Goal: Use online tool/utility: Utilize a website feature to perform a specific function

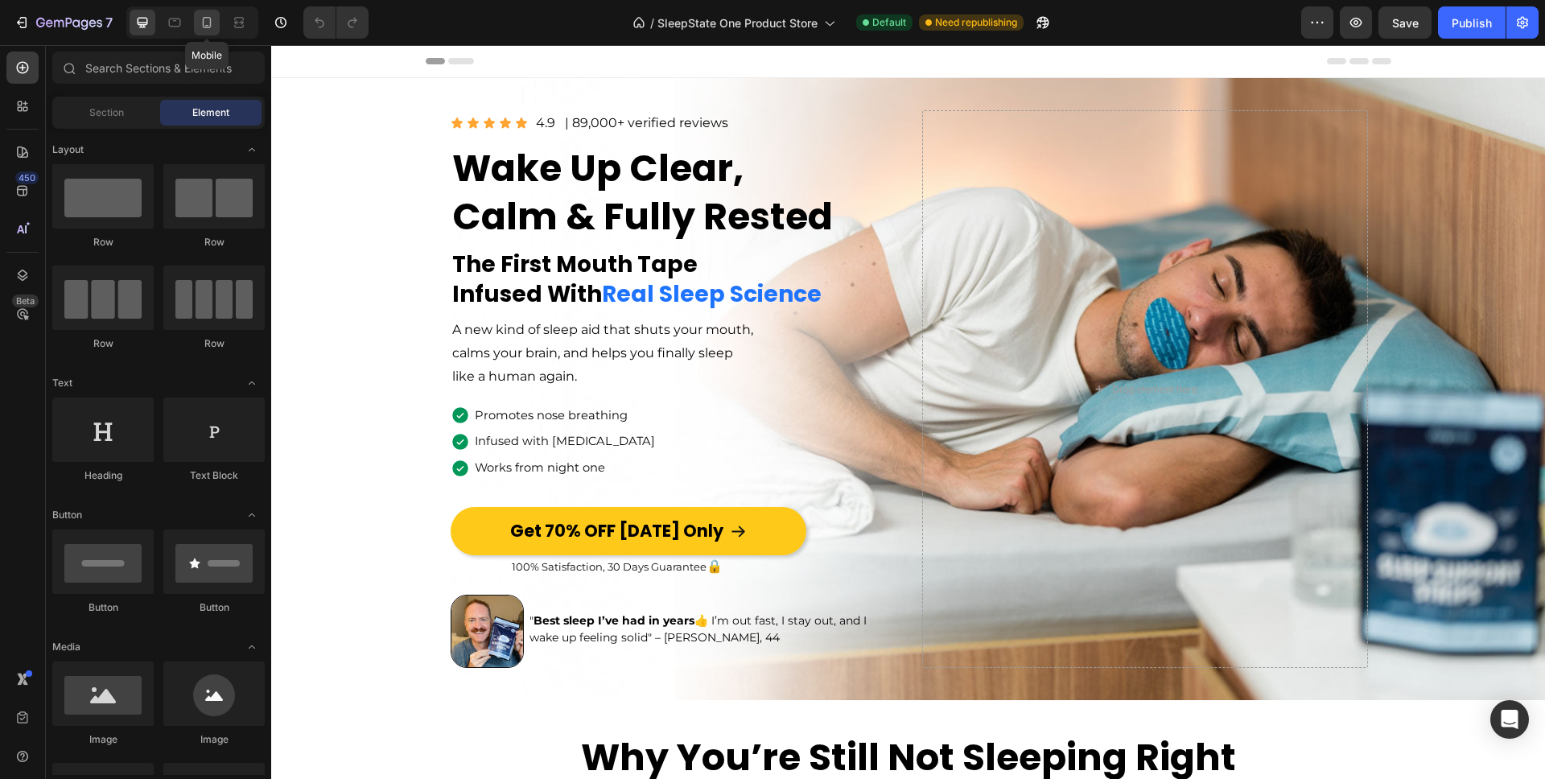
click at [200, 31] on div at bounding box center [207, 23] width 26 height 26
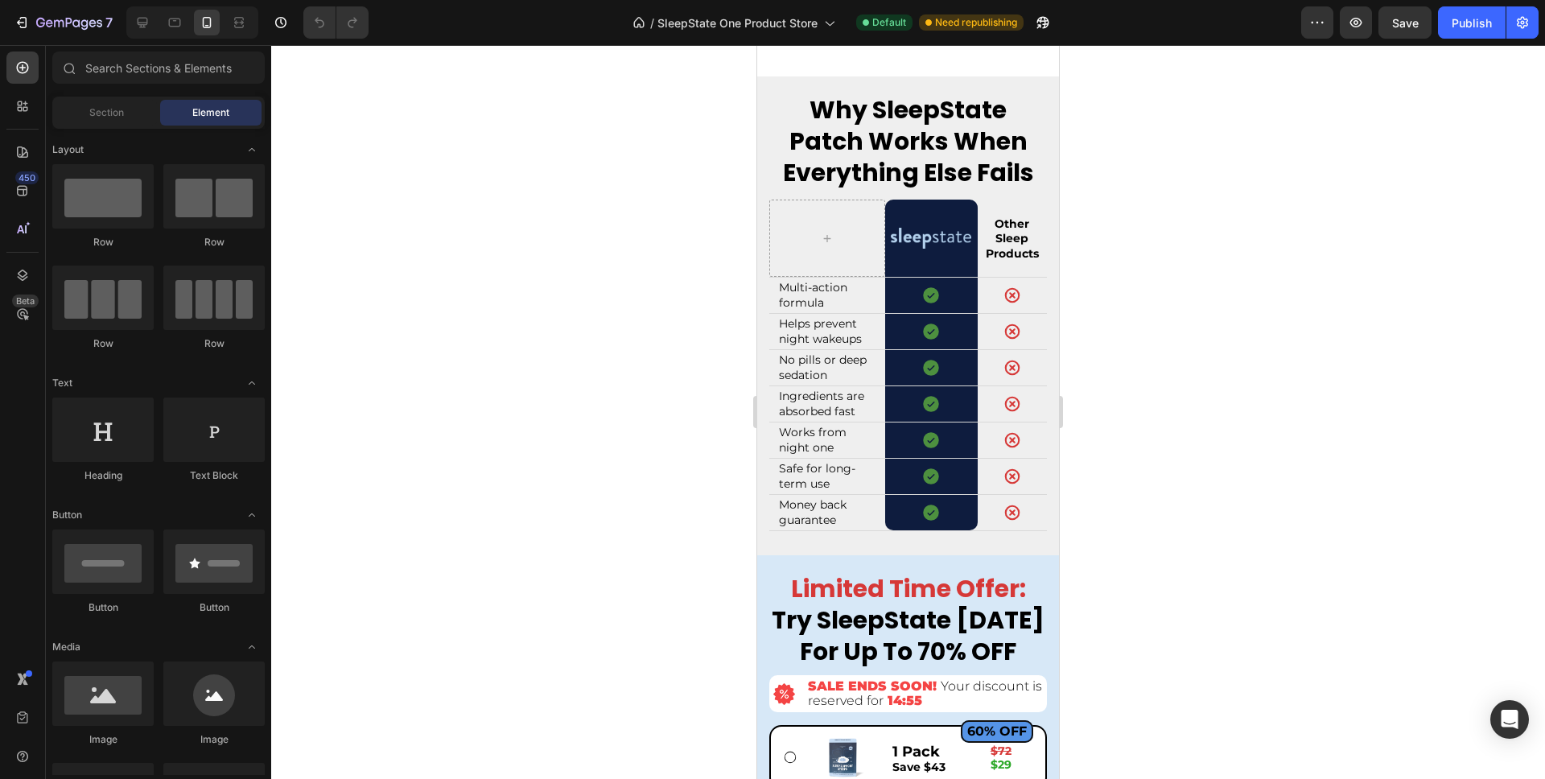
scroll to position [6753, 0]
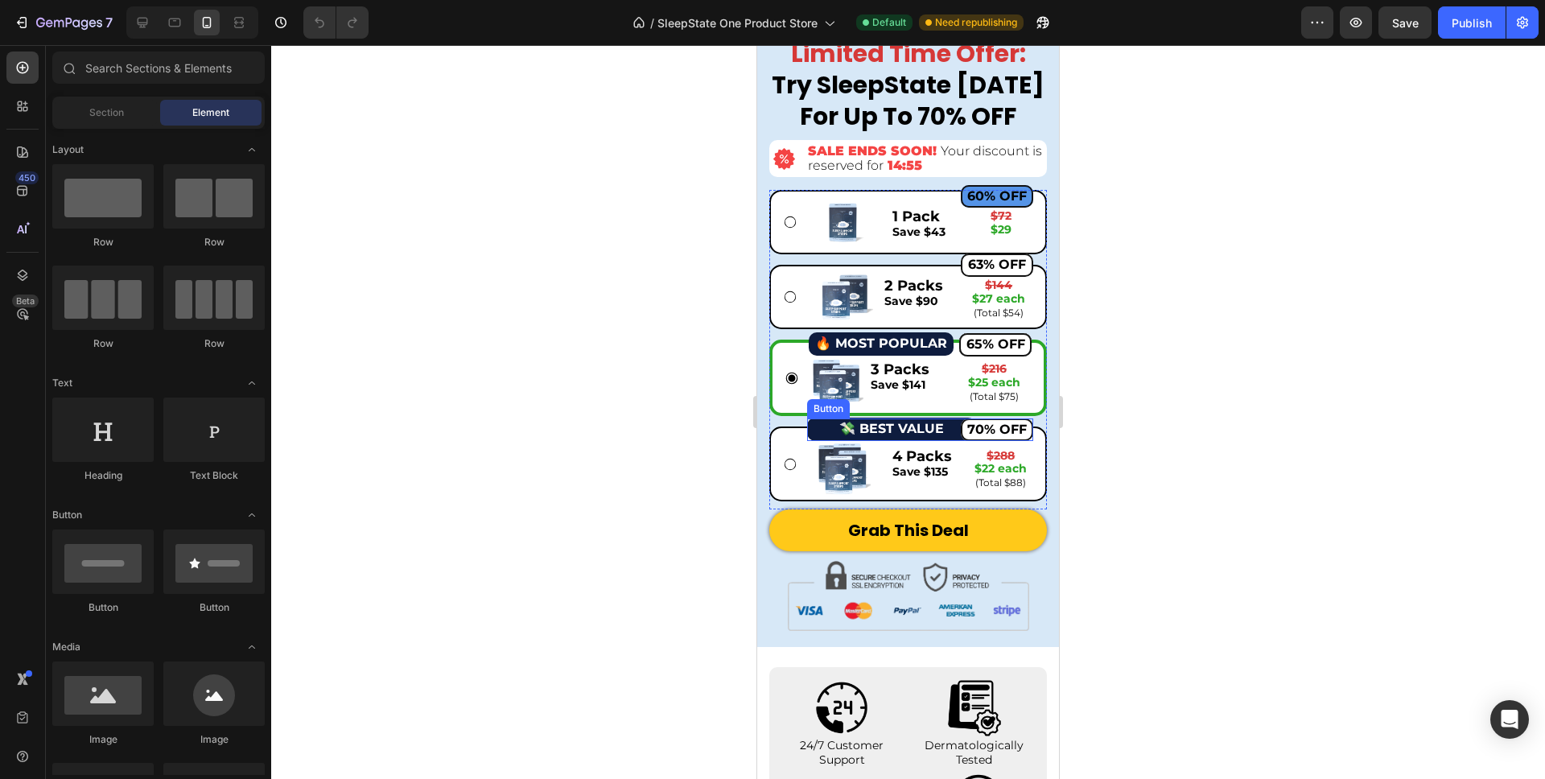
click at [867, 430] on div "70% OFF Button" at bounding box center [920, 429] width 226 height 23
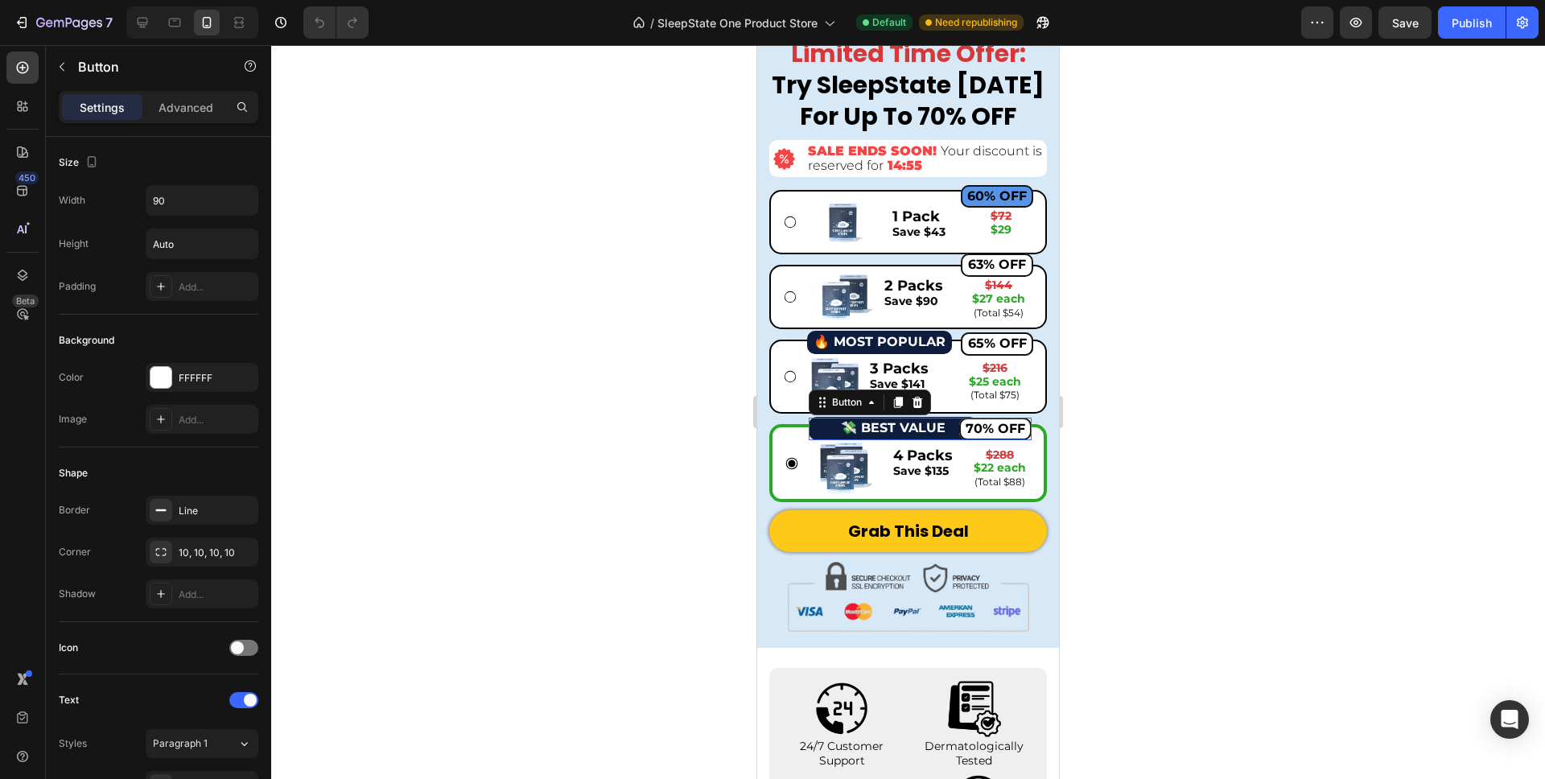
click at [867, 430] on div "70% OFF Button 0" at bounding box center [920, 429] width 223 height 23
click at [902, 427] on div "70% OFF Button 0" at bounding box center [920, 429] width 223 height 23
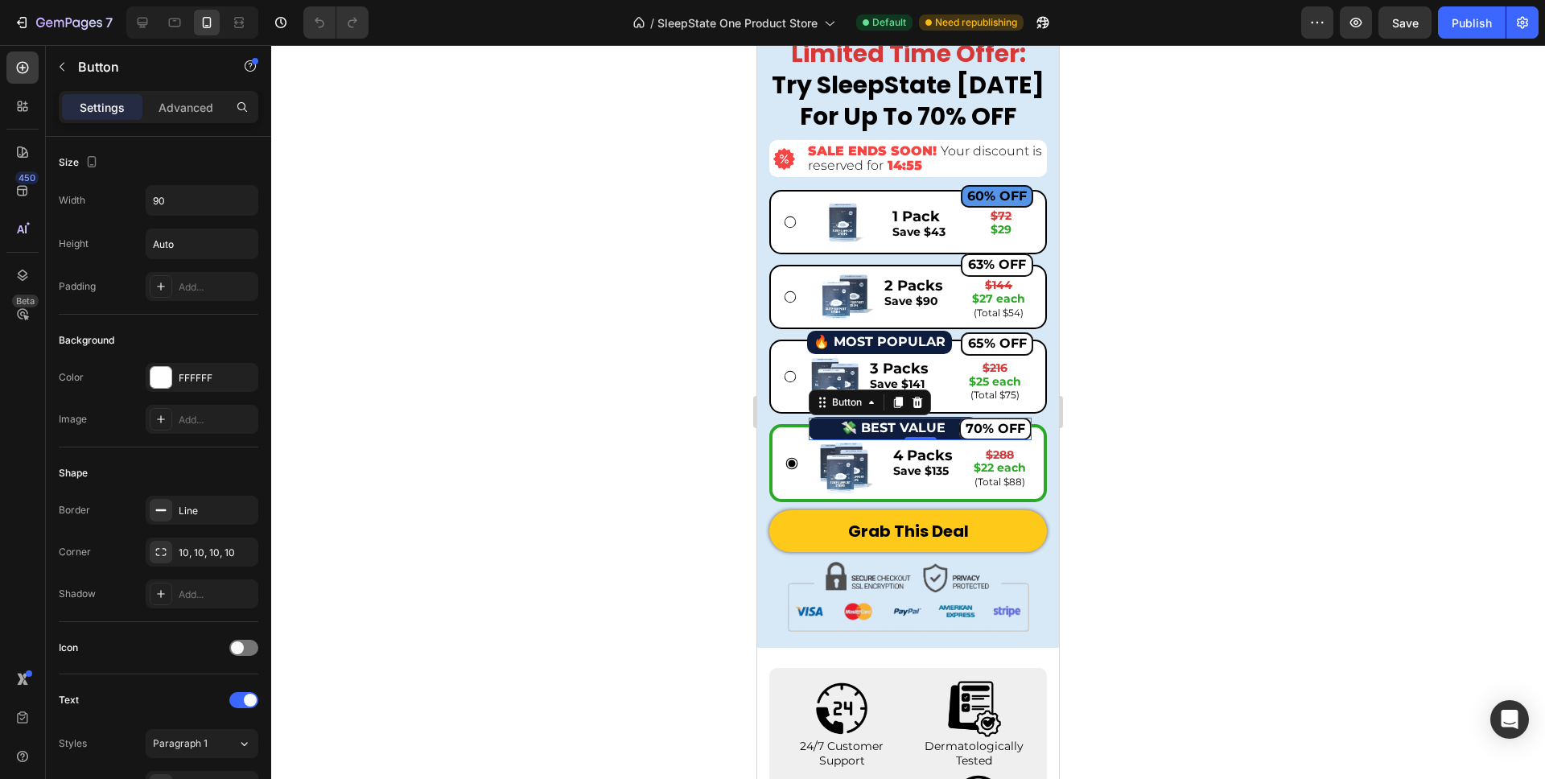
click at [864, 430] on div "70% OFF Button 0" at bounding box center [920, 429] width 223 height 23
click at [861, 430] on div "70% OFF Button 0" at bounding box center [920, 429] width 223 height 23
drag, startPoint x: 843, startPoint y: 430, endPoint x: 874, endPoint y: 430, distance: 30.6
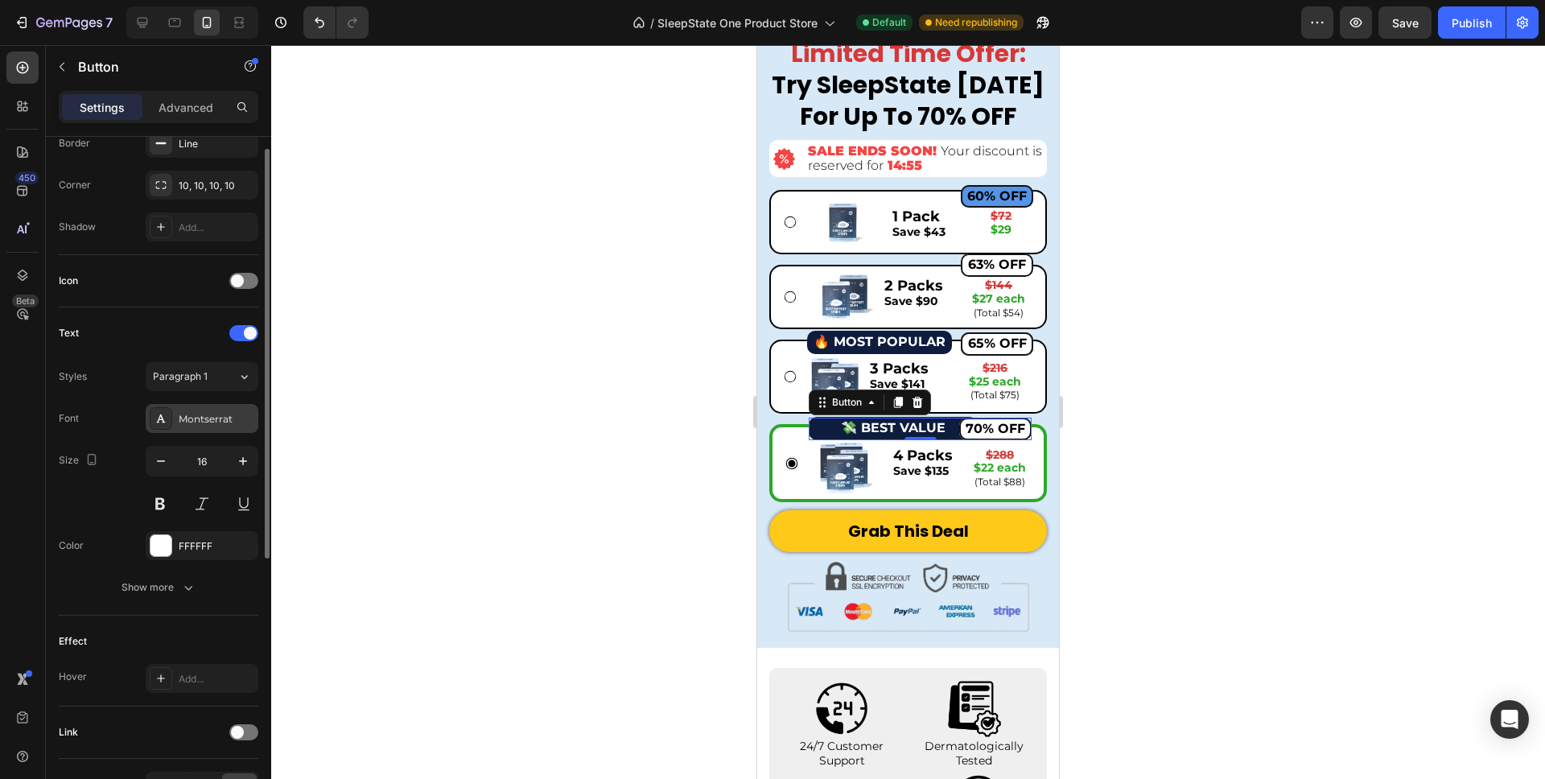
scroll to position [0, 0]
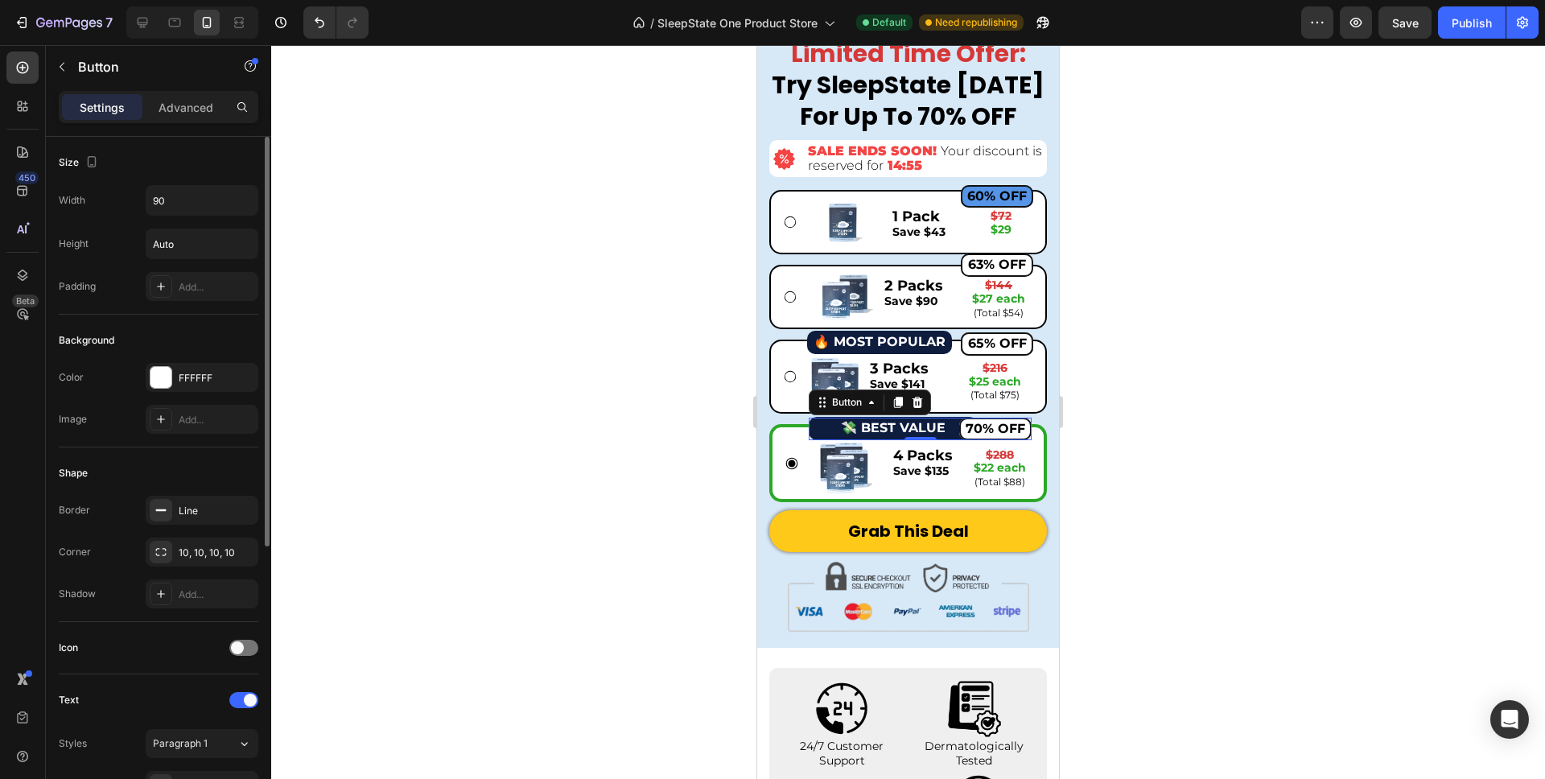
click at [847, 427] on div "70% OFF Button 0" at bounding box center [920, 429] width 223 height 23
click at [872, 342] on div "65% OFF Button" at bounding box center [951, 343] width 166 height 23
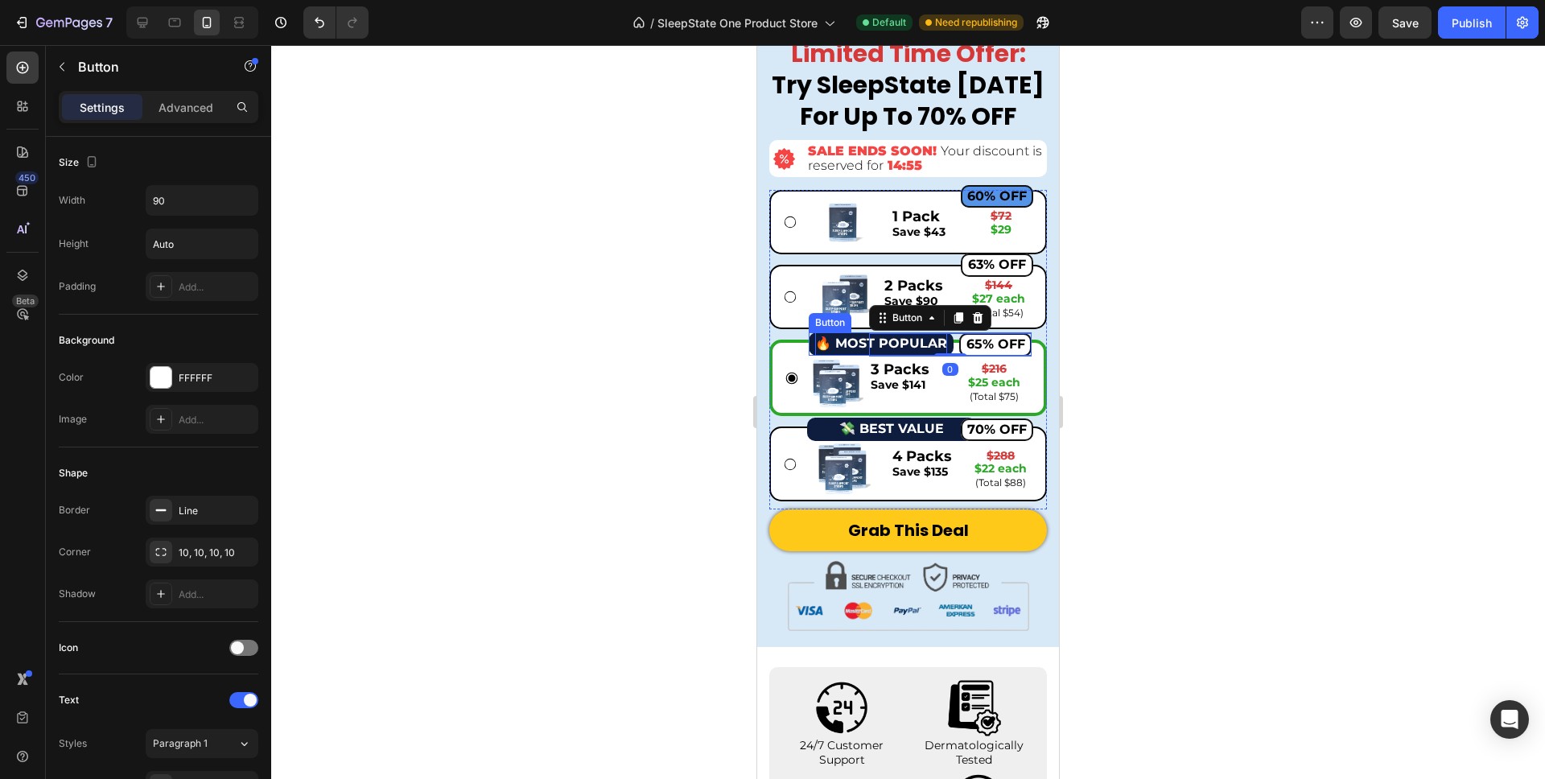
click at [851, 344] on strong "🔥 MOST POPULAR" at bounding box center [881, 343] width 132 height 15
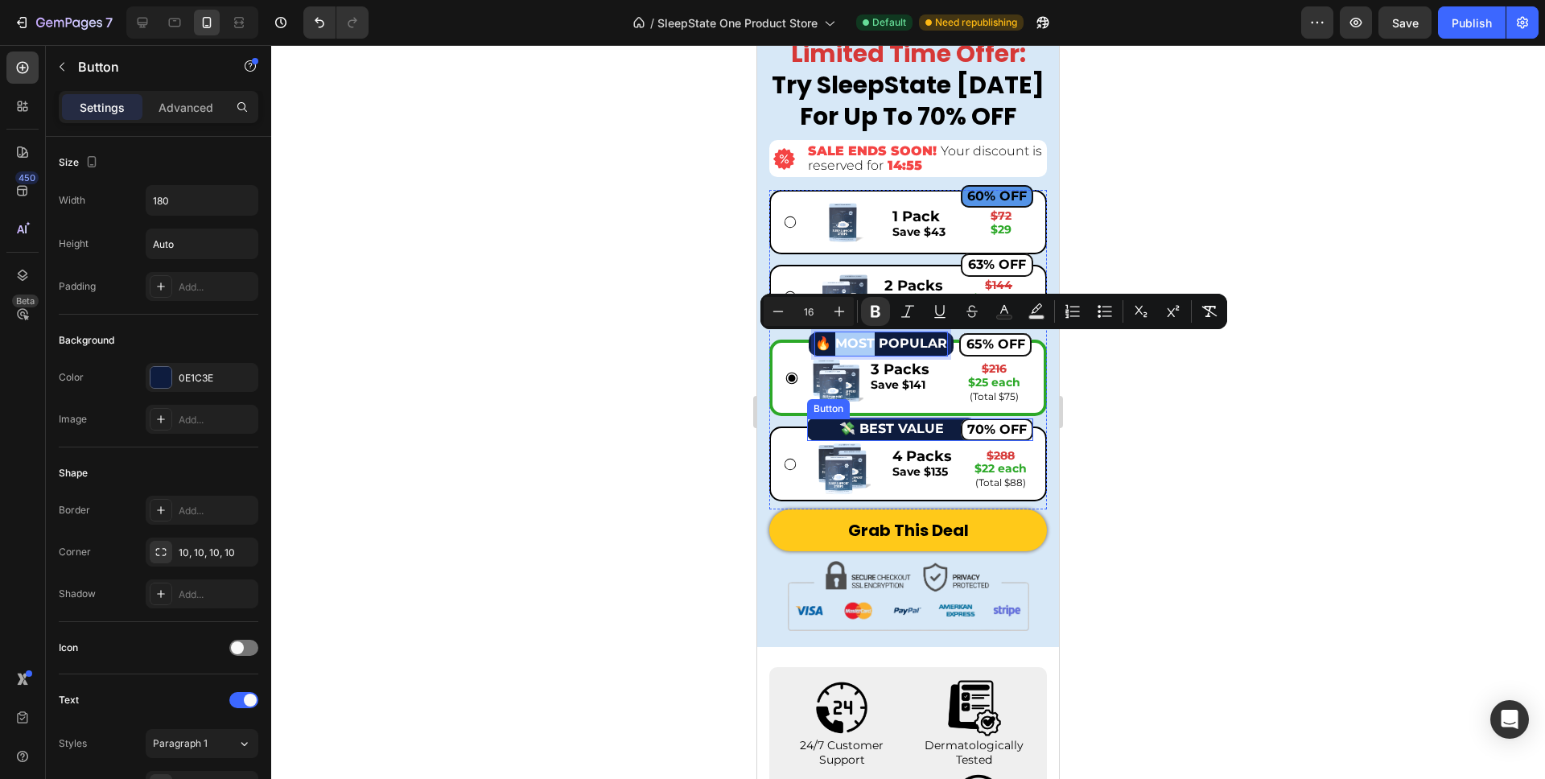
click at [824, 431] on div "70% OFF Button" at bounding box center [920, 429] width 226 height 23
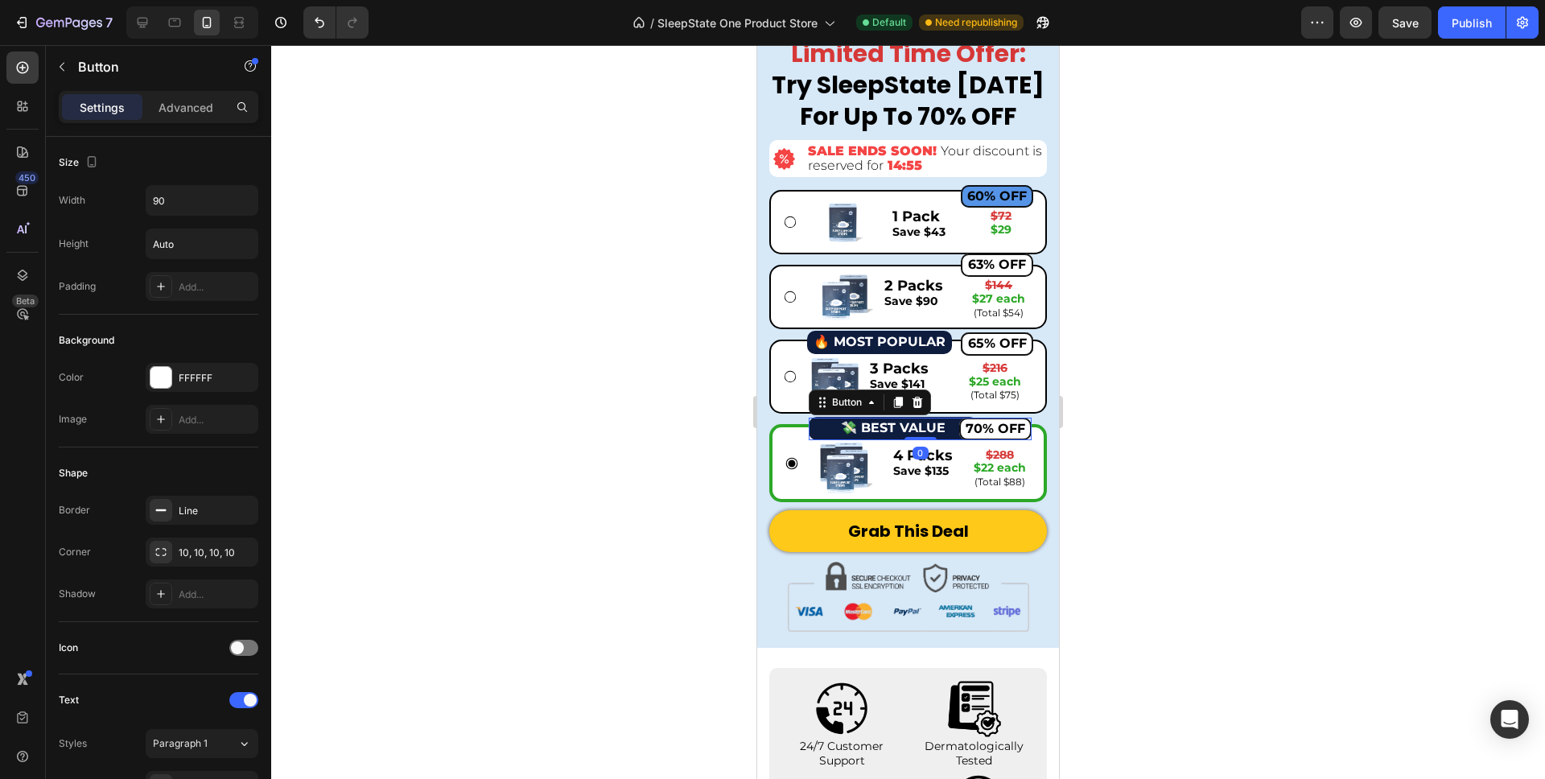
click at [824, 431] on div "70% OFF Button 0" at bounding box center [920, 429] width 223 height 23
click at [818, 431] on div "70% OFF Button 0" at bounding box center [920, 429] width 223 height 23
click at [812, 430] on div "70% OFF Button 0" at bounding box center [920, 429] width 223 height 23
click at [805, 430] on div "💸 BEST VALUE Button 70% OFF Button 0 Image 4 Packs Save $135 Text Block $288 $2…" at bounding box center [908, 464] width 247 height 68
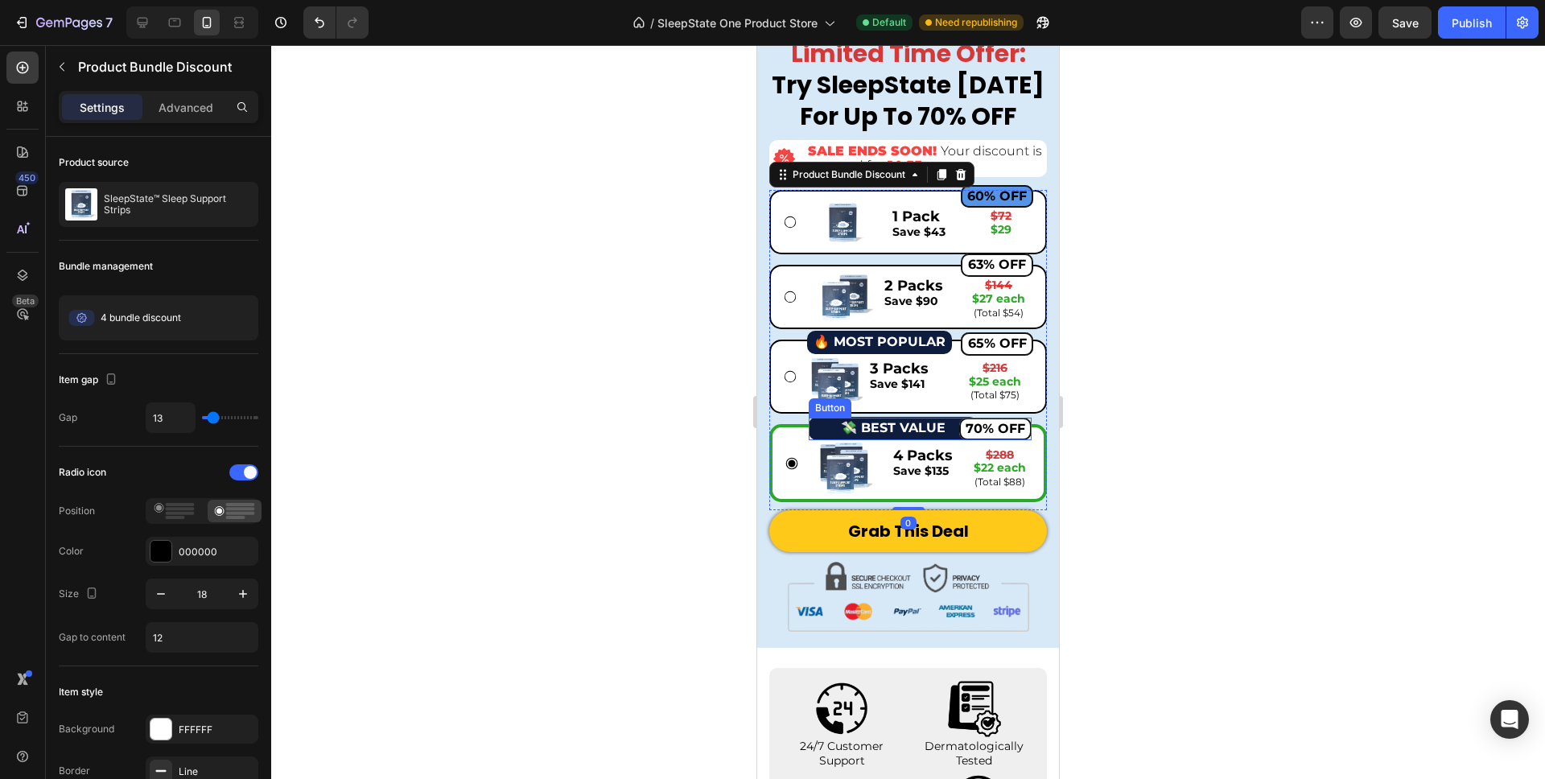
click at [818, 429] on div "70% OFF Button" at bounding box center [920, 429] width 223 height 23
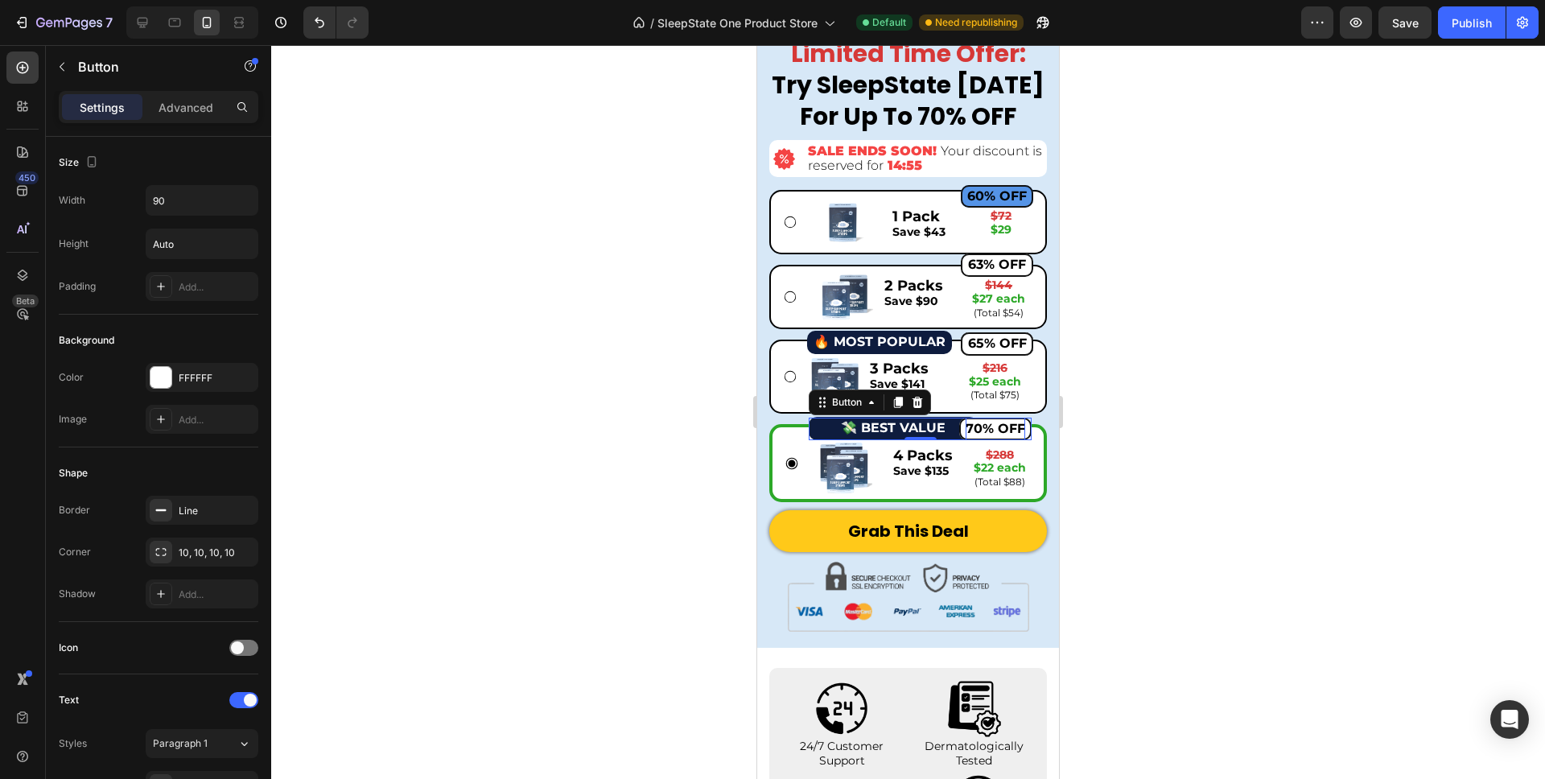
click at [983, 432] on strong "70% OFF" at bounding box center [996, 428] width 60 height 15
click at [947, 433] on div "70% OFF Button 0" at bounding box center [920, 429] width 223 height 23
click at [962, 433] on button "70% OFF" at bounding box center [995, 429] width 72 height 23
drag, startPoint x: 961, startPoint y: 433, endPoint x: 970, endPoint y: 394, distance: 39.6
click at [970, 394] on div "Image 60% OFF Button 1 Pack Save $43 Text Block $72 $29 Text Block Row Row Imag…" at bounding box center [908, 346] width 278 height 312
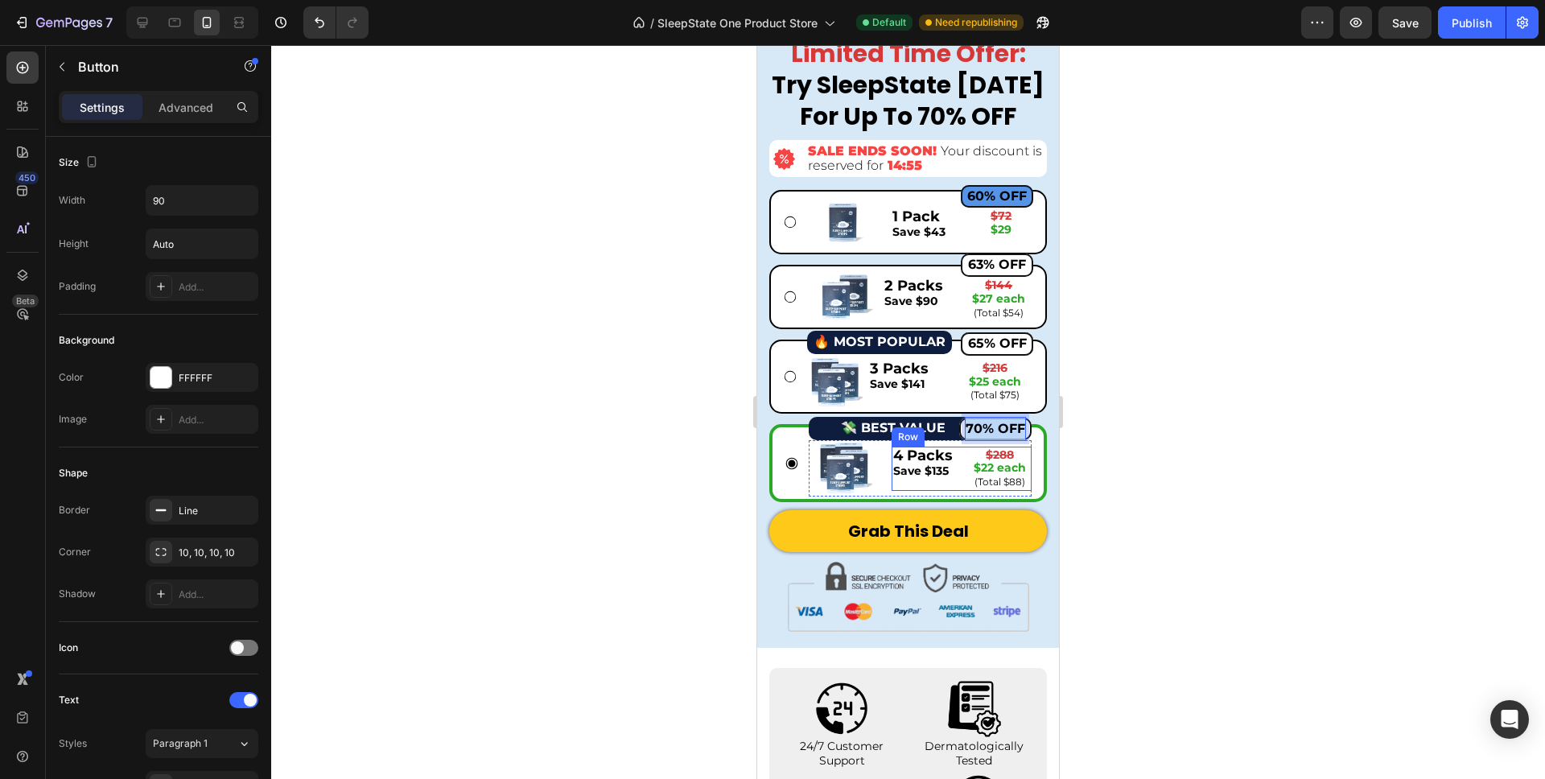
drag, startPoint x: 966, startPoint y: 435, endPoint x: 966, endPoint y: 453, distance: 18.5
click at [966, 453] on div "💸 BEST VALUE Button 70% OFF Button 0 Image 4 Packs Save $135 Text Block $288 $2…" at bounding box center [920, 464] width 223 height 68
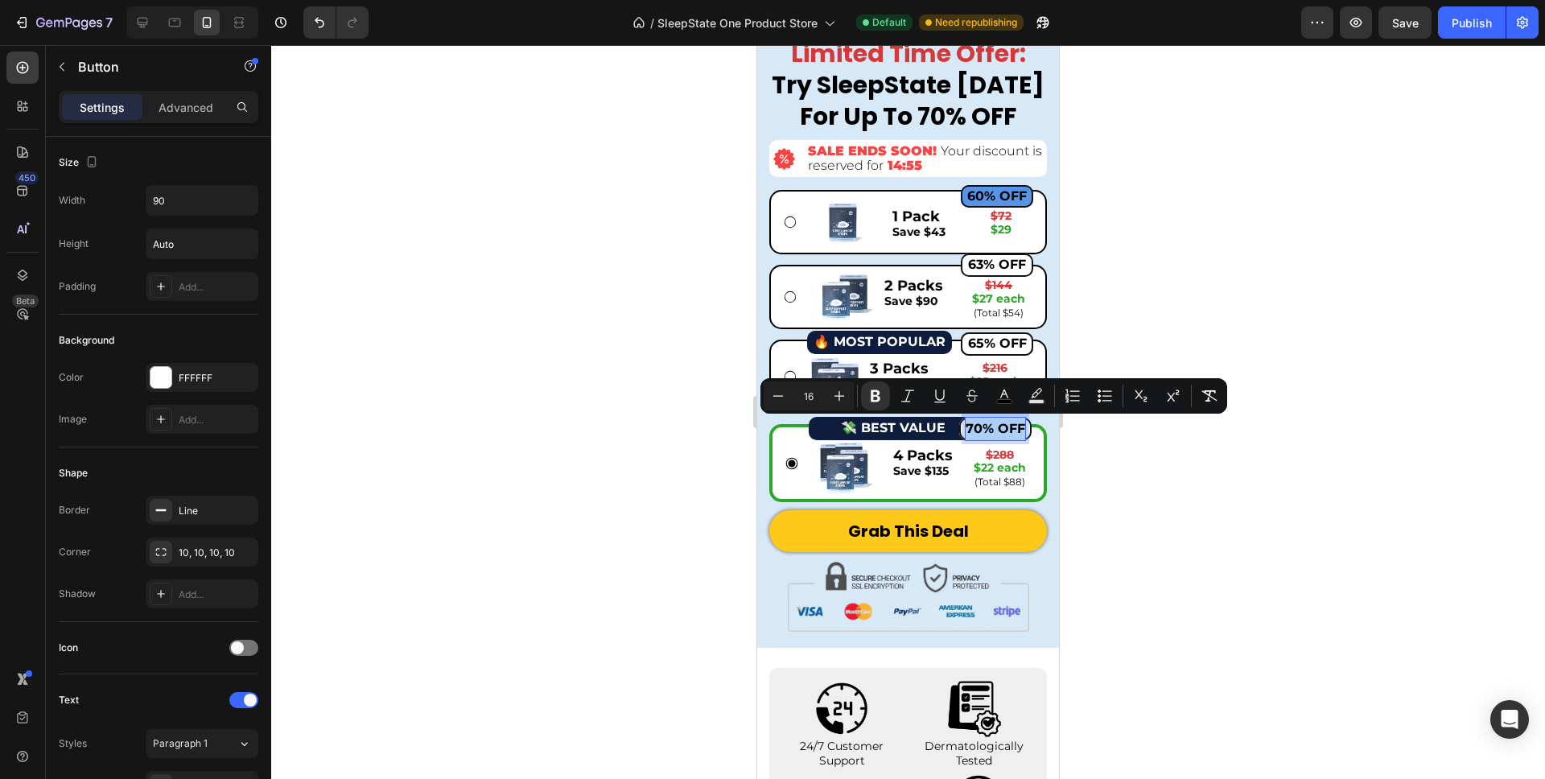
click at [1126, 435] on div at bounding box center [908, 412] width 1274 height 734
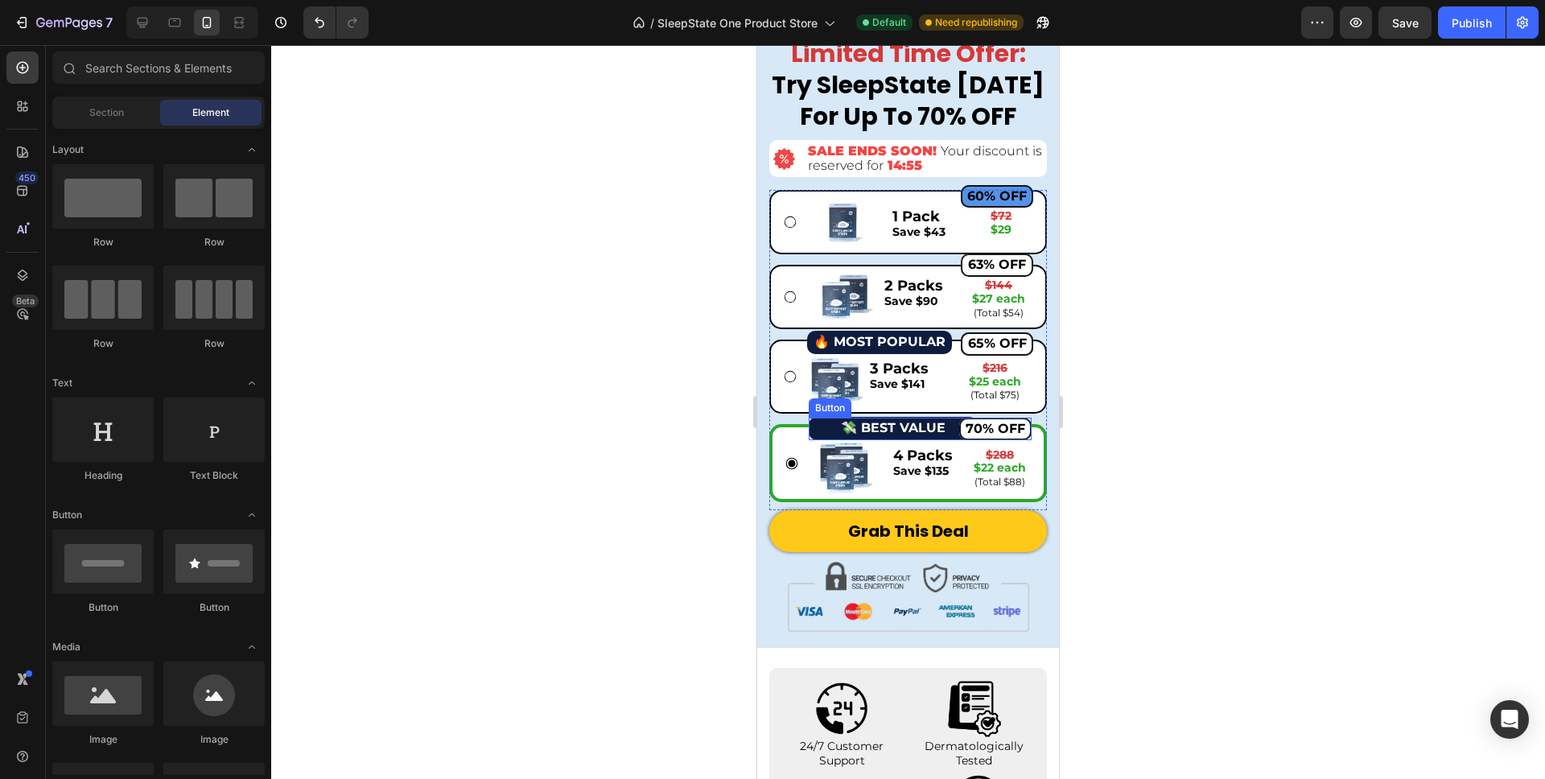
click at [964, 432] on button "70% OFF" at bounding box center [995, 429] width 72 height 23
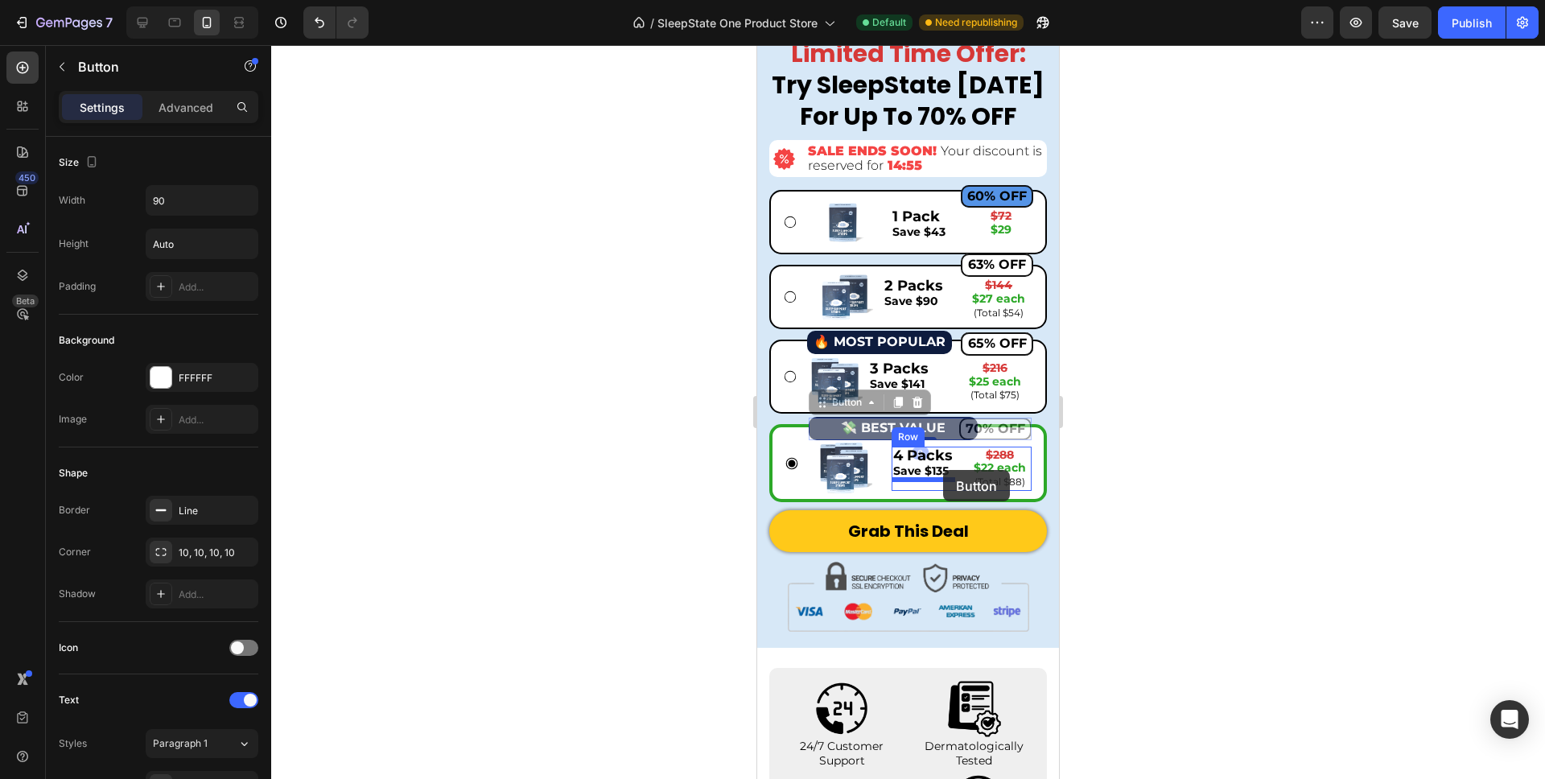
drag, startPoint x: 839, startPoint y: 403, endPoint x: 943, endPoint y: 470, distance: 124.1
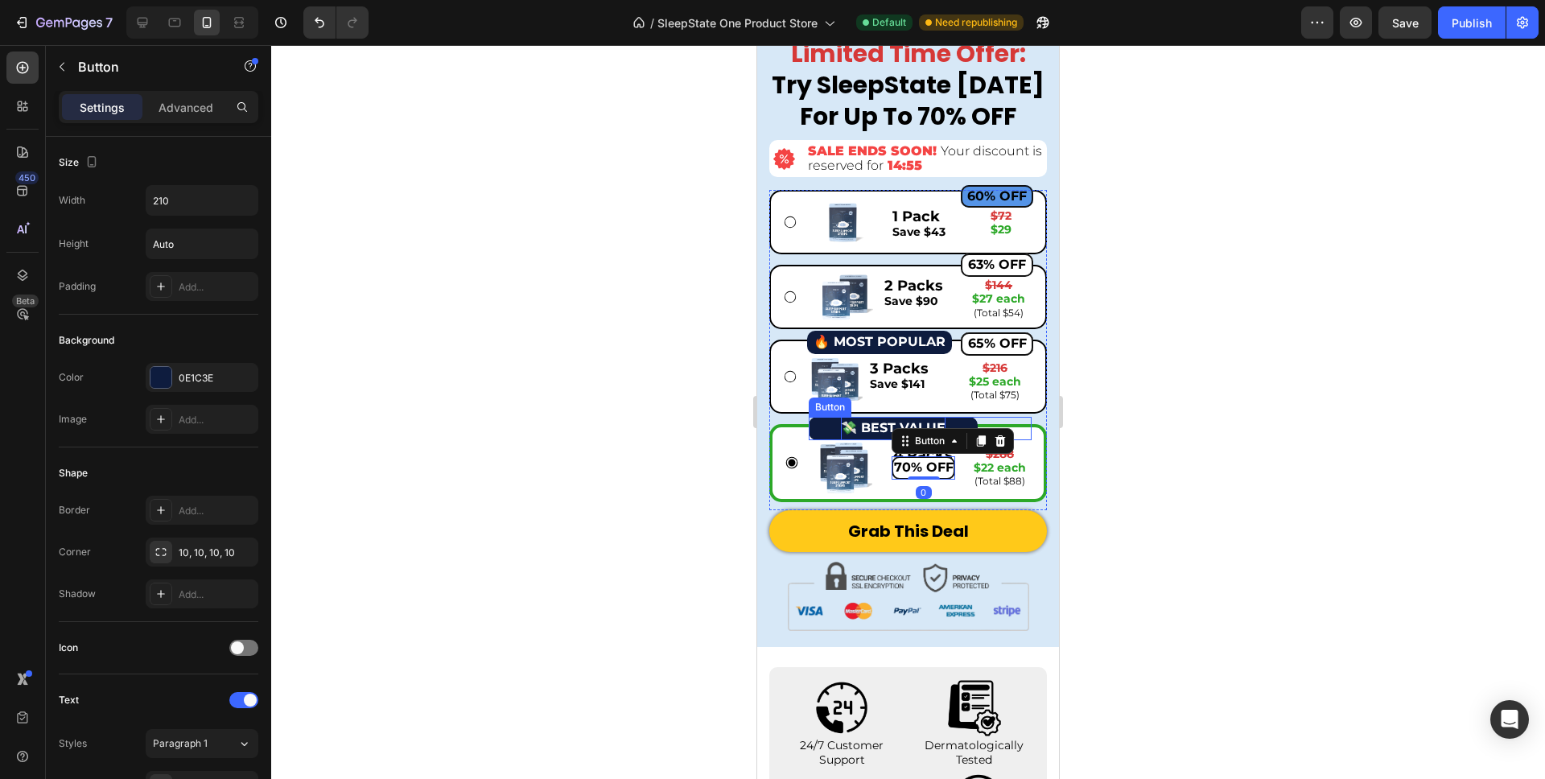
click at [882, 431] on strong "💸 BEST VALUE" at bounding box center [893, 427] width 105 height 15
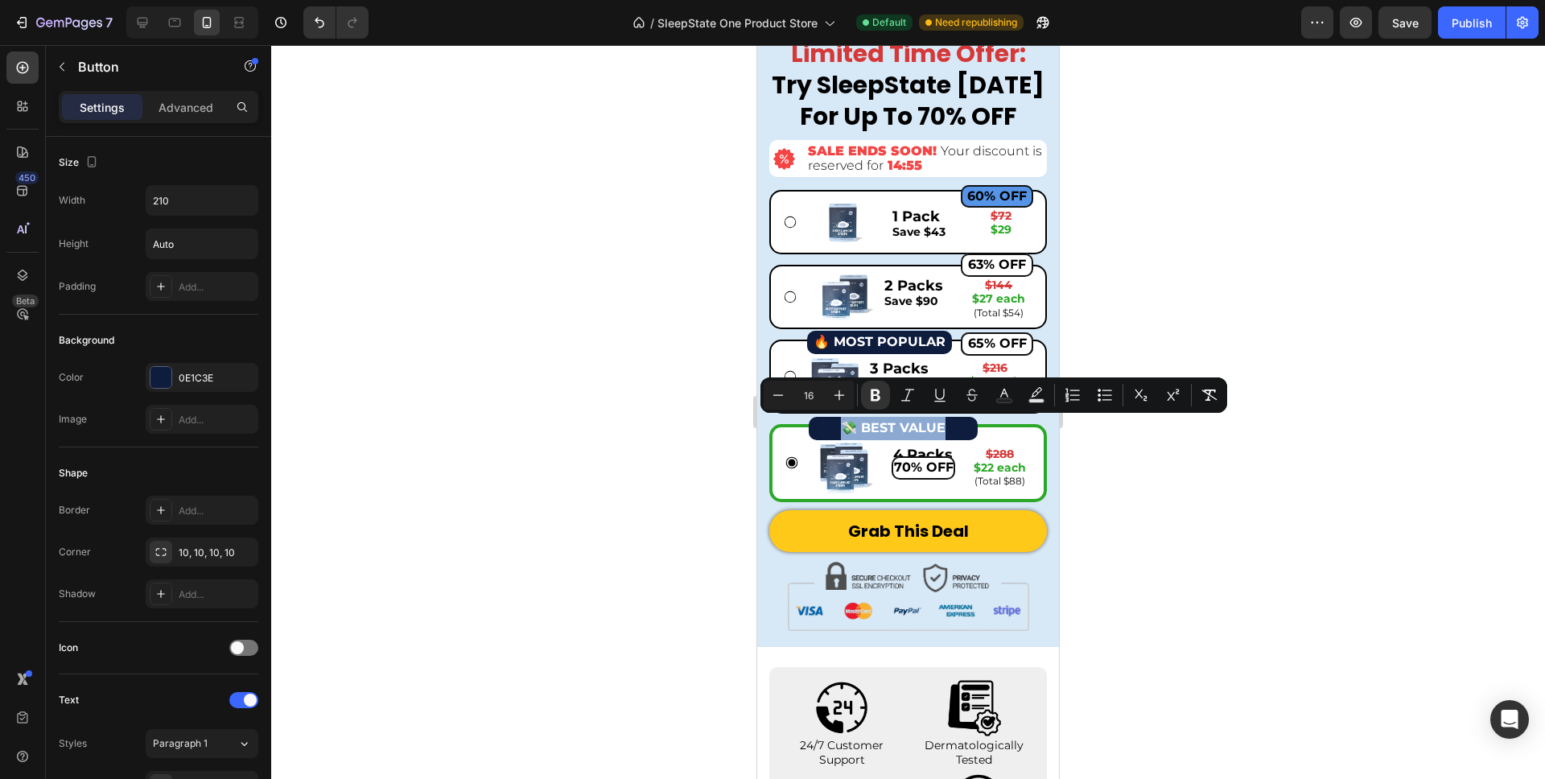
click at [832, 430] on button "💸 BEST VALUE" at bounding box center [893, 428] width 169 height 23
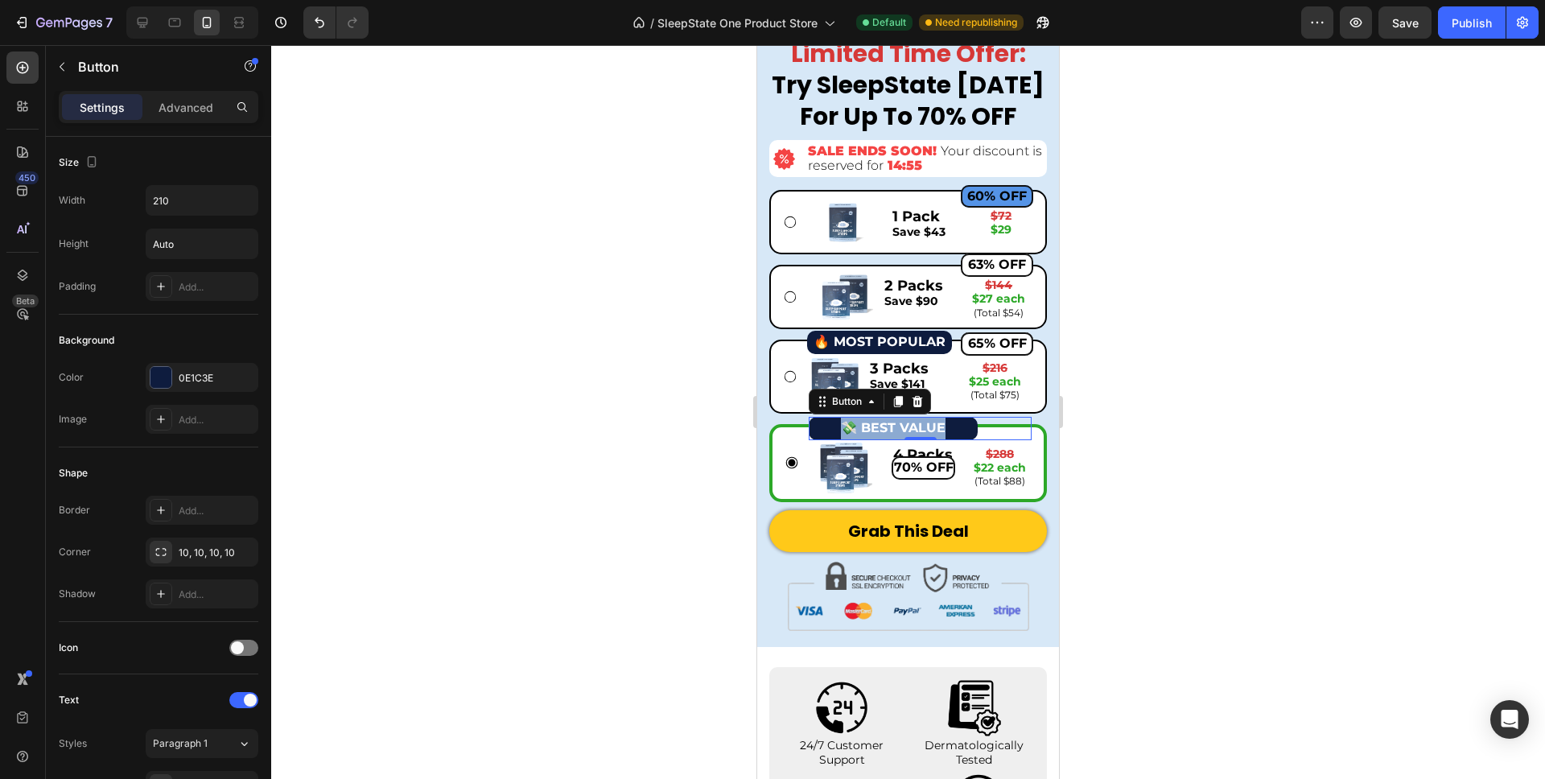
click at [833, 423] on button "💸 BEST VALUE" at bounding box center [893, 428] width 169 height 23
click at [921, 399] on icon at bounding box center [918, 401] width 10 height 11
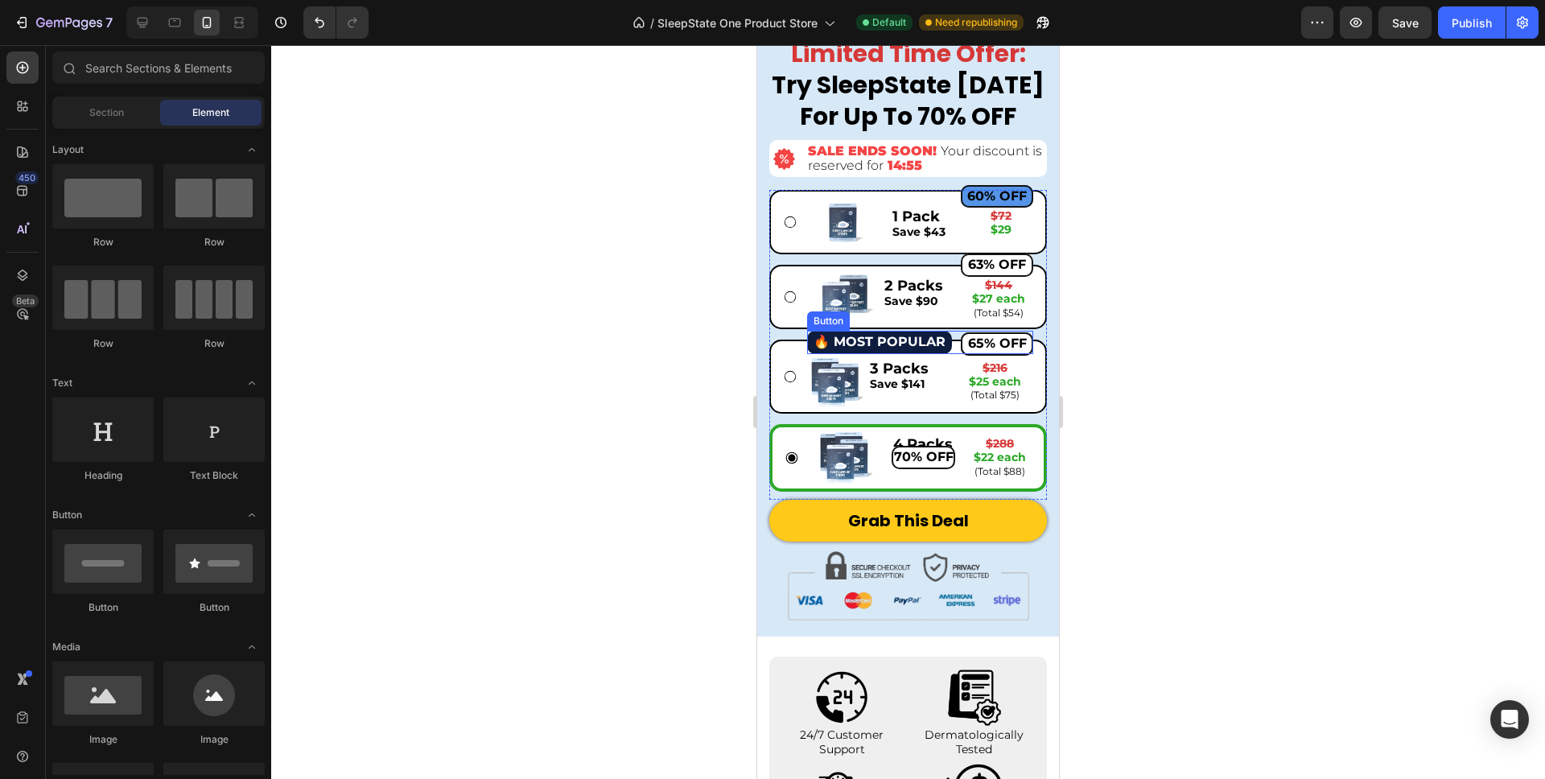
click at [812, 343] on button "🔥 MOST POPULAR" at bounding box center [879, 342] width 145 height 23
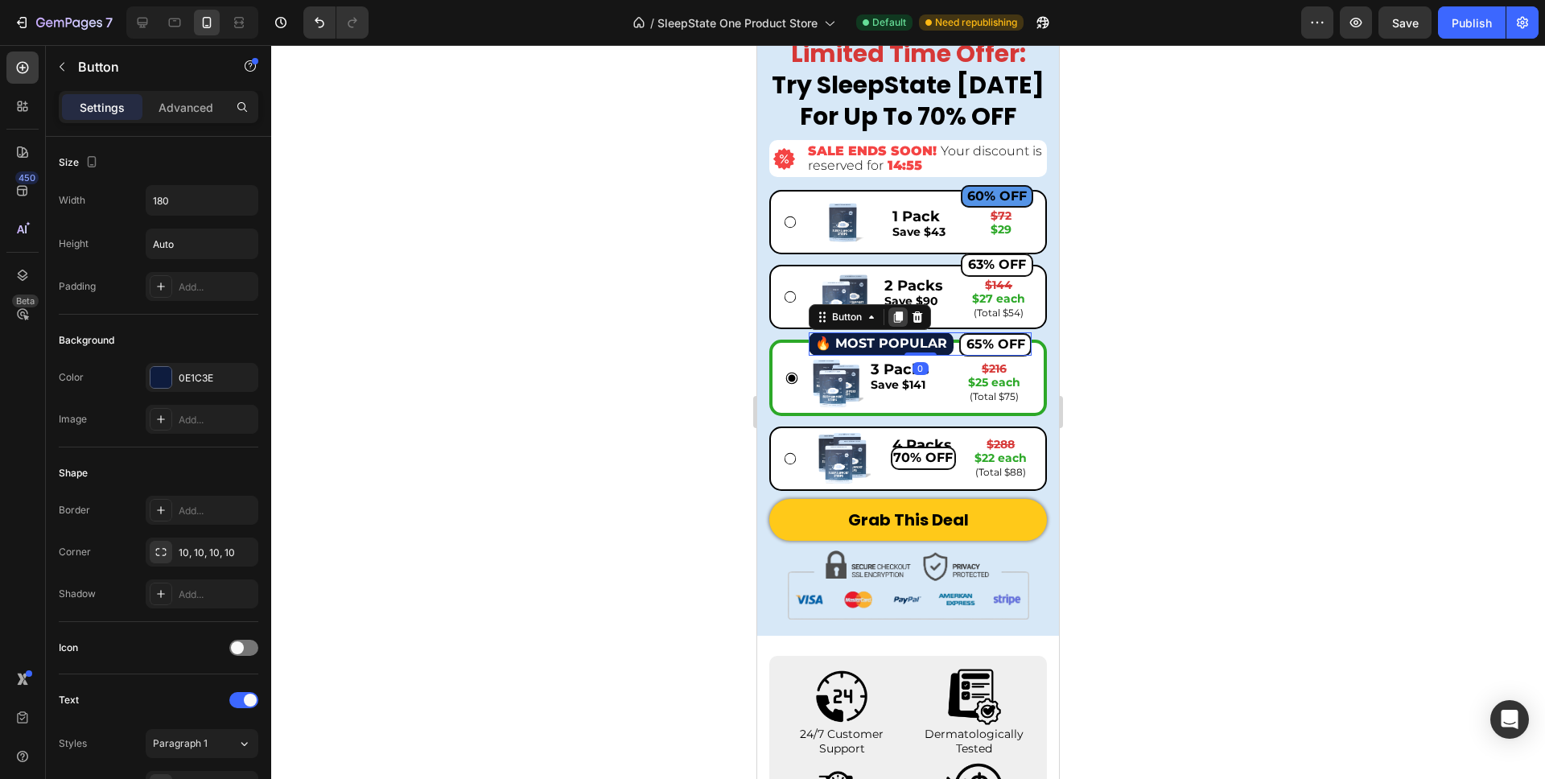
click at [897, 320] on icon at bounding box center [898, 317] width 9 height 11
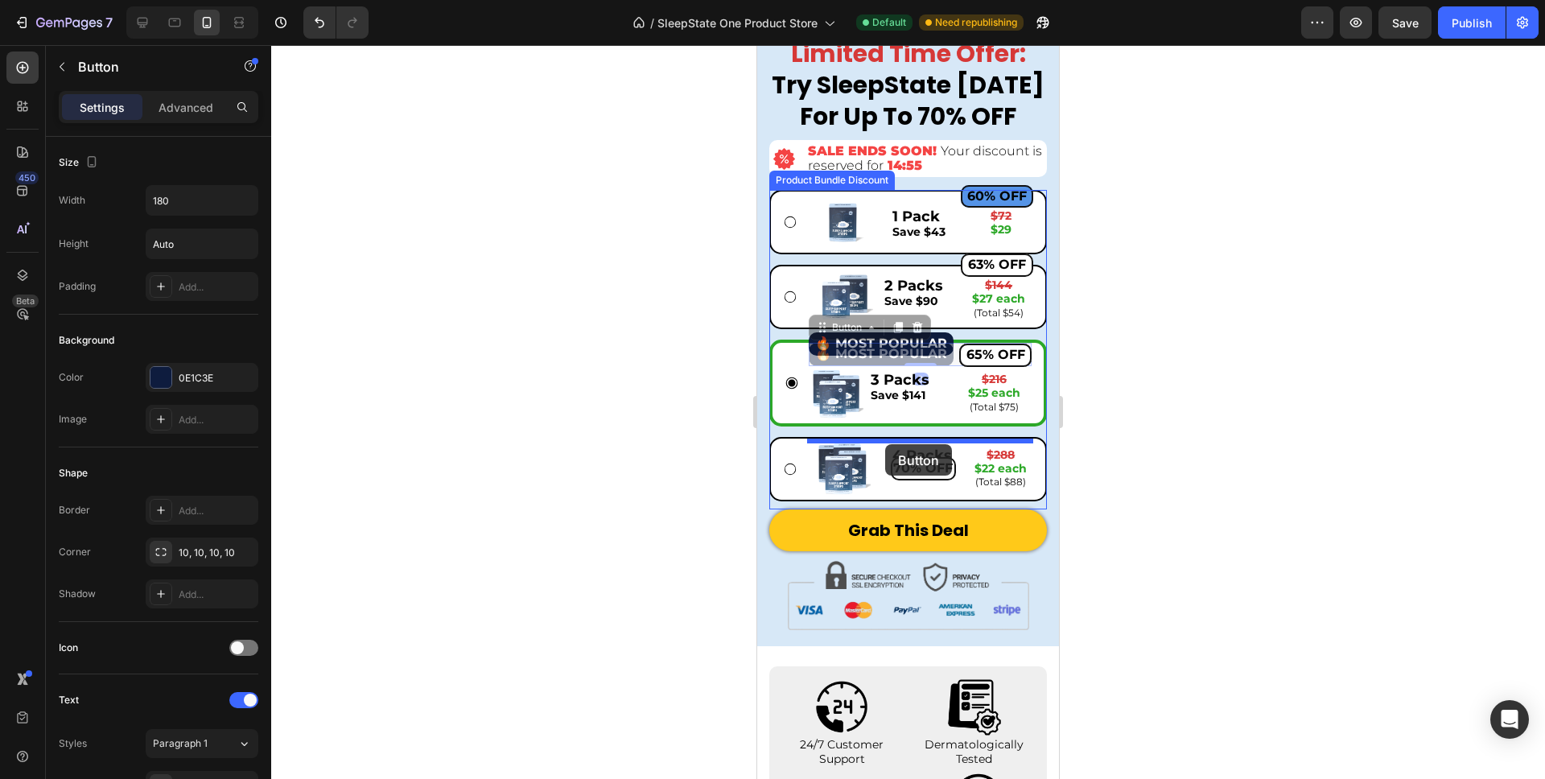
drag, startPoint x: 819, startPoint y: 332, endPoint x: 885, endPoint y: 444, distance: 130.6
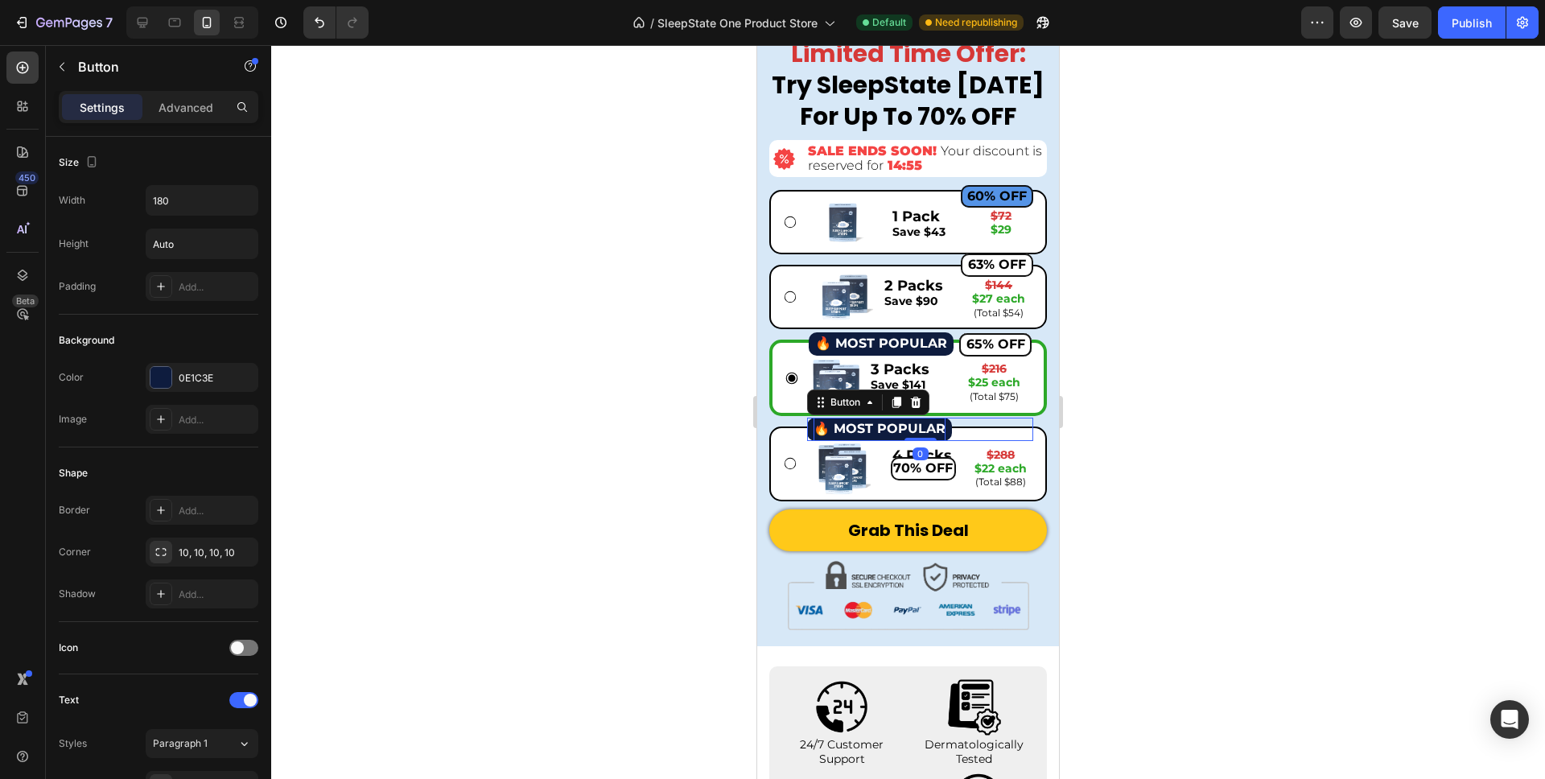
click at [876, 427] on strong "🔥 MOST POPULAR" at bounding box center [880, 428] width 132 height 15
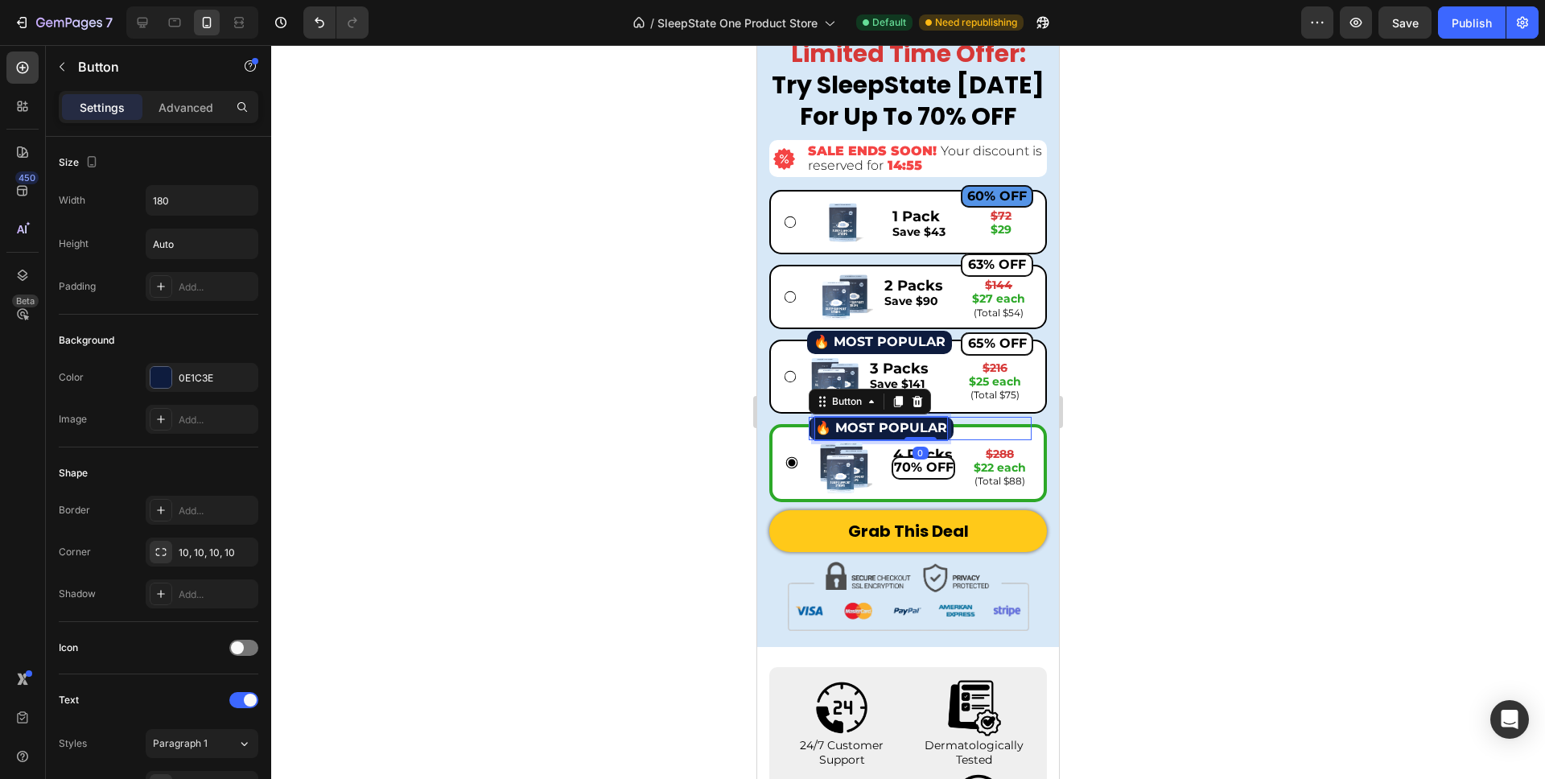
scroll to position [6752, 0]
click at [876, 427] on strong "🔥 MOST POPULAR" at bounding box center [881, 428] width 132 height 15
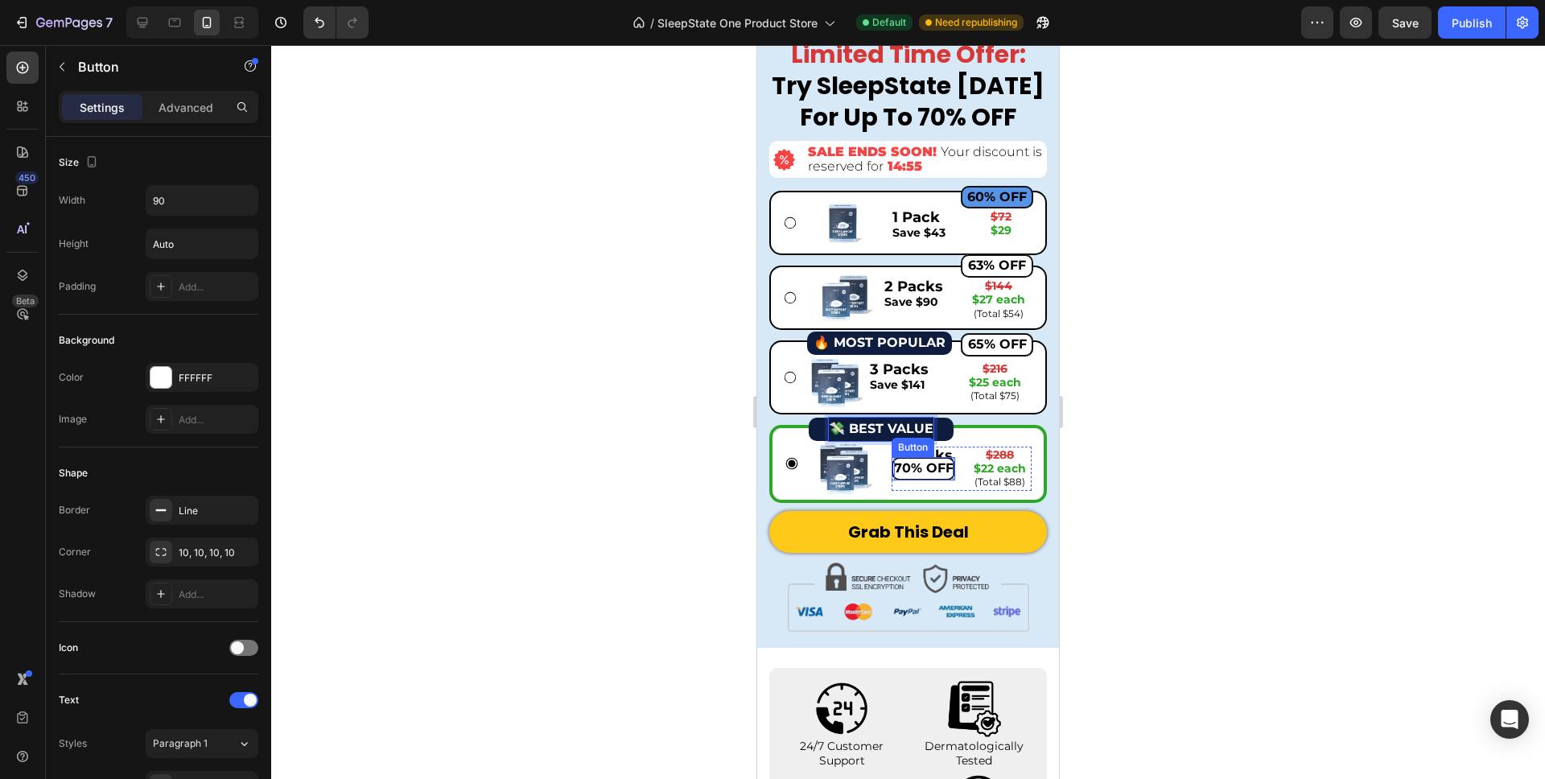
click at [895, 469] on strong "70% OFF" at bounding box center [924, 467] width 60 height 15
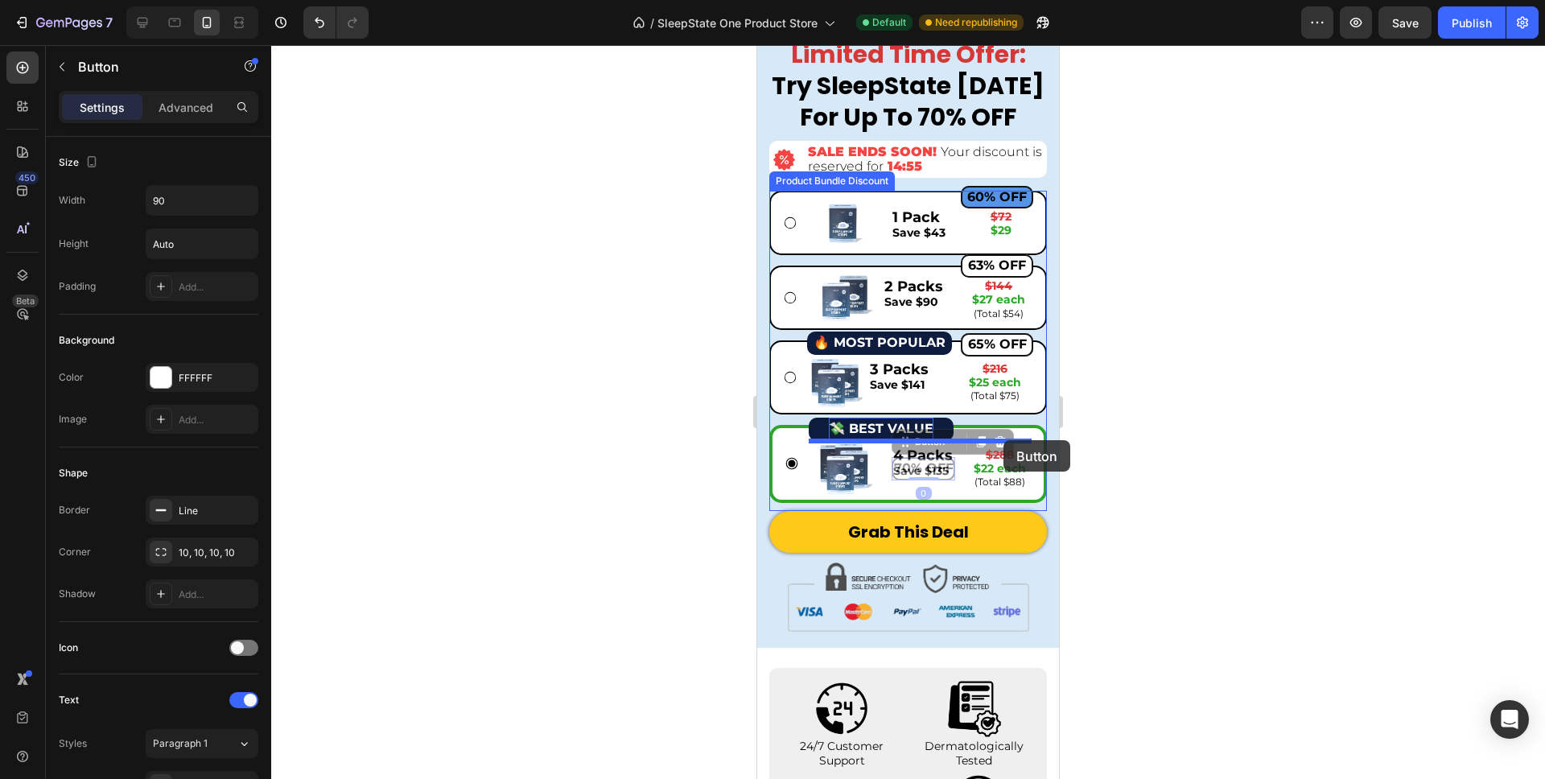
drag, startPoint x: 902, startPoint y: 445, endPoint x: 1004, endPoint y: 440, distance: 101.5
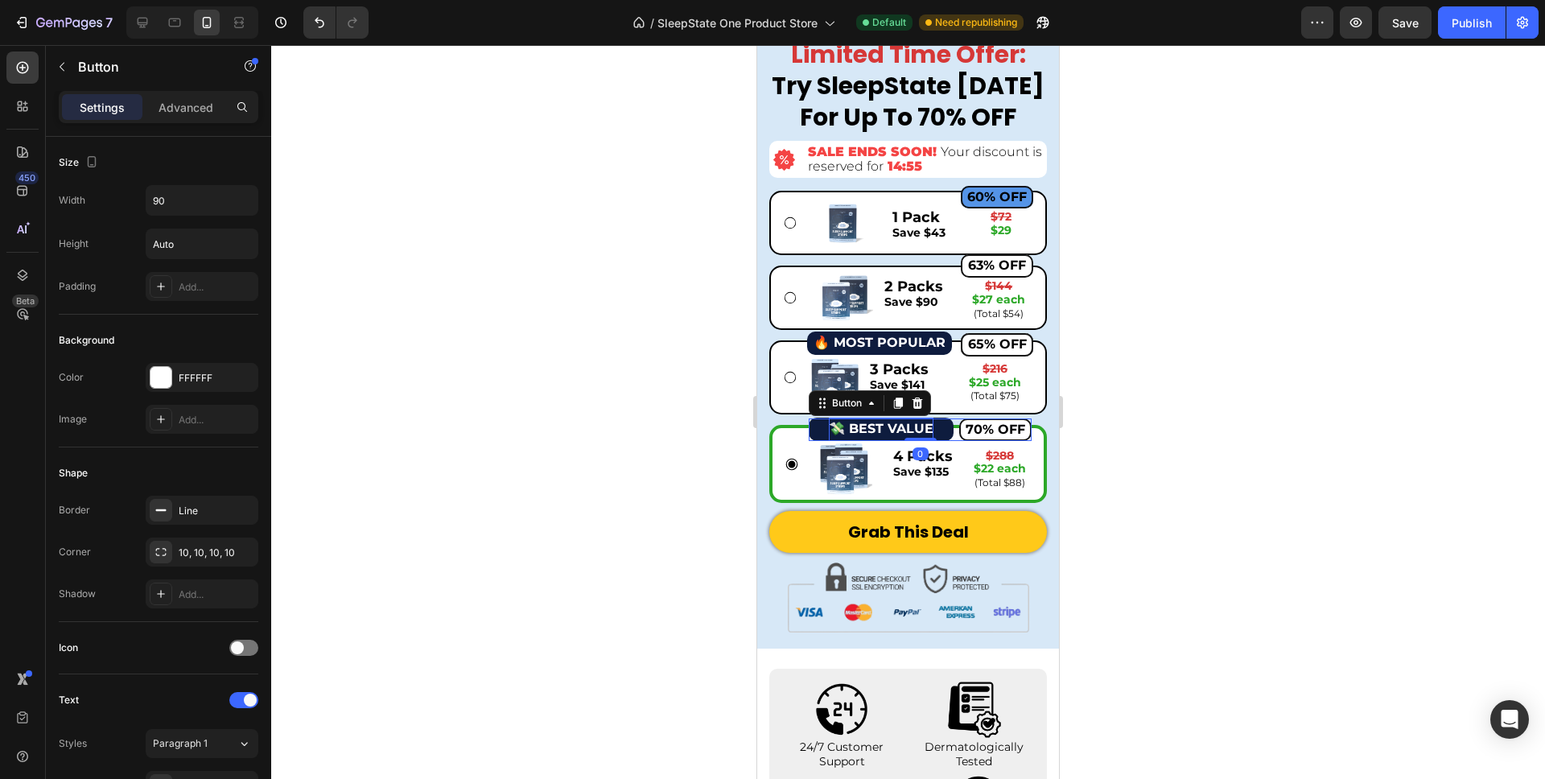
click at [1101, 425] on div at bounding box center [908, 412] width 1274 height 734
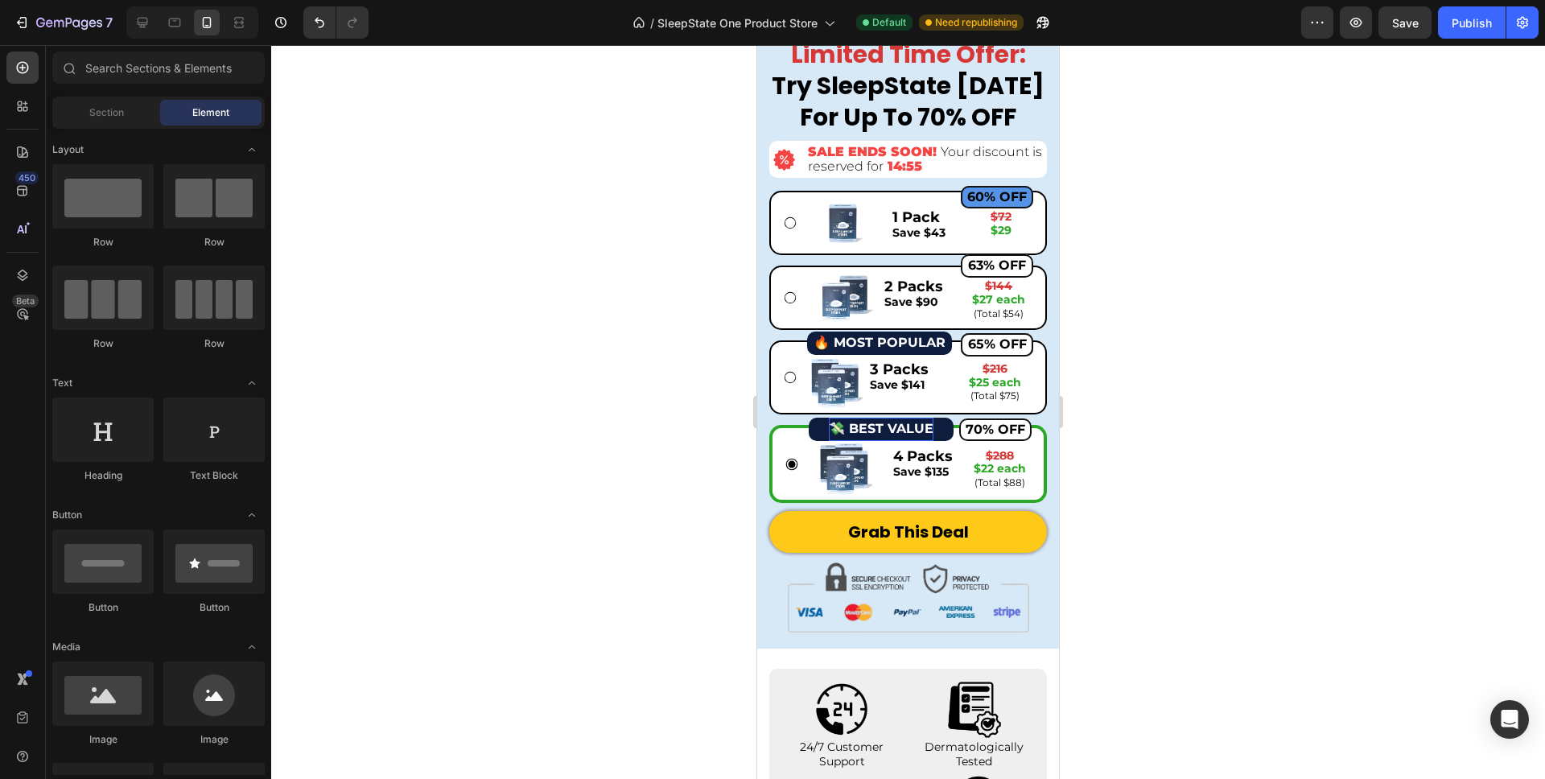
click at [1185, 379] on div at bounding box center [908, 412] width 1274 height 734
click at [941, 401] on div "3 Packs Save $141 Text Block" at bounding box center [906, 383] width 76 height 44
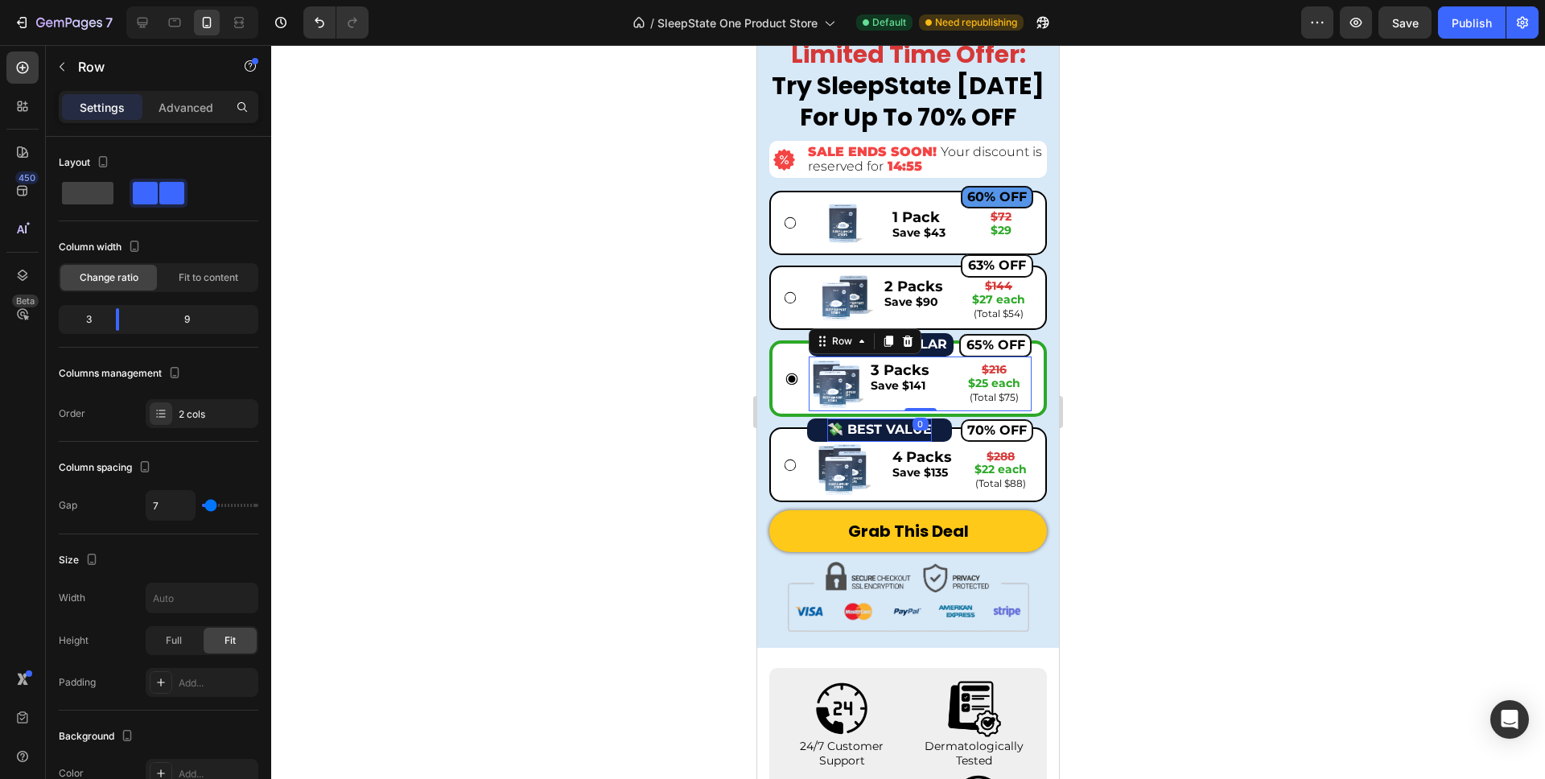
click at [865, 410] on div "Image 65% OFF Button 65% OFF Button 65% OFF Button 65% OFF Button 3 Packs Save …" at bounding box center [920, 384] width 223 height 55
click at [884, 489] on div "Image 4 Packs Save $135 Text Block $288 $22 each (Total $88) Text Block Row Row" at bounding box center [920, 470] width 226 height 56
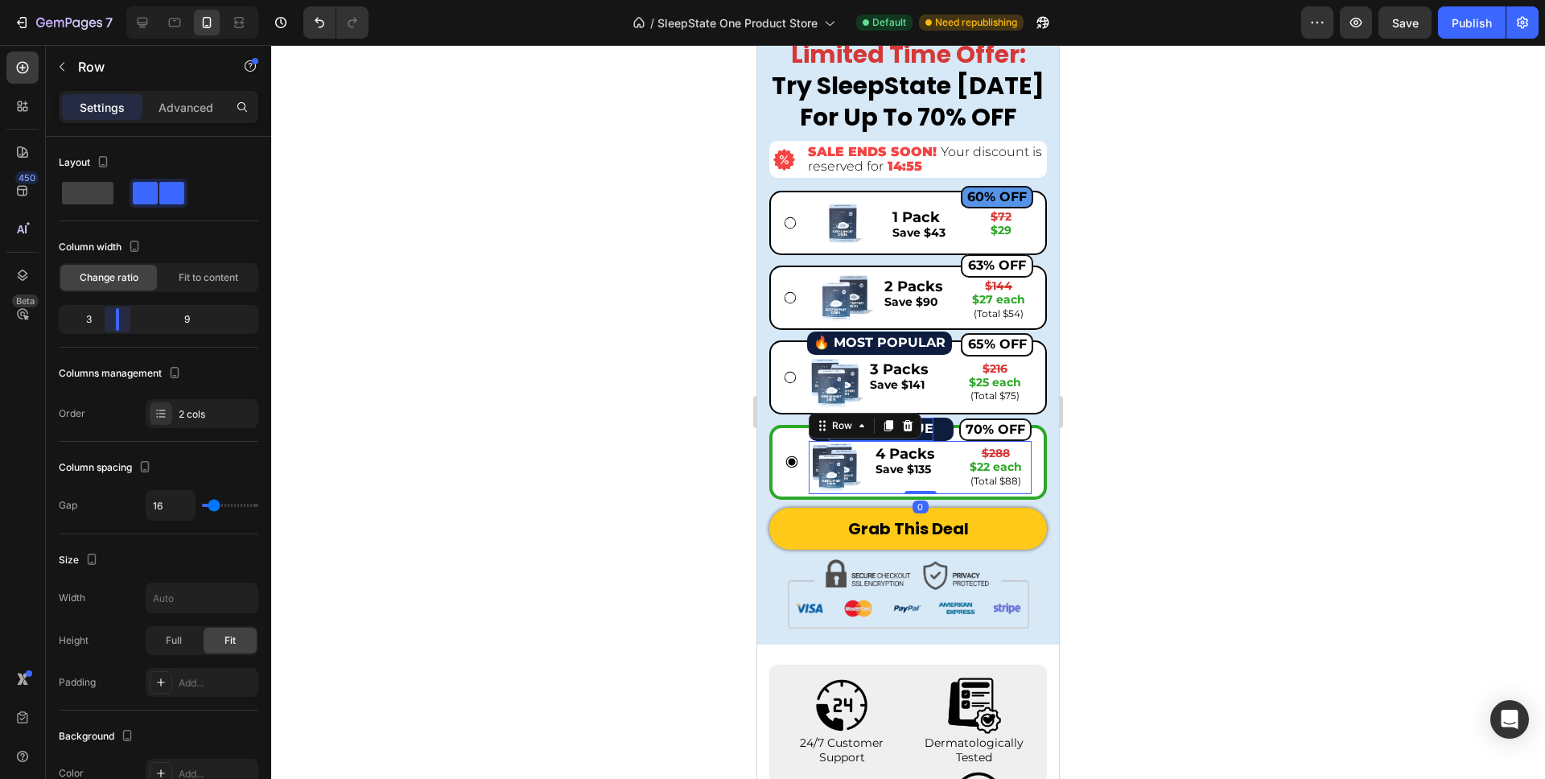
drag, startPoint x: 129, startPoint y: 320, endPoint x: 118, endPoint y: 322, distance: 11.4
click at [118, 0] on body "7 Version history / SleepState One Product Store Default Need republishing Prev…" at bounding box center [772, 0] width 1545 height 0
click at [883, 324] on div "63% OFF Button 2 Packs Save $90 Text Block $144 $27 each (Total $54) Text Block…" at bounding box center [958, 298] width 150 height 56
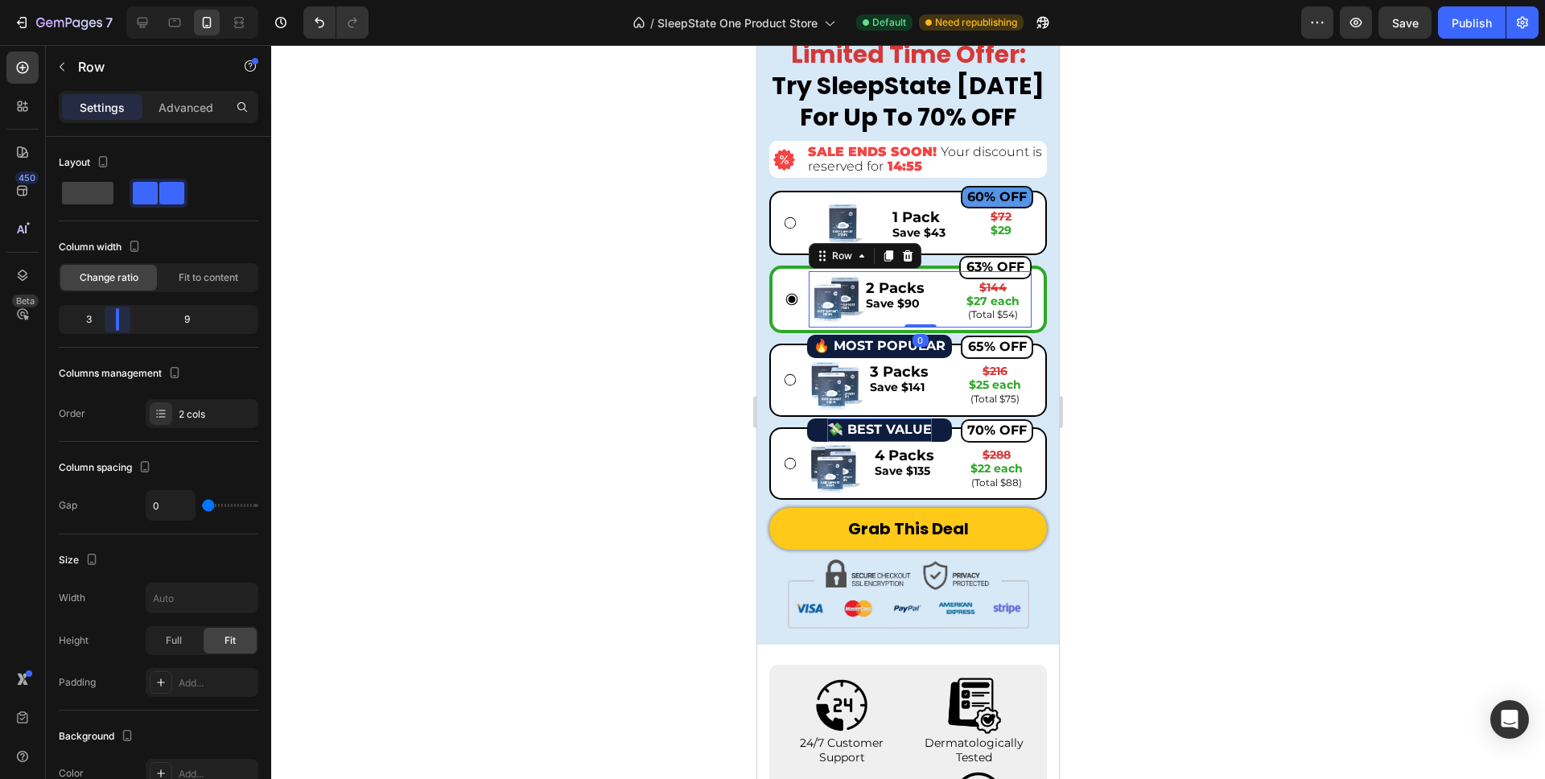
drag, startPoint x: 128, startPoint y: 320, endPoint x: 113, endPoint y: 320, distance: 14.5
click at [113, 0] on body "7 Version history / SleepState One Product Store Default Need republishing Prev…" at bounding box center [772, 0] width 1545 height 0
click at [875, 234] on div at bounding box center [842, 223] width 71 height 56
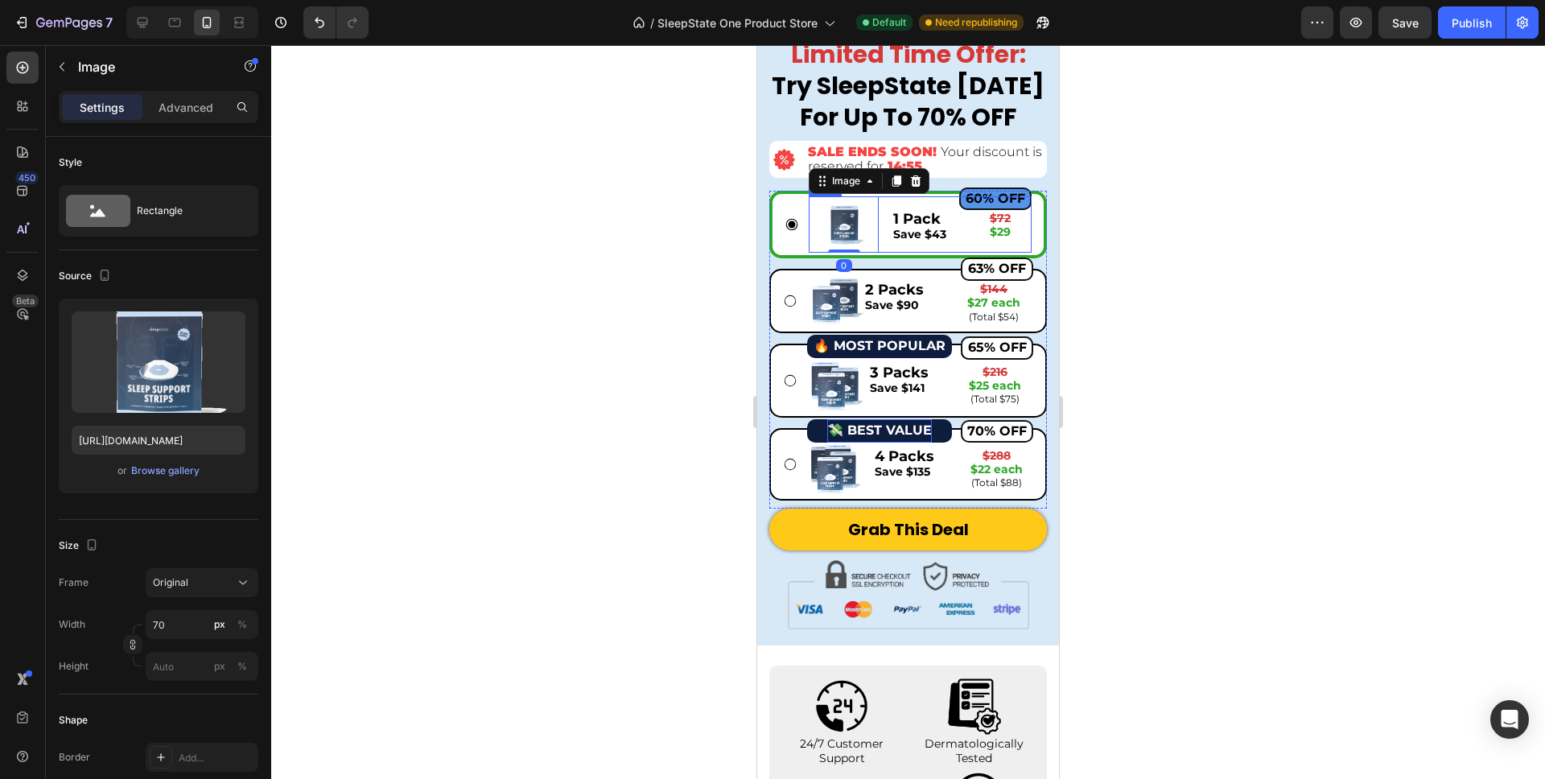
click at [885, 249] on div "Image 0 60% OFF Button 1 Pack Save $43 Text Block $72 $29 Text Block Row Row" at bounding box center [920, 224] width 223 height 56
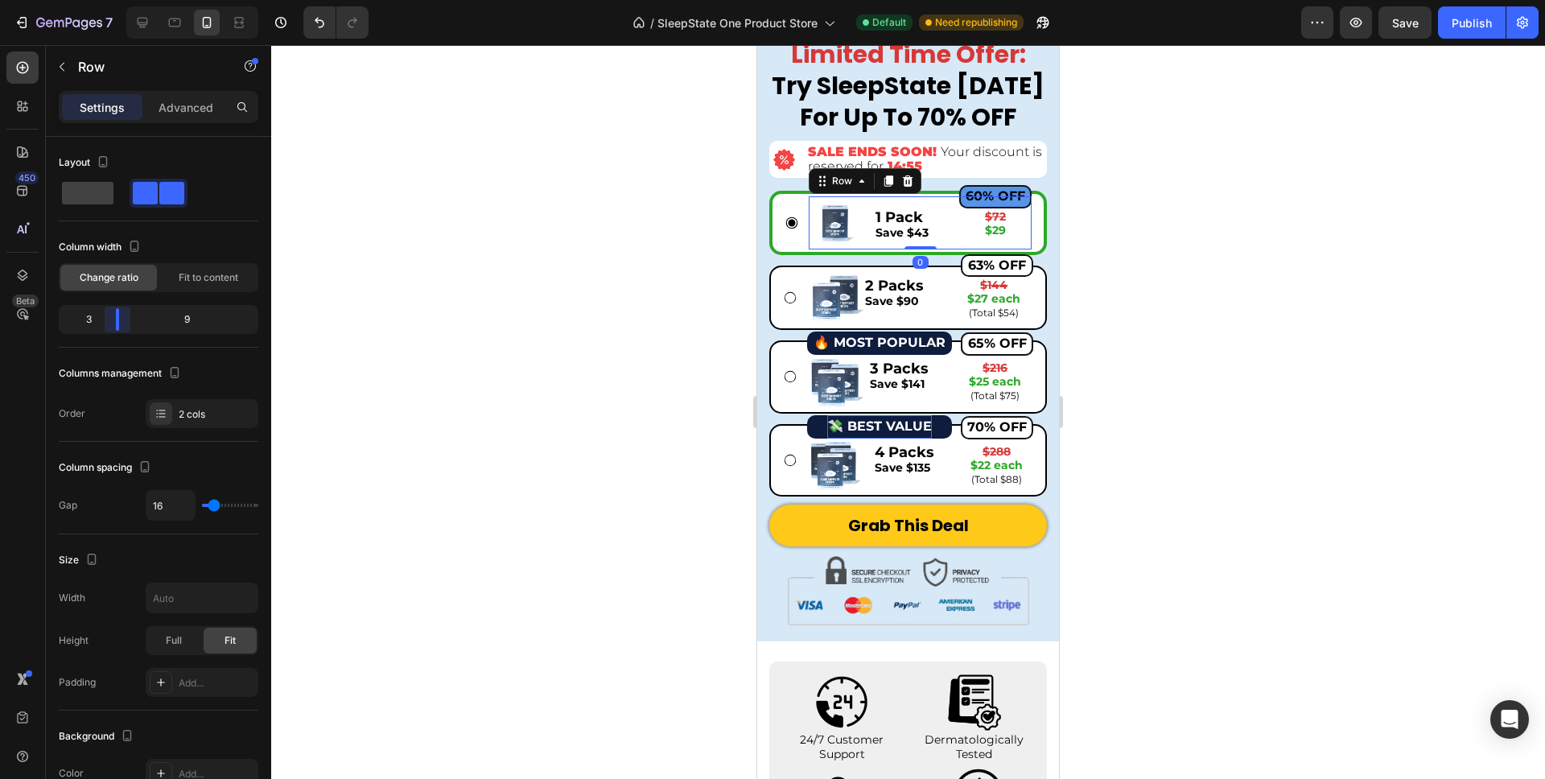
drag, startPoint x: 126, startPoint y: 325, endPoint x: 111, endPoint y: 325, distance: 14.5
click at [111, 0] on body "7 Version history / SleepState One Product Store Default Need republishing Prev…" at bounding box center [772, 0] width 1545 height 0
click at [872, 227] on div "Image 60% OFF Button 1 Pack Save $43 Text Block $72 $29 Text Block Row Row 0" at bounding box center [920, 222] width 223 height 52
click at [944, 396] on div "3 Packs Save $141 Text Block $216 $25 each (Total $75) Text Block Row" at bounding box center [951, 382] width 166 height 44
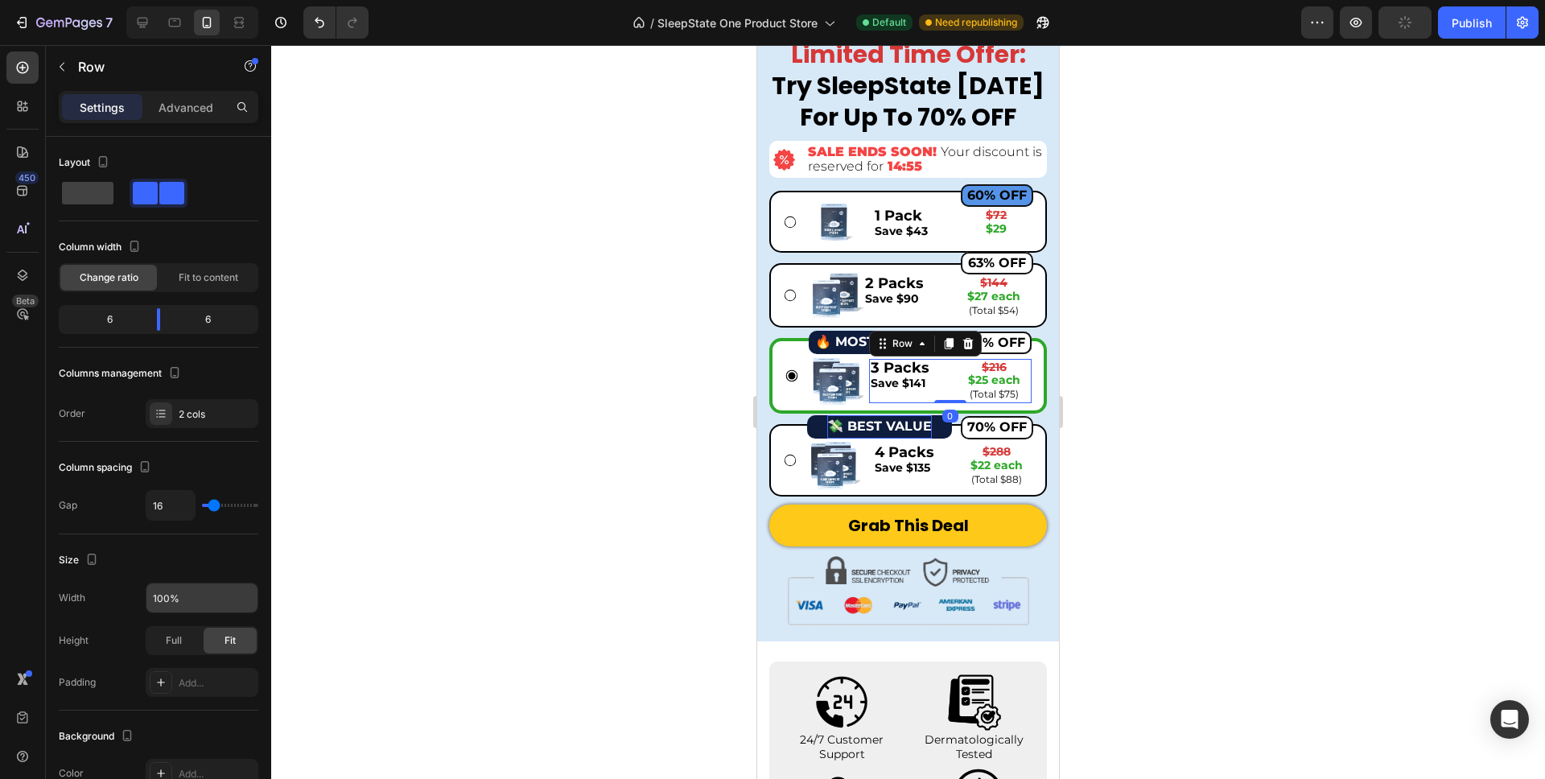
scroll to position [435, 0]
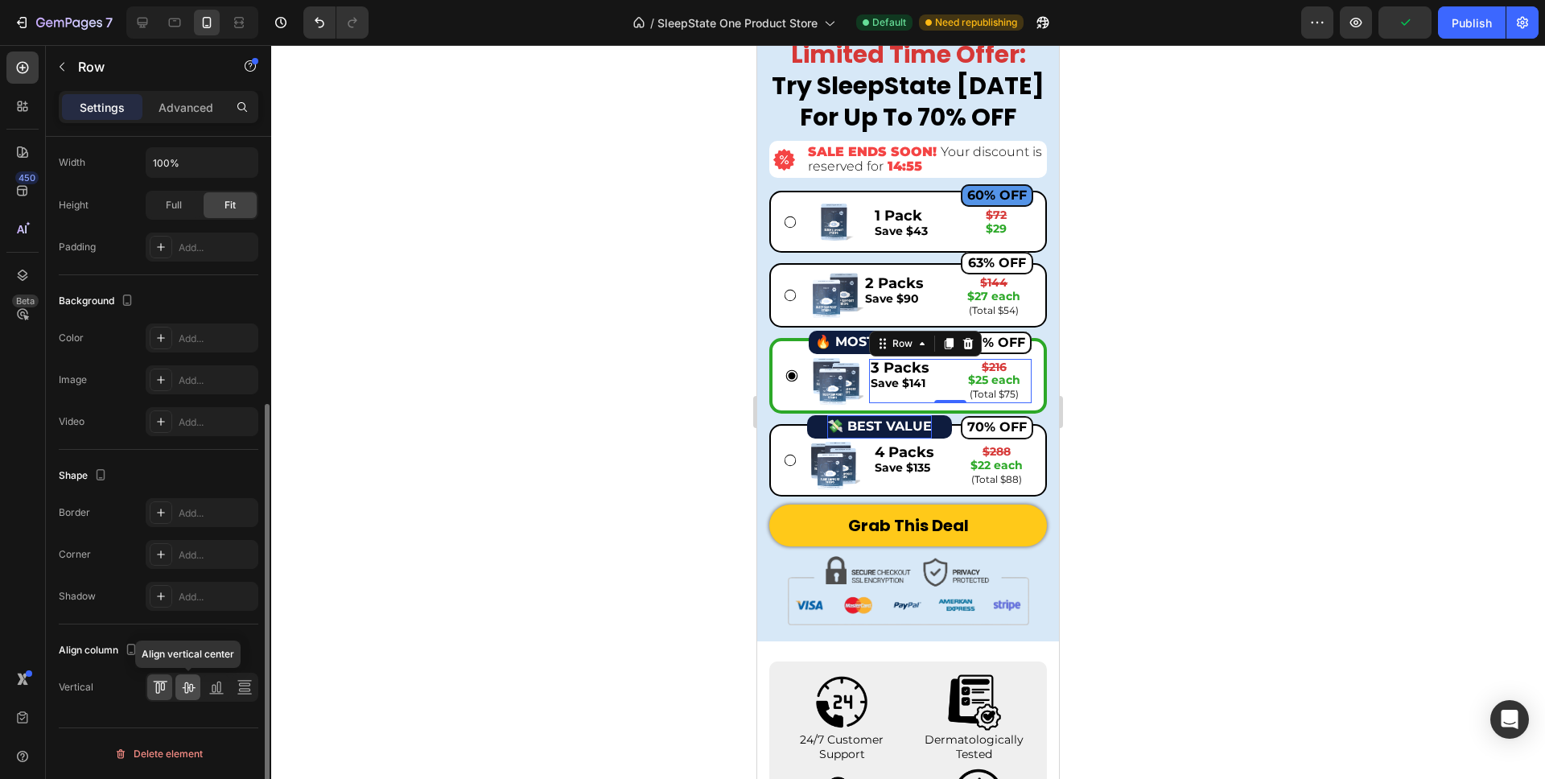
click at [183, 686] on icon at bounding box center [188, 687] width 16 height 16
click at [943, 472] on p "Save $135" at bounding box center [910, 467] width 70 height 15
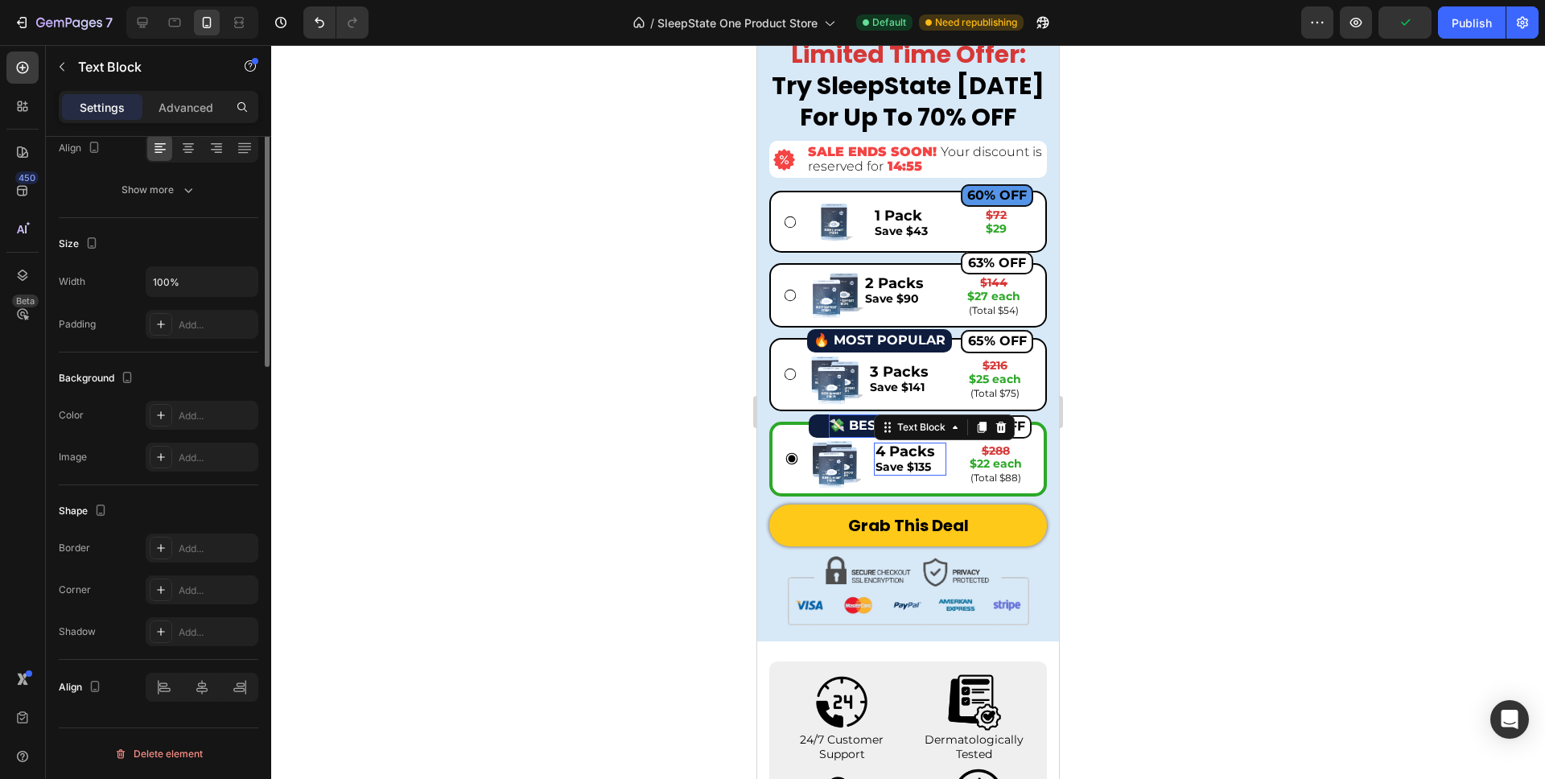
scroll to position [0, 0]
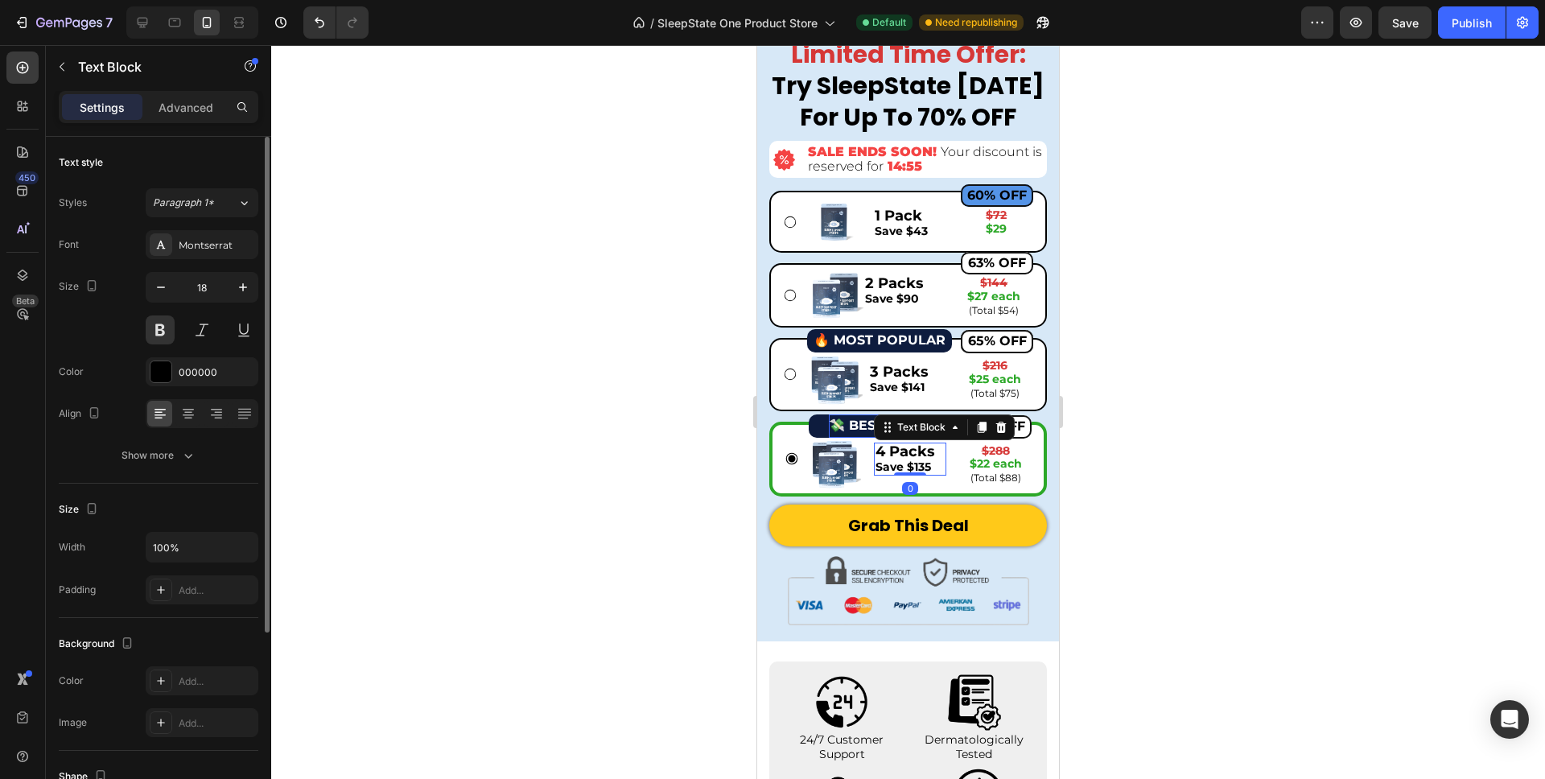
click at [945, 476] on div "4 Packs Save $135 Text Block 0" at bounding box center [910, 465] width 72 height 44
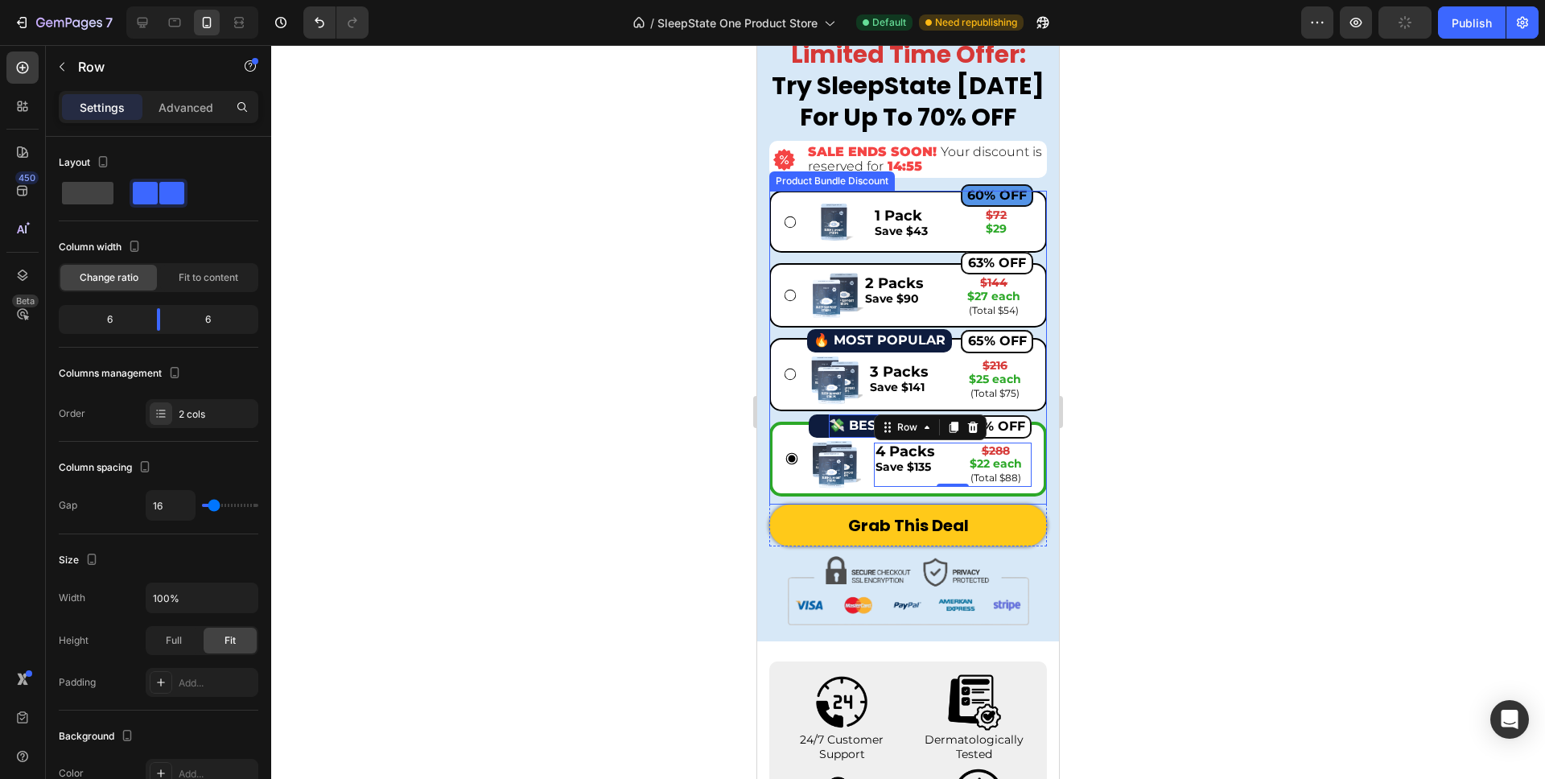
scroll to position [435, 0]
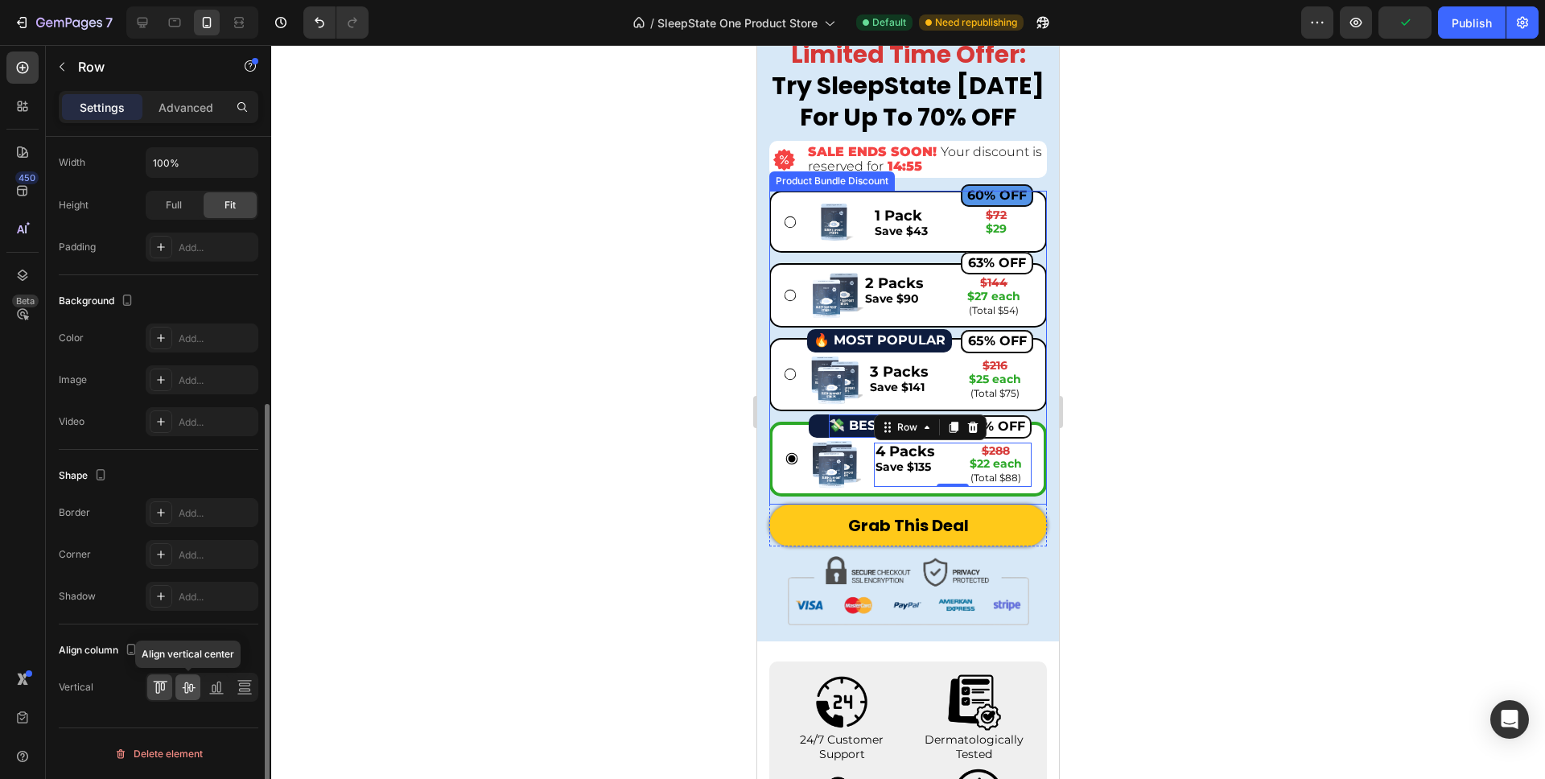
click at [187, 682] on icon at bounding box center [188, 687] width 13 height 11
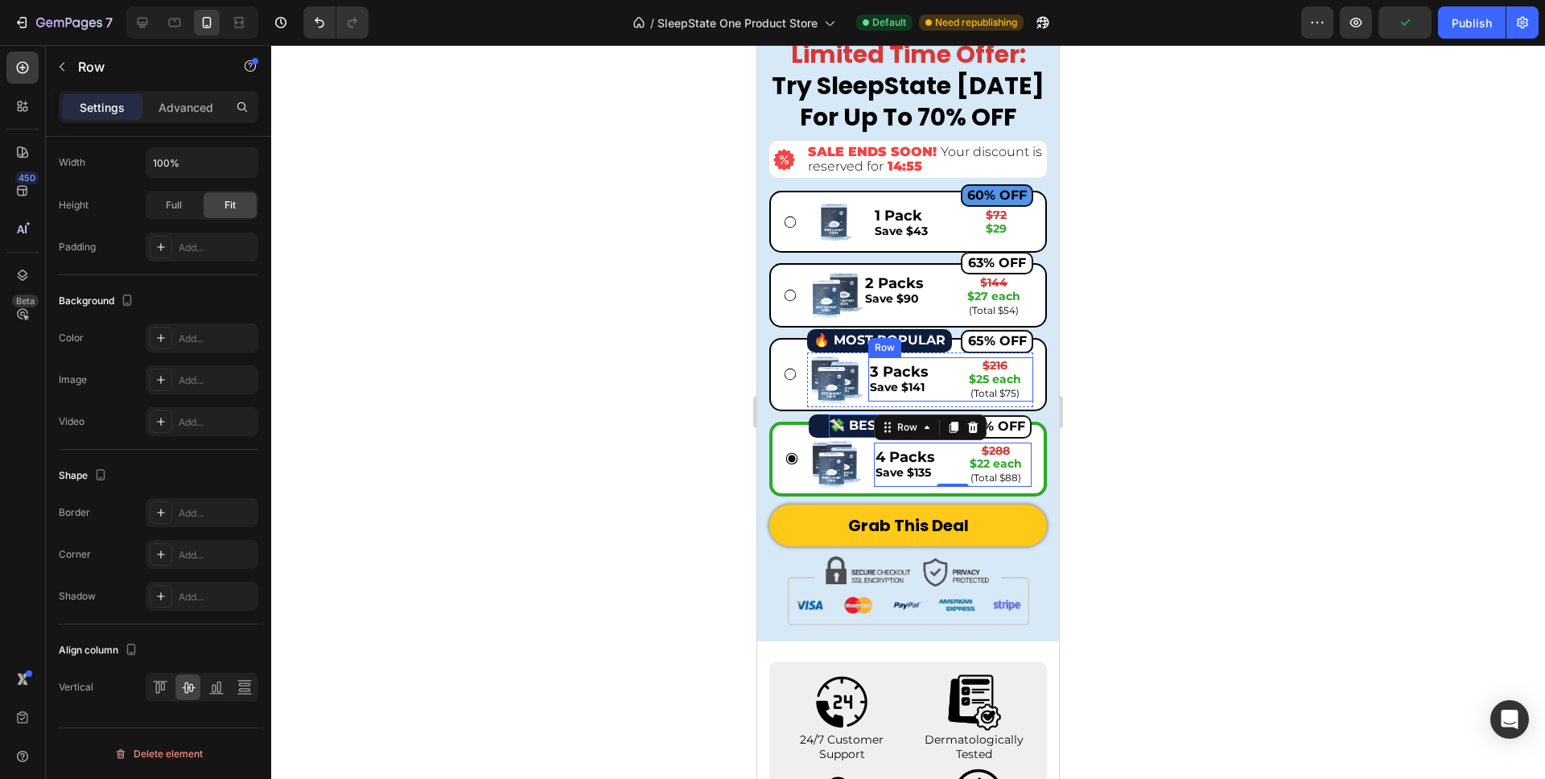
click at [951, 394] on div "3 Packs Save $141 Text Block $216 $25 each (Total $75) Text Block Row" at bounding box center [951, 379] width 166 height 44
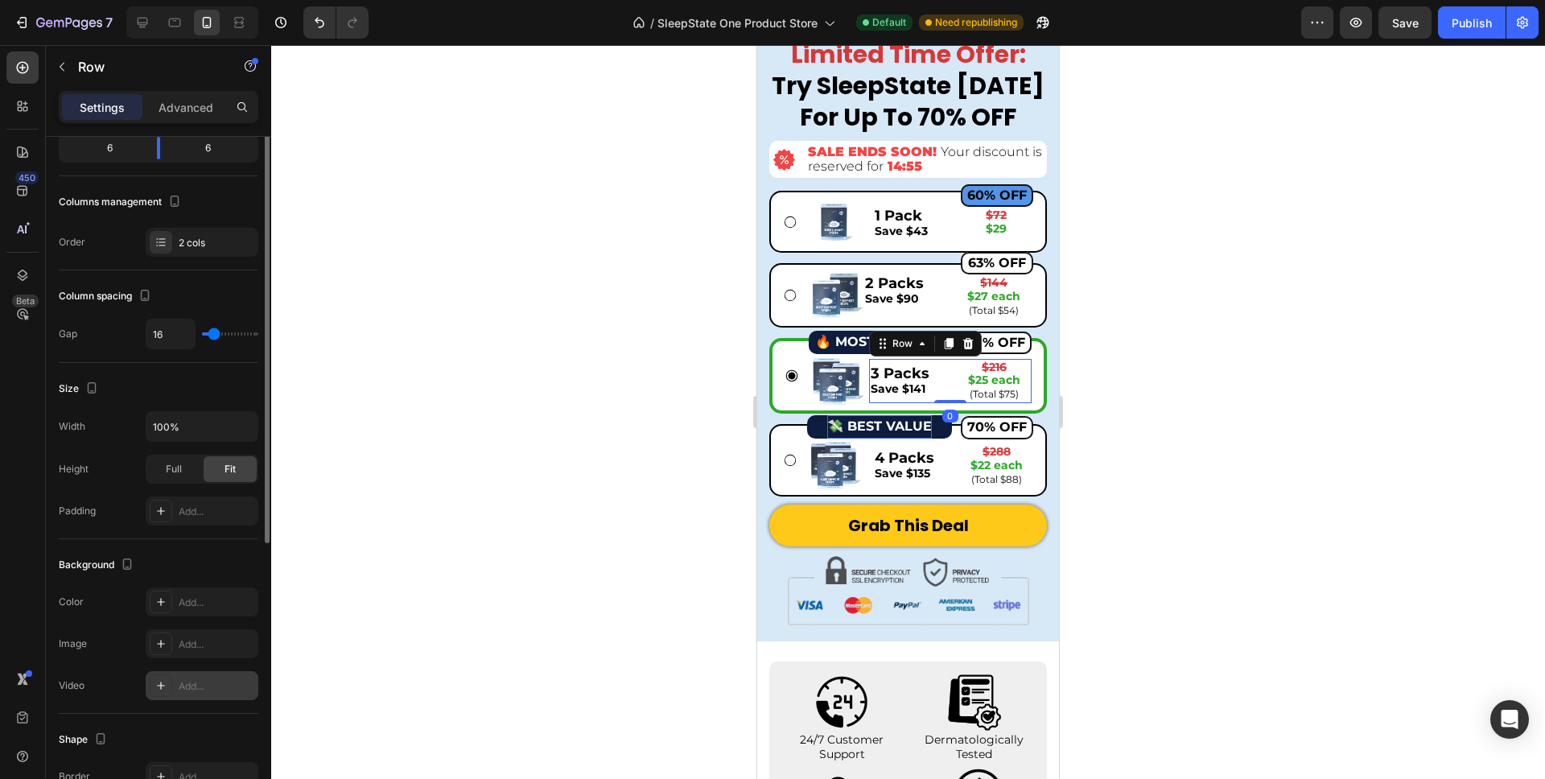
scroll to position [47, 0]
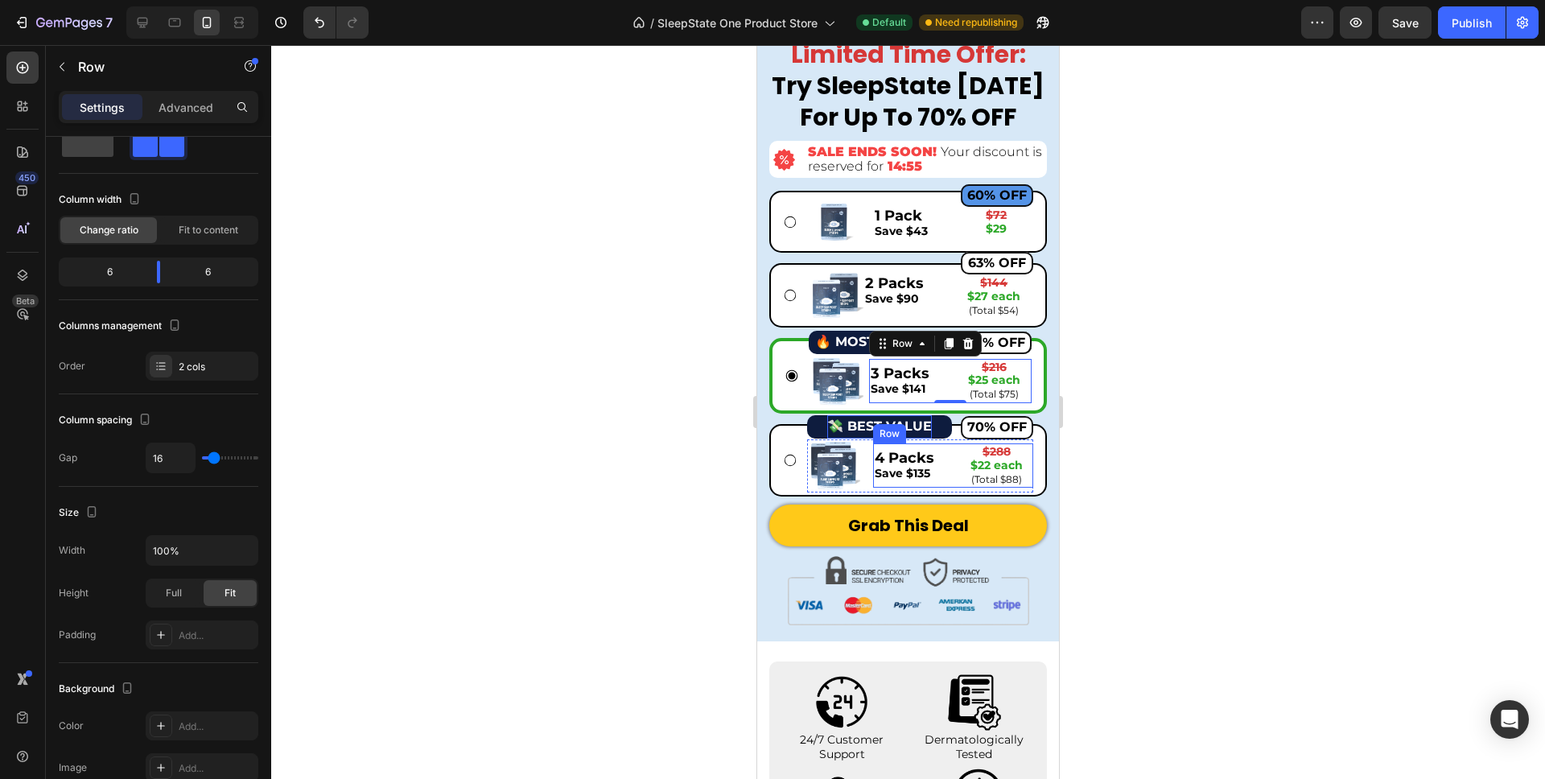
click at [950, 484] on div "4 Packs Save $135 Text Block $288 $22 each (Total $88) Text Block Row" at bounding box center [953, 465] width 160 height 44
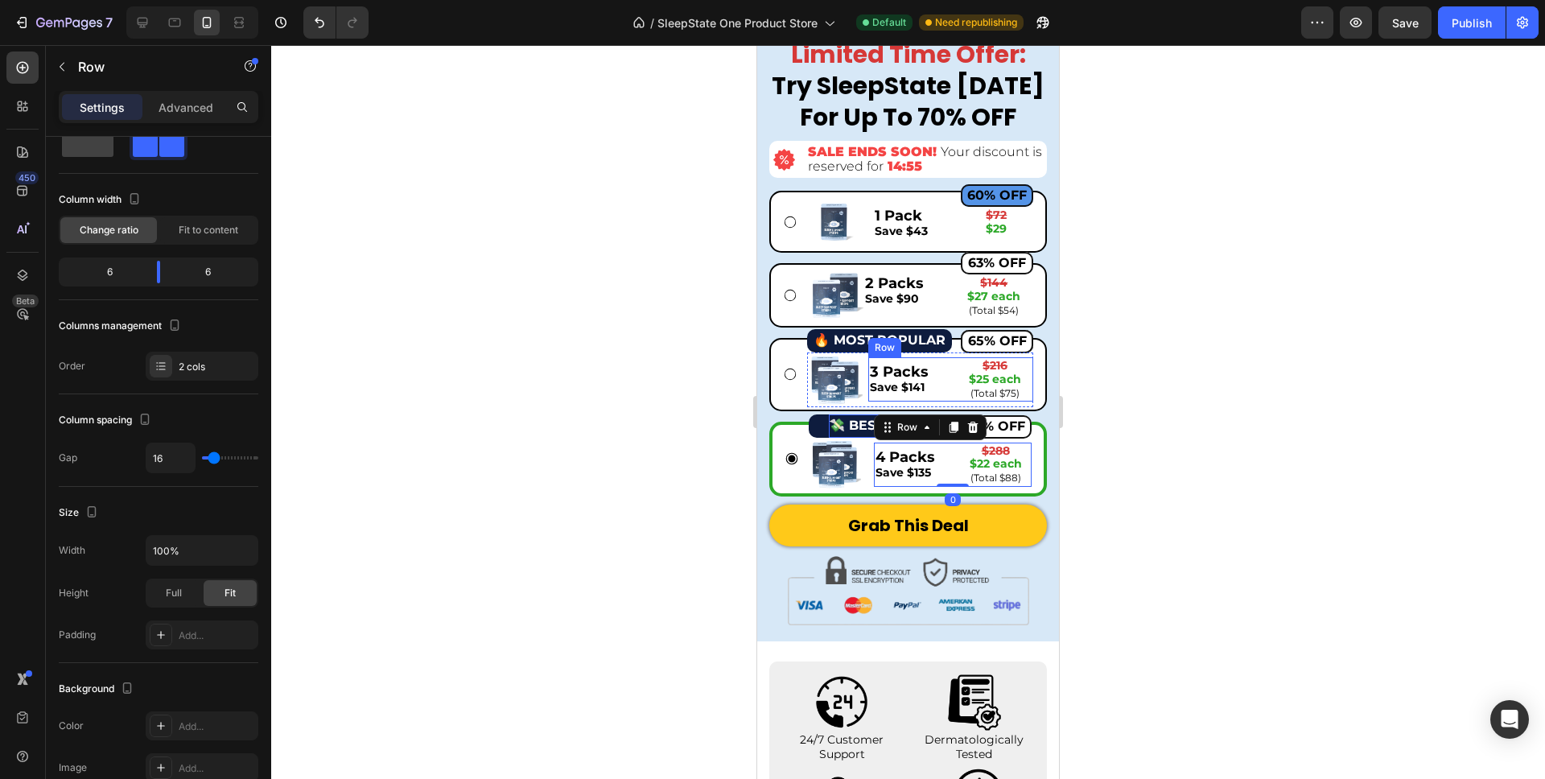
click at [933, 396] on div "3 Packs Save $141 Text Block" at bounding box center [906, 379] width 76 height 44
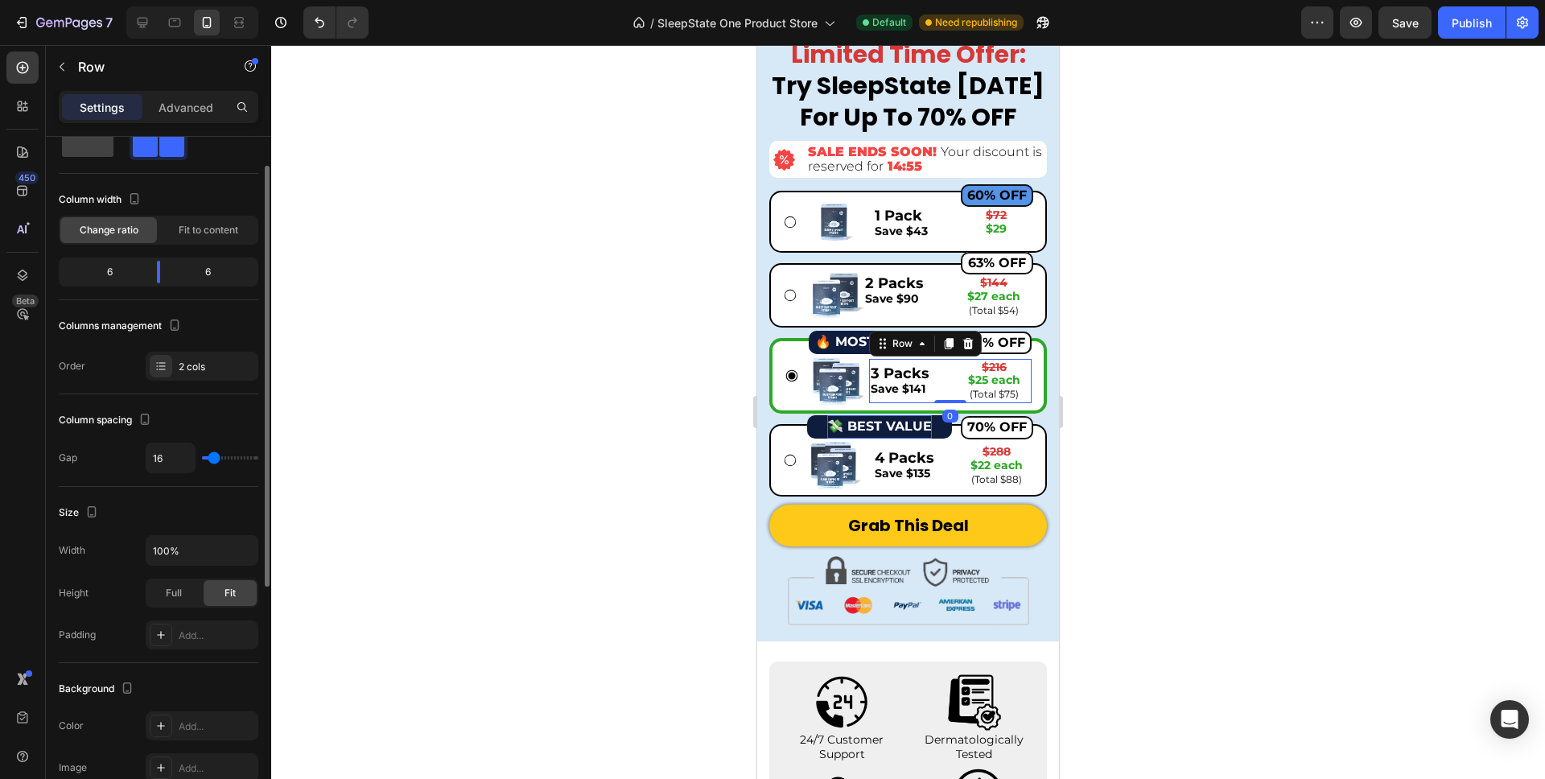
type input "0"
type input "120"
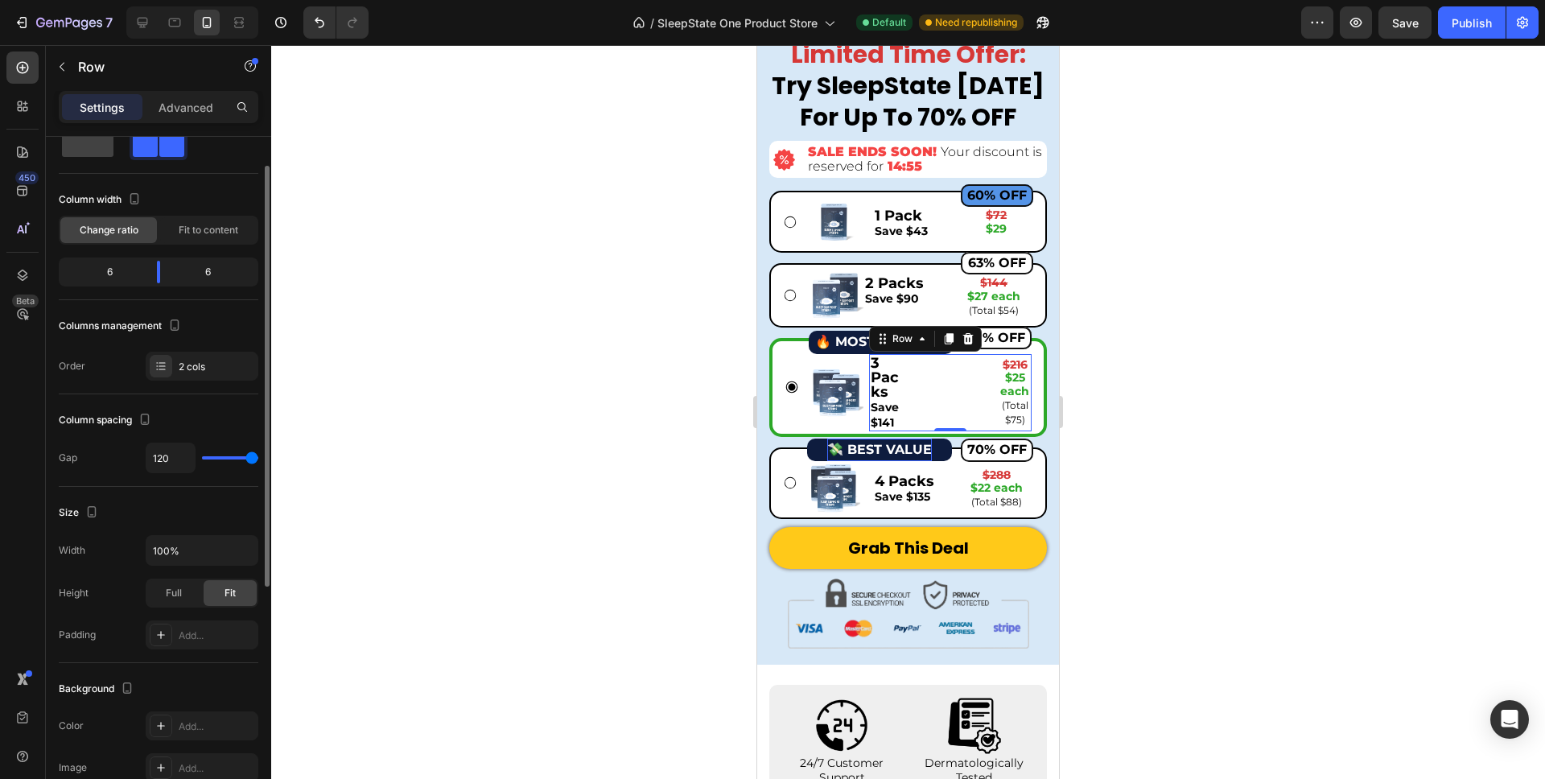
type input "74"
type input "63"
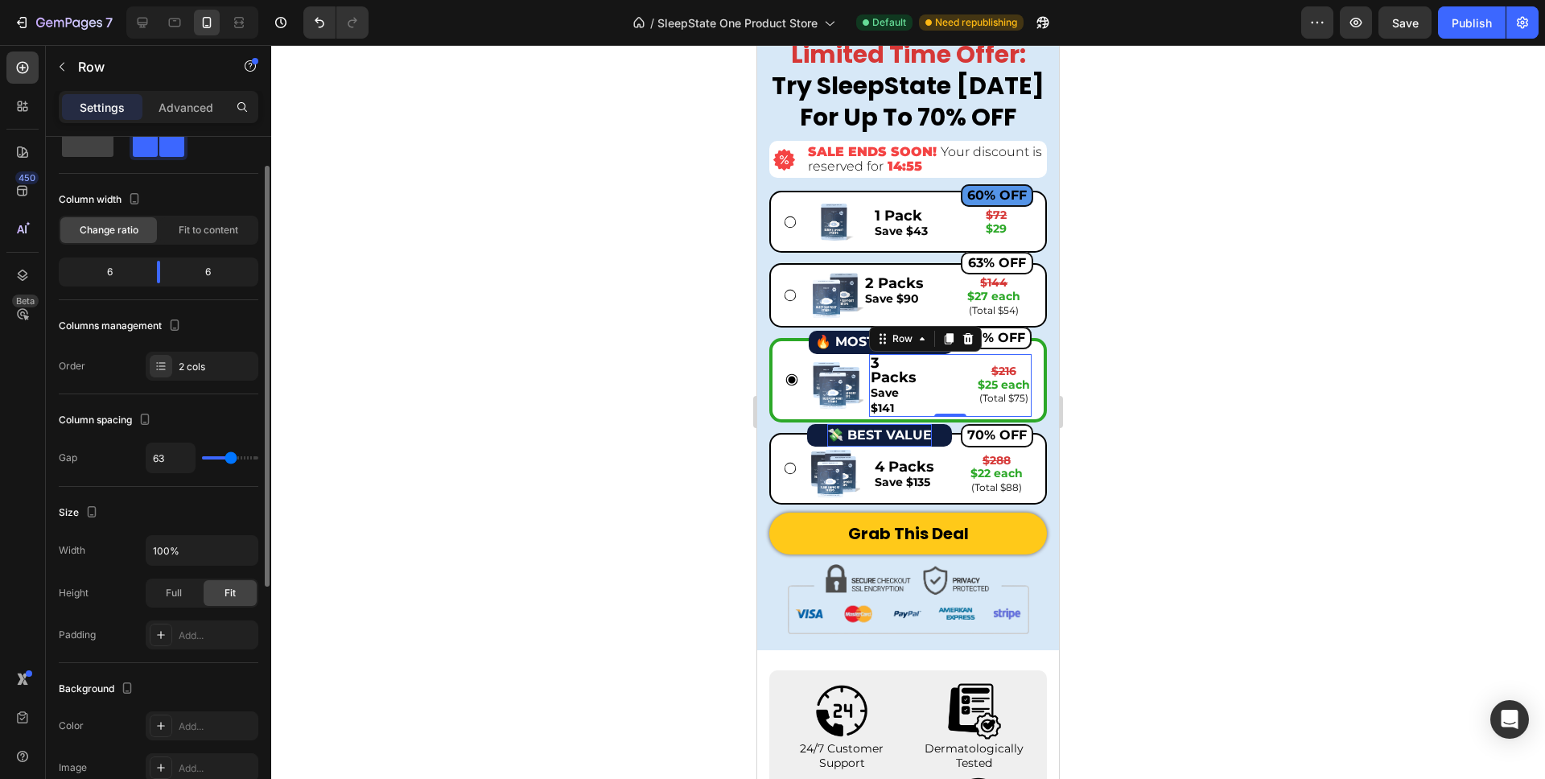
type input "46"
type input "41"
type input "39"
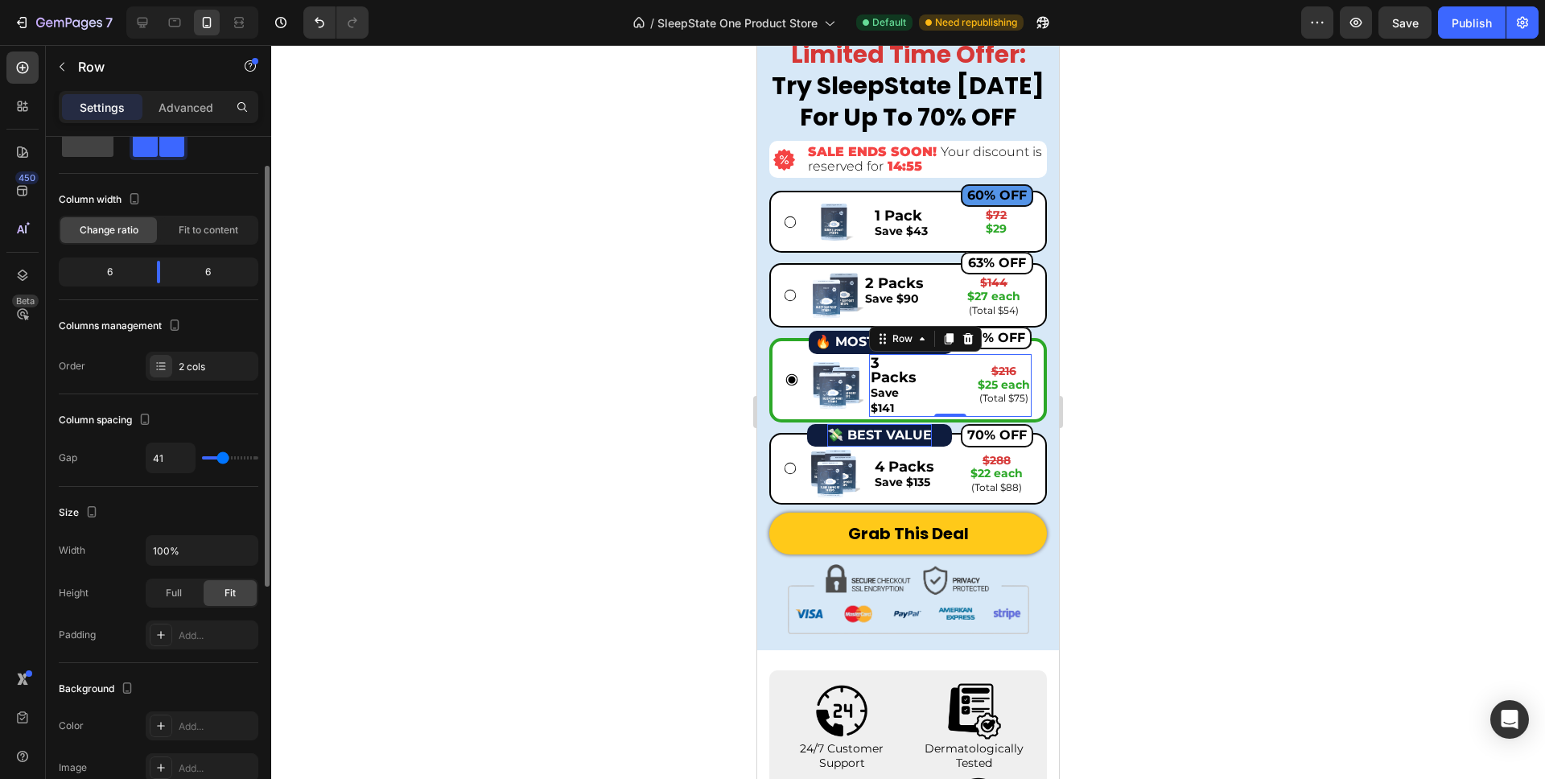
type input "39"
type input "35"
type input "31"
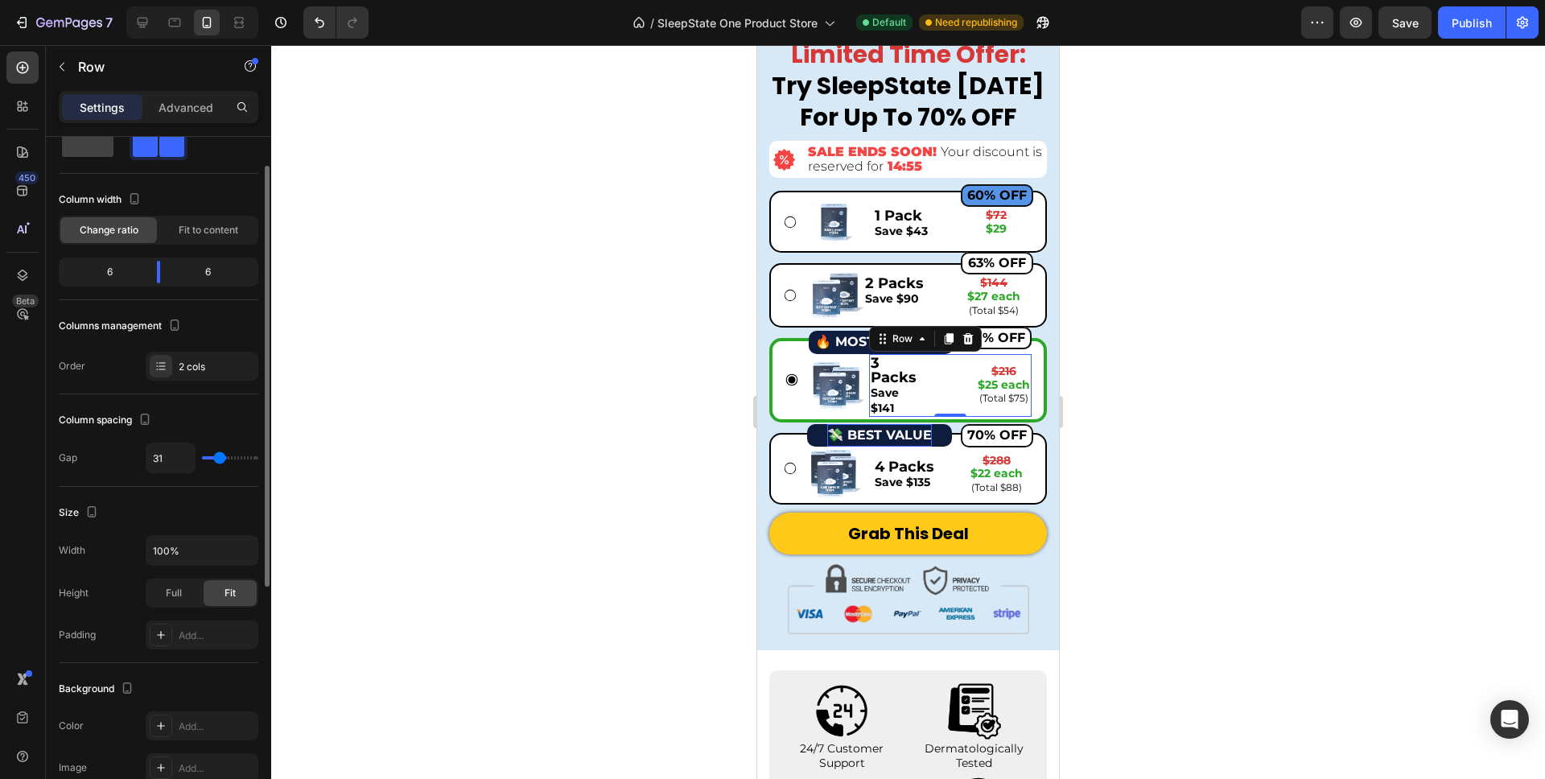
type input "27"
type input "19"
type input "11"
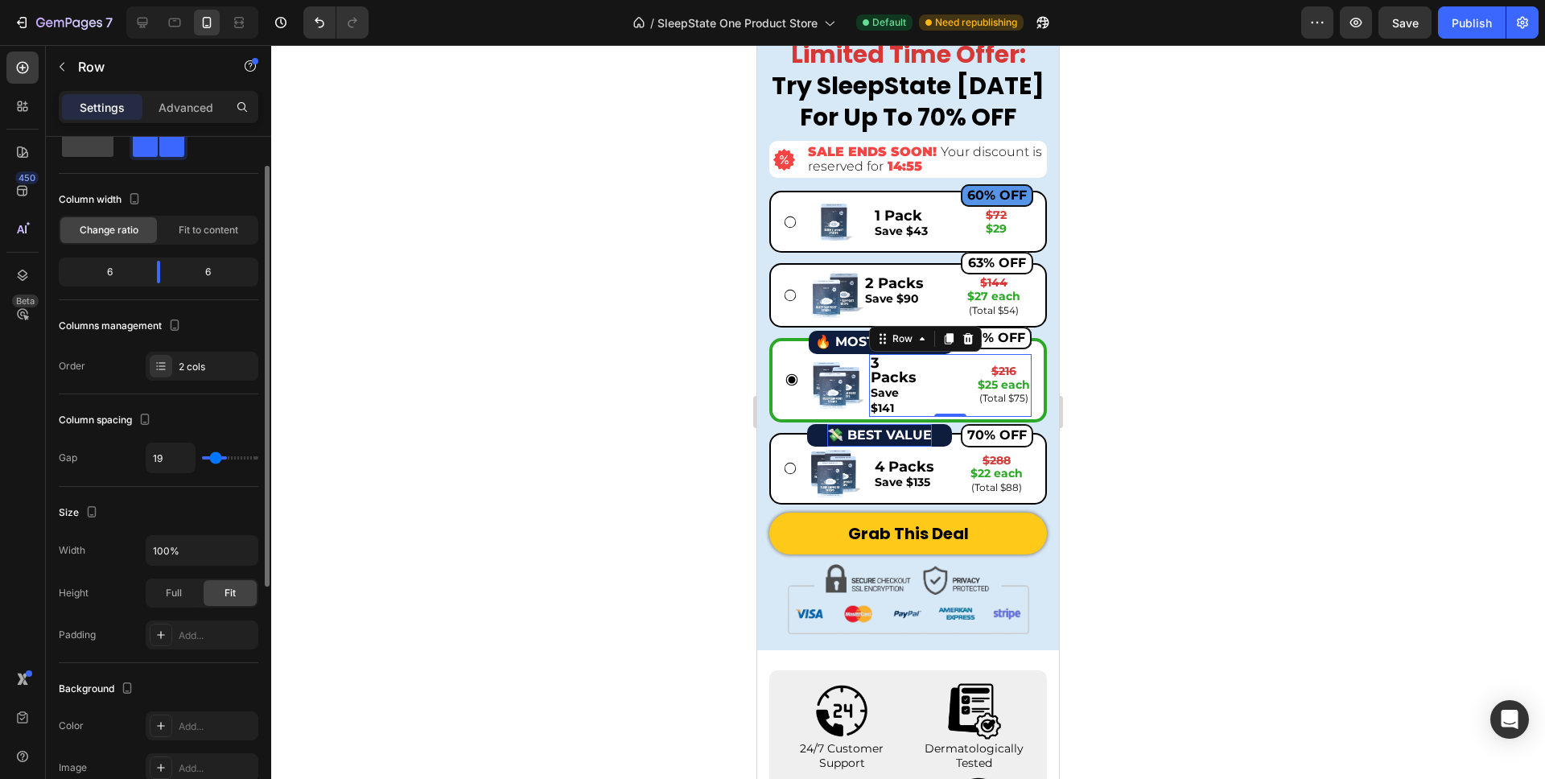
type input "11"
type input "5"
type input "0"
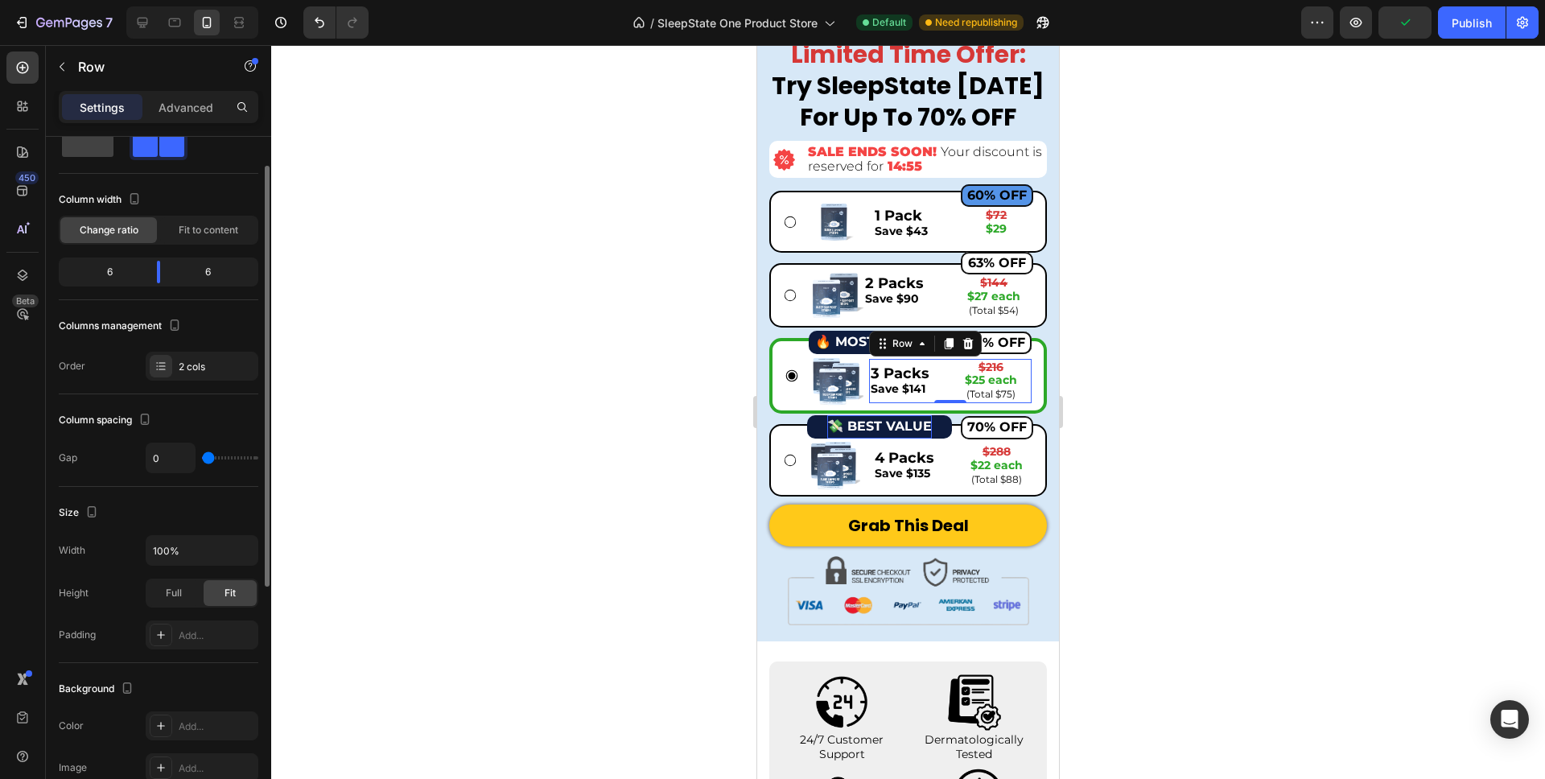
type input "1"
type input "2"
type input "3"
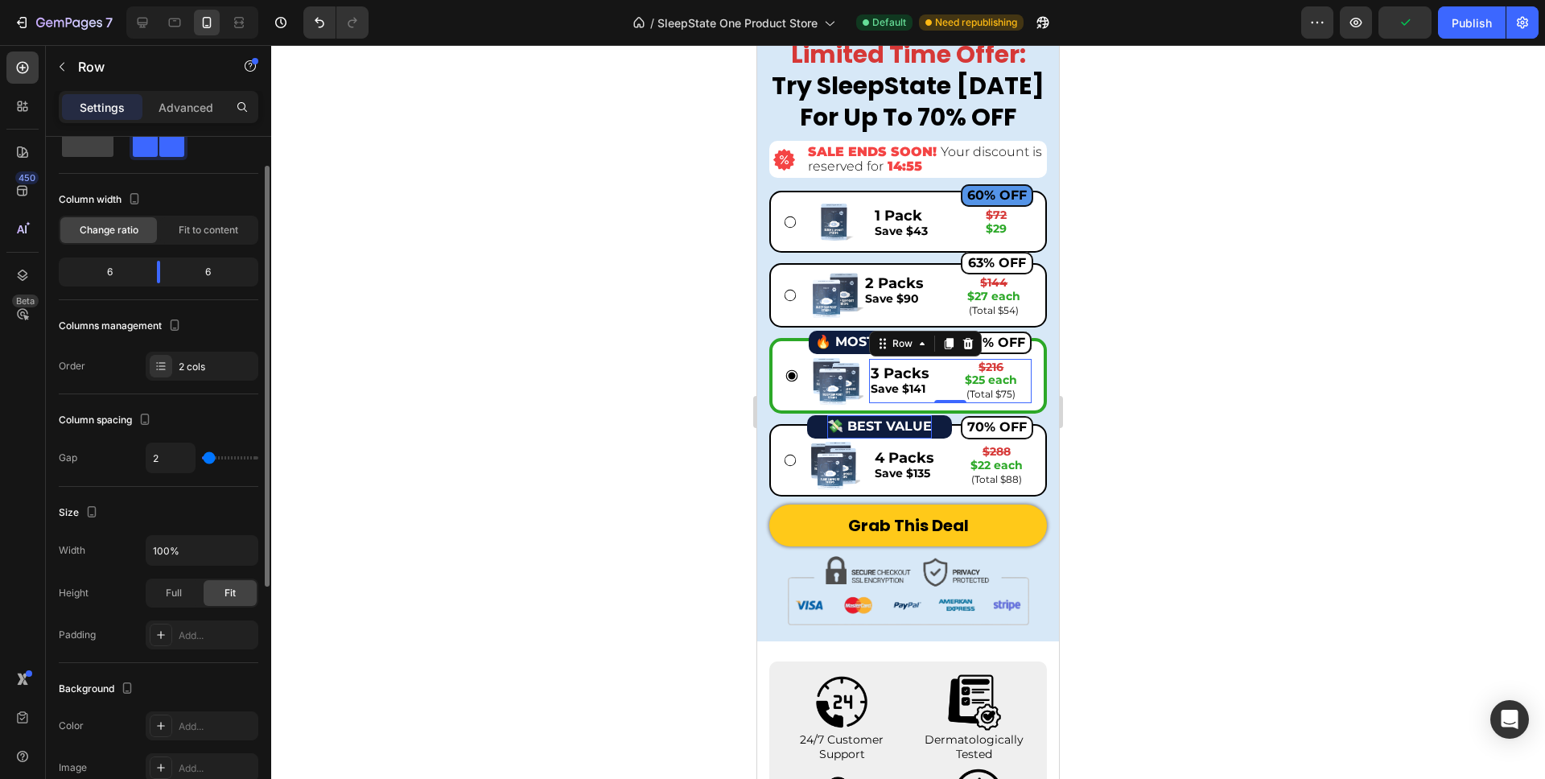
type input "3"
type input "4"
type input "0"
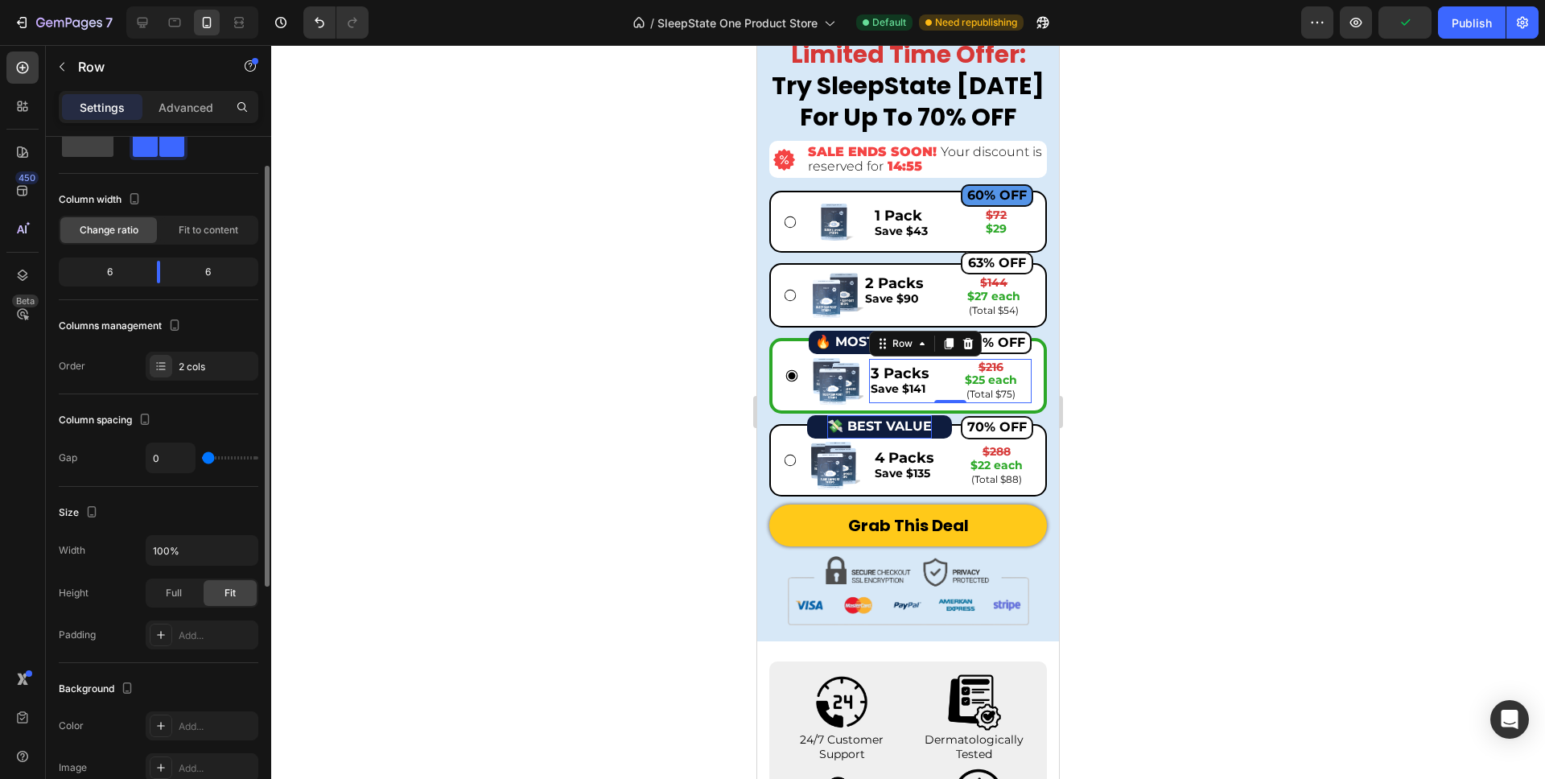
click at [203, 456] on input "range" at bounding box center [230, 457] width 56 height 3
click at [938, 486] on div "4 Packs Save $135 Text Block" at bounding box center [909, 465] width 73 height 44
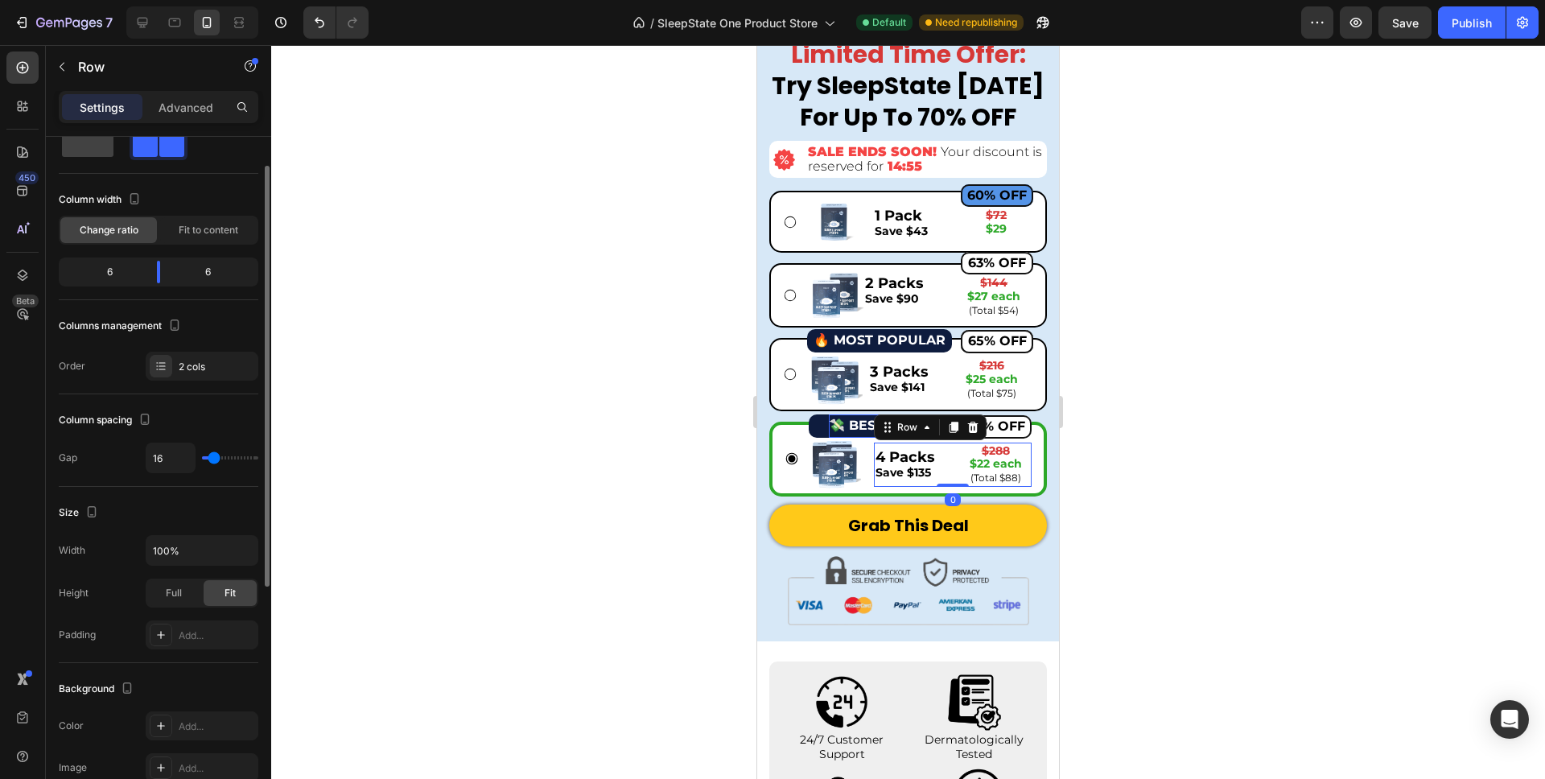
type input "0"
drag, startPoint x: 211, startPoint y: 457, endPoint x: 174, endPoint y: 456, distance: 37.0
type input "0"
click at [202, 456] on input "range" at bounding box center [230, 457] width 56 height 3
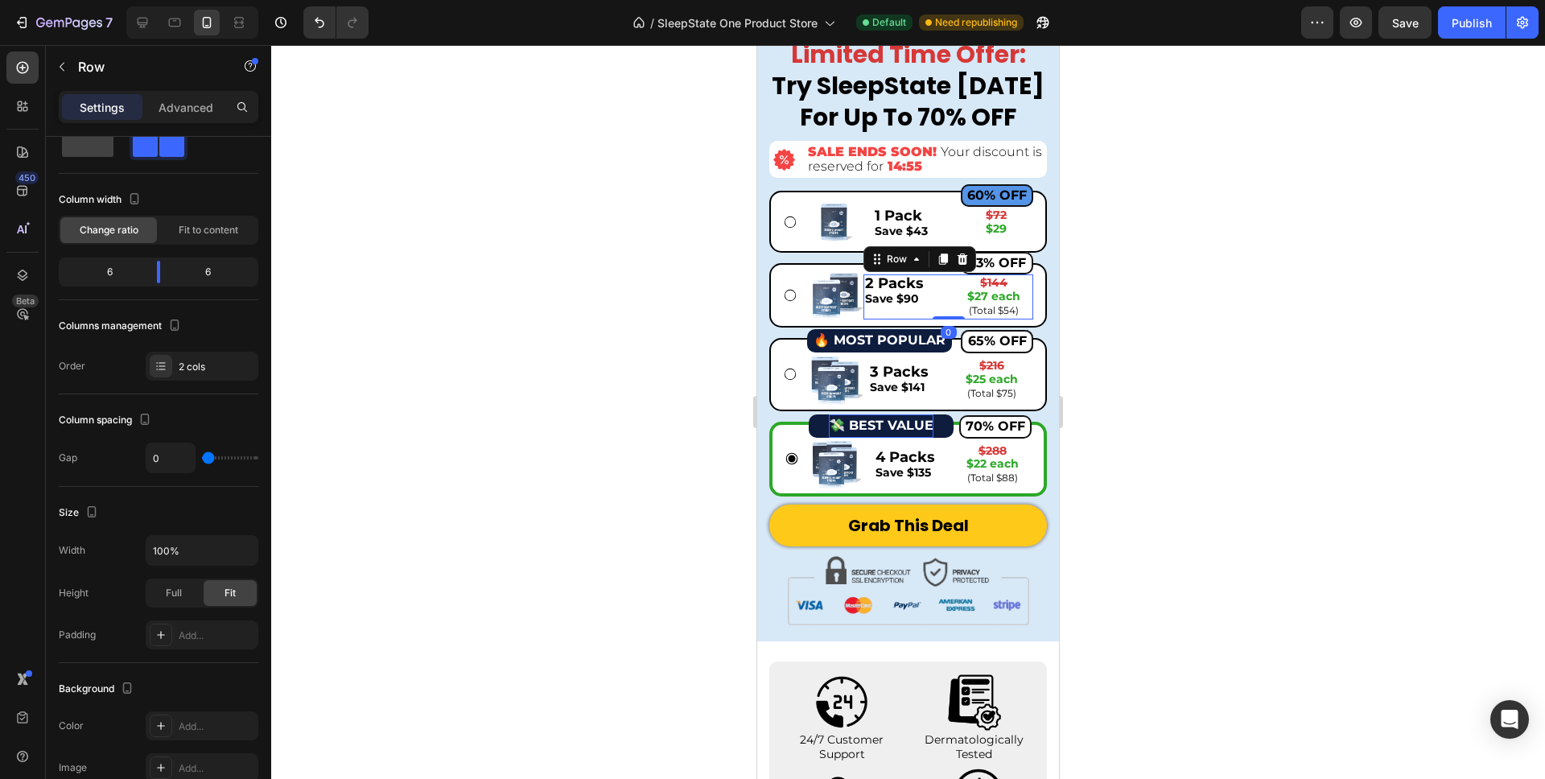
click at [938, 316] on div "2 Packs Save $90 Text Block $144 $27 each (Total $54) Text Block Row 0" at bounding box center [949, 296] width 170 height 44
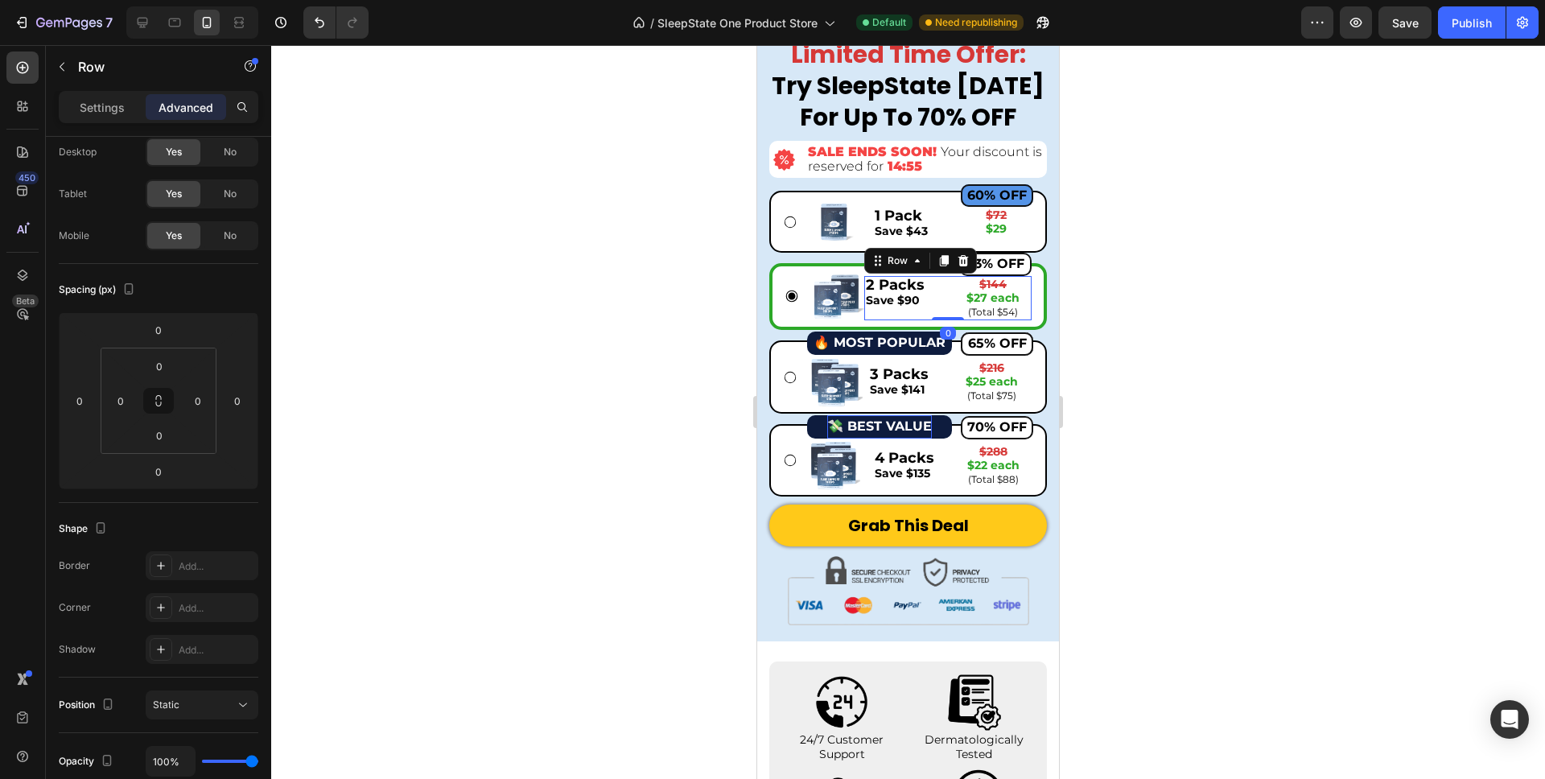
click at [100, 112] on p "Settings" at bounding box center [102, 107] width 45 height 17
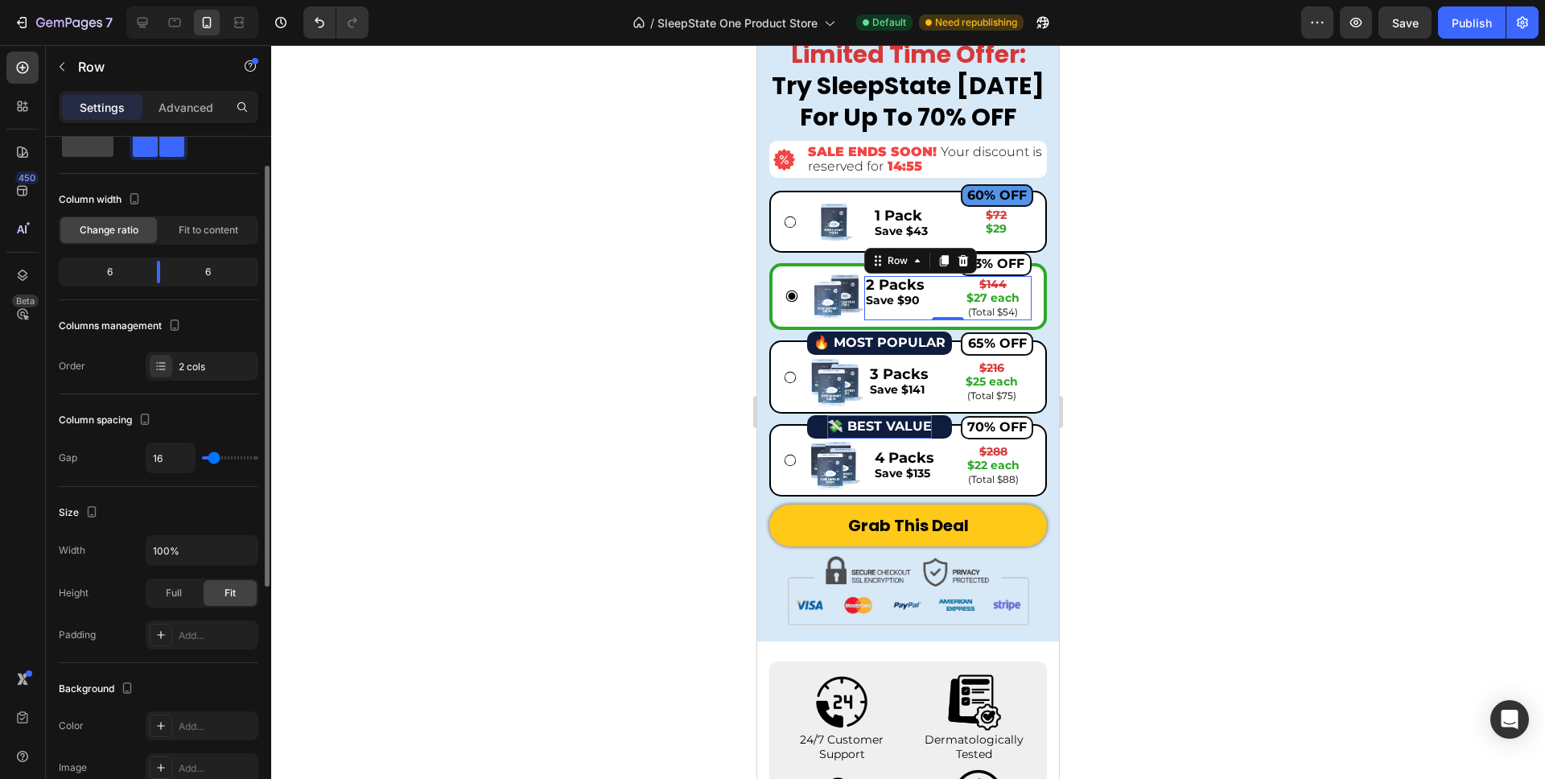
type input "15"
type input "0"
drag, startPoint x: 214, startPoint y: 456, endPoint x: 134, endPoint y: 456, distance: 79.7
type input "0"
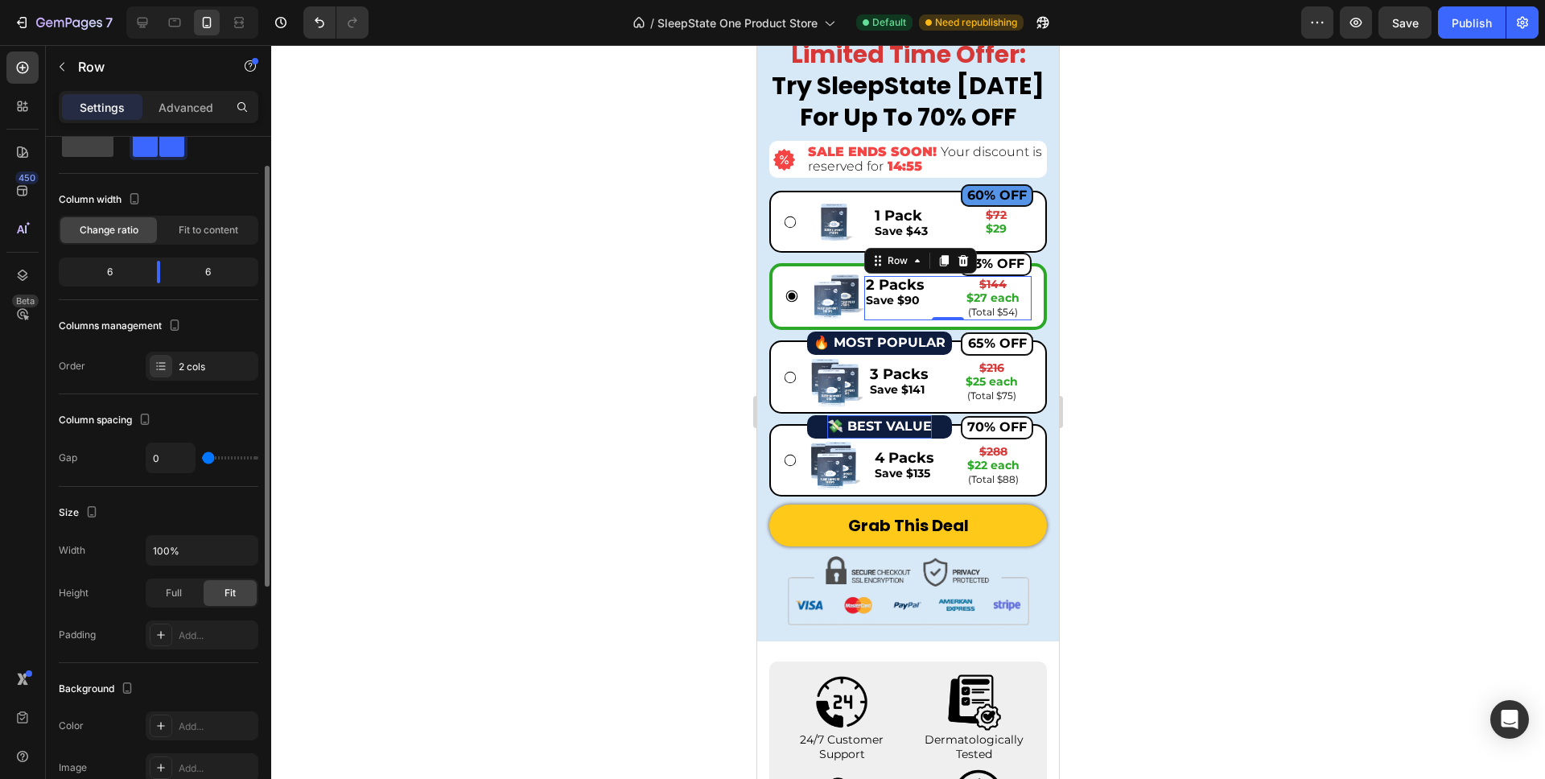
click at [202, 456] on input "range" at bounding box center [230, 457] width 56 height 3
click at [949, 234] on div "1 Pack Save $43 Text Block $72 $29 Text Block Row" at bounding box center [953, 223] width 160 height 33
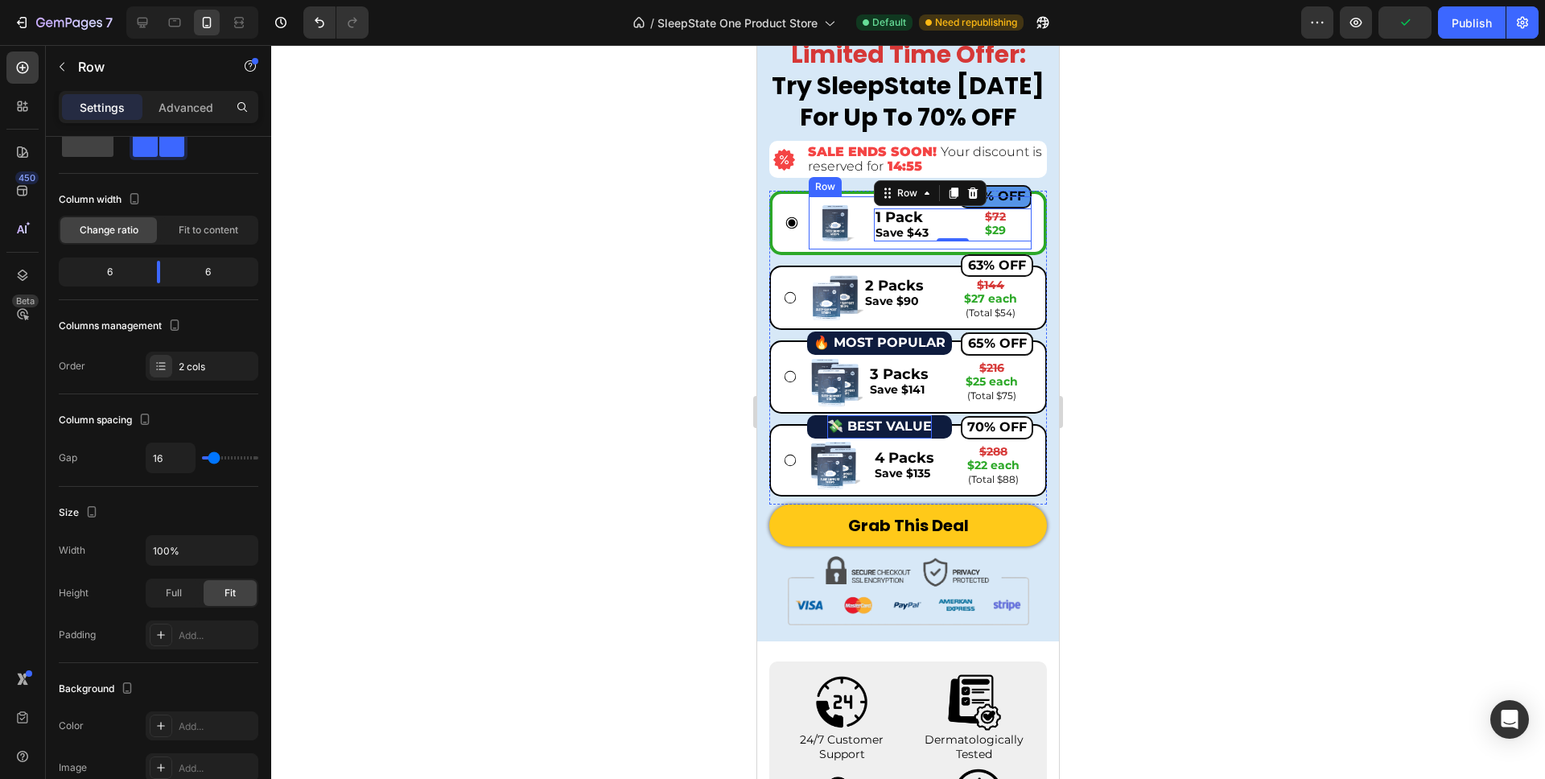
click at [868, 247] on div "Image 60% OFF Button 1 Pack Save $43 Text Block $72 $29 Text Block Row 0 Row" at bounding box center [920, 222] width 223 height 52
click at [957, 237] on div "1 Pack Save $43 Text Block $72 $29 Text Block Row" at bounding box center [953, 224] width 158 height 33
type input "0"
drag, startPoint x: 215, startPoint y: 460, endPoint x: 146, endPoint y: 453, distance: 68.7
type input "0"
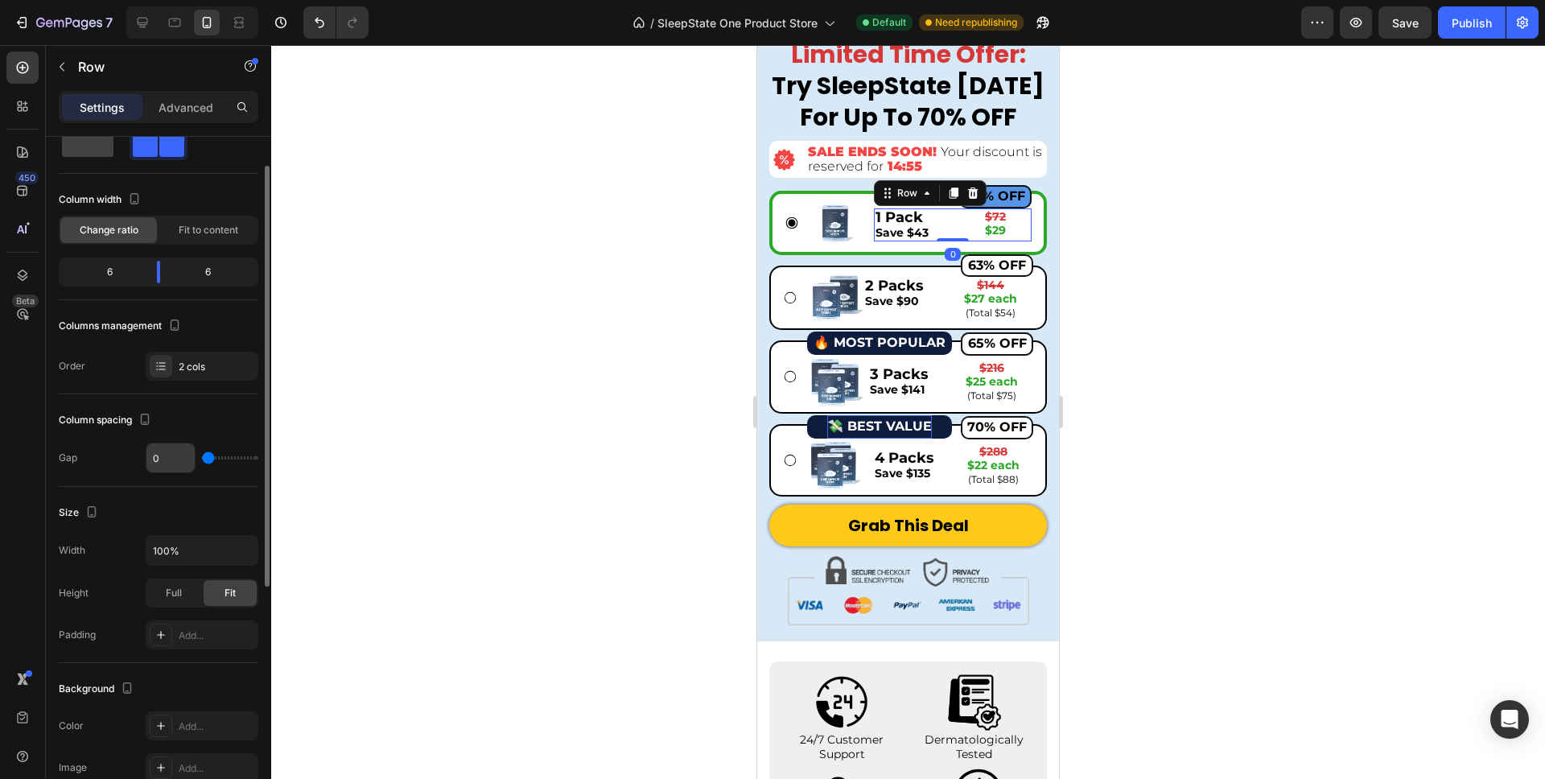
click at [202, 460] on input "range" at bounding box center [230, 457] width 56 height 3
click at [1118, 283] on div at bounding box center [908, 412] width 1274 height 734
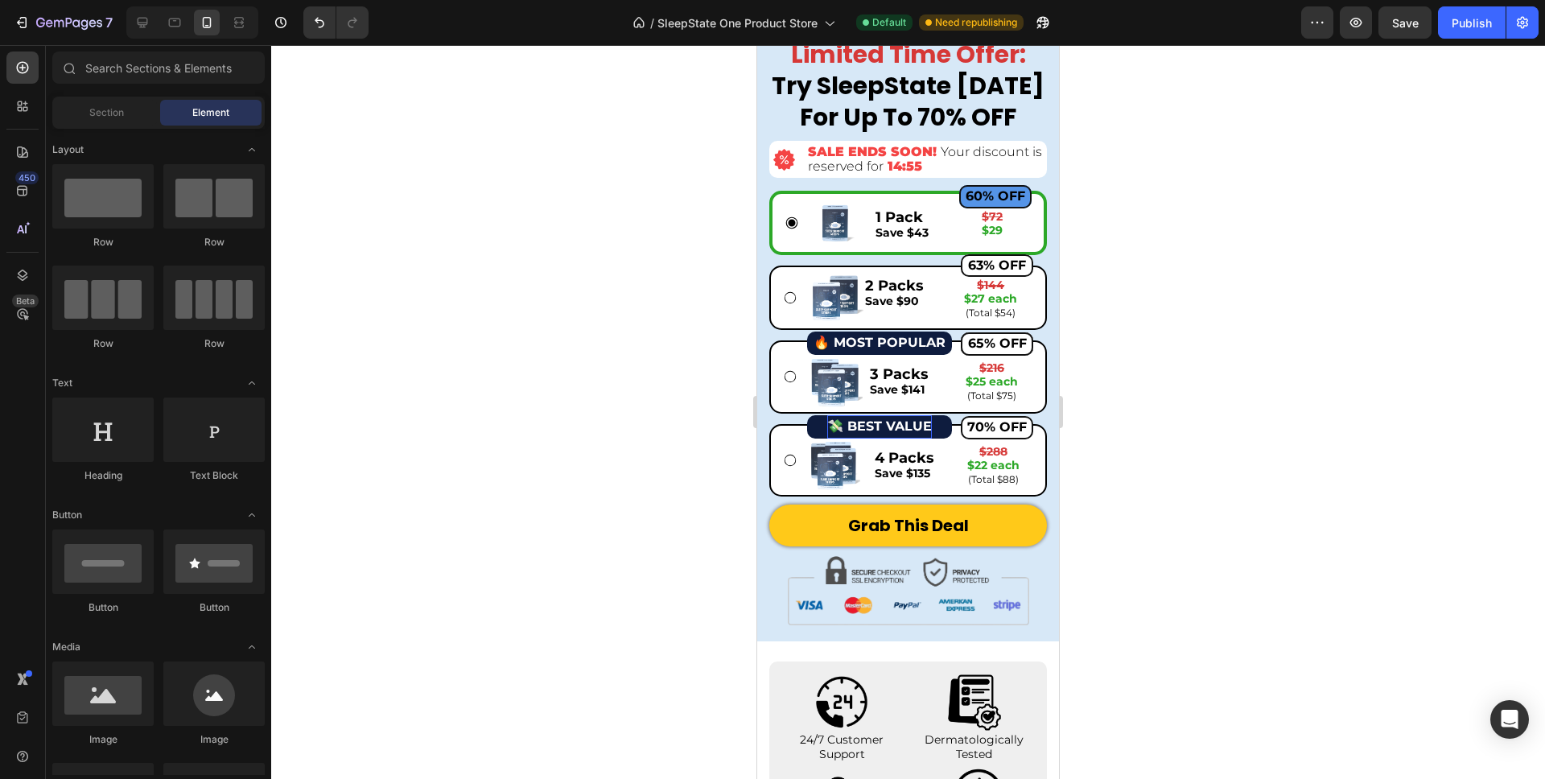
click at [1117, 255] on div at bounding box center [908, 412] width 1274 height 734
click at [879, 313] on div "2 Packs Save $90 Text Block" at bounding box center [906, 299] width 85 height 44
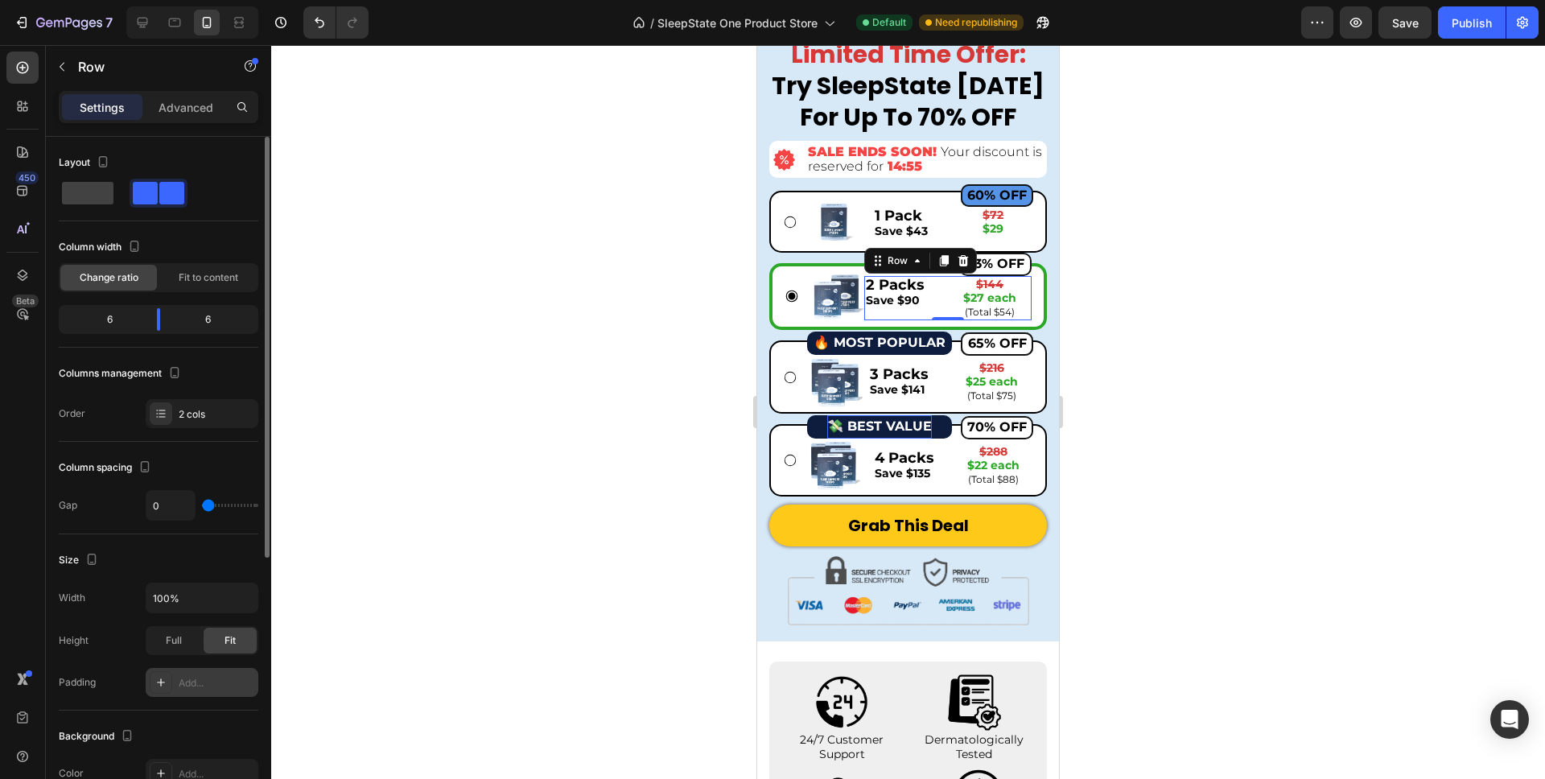
scroll to position [435, 0]
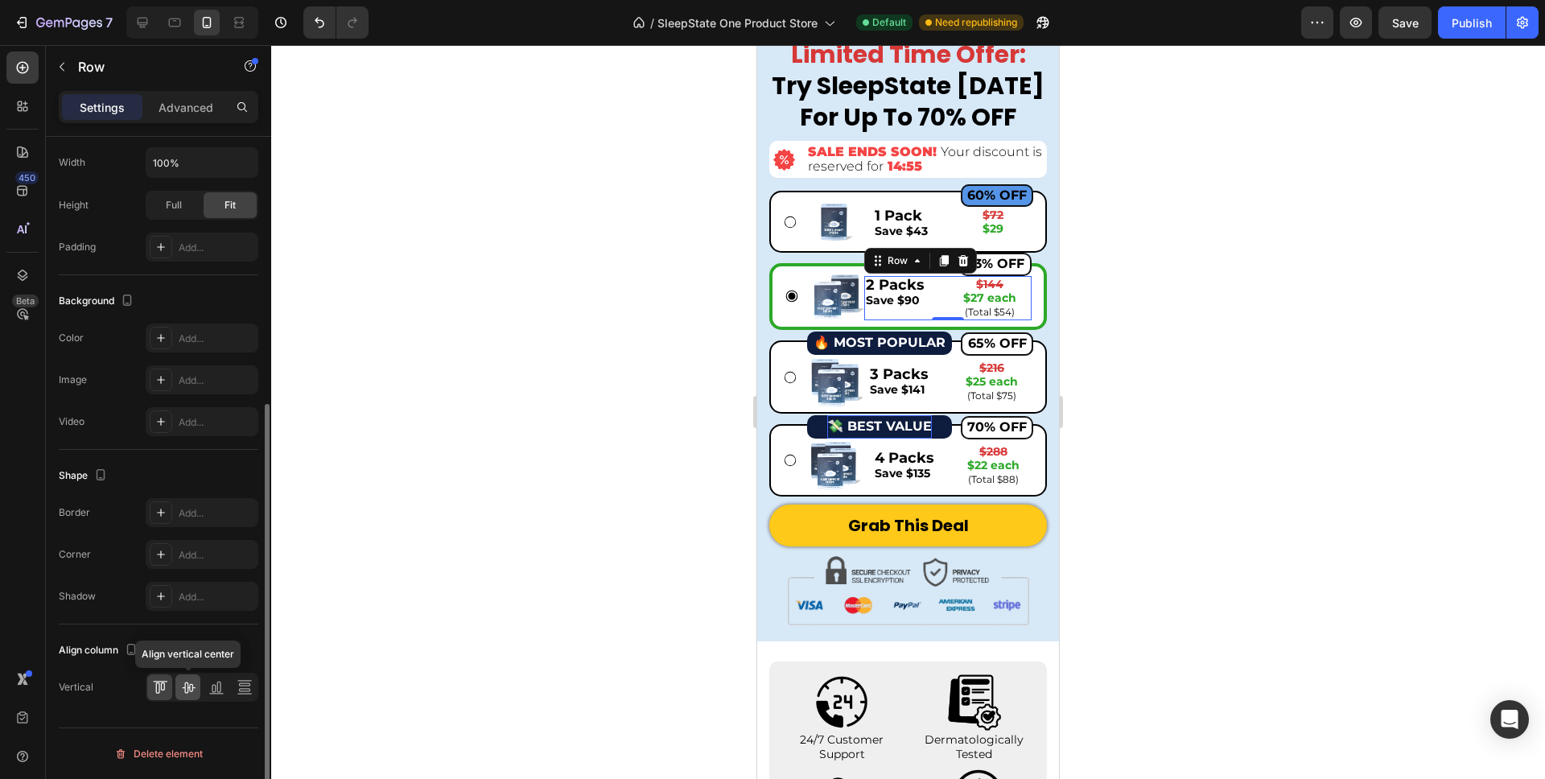
click at [185, 686] on icon at bounding box center [188, 687] width 13 height 11
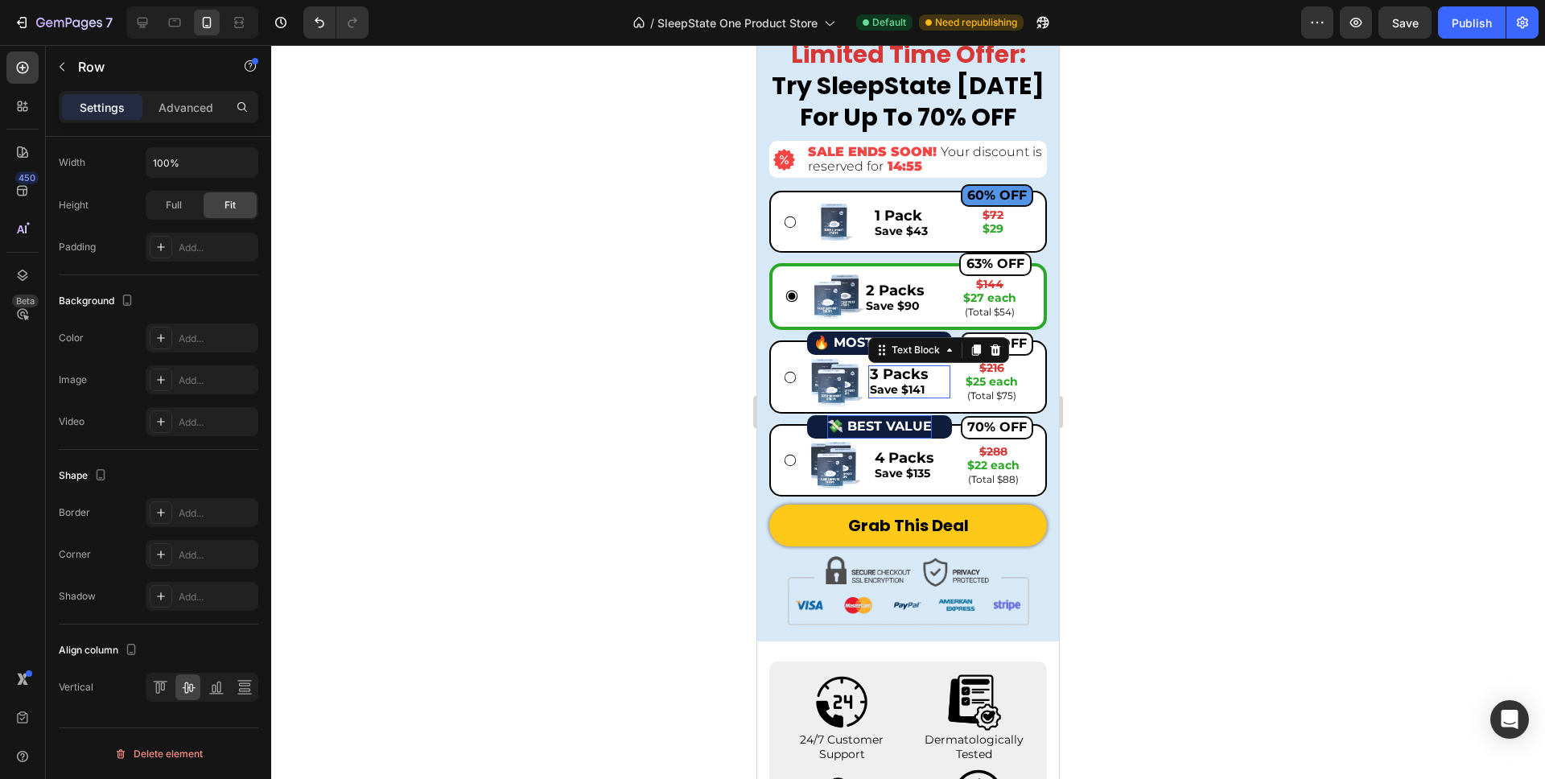
click at [880, 392] on span "Save $141" at bounding box center [897, 389] width 55 height 14
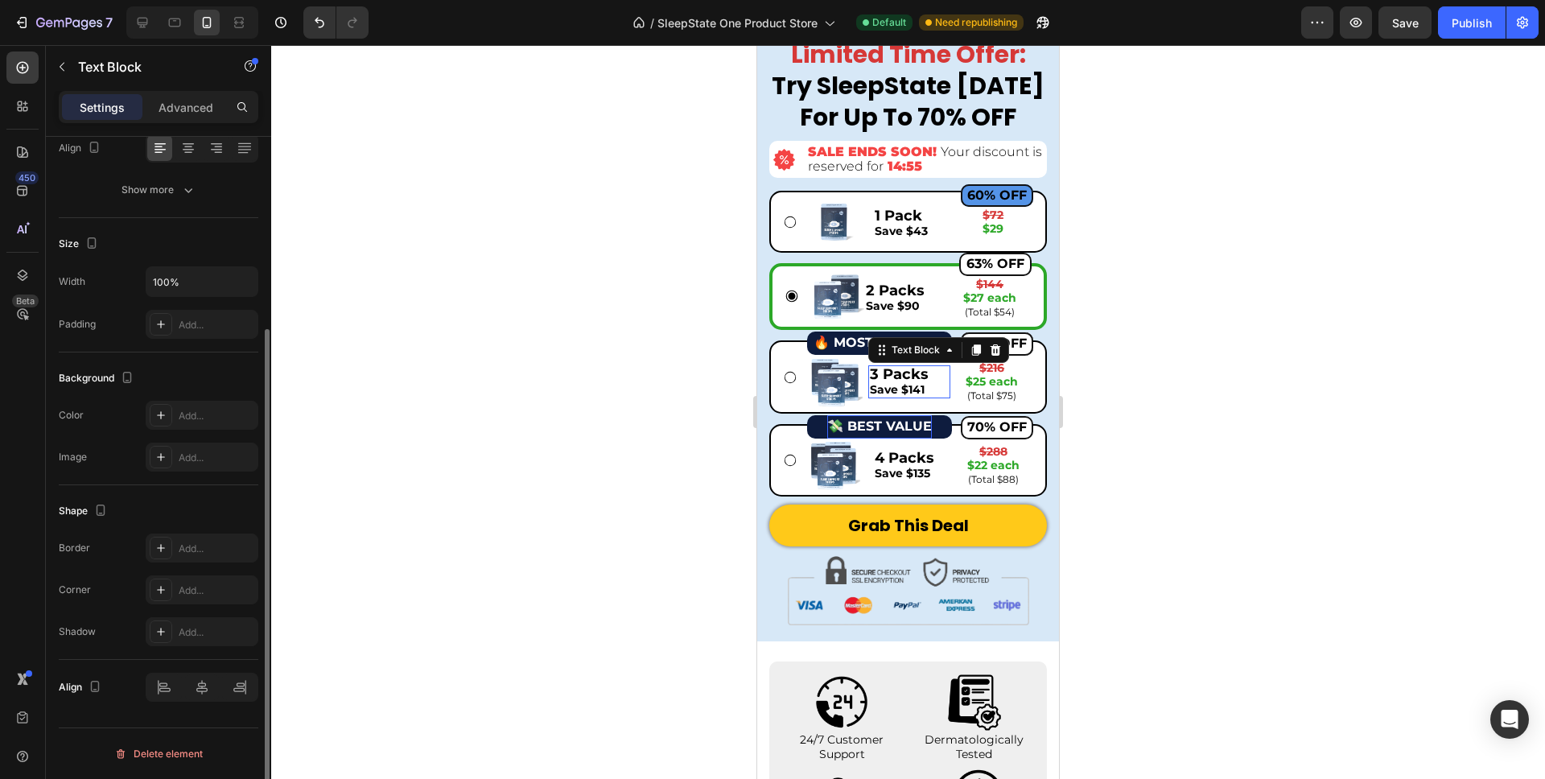
scroll to position [0, 0]
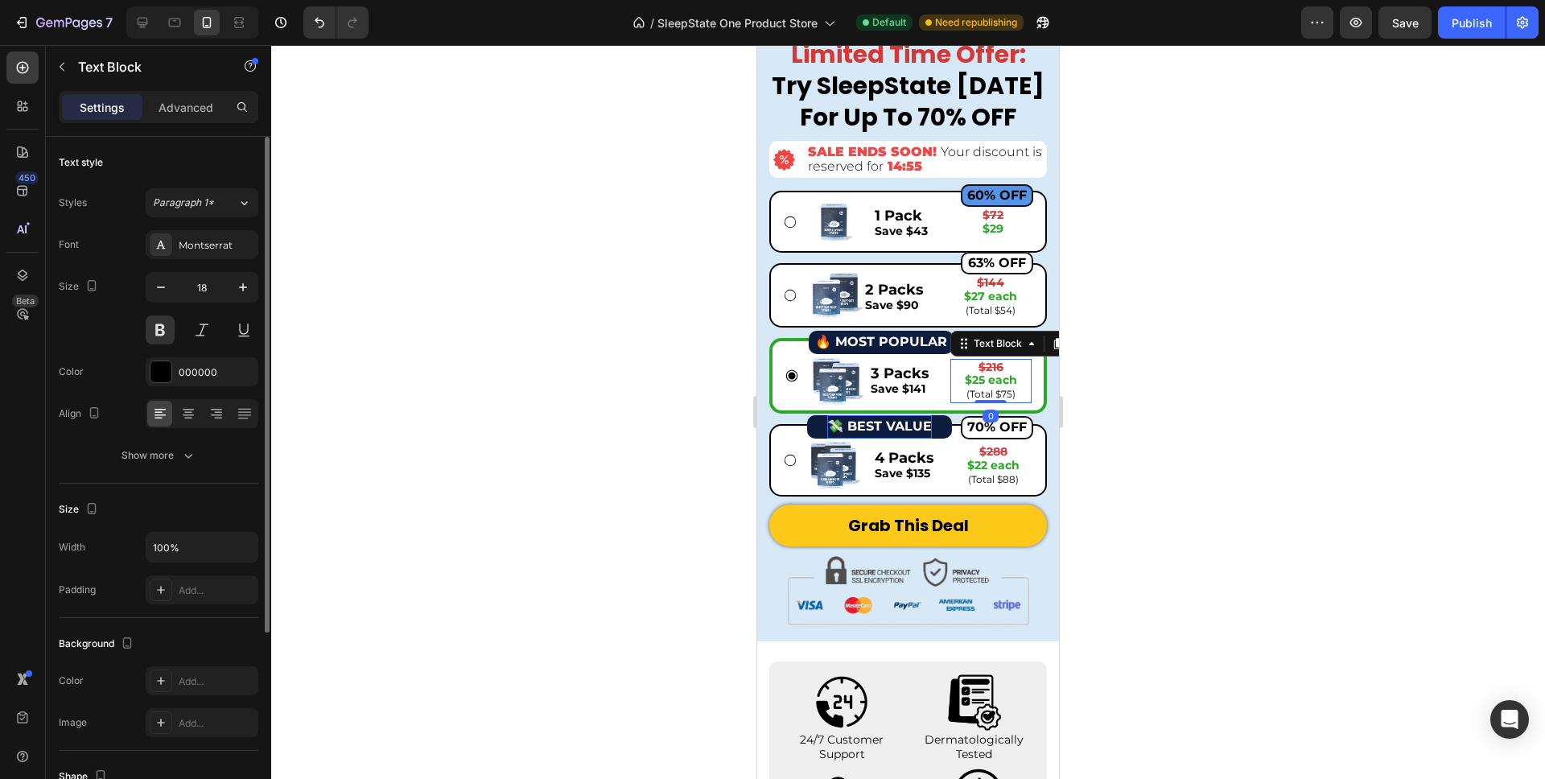
click at [955, 396] on p "(Total $75)" at bounding box center [991, 394] width 78 height 14
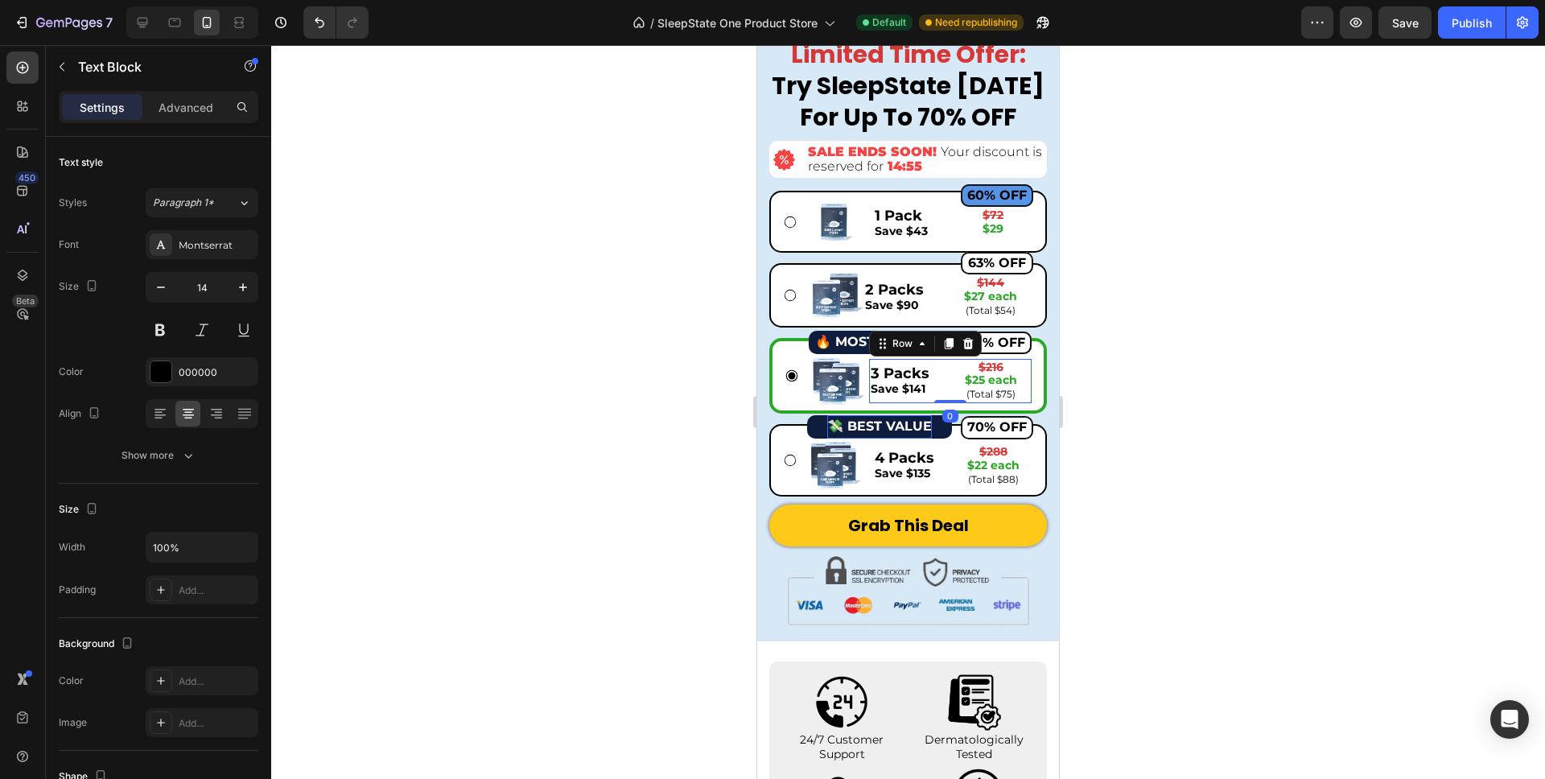
click at [942, 402] on div "3 Packs Save $141 Text Block $216 $25 each (Total $75) Text Block Row 0" at bounding box center [950, 381] width 163 height 44
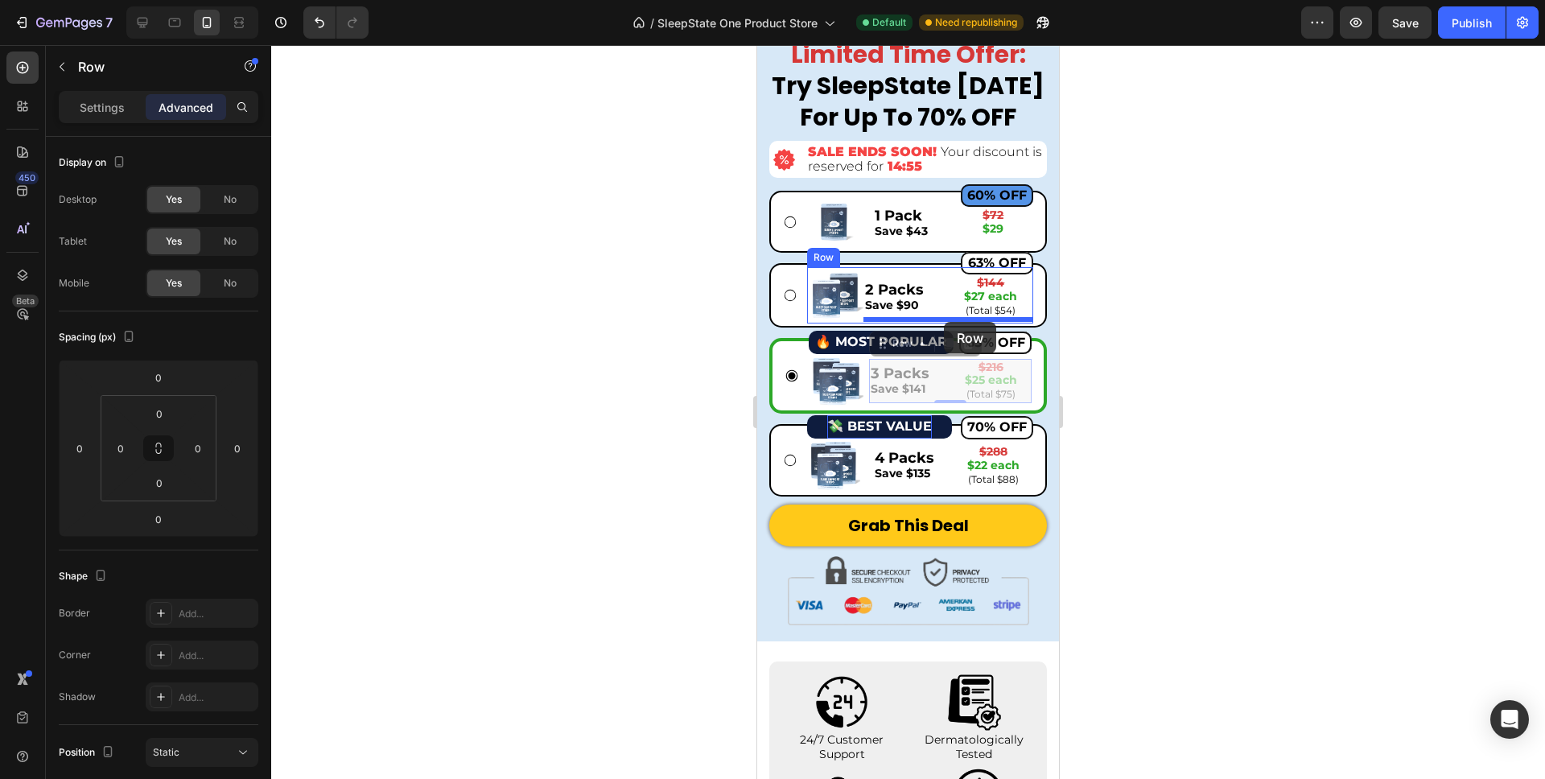
drag, startPoint x: 902, startPoint y: 310, endPoint x: 946, endPoint y: 322, distance: 45.1
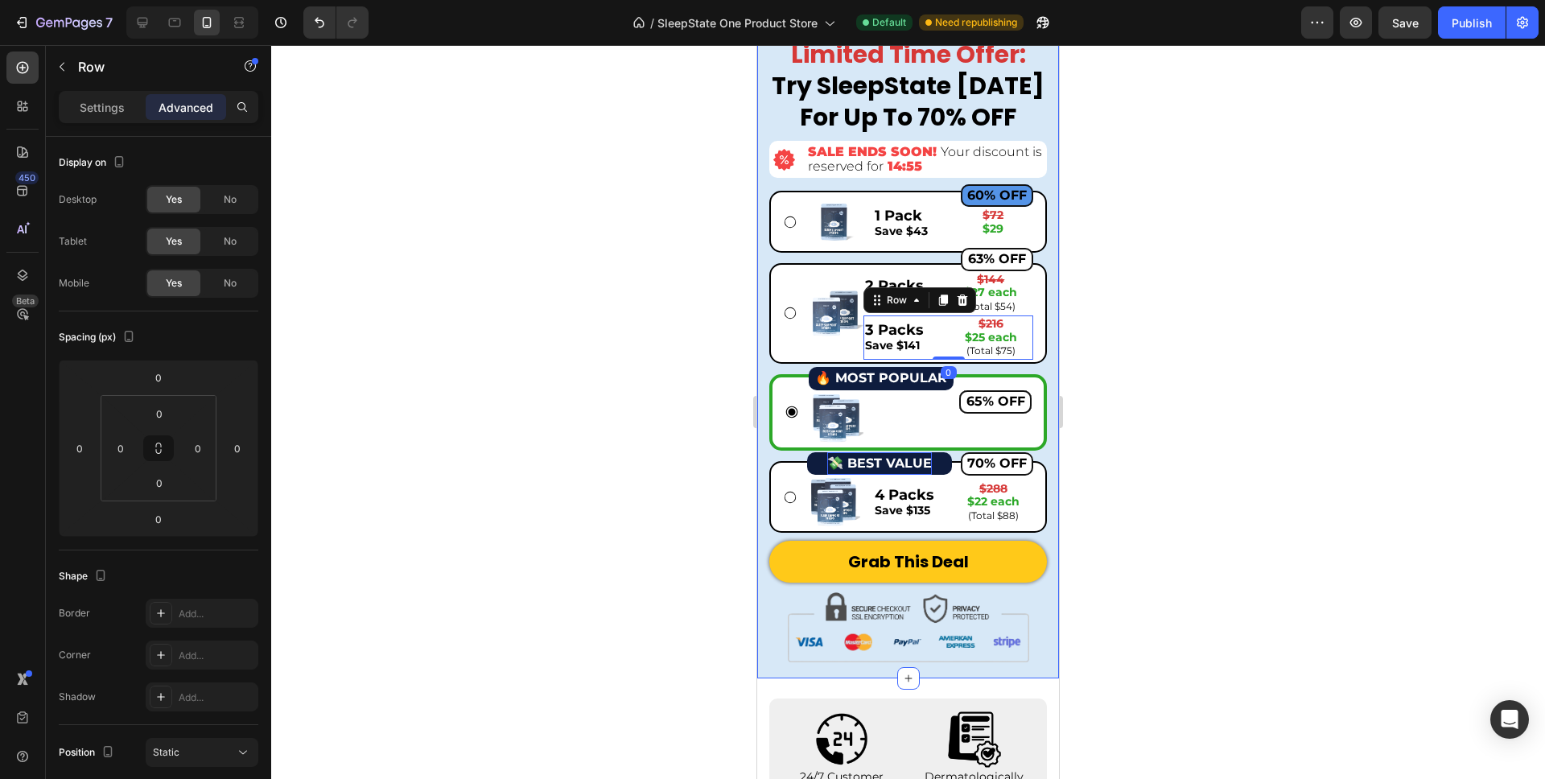
click at [1112, 320] on div at bounding box center [908, 412] width 1274 height 734
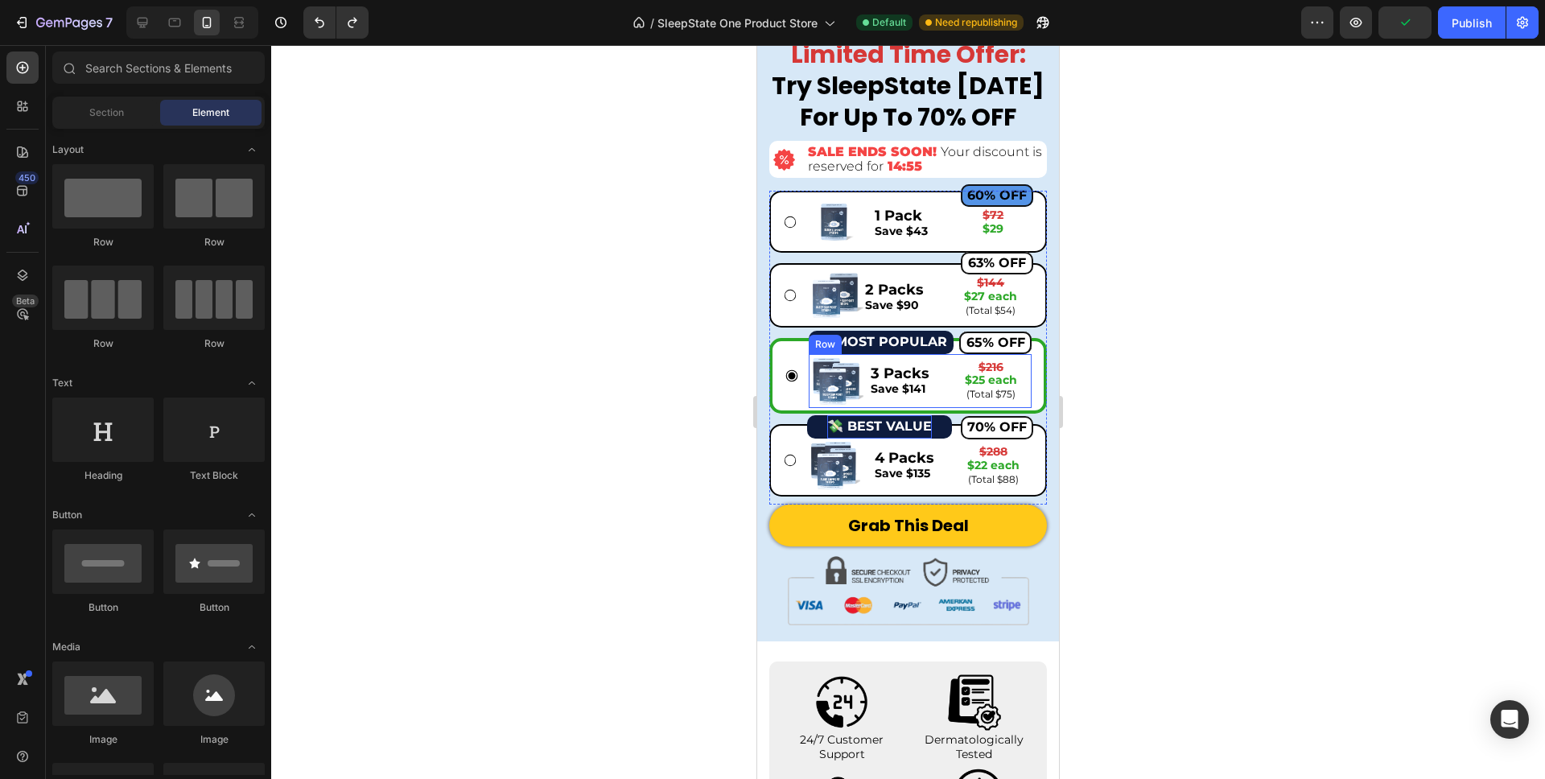
click at [867, 401] on div "Image 65% OFF Button 65% OFF Button 65% OFF Button 65% OFF Button 3 Packs Save …" at bounding box center [920, 381] width 223 height 55
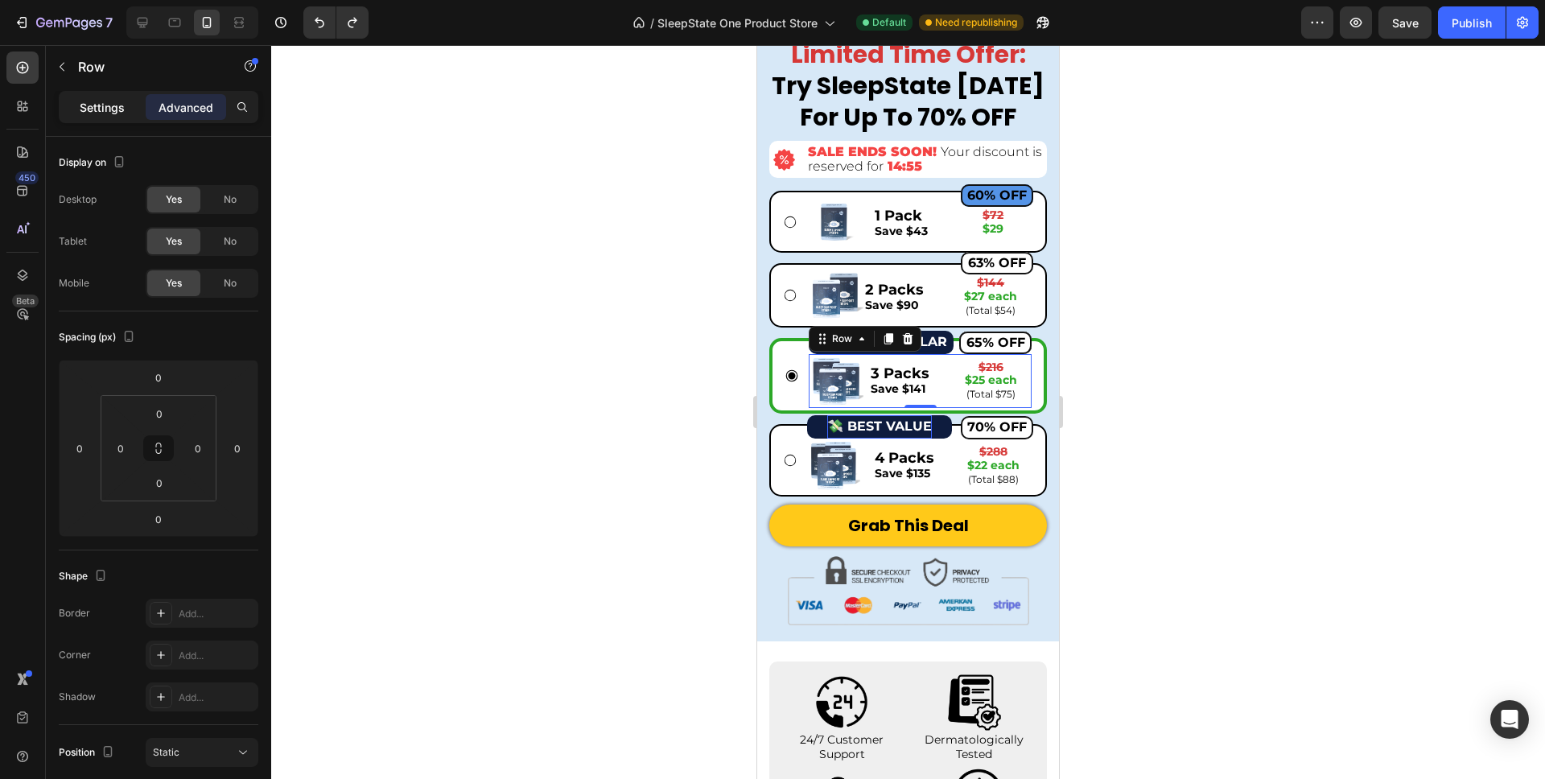
click at [106, 116] on div "Settings" at bounding box center [102, 107] width 80 height 26
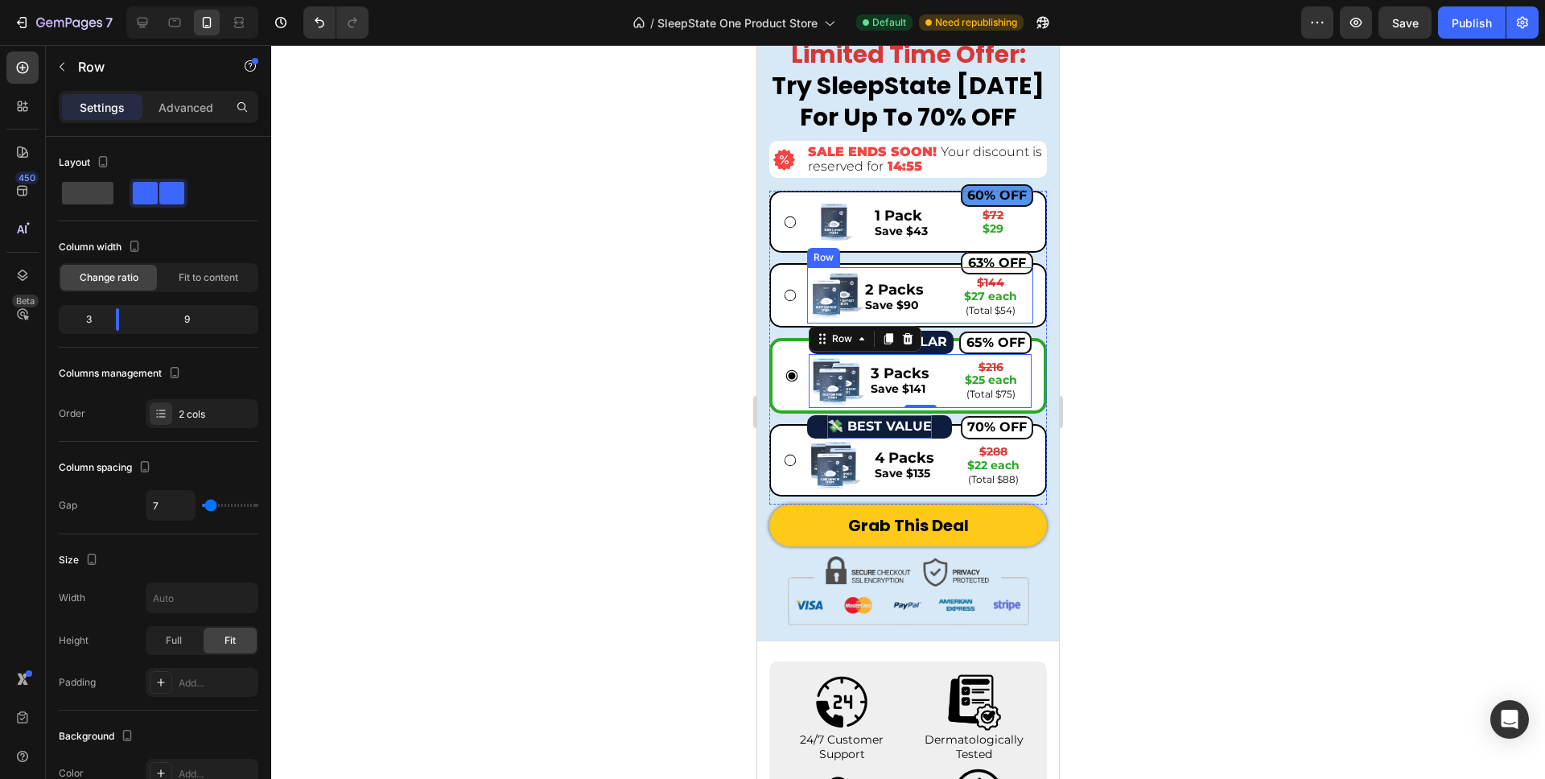
click at [864, 320] on div "63% OFF Button 2 Packs Save $90 Text Block $144 $27 each (Total $54) Text Block…" at bounding box center [949, 295] width 170 height 56
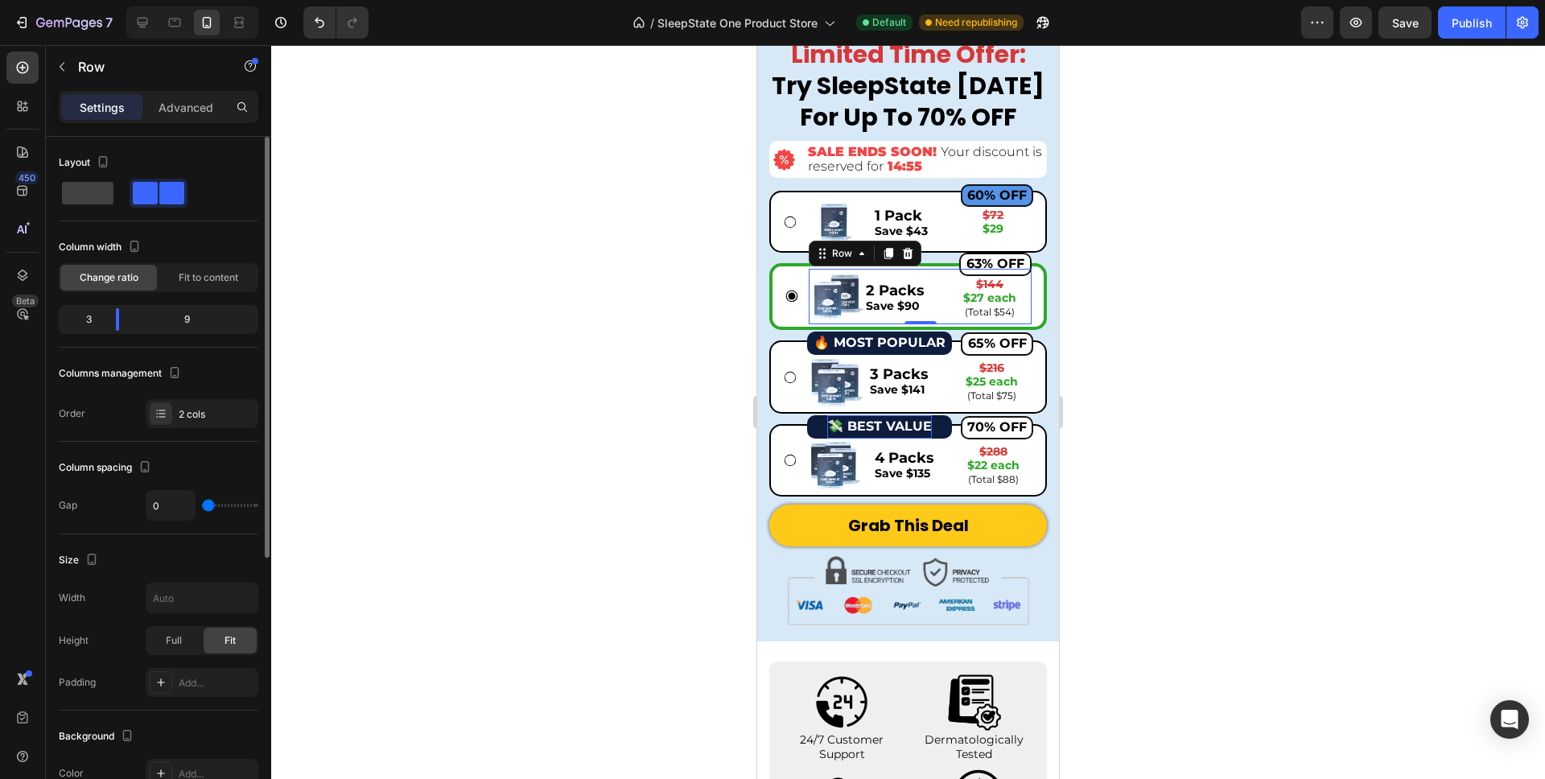
type input "1"
type input "2"
type input "3"
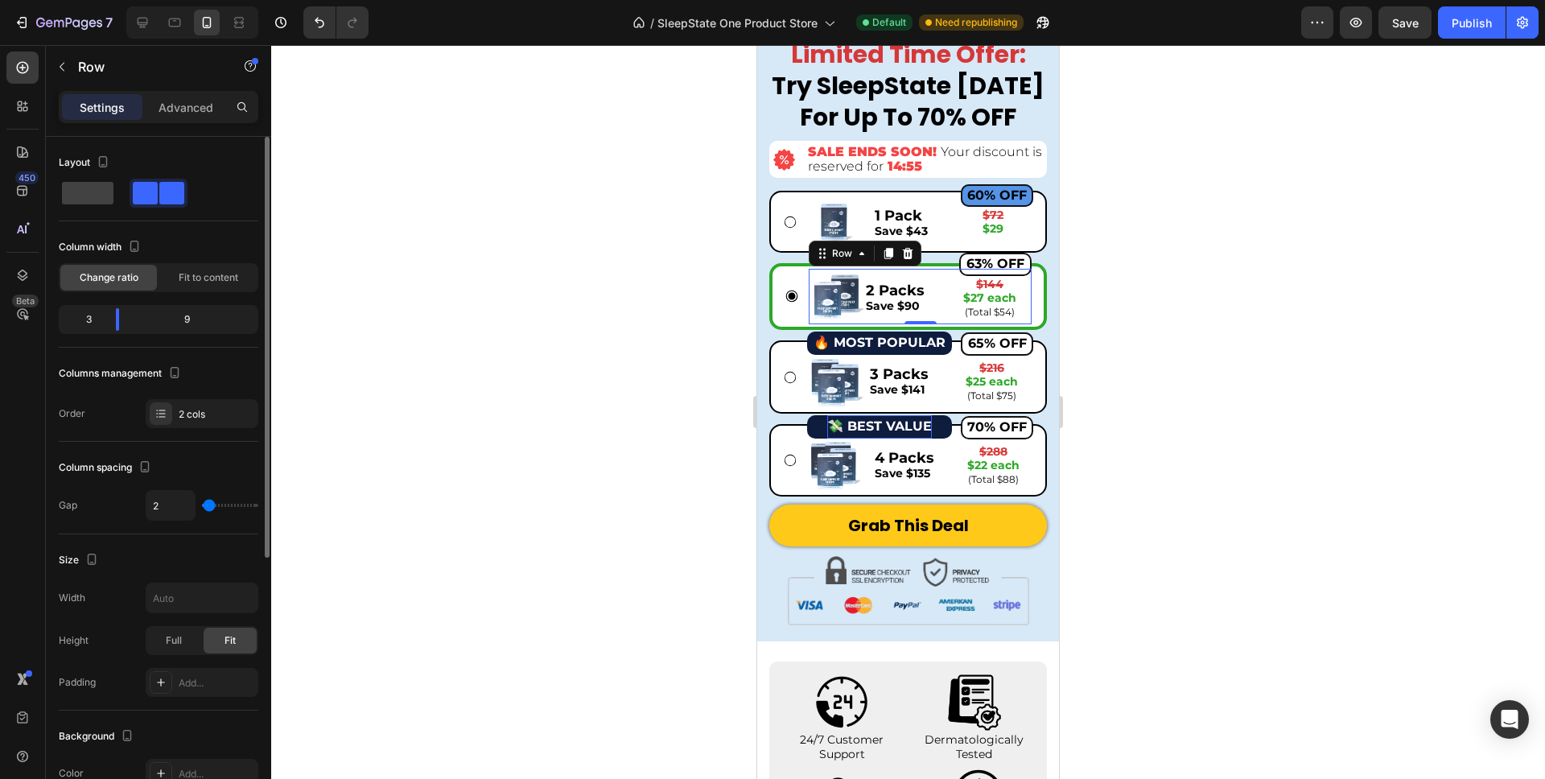
type input "3"
type input "4"
type input "5"
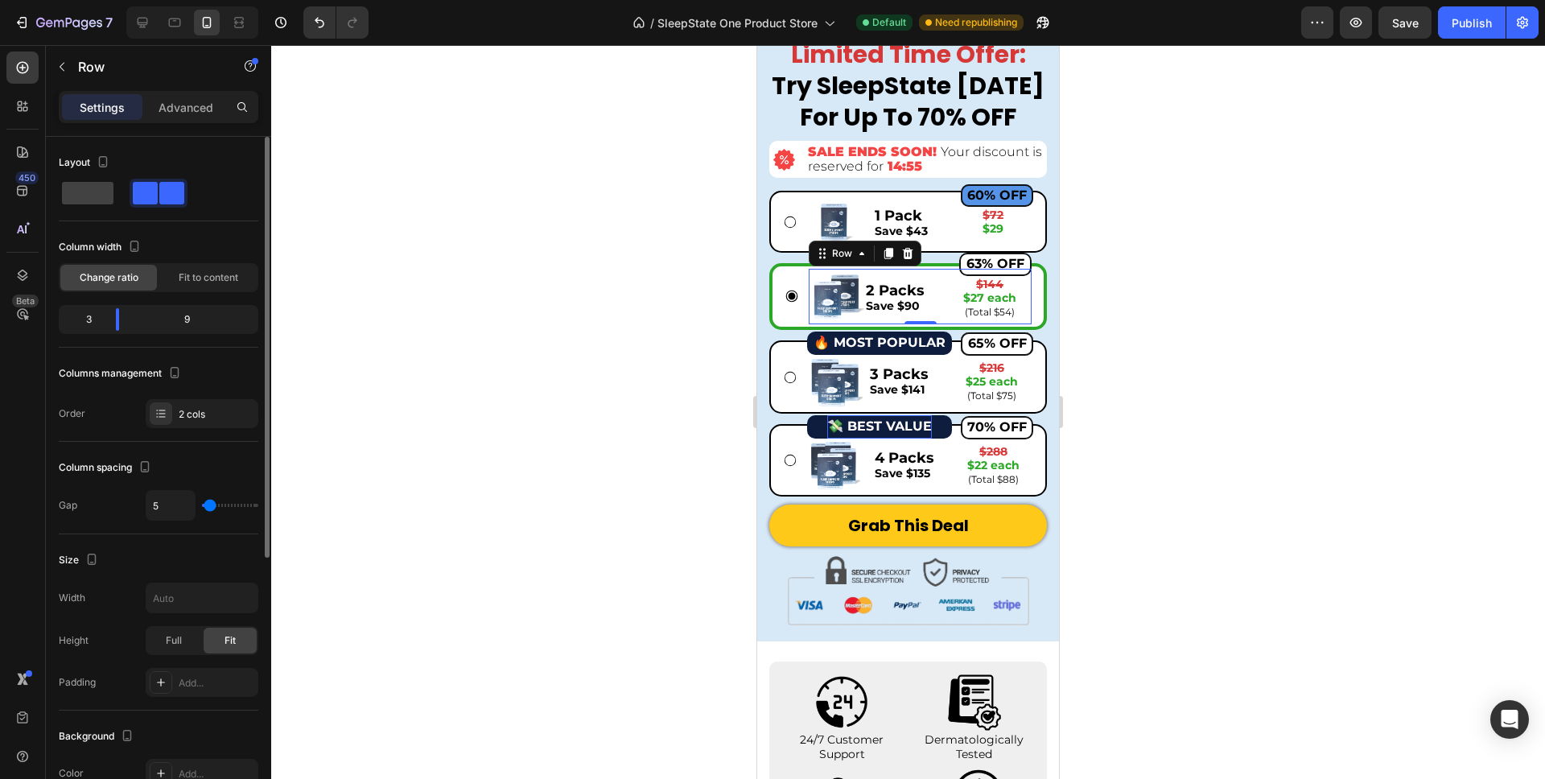
type input "6"
type input "7"
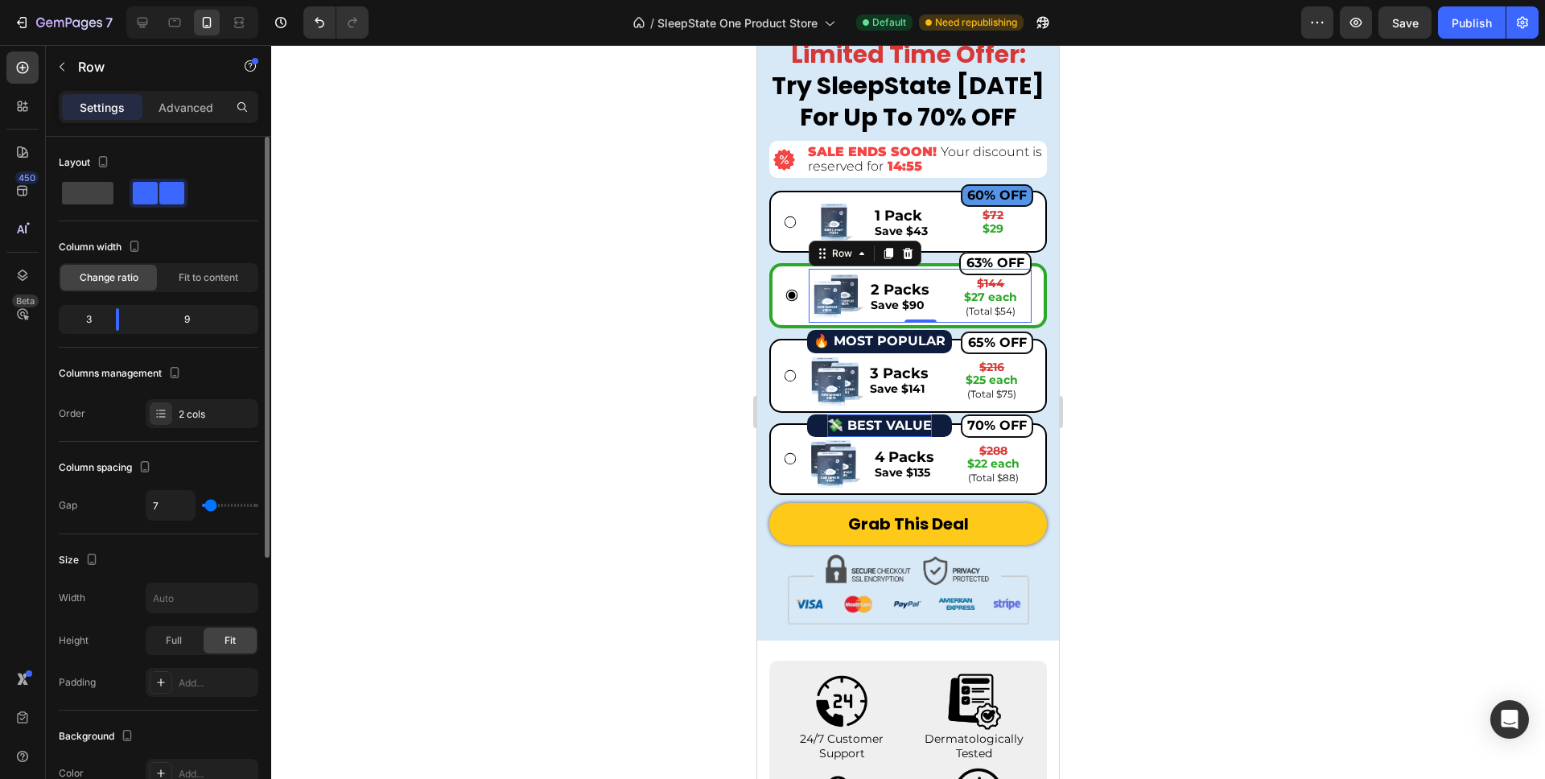
type input "8"
type input "9"
type input "8"
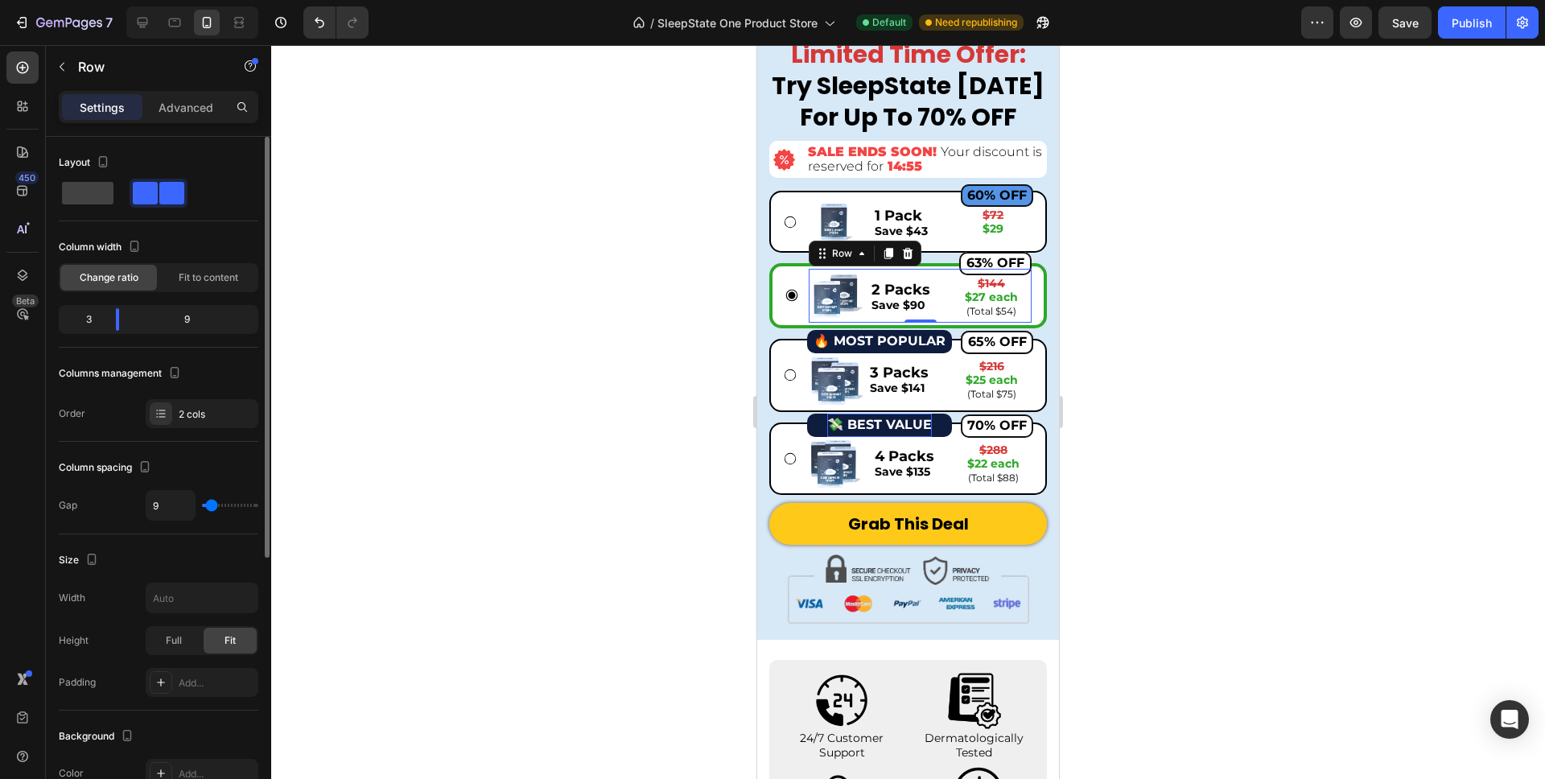
type input "8"
type input "7"
click at [210, 507] on input "range" at bounding box center [230, 505] width 56 height 3
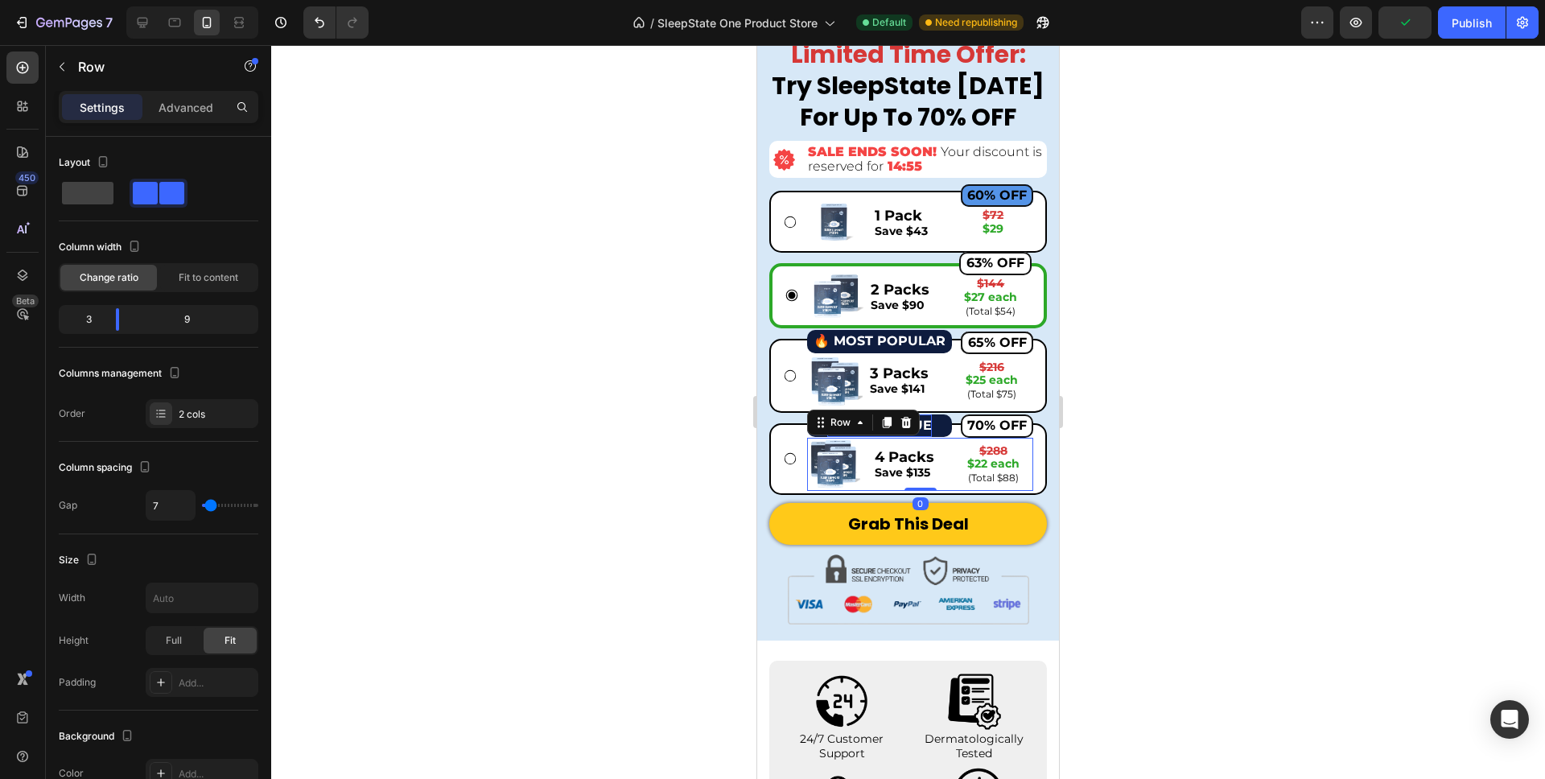
click at [869, 485] on div "Image 4 Packs Save $135 Text Block $288 $22 each (Total $88) Text Block Row Row…" at bounding box center [920, 464] width 226 height 53
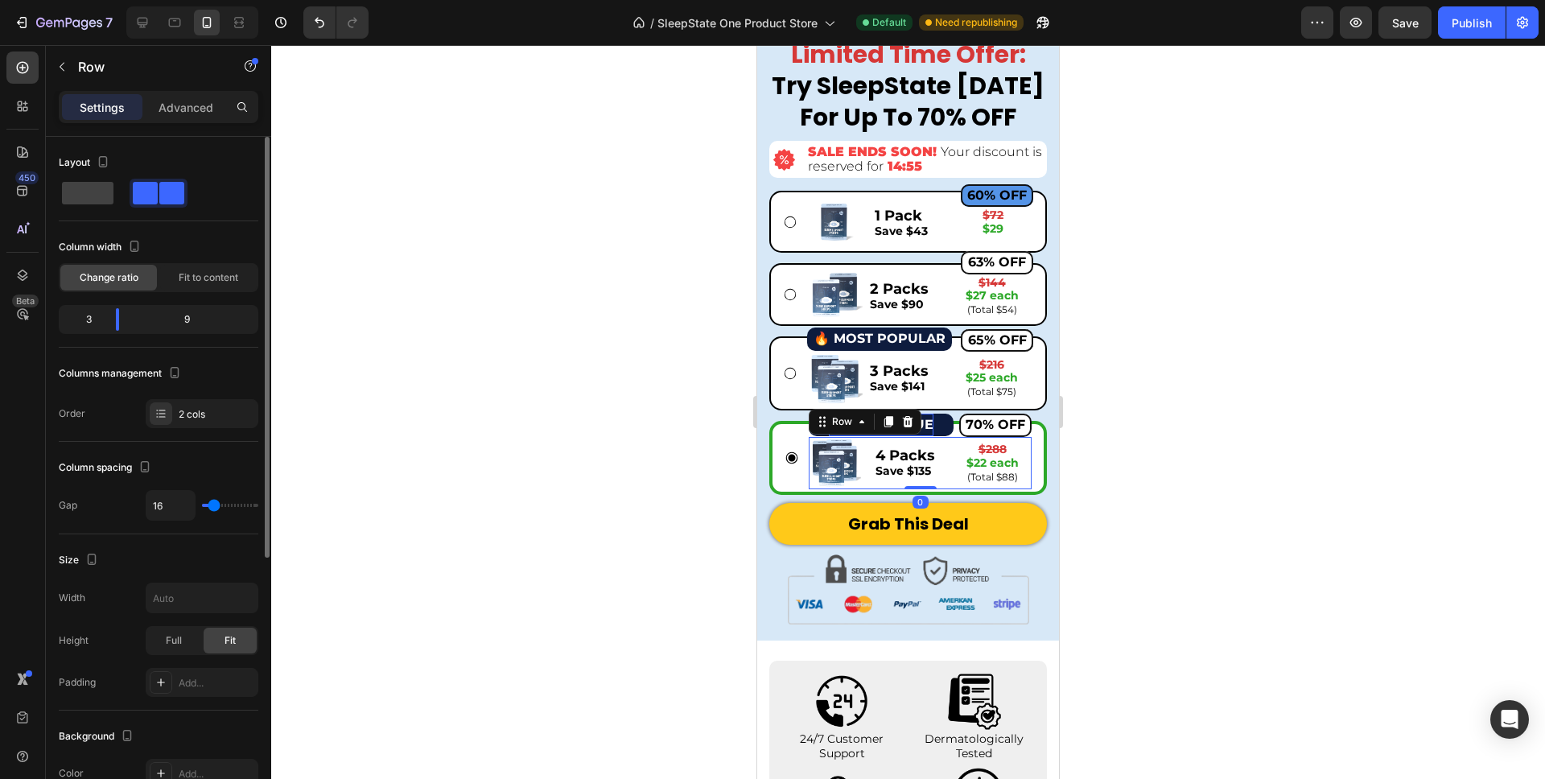
type input "7"
type input "6"
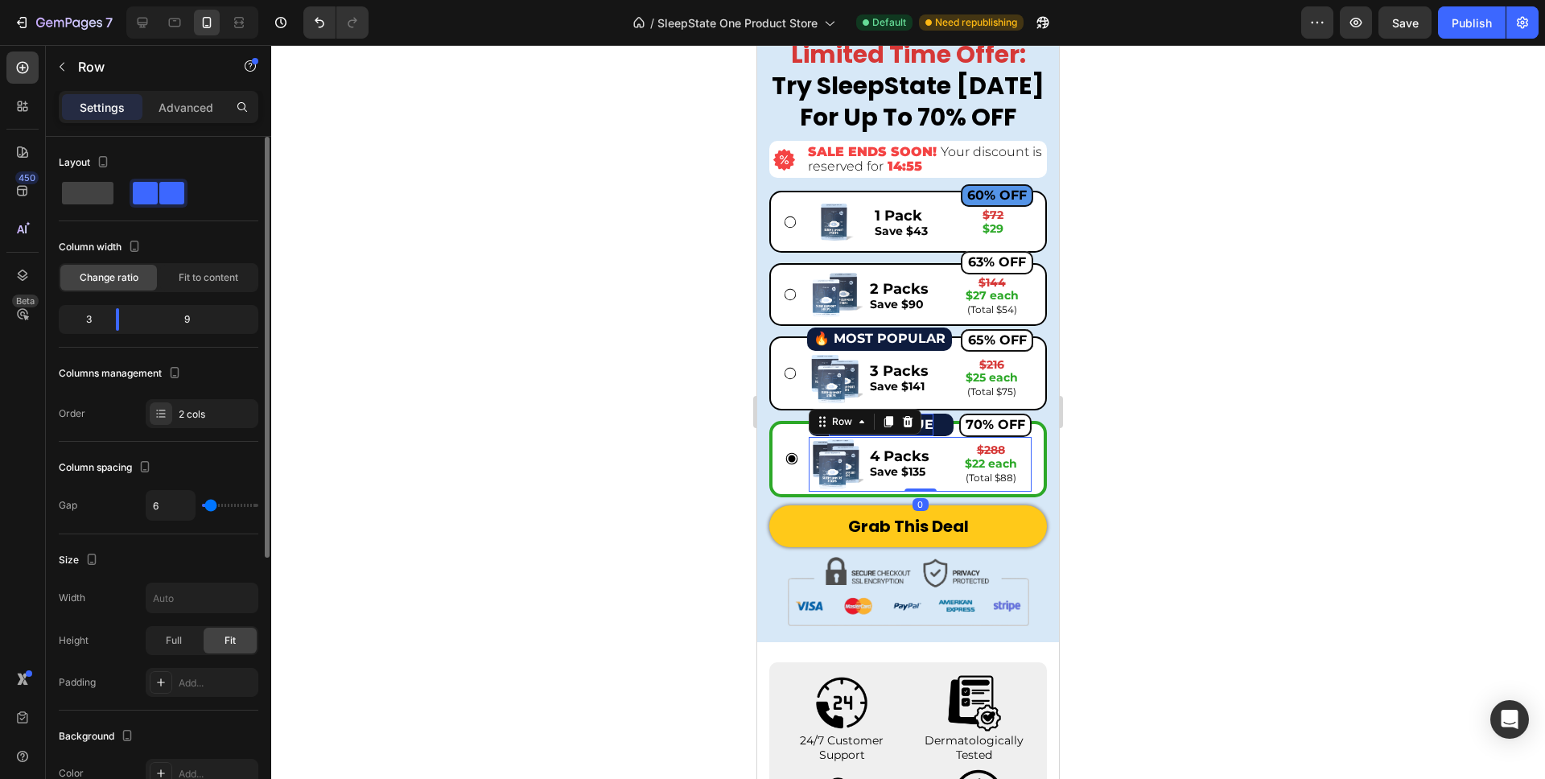
type input "5"
type input "6"
type input "7"
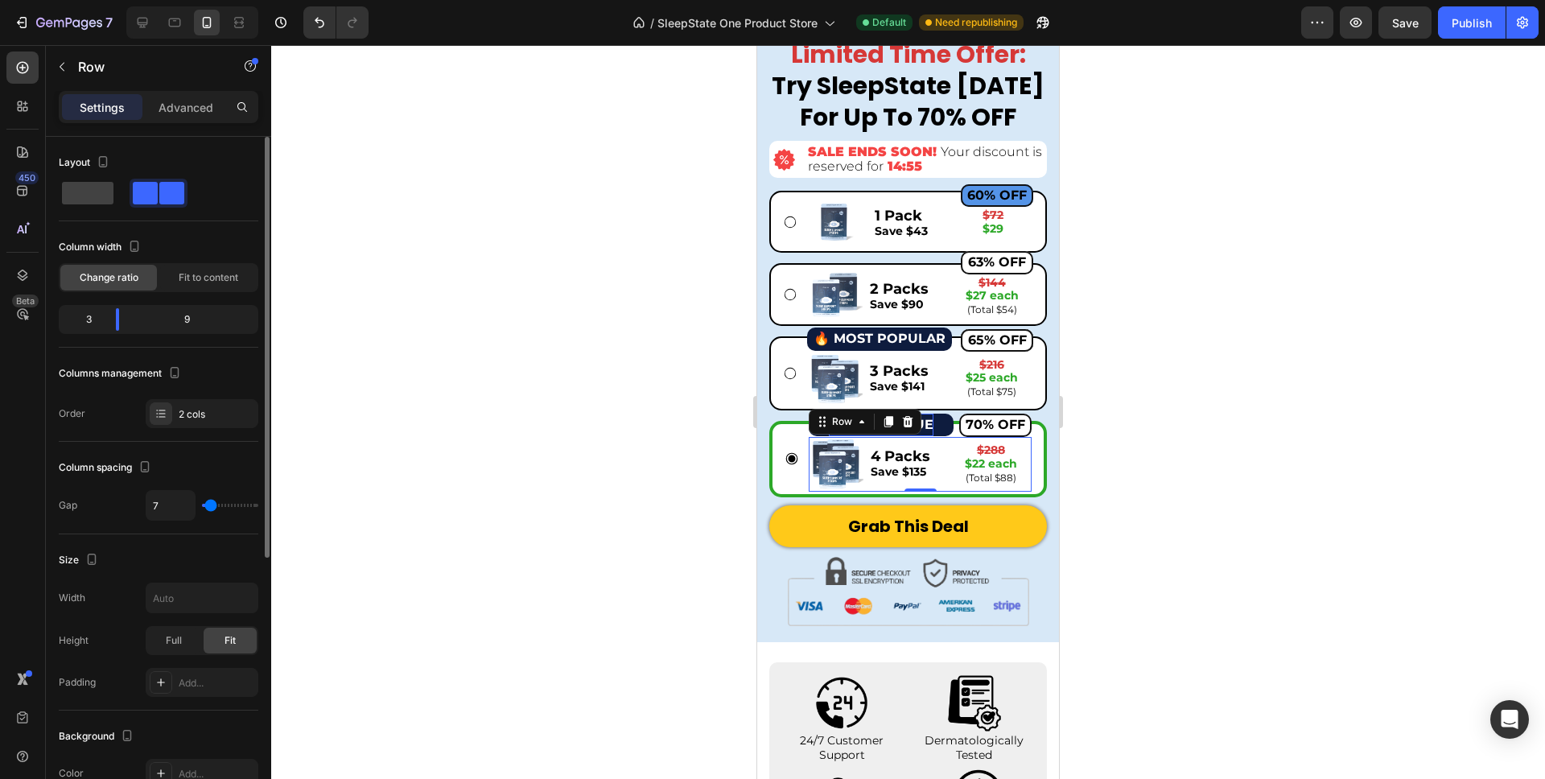
type input "7"
click at [211, 507] on input "range" at bounding box center [230, 505] width 56 height 3
click at [862, 245] on div "Image 60% OFF Button 1 Pack Save $43 Text Block $72 $29 Text Block Row Row" at bounding box center [920, 221] width 226 height 53
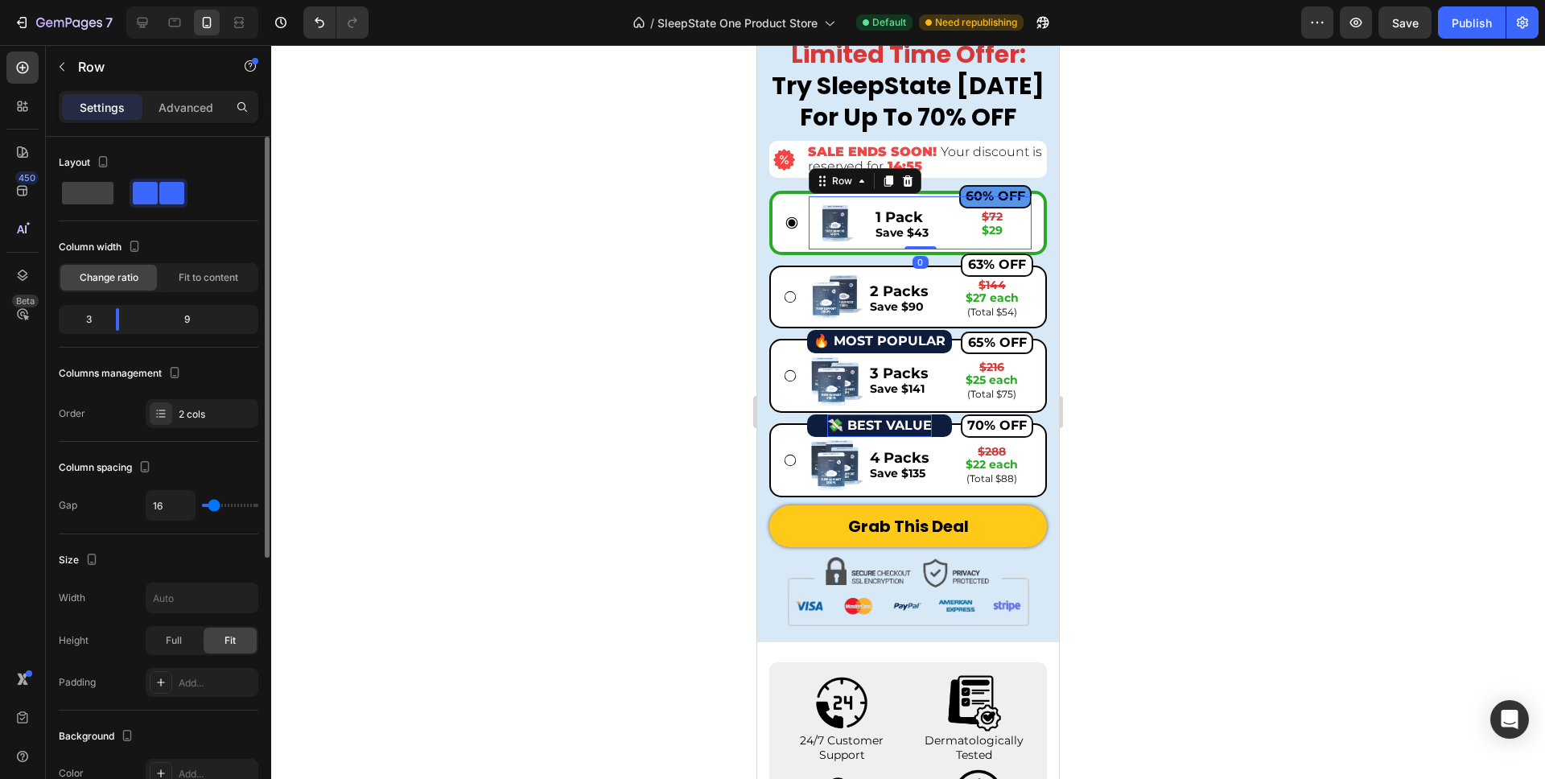
type input "9"
type input "7"
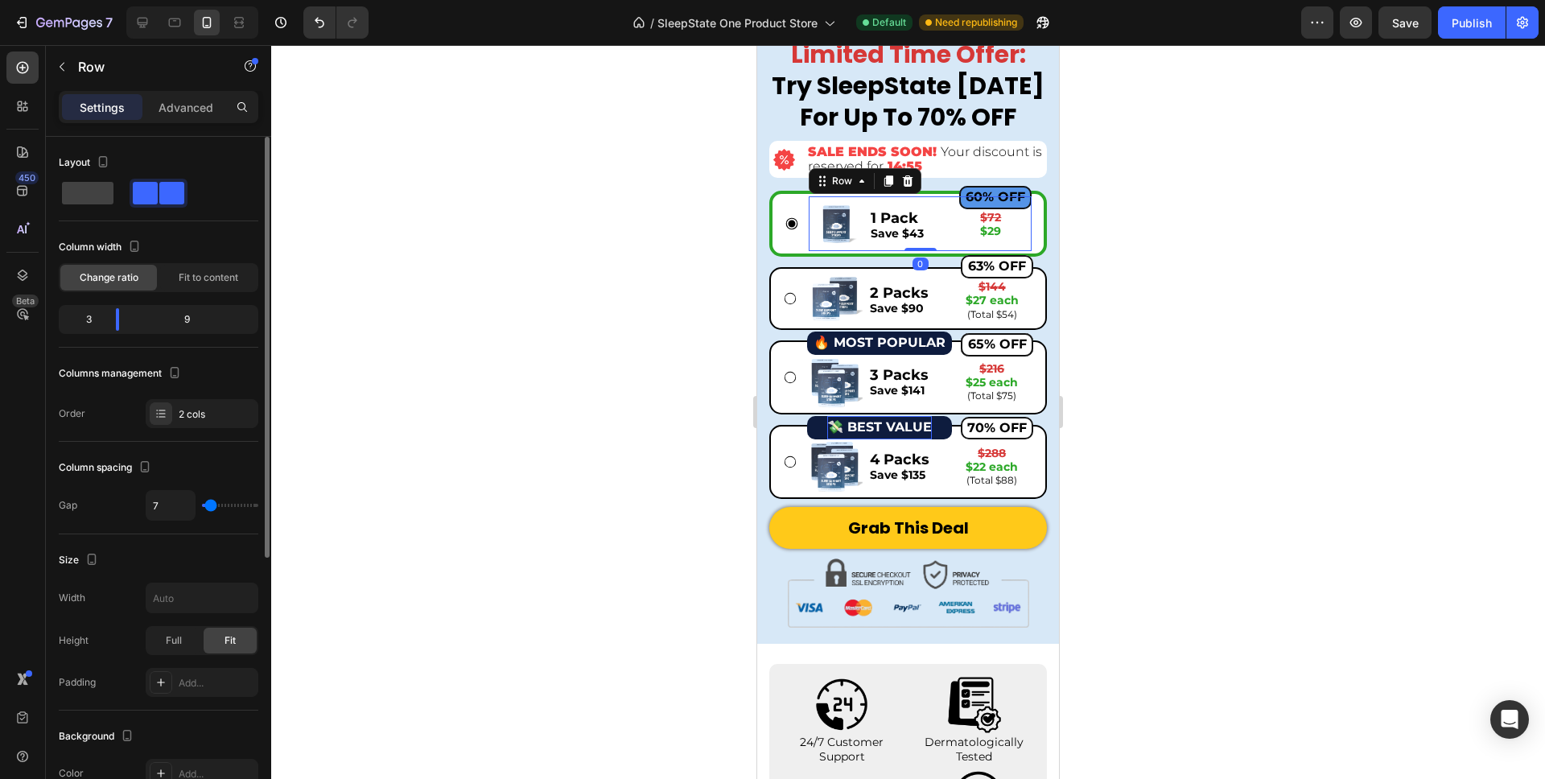
type input "6"
type input "5"
type input "6"
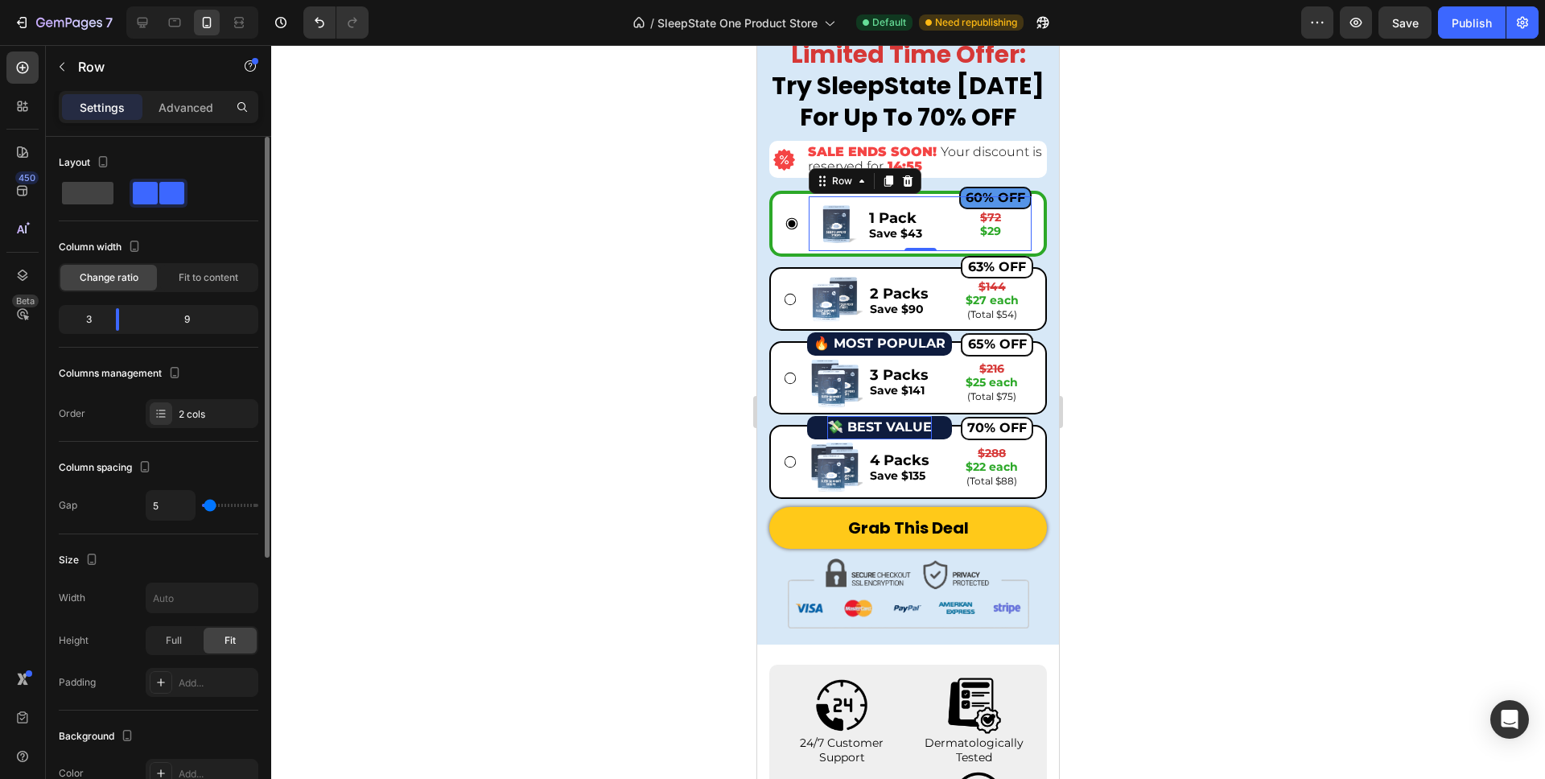
type input "6"
type input "7"
click at [211, 507] on input "range" at bounding box center [230, 505] width 56 height 3
click at [552, 411] on div at bounding box center [908, 412] width 1274 height 734
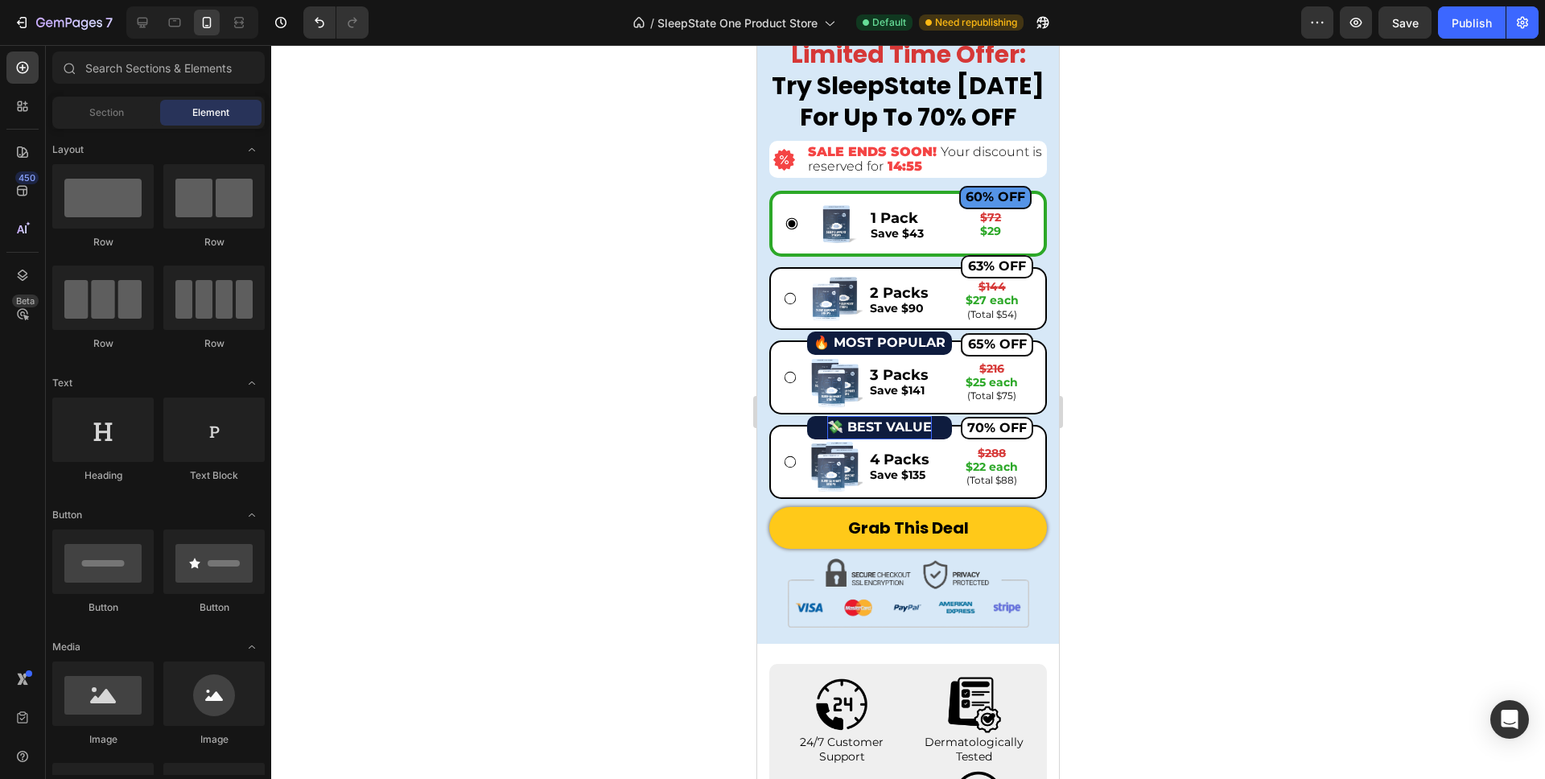
click at [608, 363] on div at bounding box center [908, 412] width 1274 height 734
click at [787, 336] on div "Image 60% OFF Button 1 Pack Save $43 Text Block $72 $29 Text Block Row Row Imag…" at bounding box center [908, 344] width 278 height 307
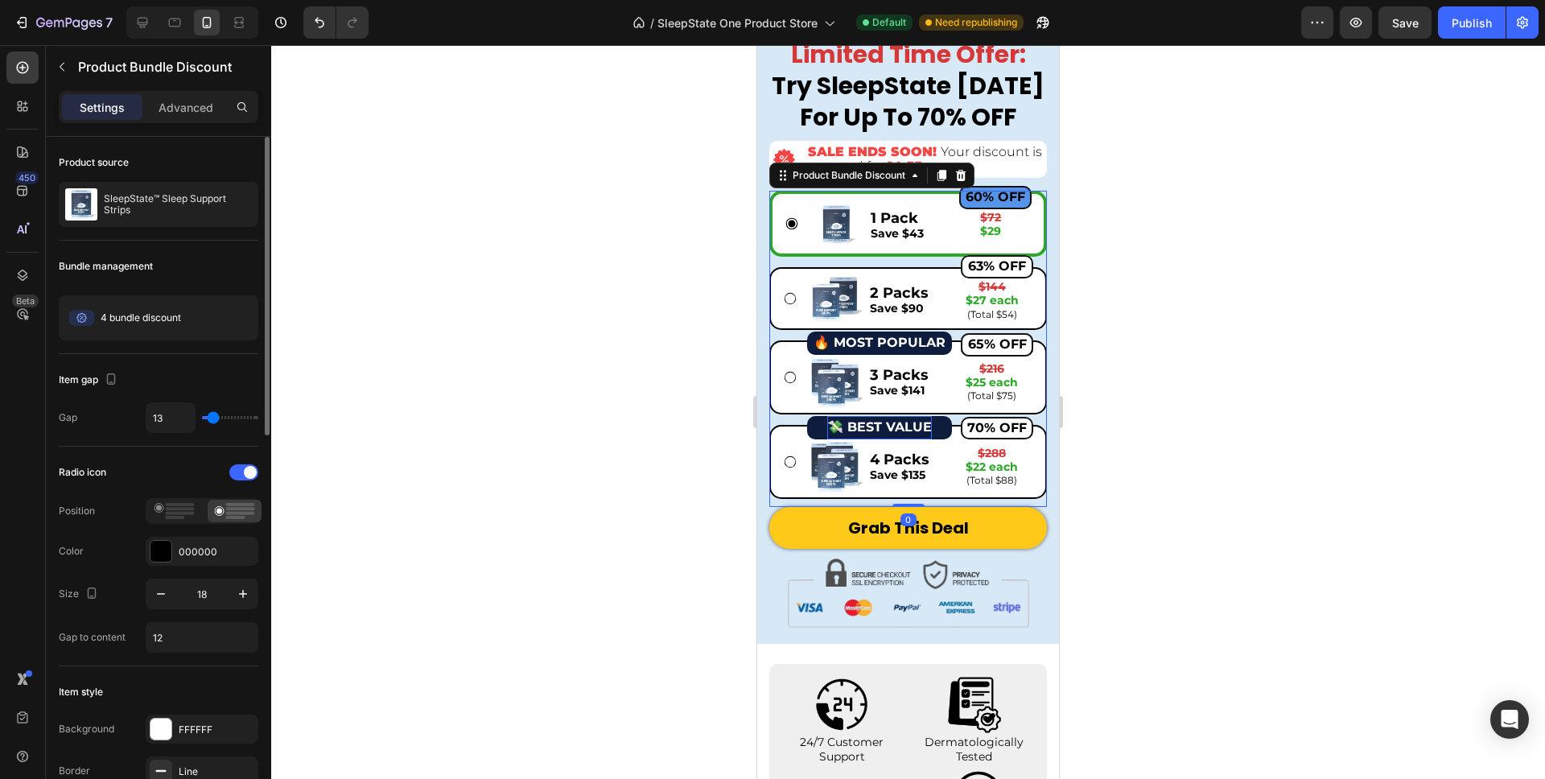
type input "19"
type input "20"
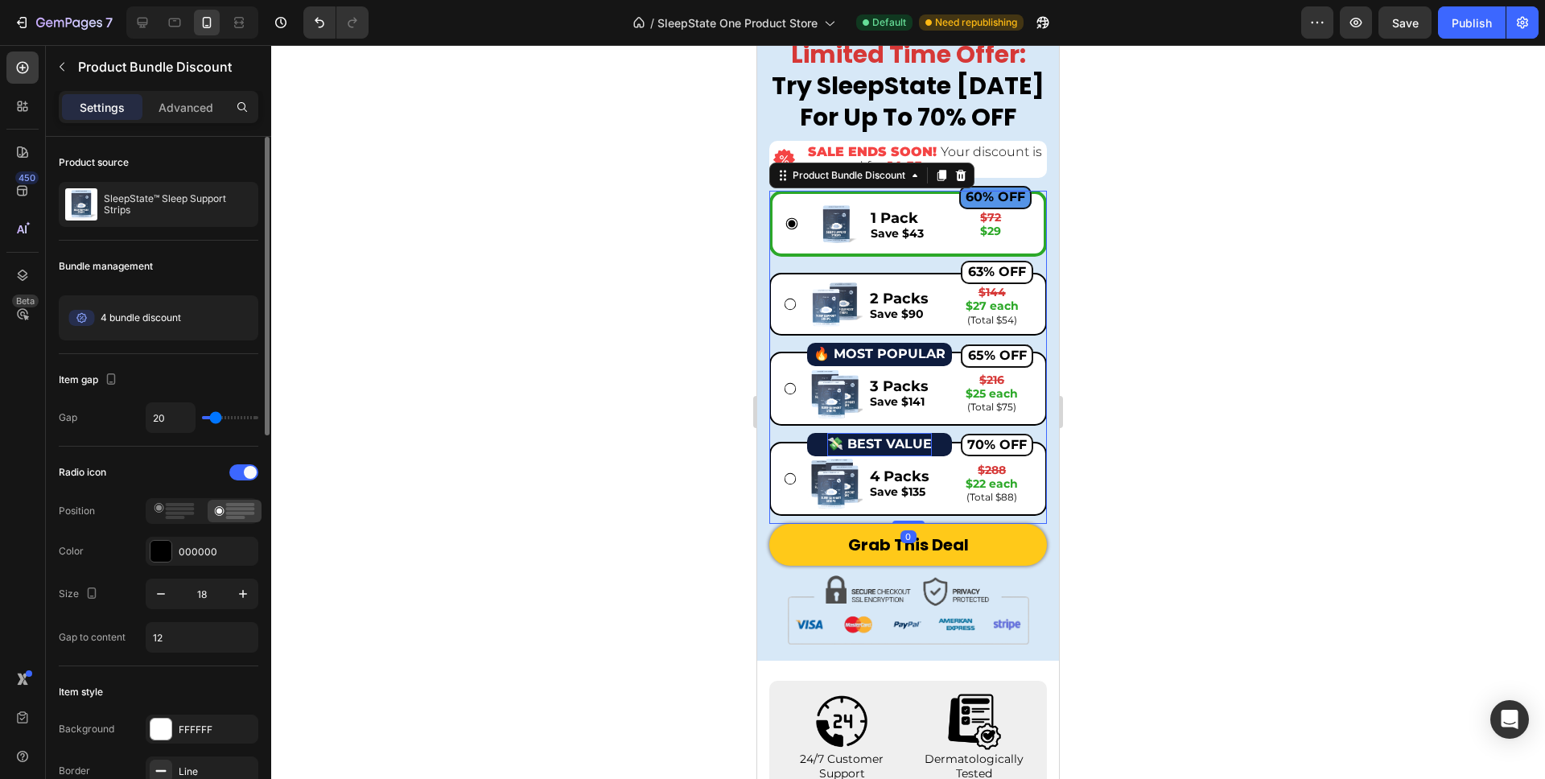
type input "21"
type input "23"
type input "24"
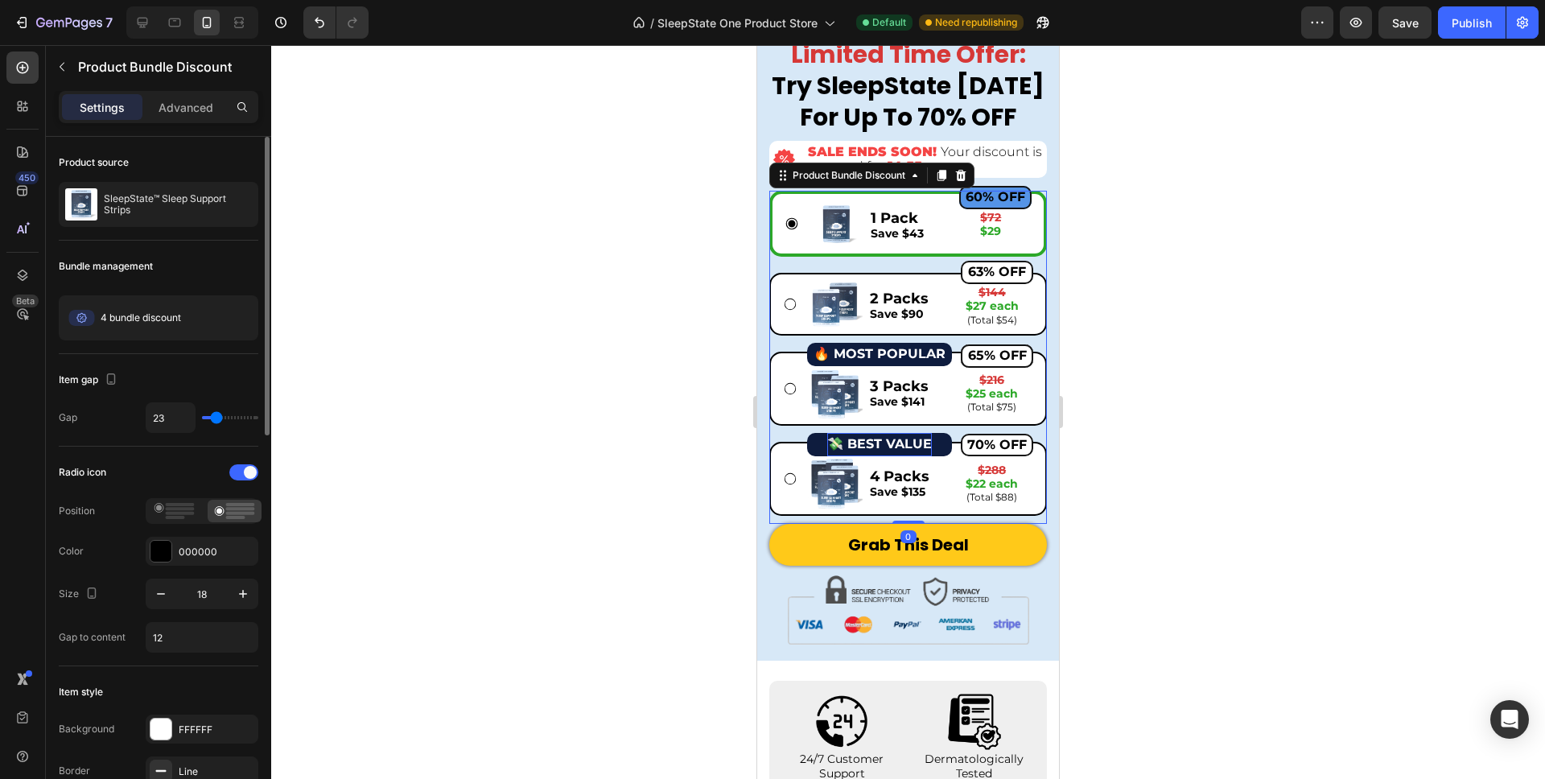
type input "24"
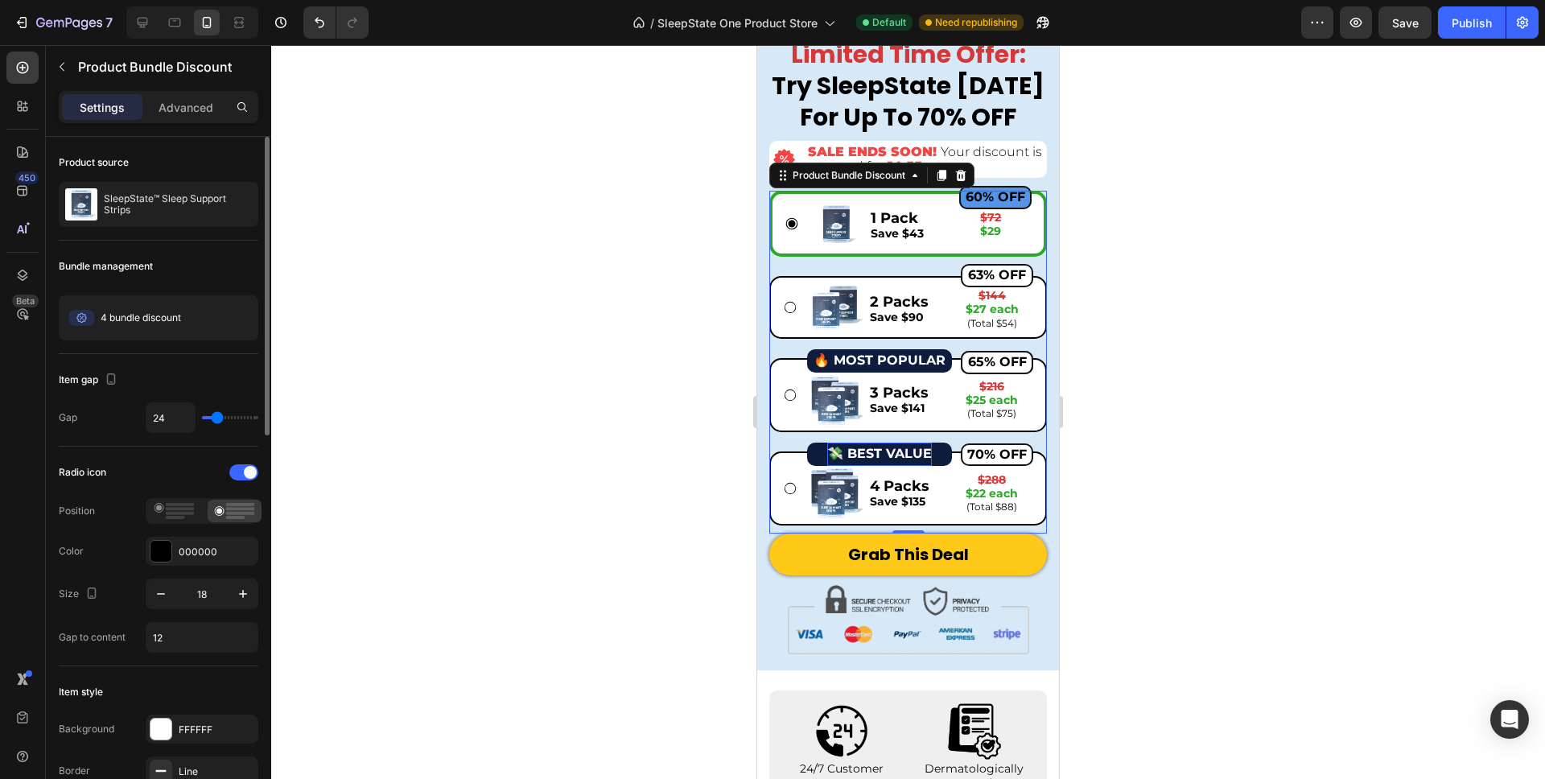
type input "17"
type input "14"
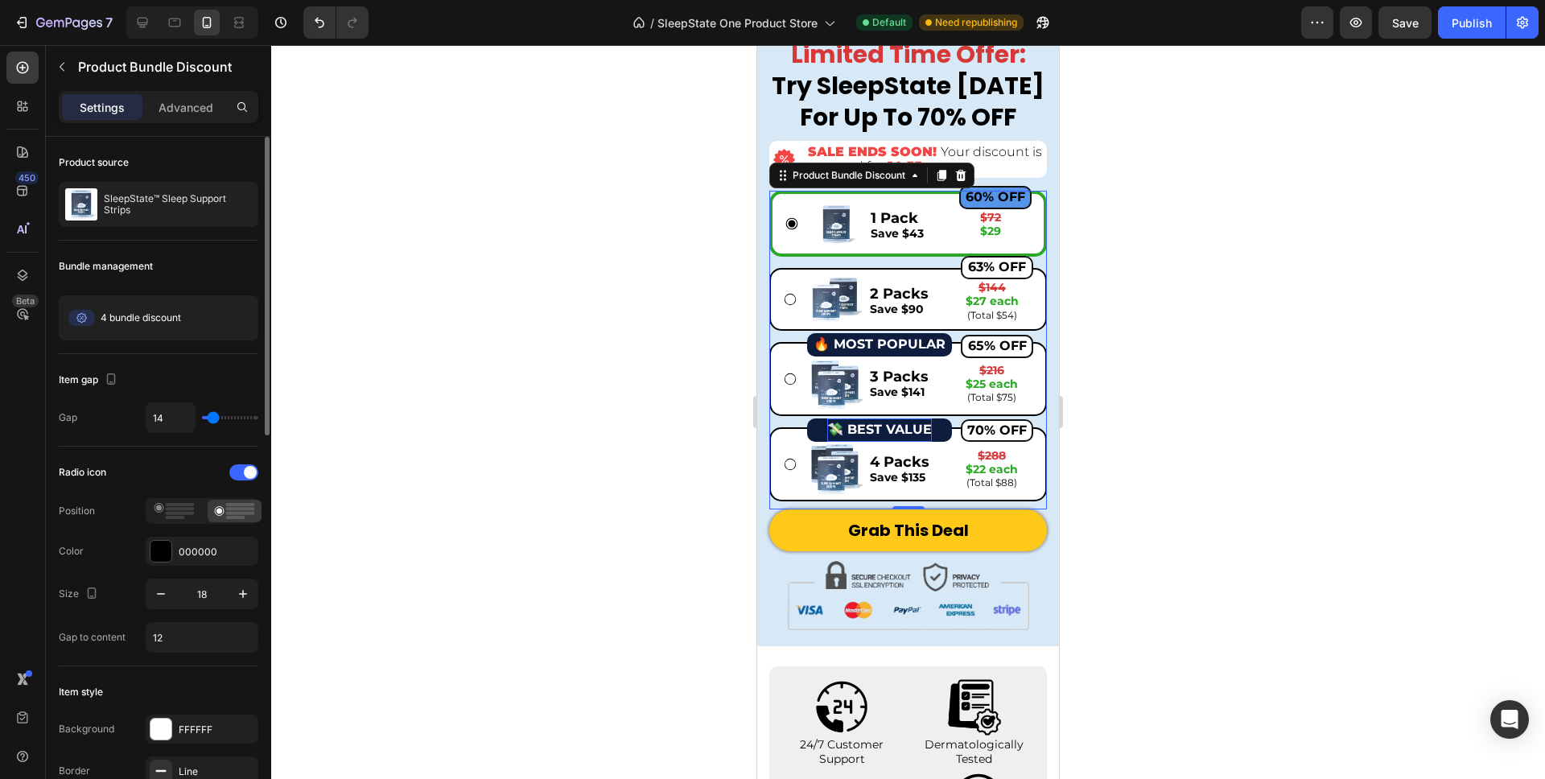
type input "13"
type input "12"
type input "11"
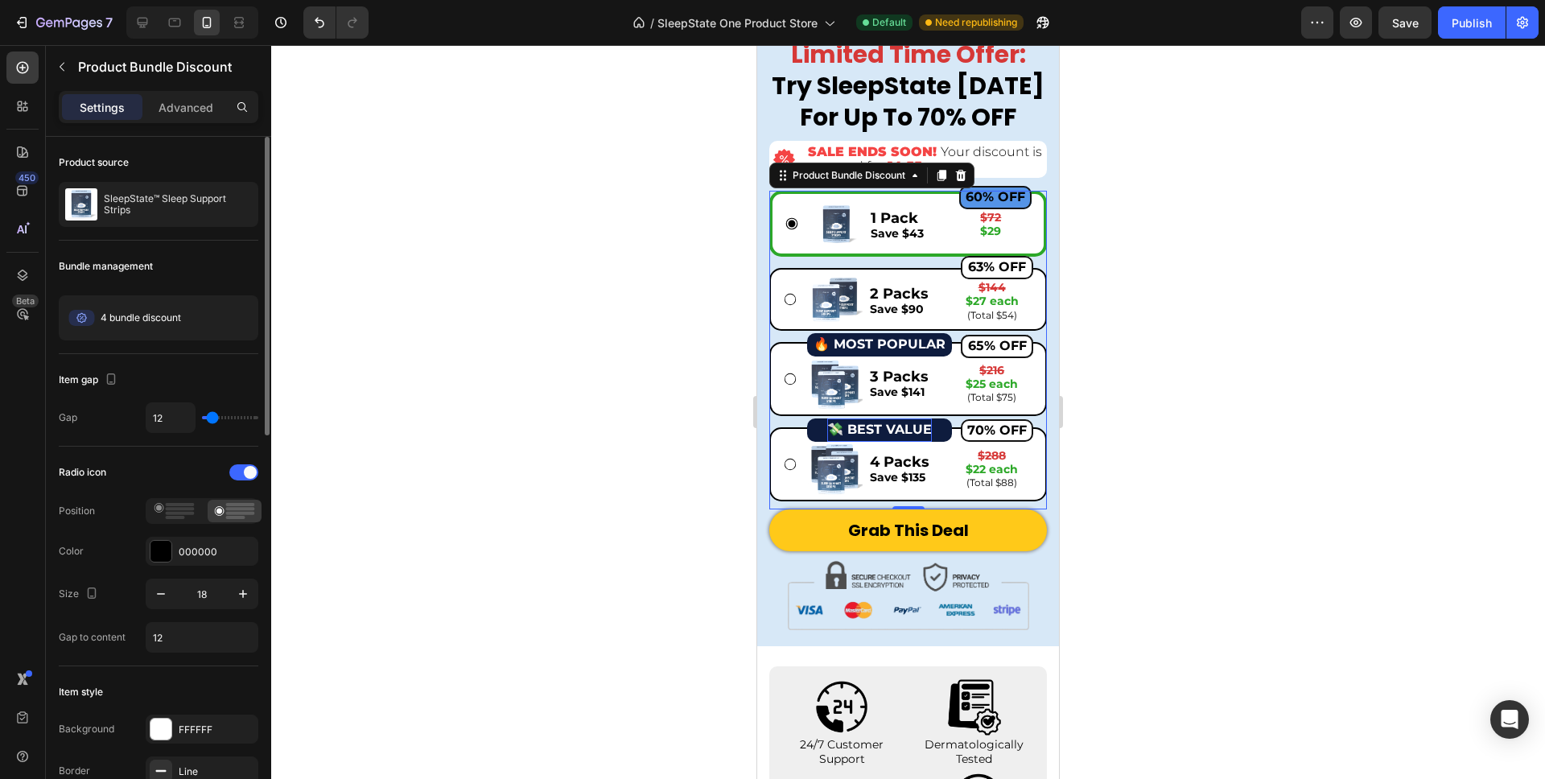
type input "11"
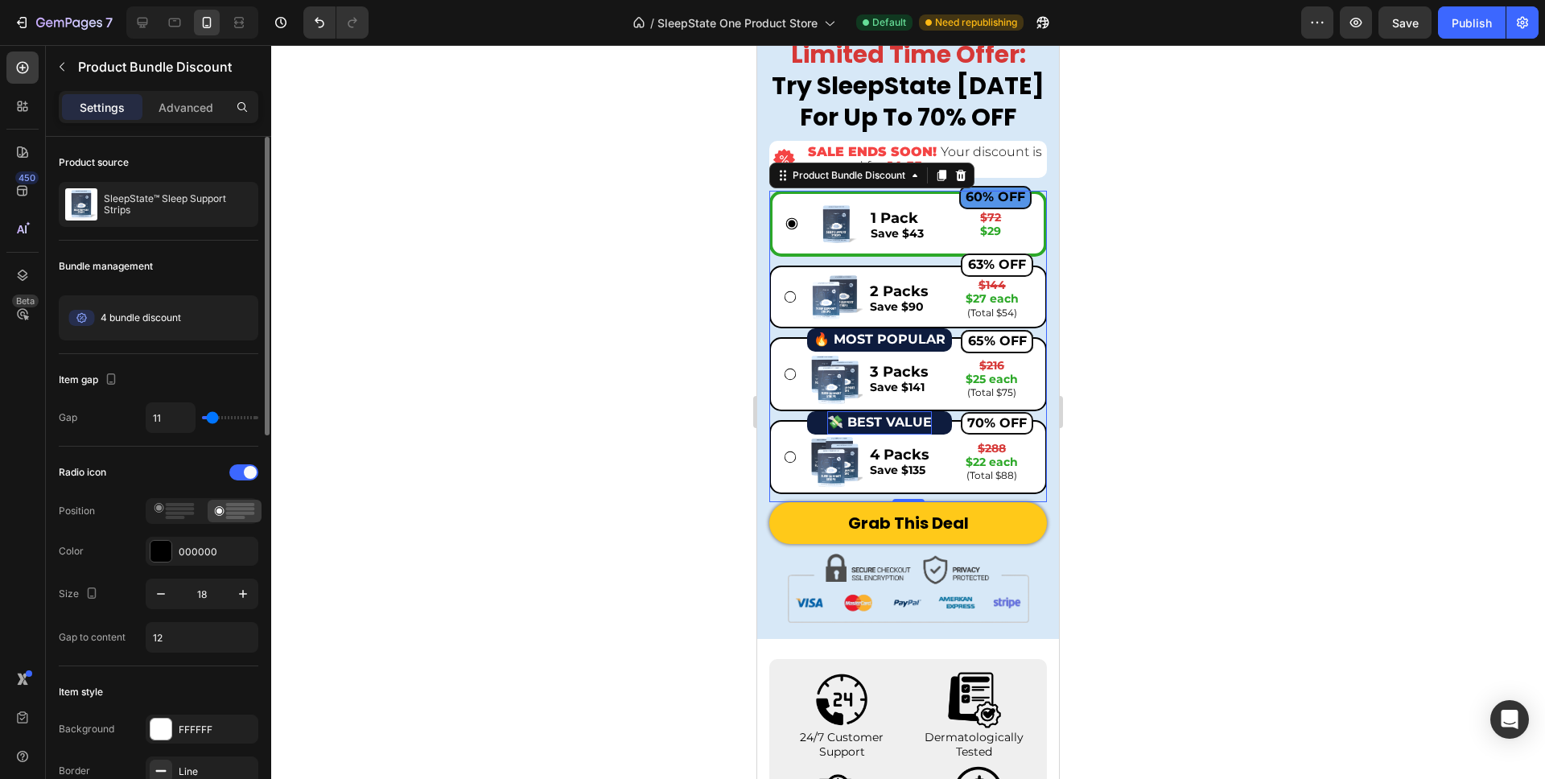
type input "10"
type input "9"
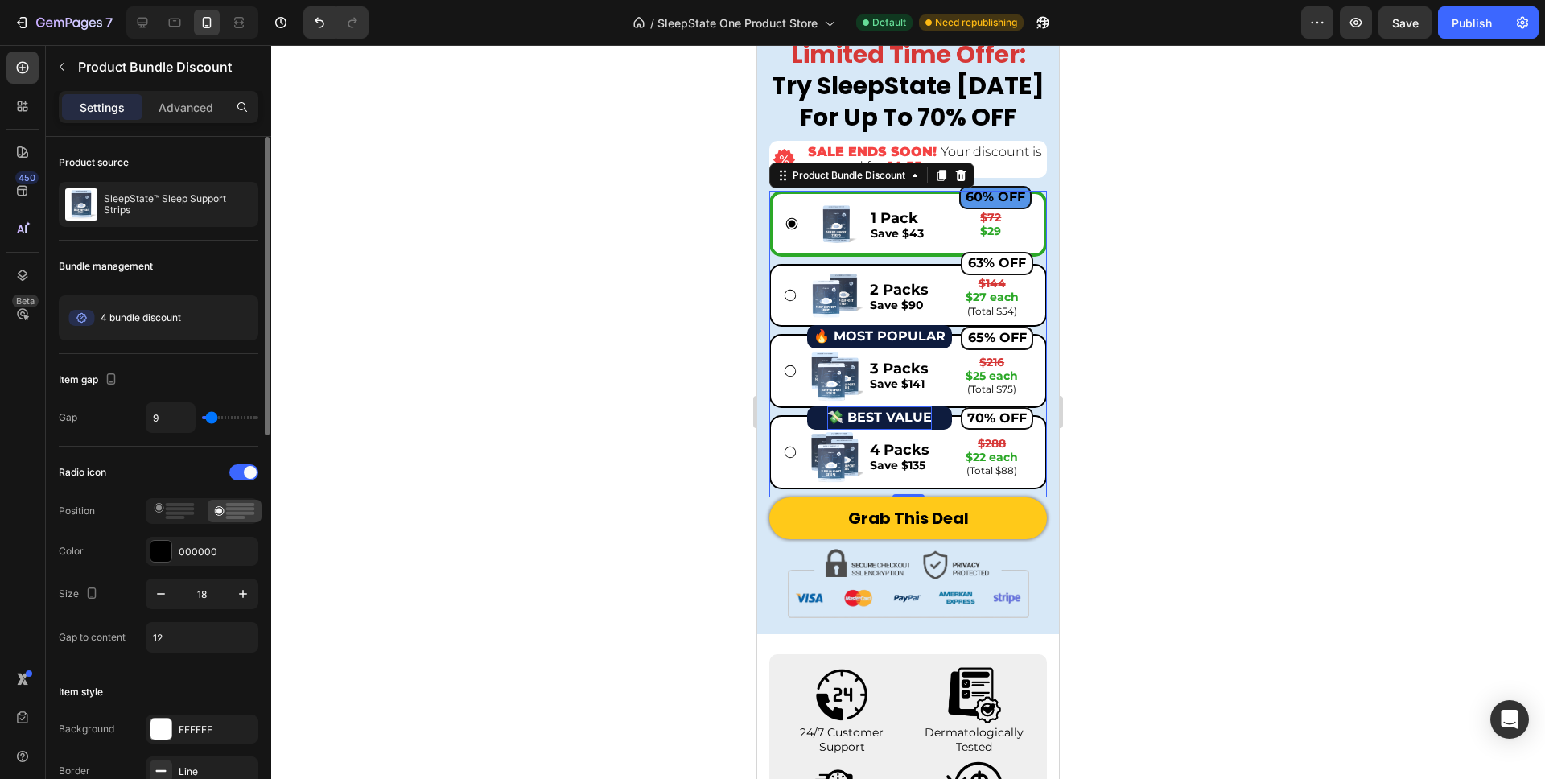
type input "10"
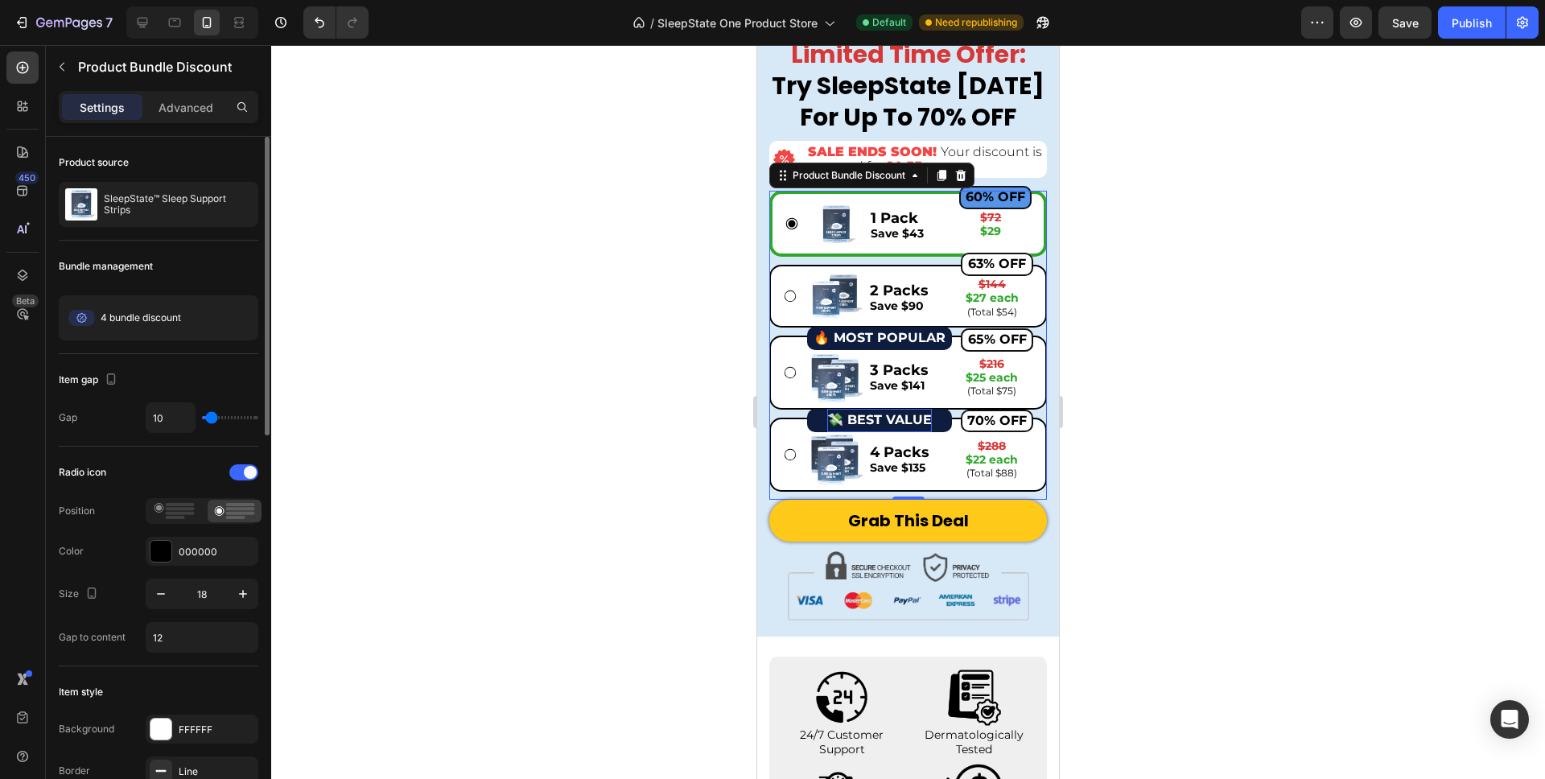
type input "13"
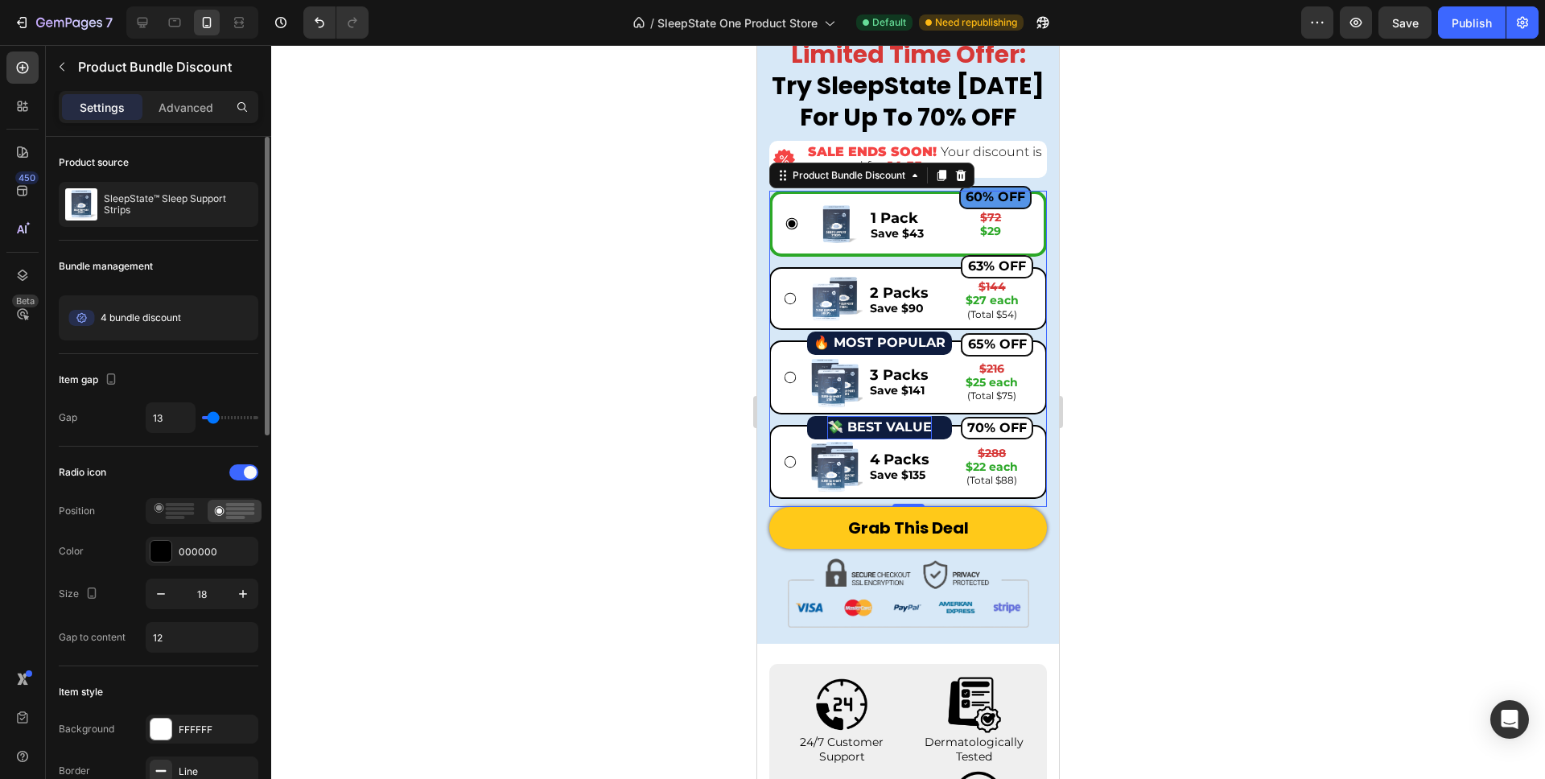
type input "14"
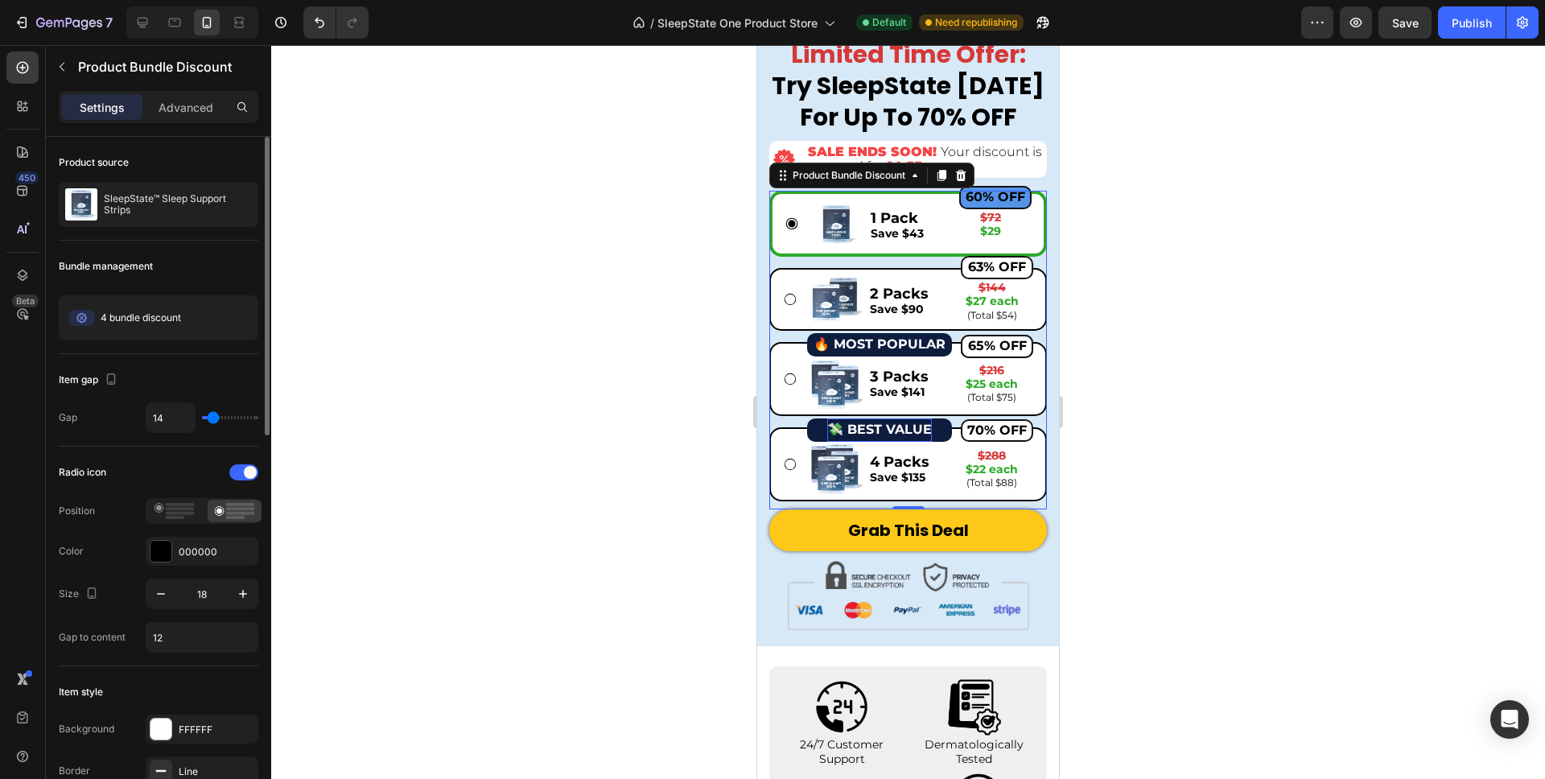
type input "13"
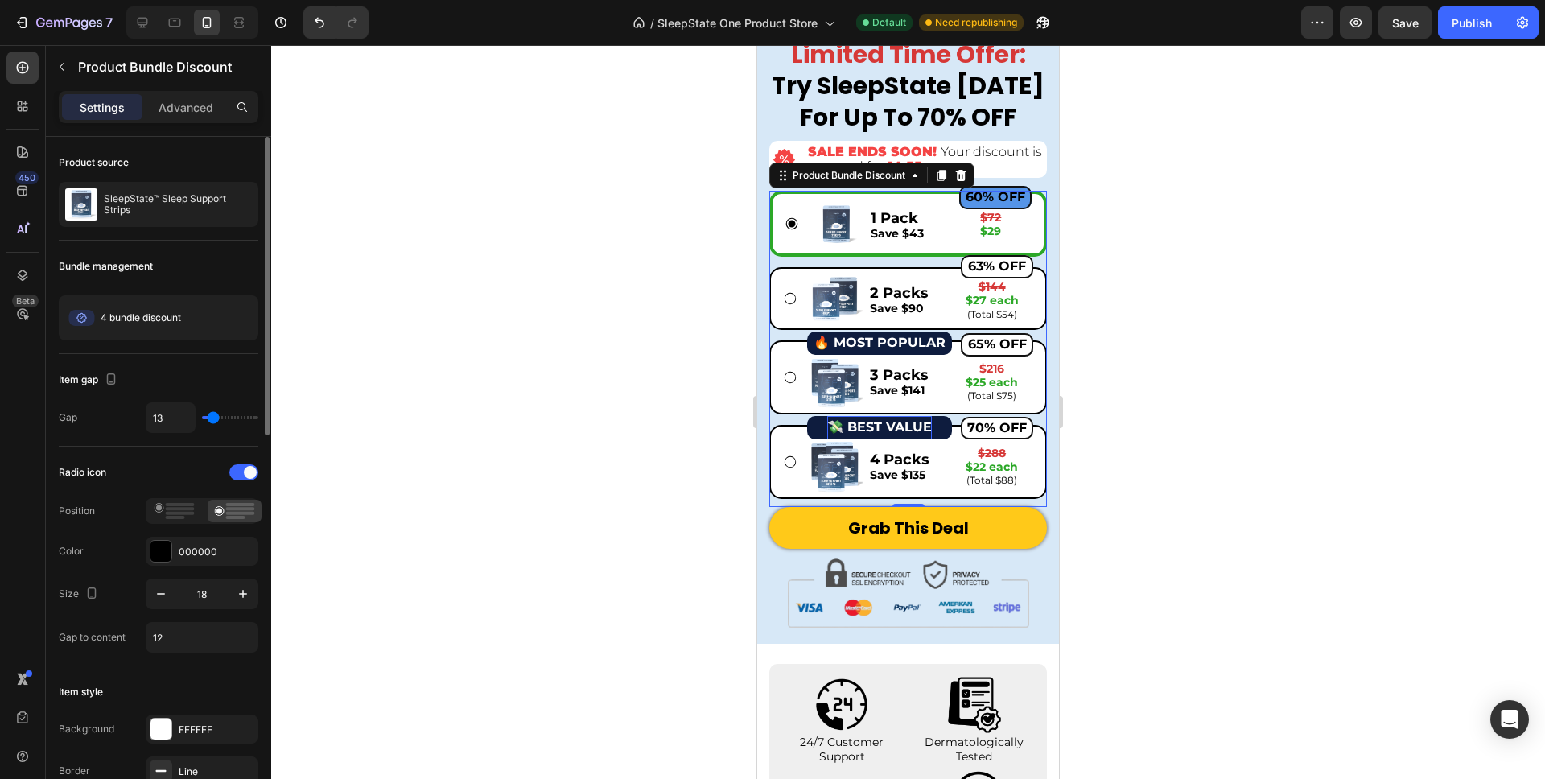
type input "12"
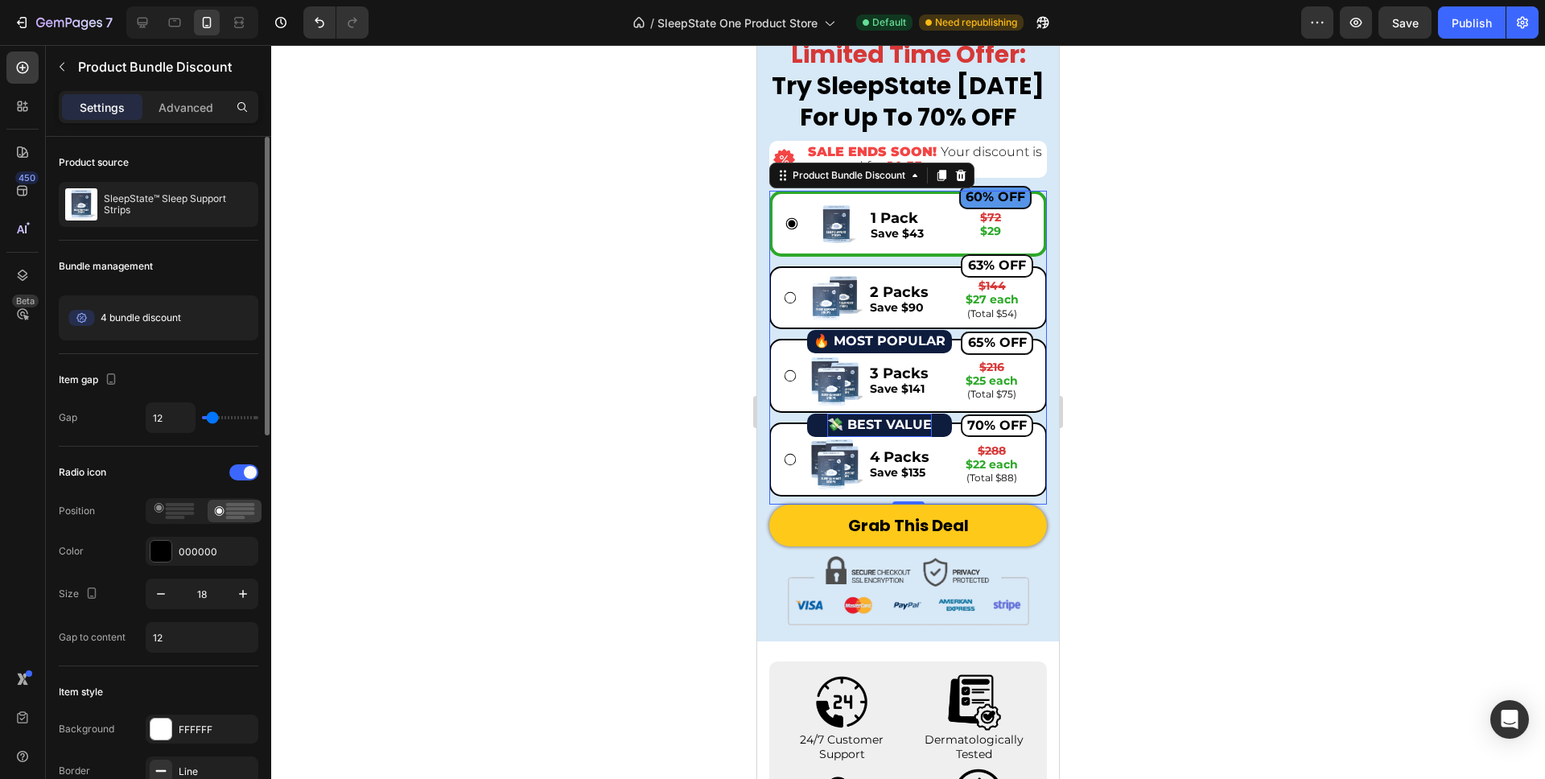
type input "12"
click at [212, 419] on input "range" at bounding box center [230, 417] width 56 height 3
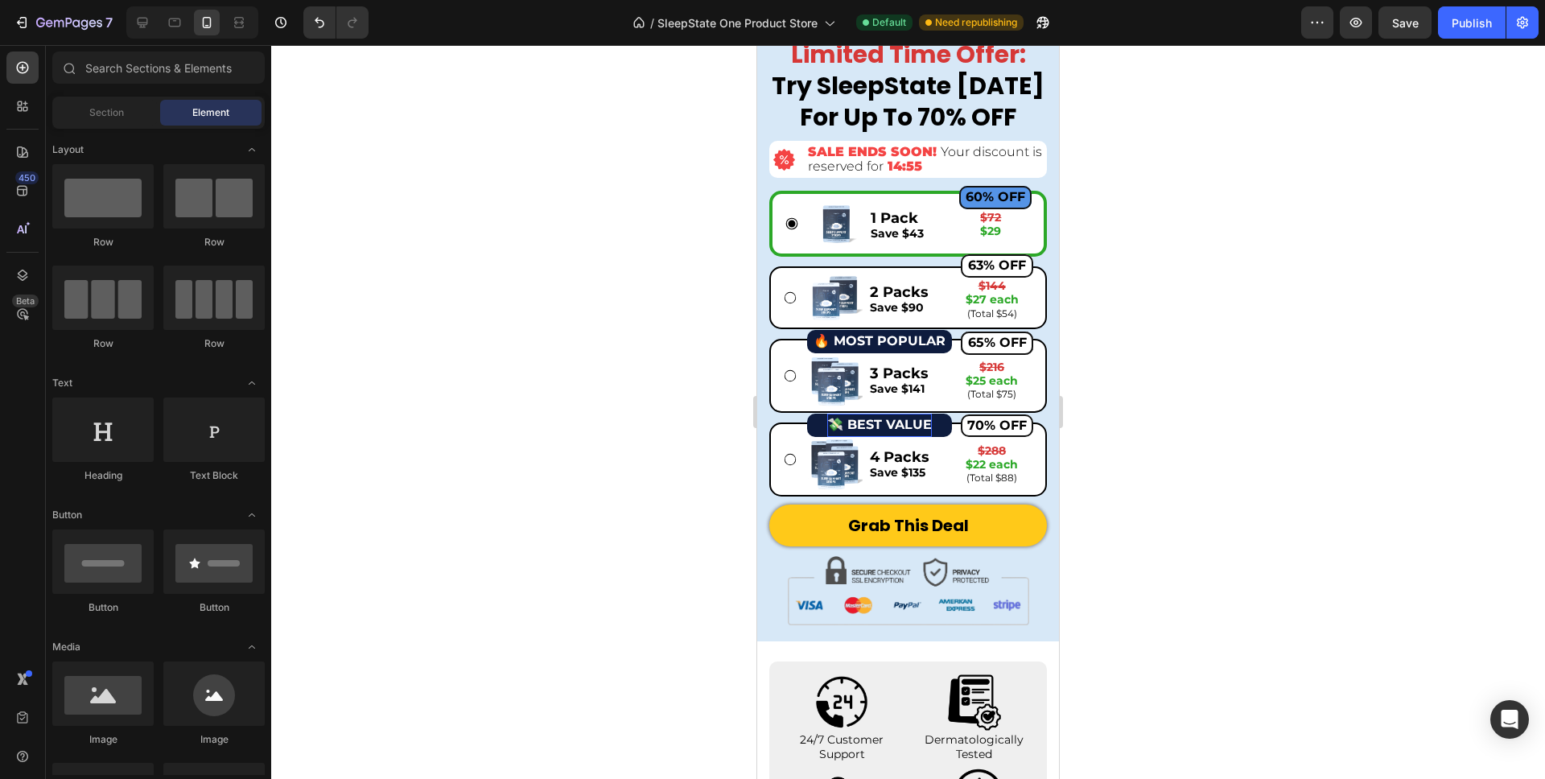
click at [715, 228] on div at bounding box center [908, 412] width 1274 height 734
click at [813, 341] on button "🔥 MOST POPULAR" at bounding box center [879, 341] width 145 height 23
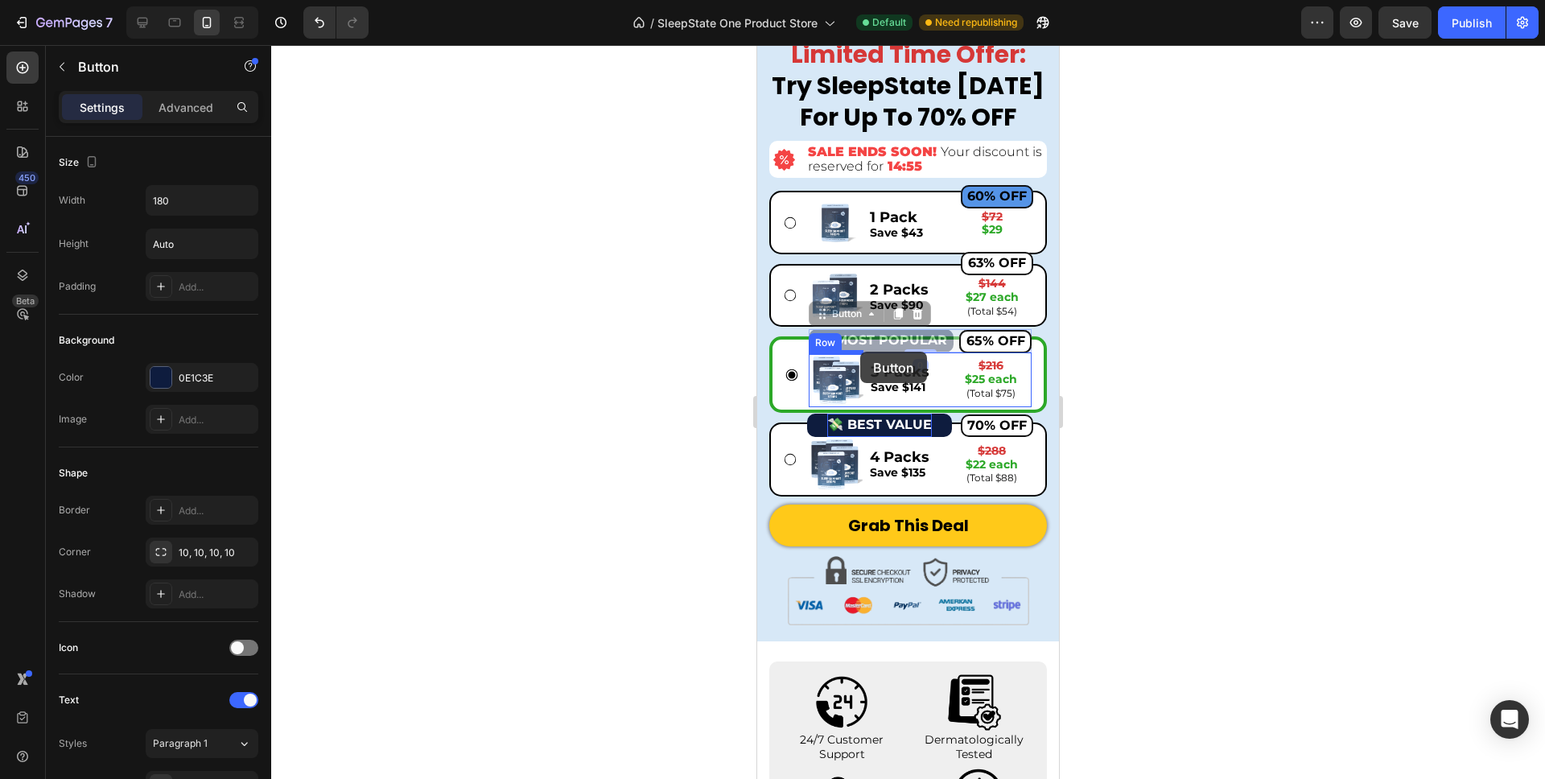
drag, startPoint x: 818, startPoint y: 317, endPoint x: 860, endPoint y: 352, distance: 54.9
click at [715, 340] on div at bounding box center [908, 412] width 1274 height 734
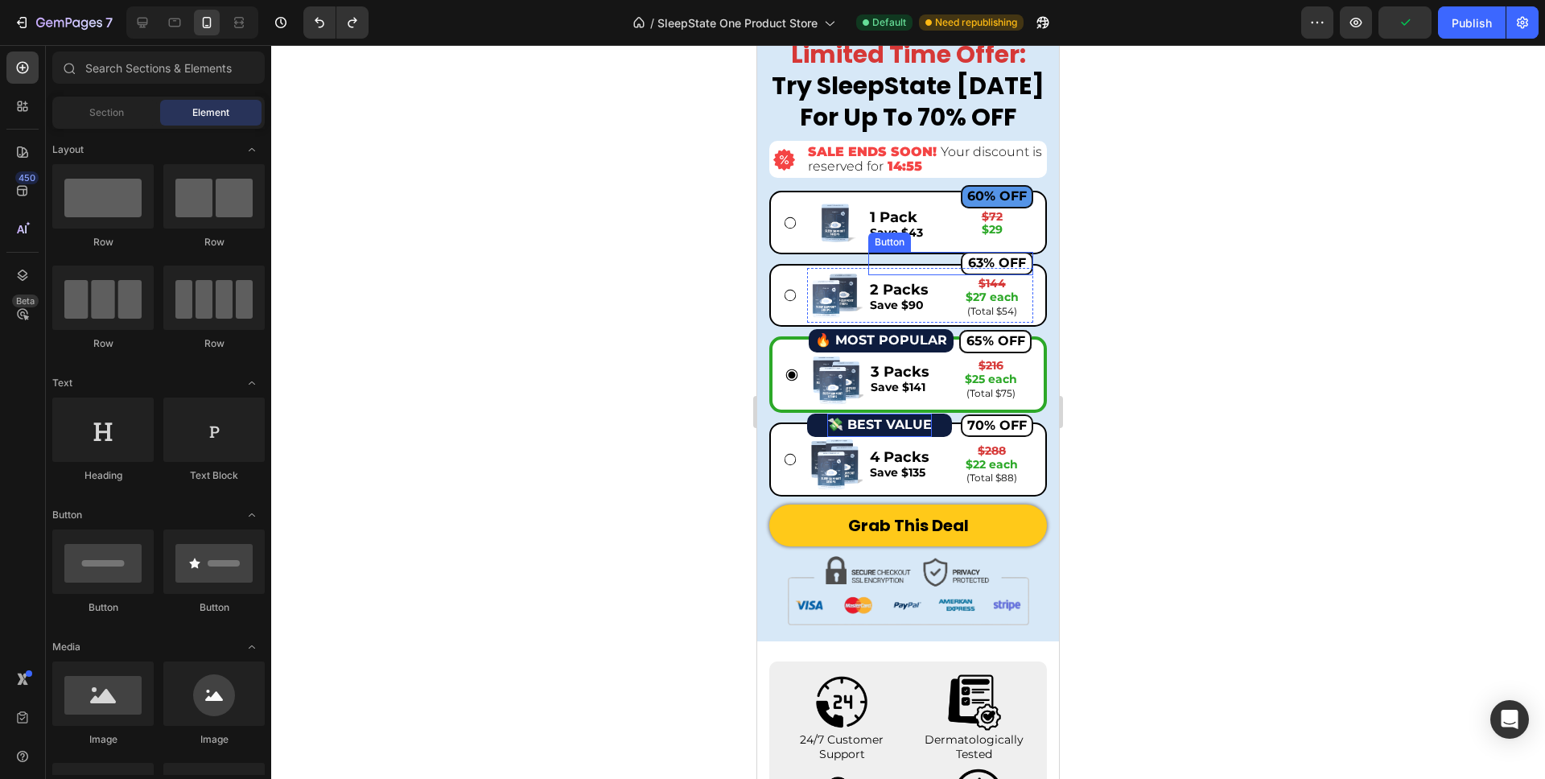
click at [963, 269] on button "63% OFF" at bounding box center [997, 263] width 72 height 23
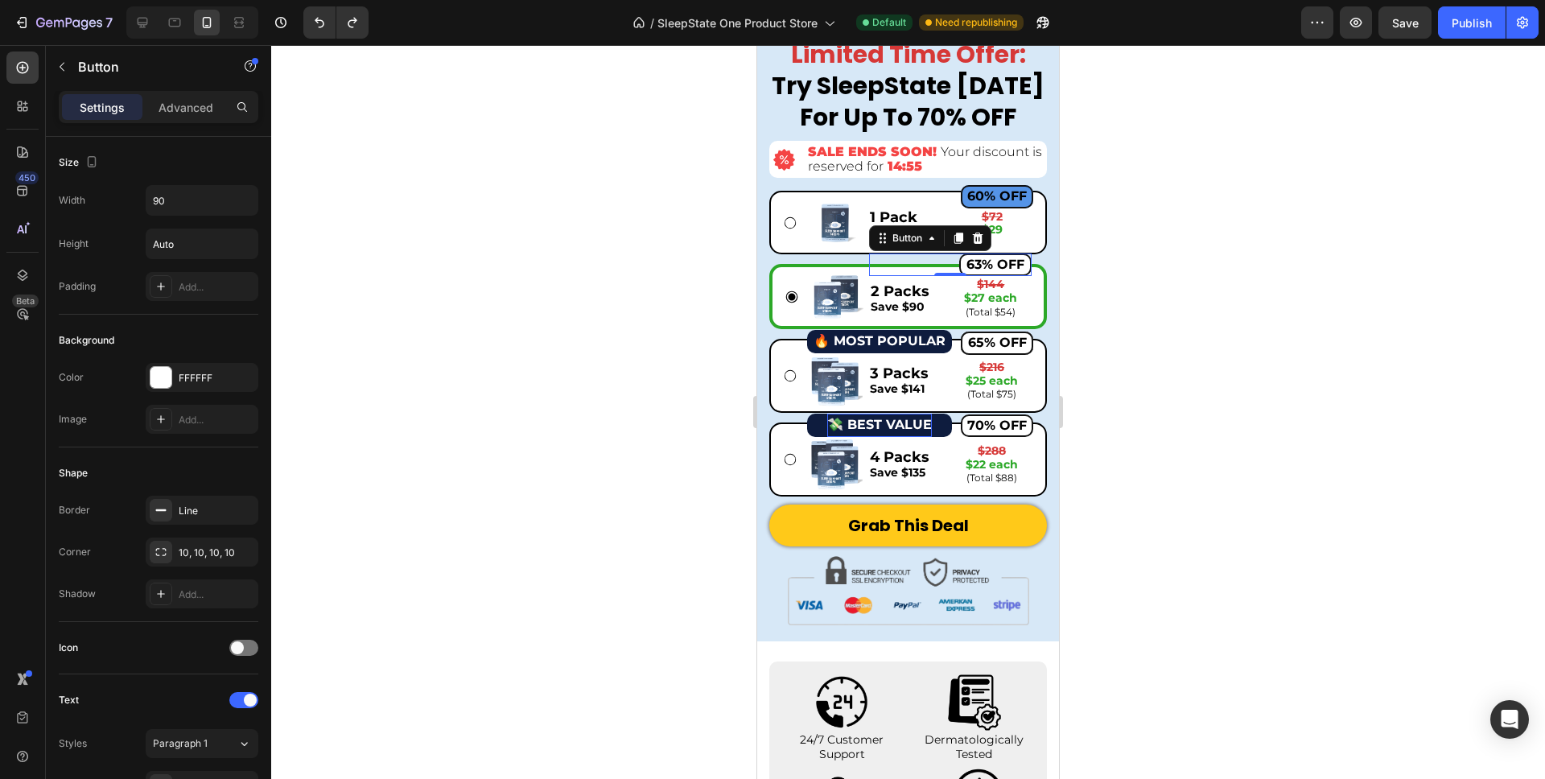
click at [617, 304] on div at bounding box center [908, 412] width 1274 height 734
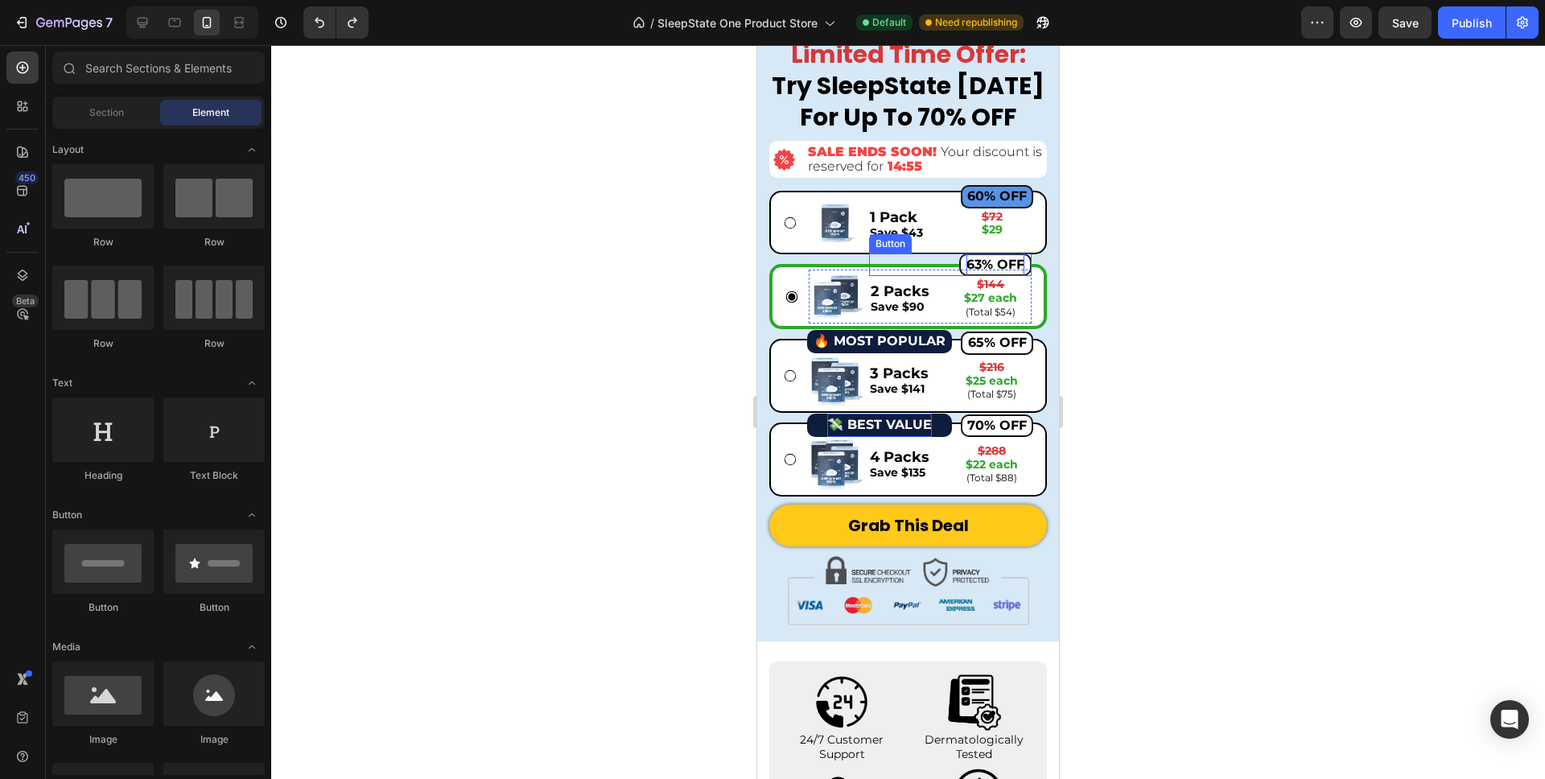
click at [967, 264] on strong "63% OFF" at bounding box center [996, 264] width 58 height 15
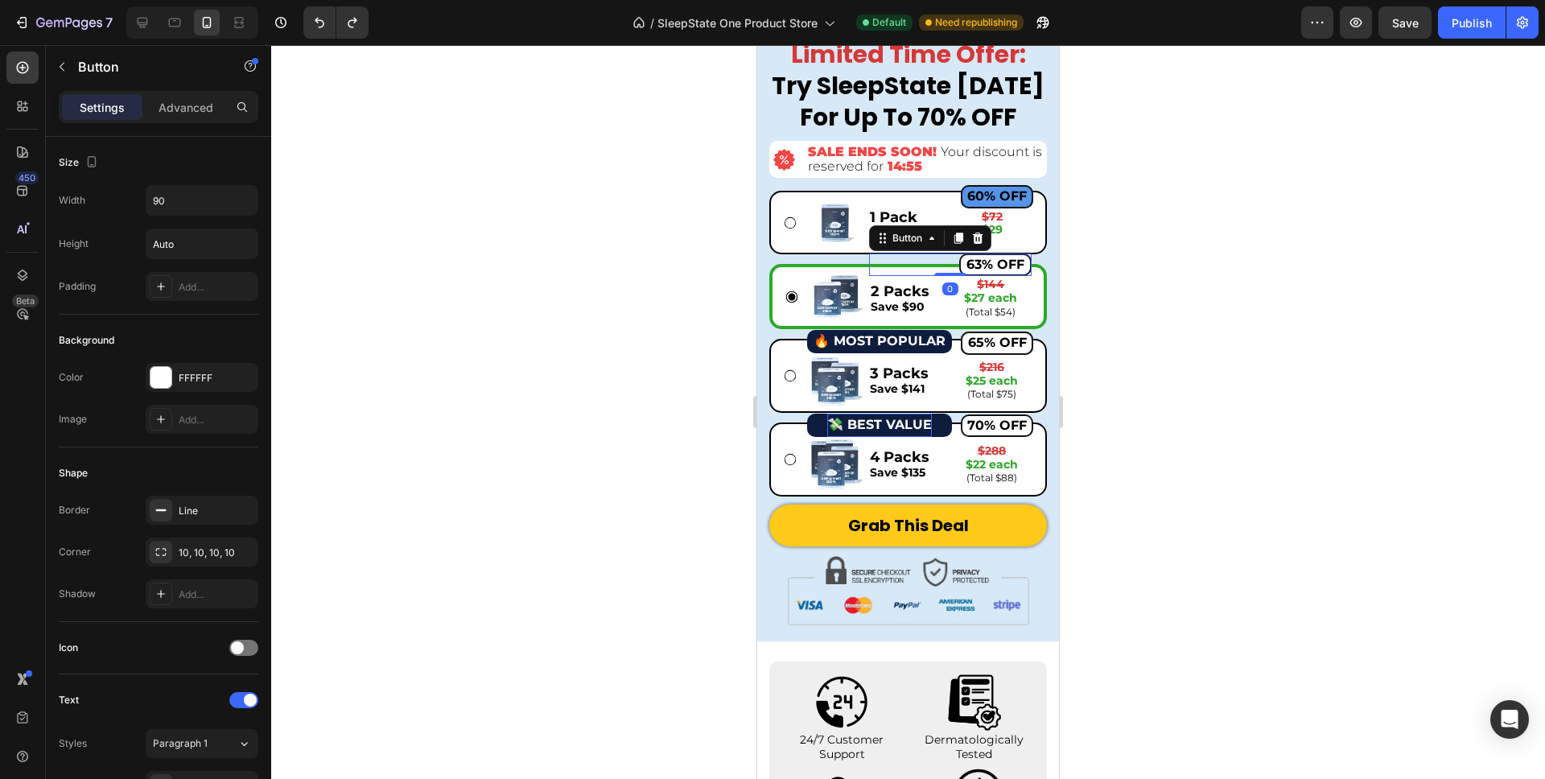
click at [964, 264] on button "63% OFF" at bounding box center [995, 265] width 72 height 23
click at [964, 205] on div "60% OFF Button" at bounding box center [951, 196] width 166 height 23
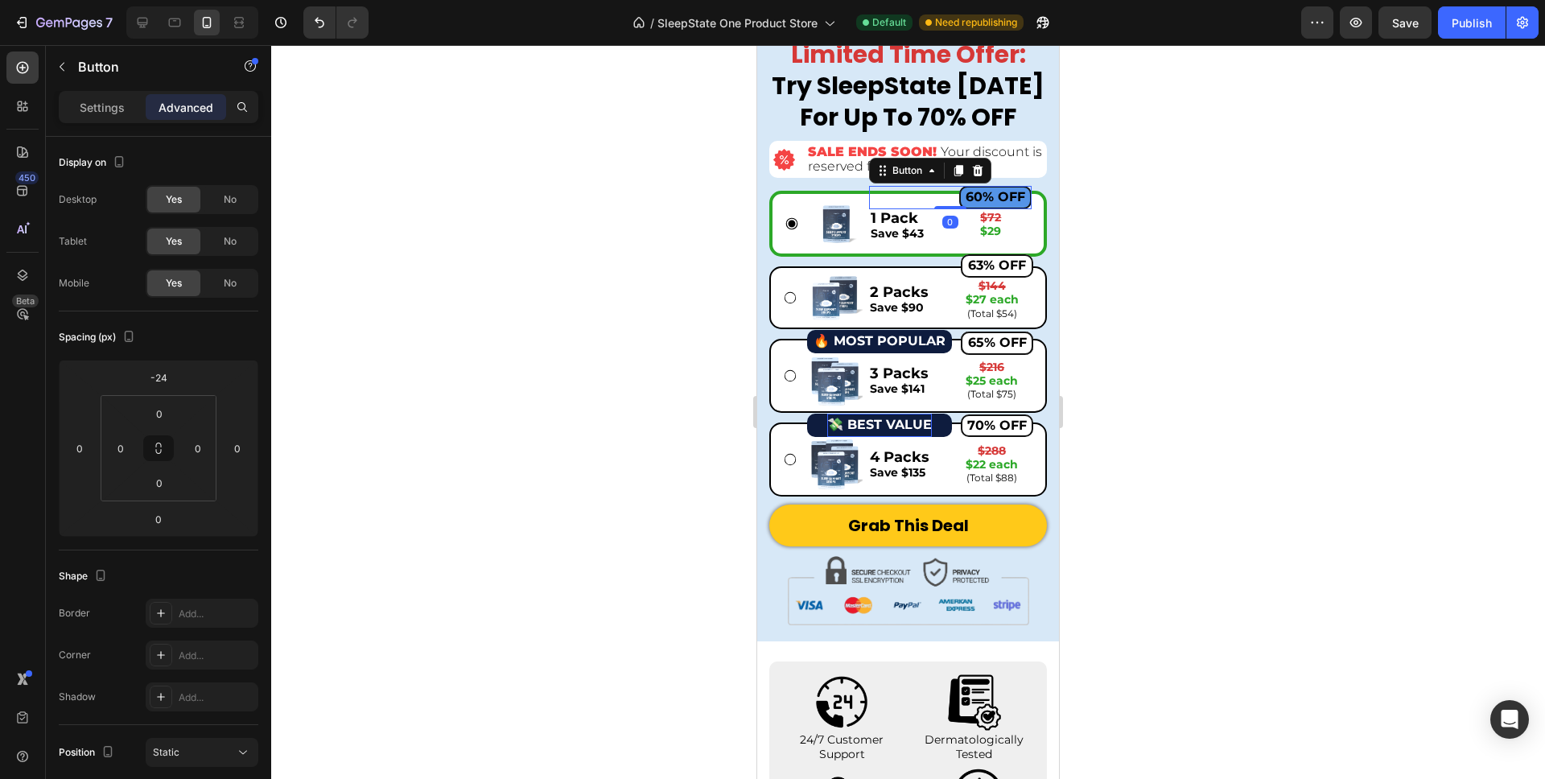
click at [987, 169] on div "Button" at bounding box center [930, 171] width 122 height 26
click at [980, 173] on icon at bounding box center [977, 170] width 10 height 11
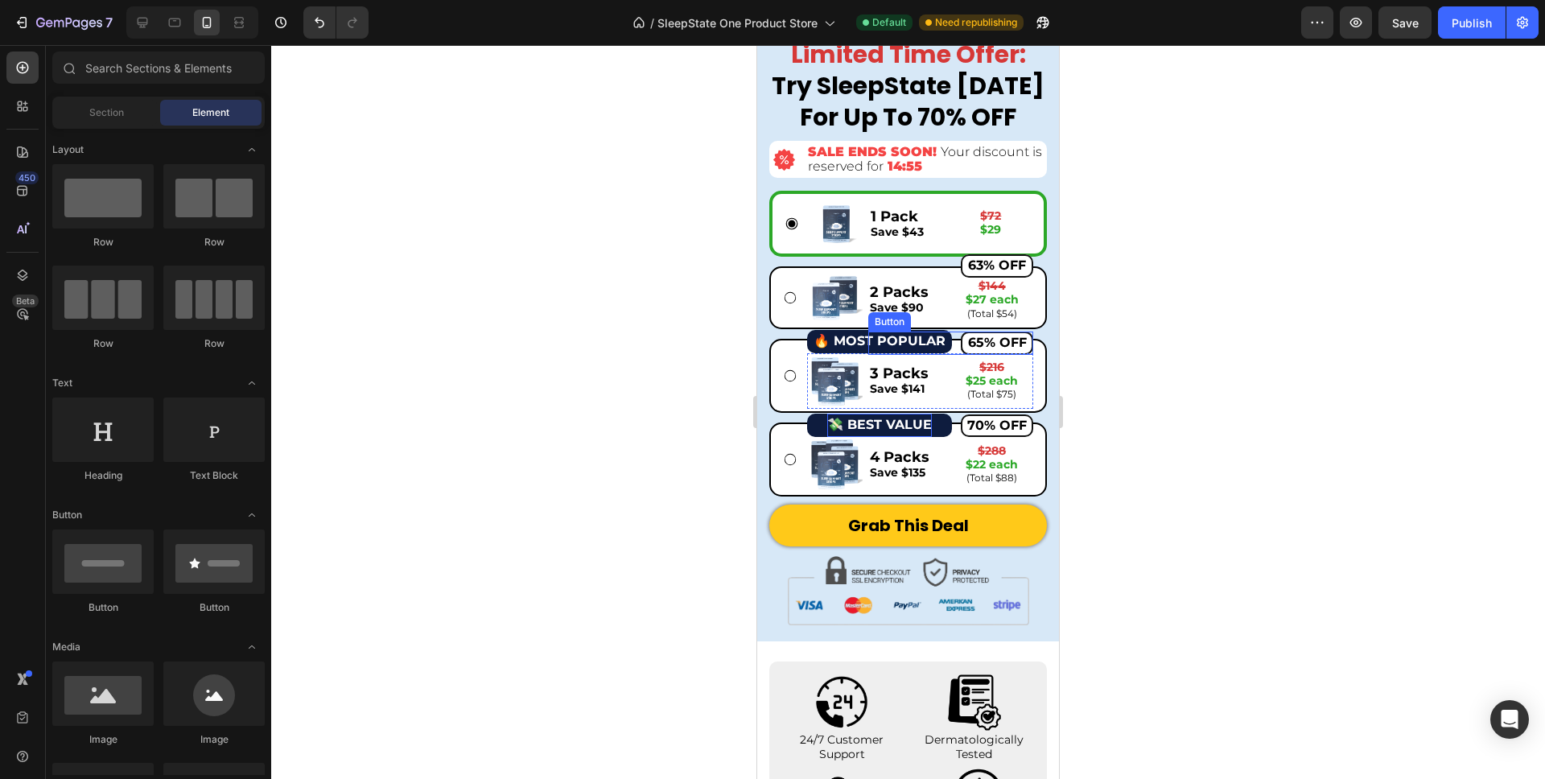
click at [959, 349] on div "65% OFF Button" at bounding box center [951, 343] width 166 height 23
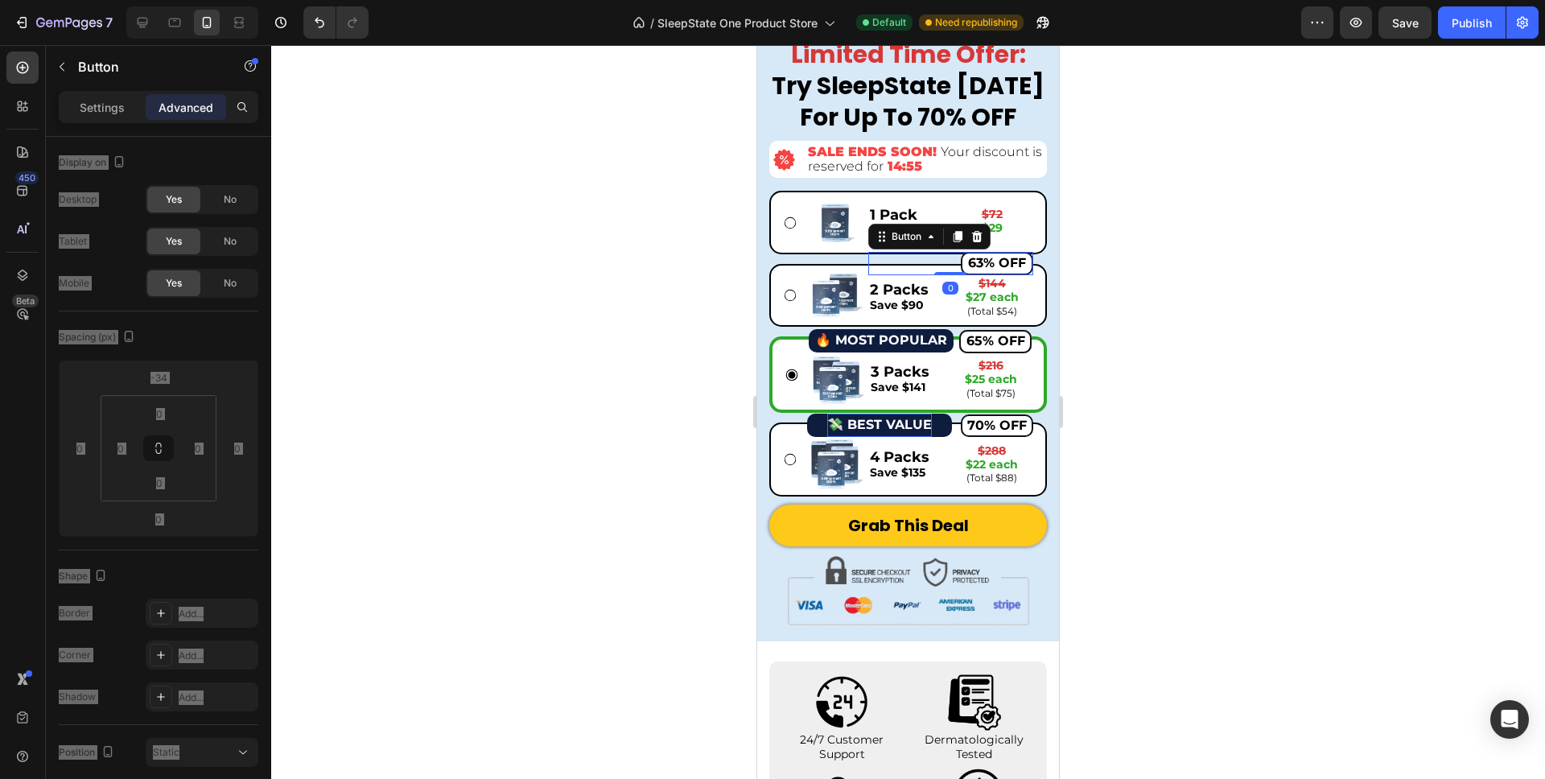
click at [944, 266] on div "63% OFF Button 0" at bounding box center [951, 263] width 166 height 23
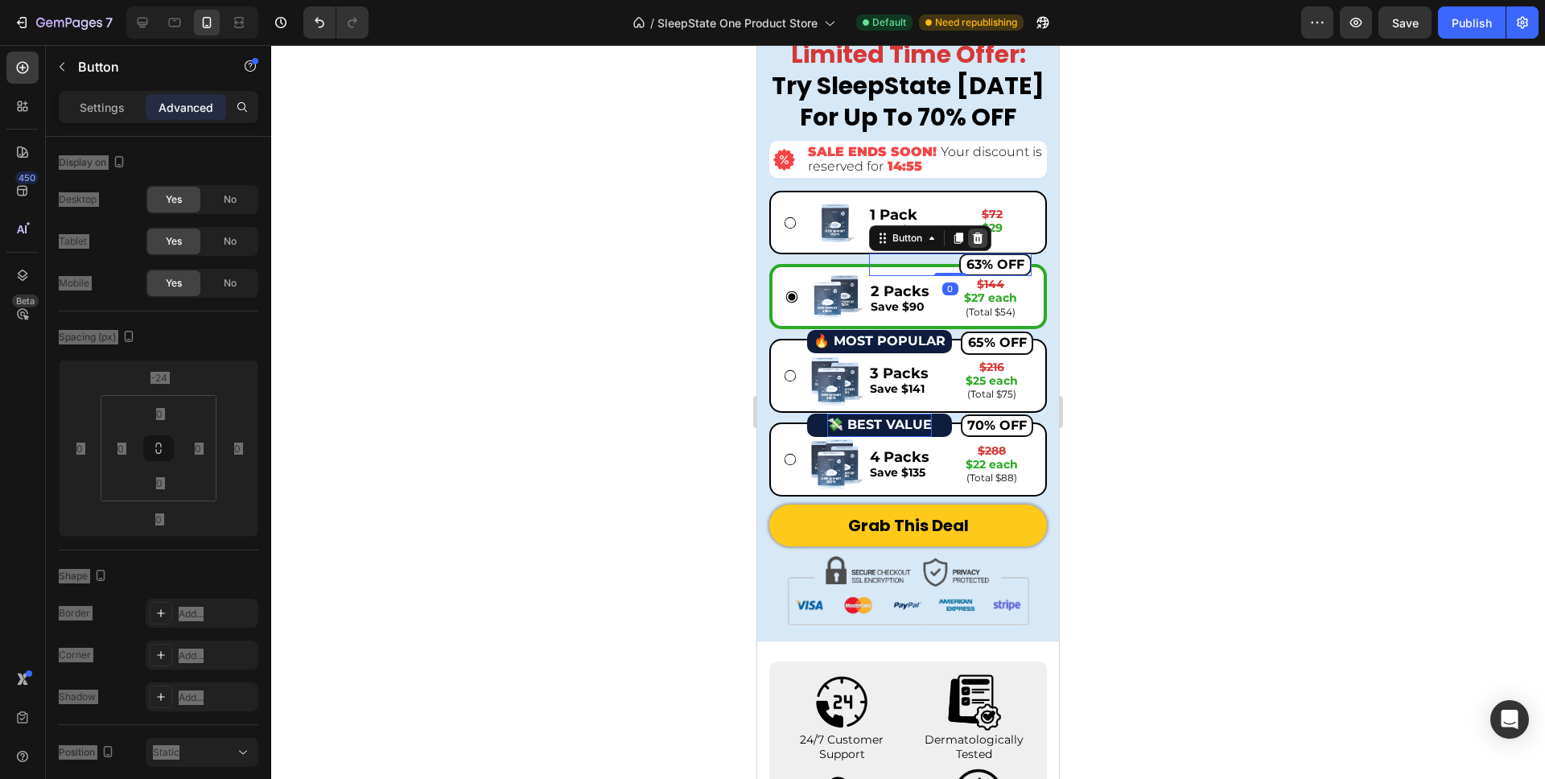
click at [973, 238] on icon at bounding box center [977, 238] width 13 height 13
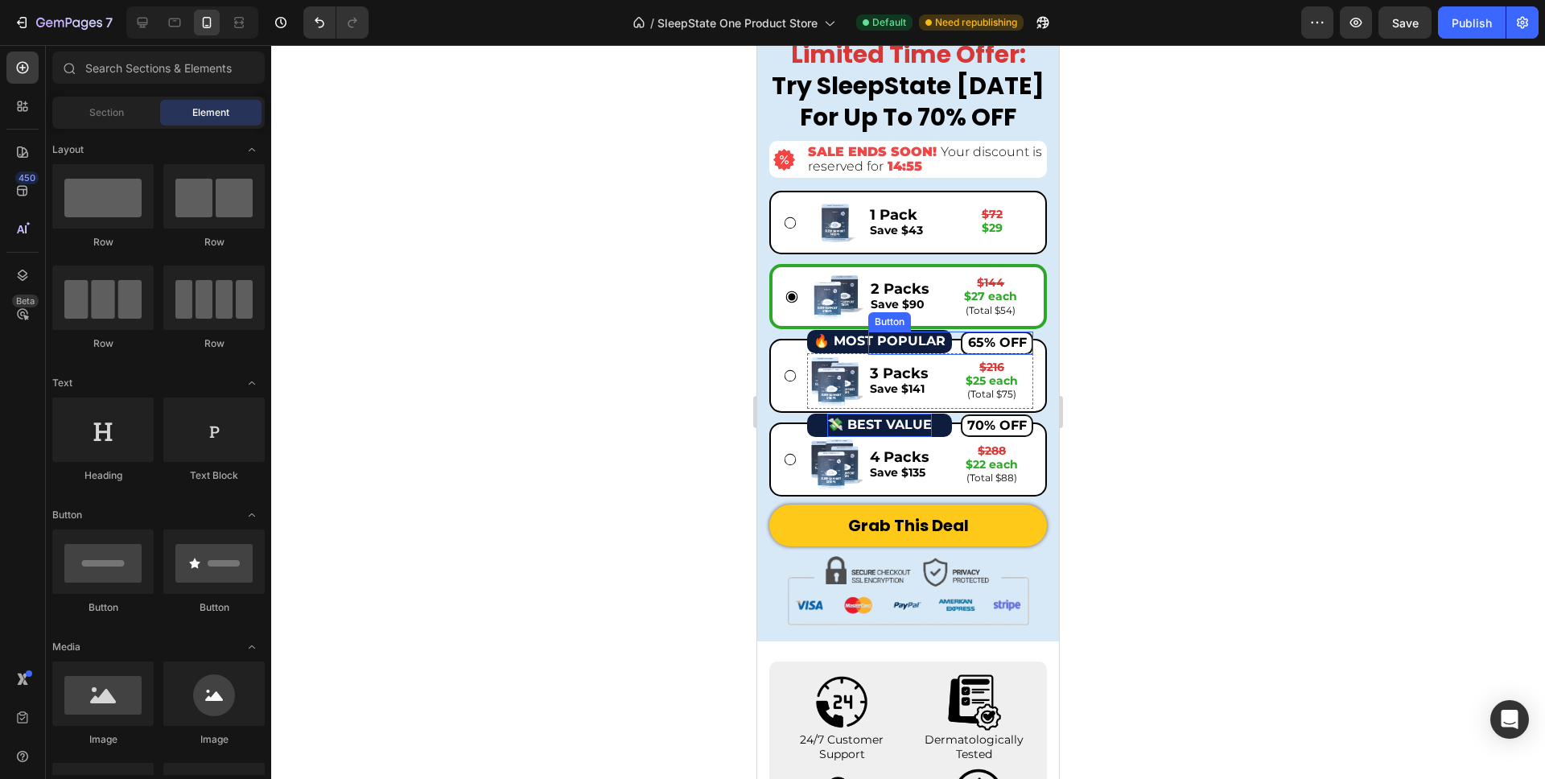
click at [958, 349] on div "65% OFF Button" at bounding box center [951, 343] width 166 height 23
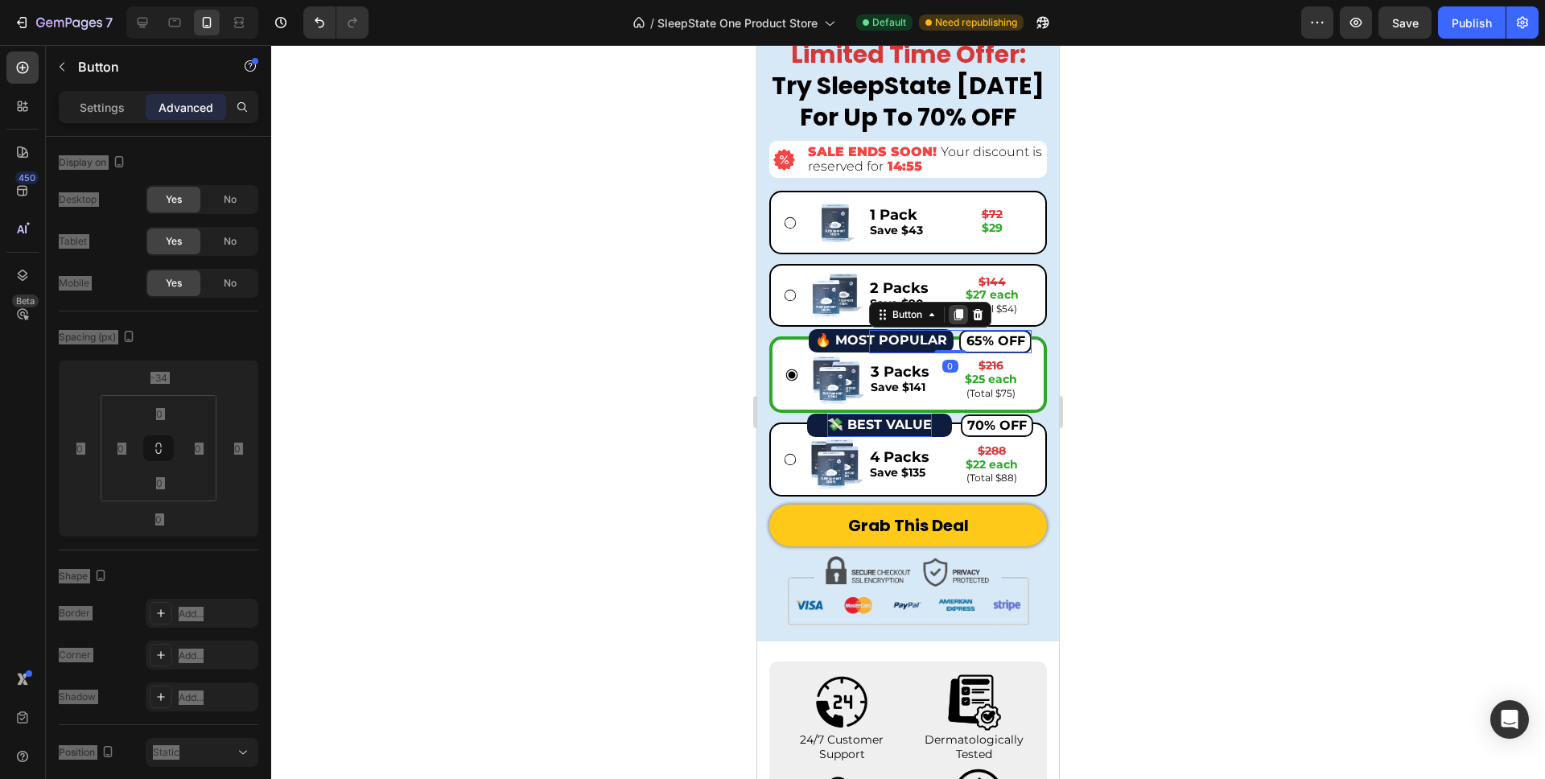
click at [959, 312] on icon at bounding box center [958, 315] width 9 height 11
click at [955, 315] on icon at bounding box center [958, 315] width 9 height 11
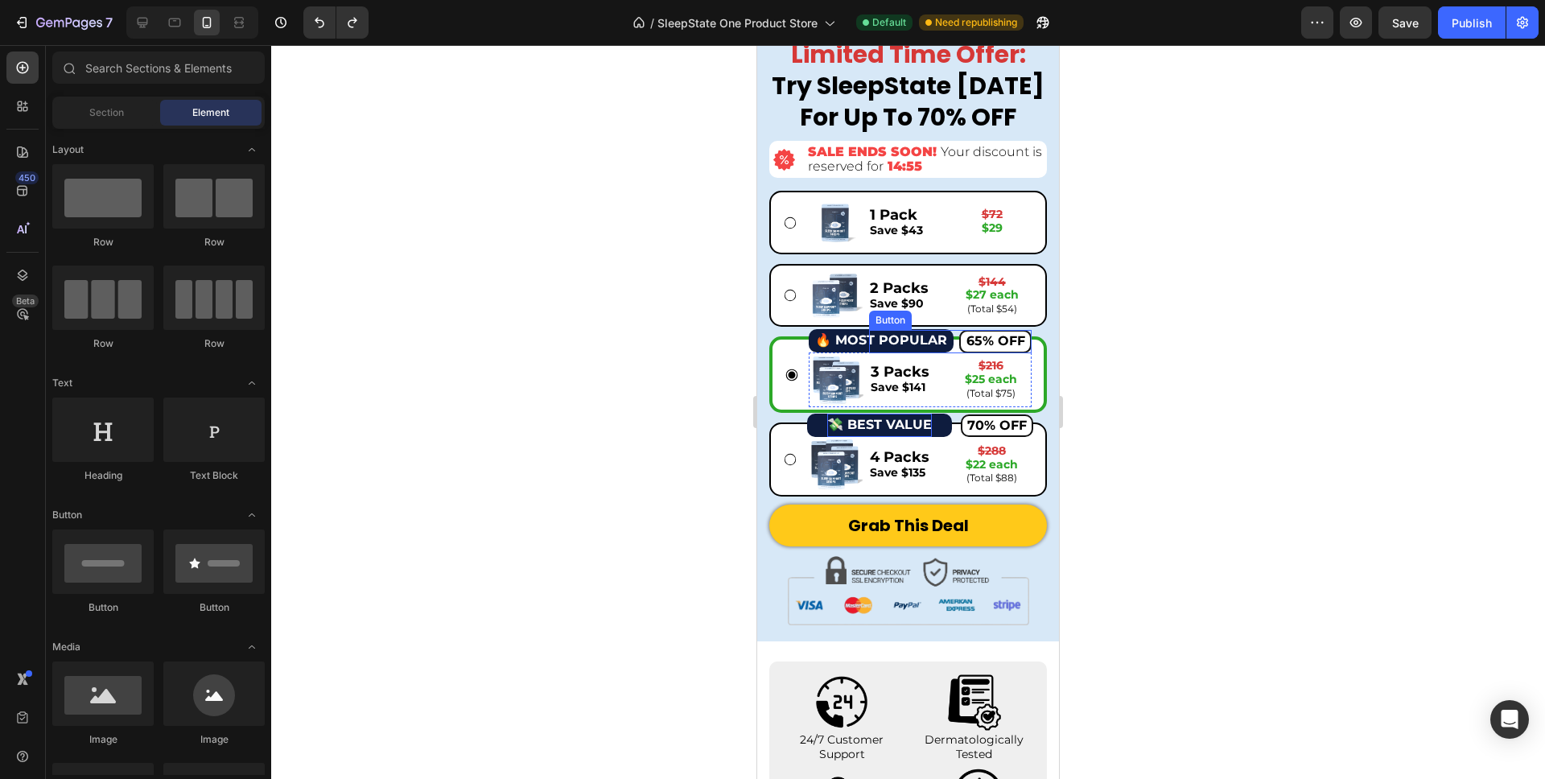
click at [955, 348] on div "65% OFF Button" at bounding box center [950, 341] width 163 height 23
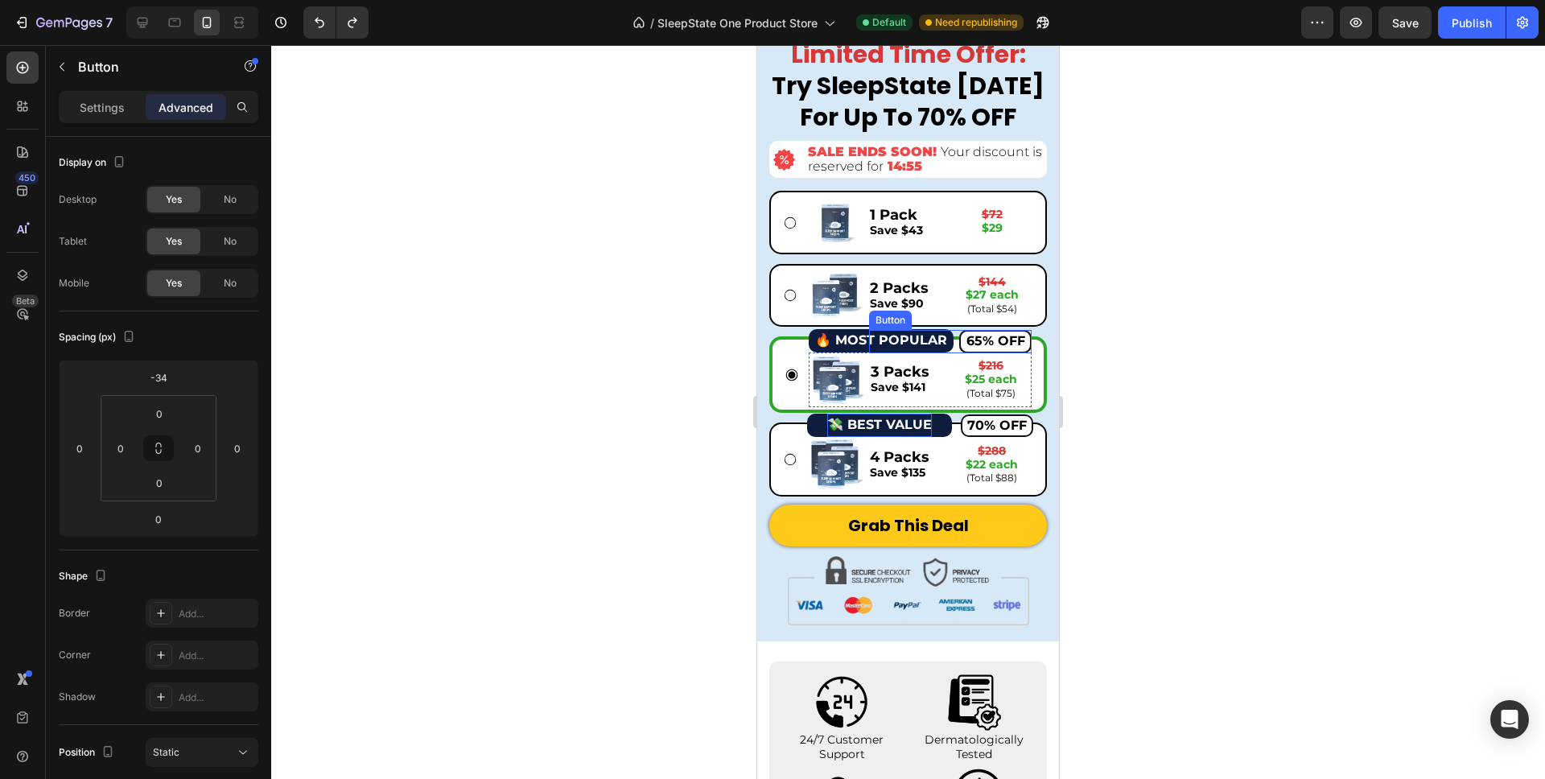
click at [957, 350] on div "65% OFF Button" at bounding box center [950, 341] width 163 height 23
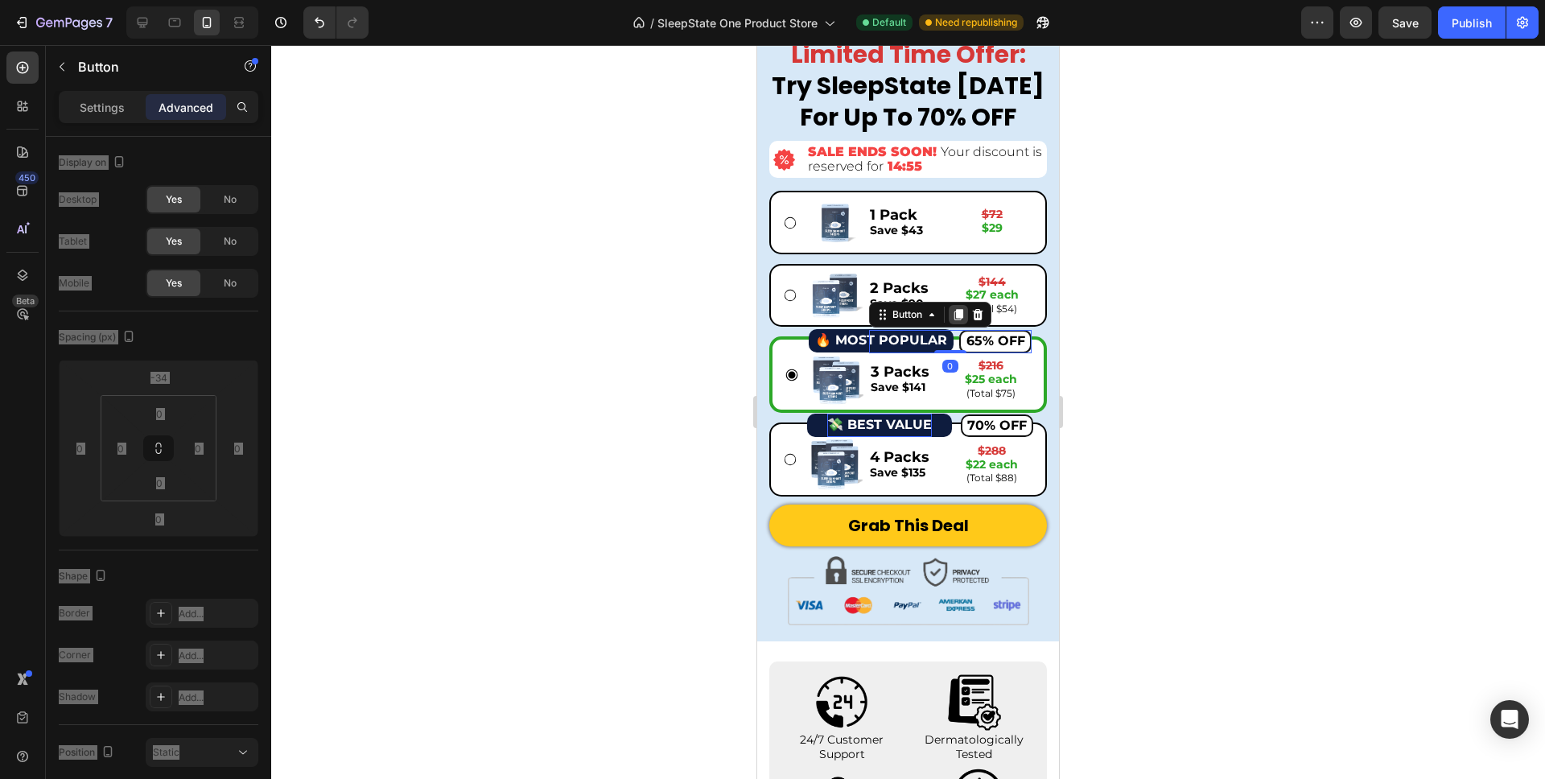
click at [956, 317] on icon at bounding box center [958, 315] width 9 height 11
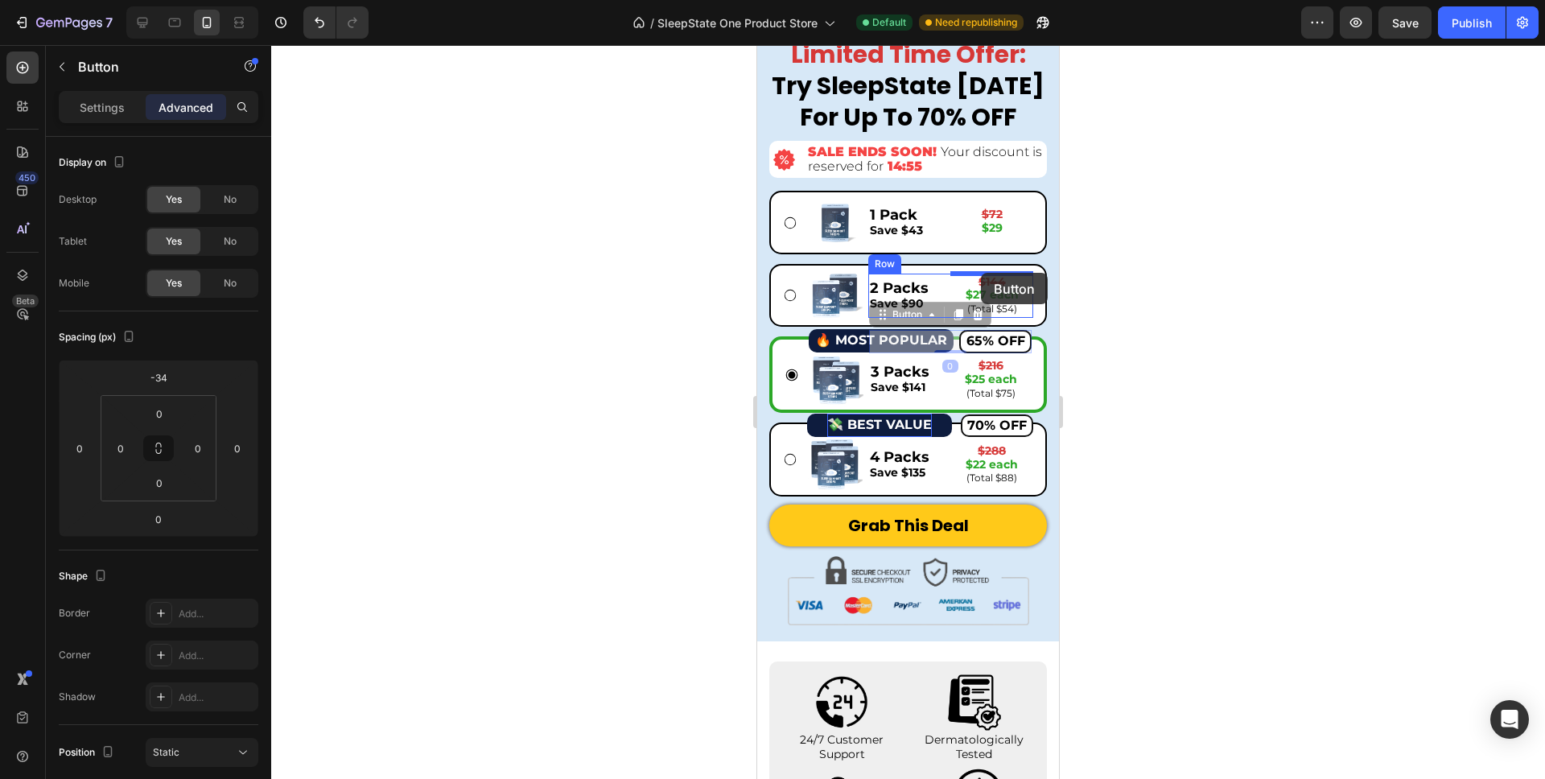
drag, startPoint x: 887, startPoint y: 317, endPoint x: 981, endPoint y: 273, distance: 104.0
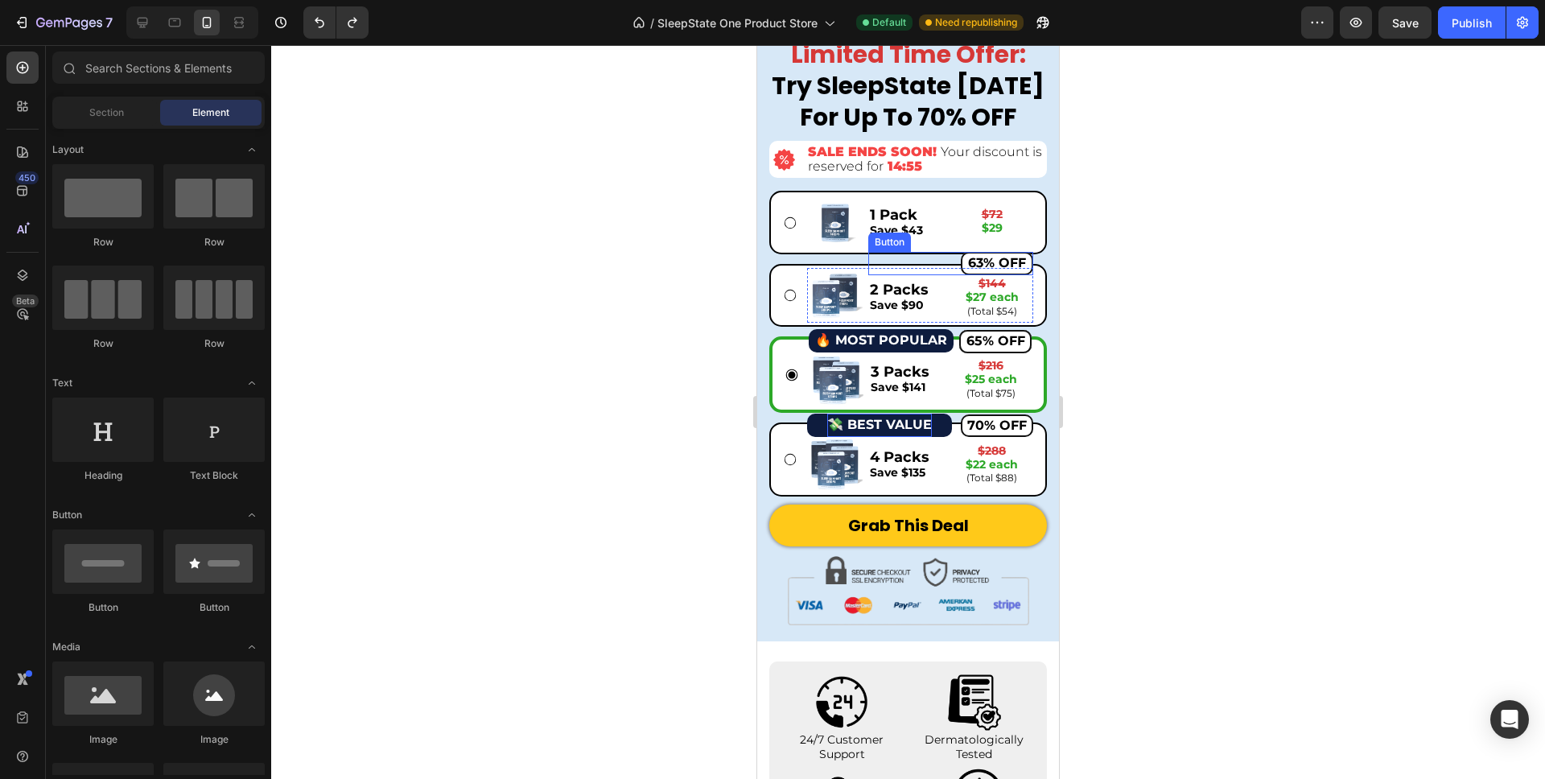
click at [942, 262] on div "63% OFF Button" at bounding box center [951, 263] width 166 height 23
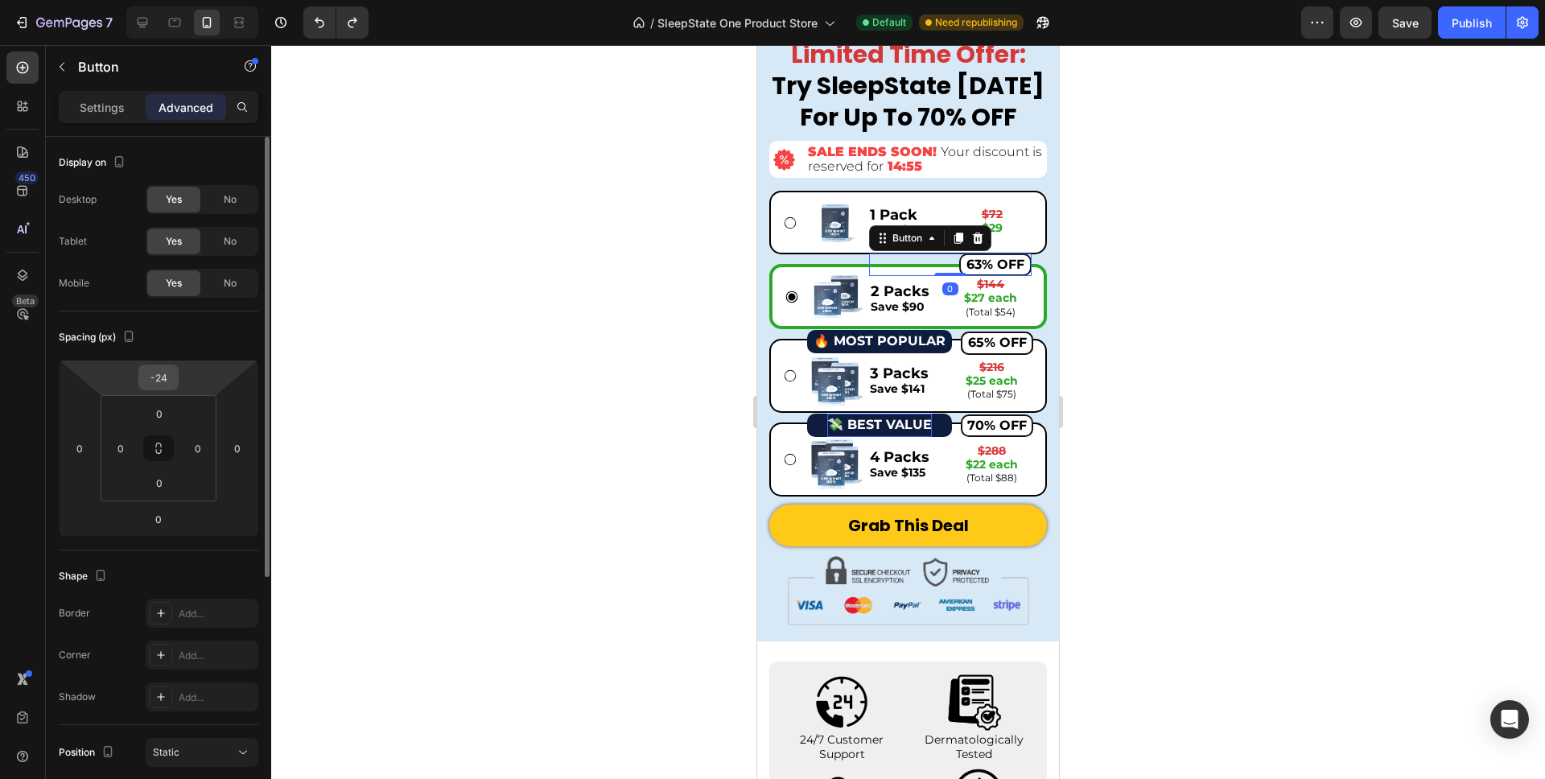
click at [175, 383] on div "-24" at bounding box center [158, 378] width 40 height 26
click at [162, 381] on input "-24" at bounding box center [158, 377] width 32 height 24
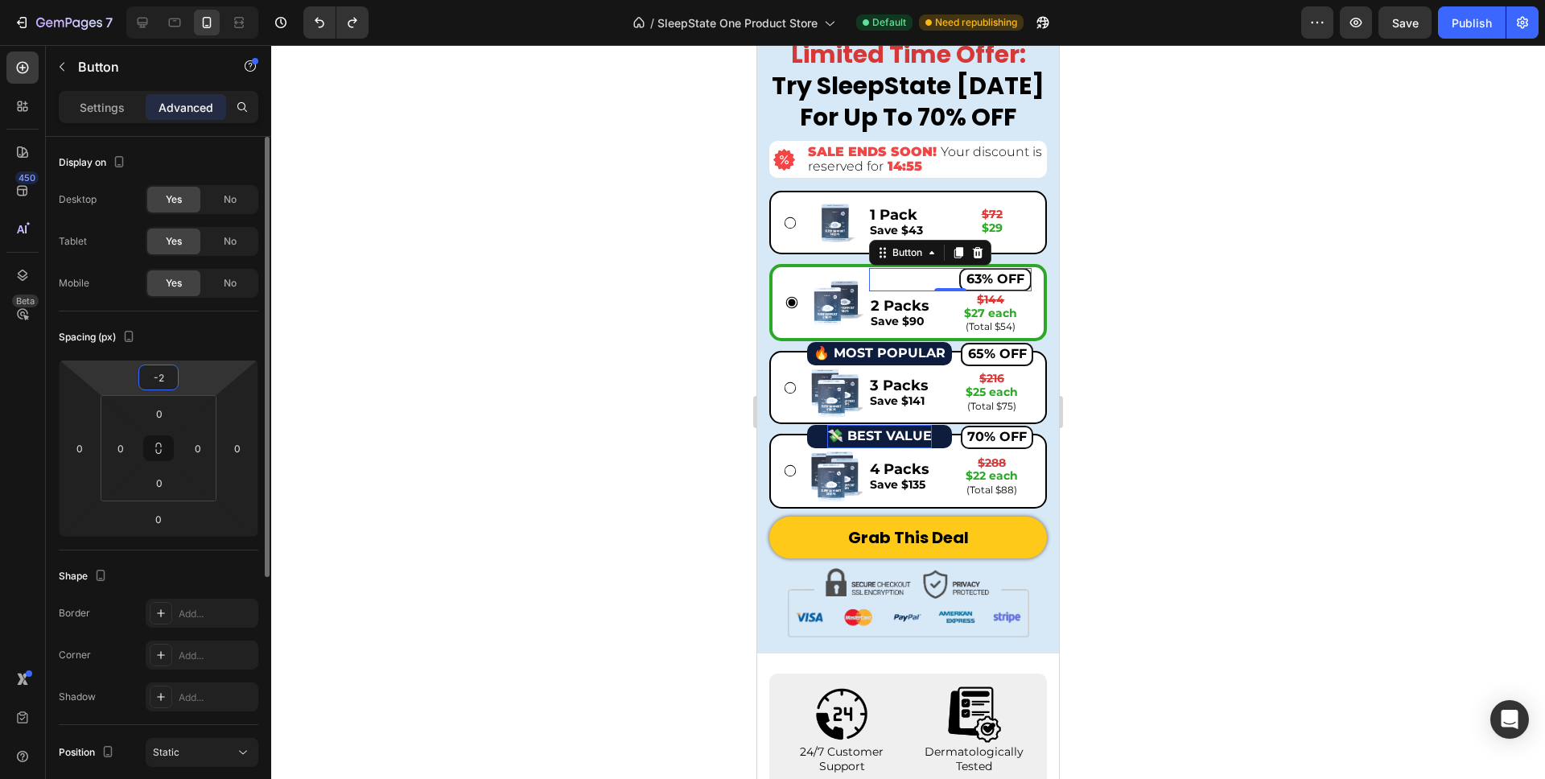
type input "-20"
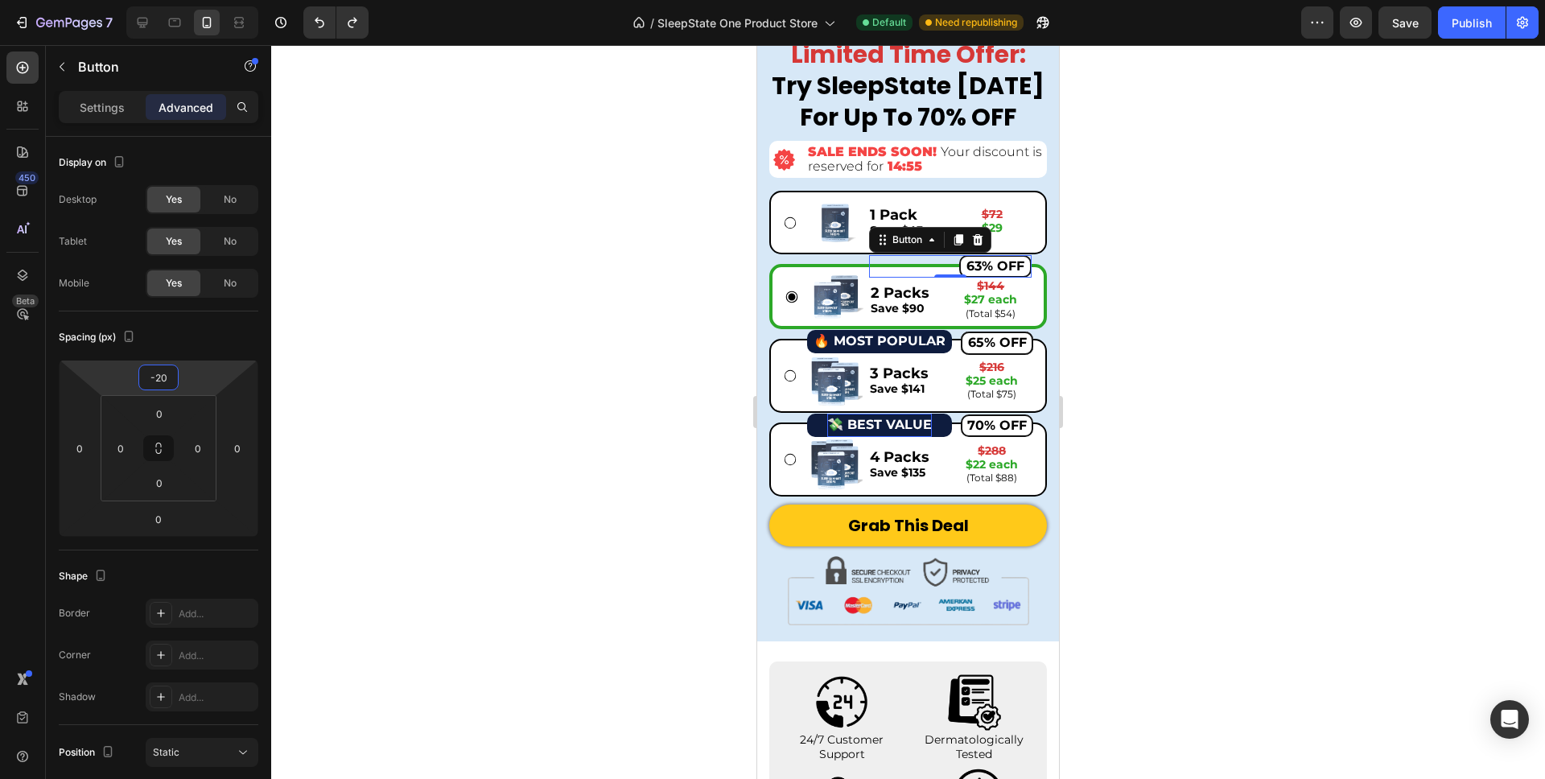
click at [379, 406] on div at bounding box center [908, 412] width 1274 height 734
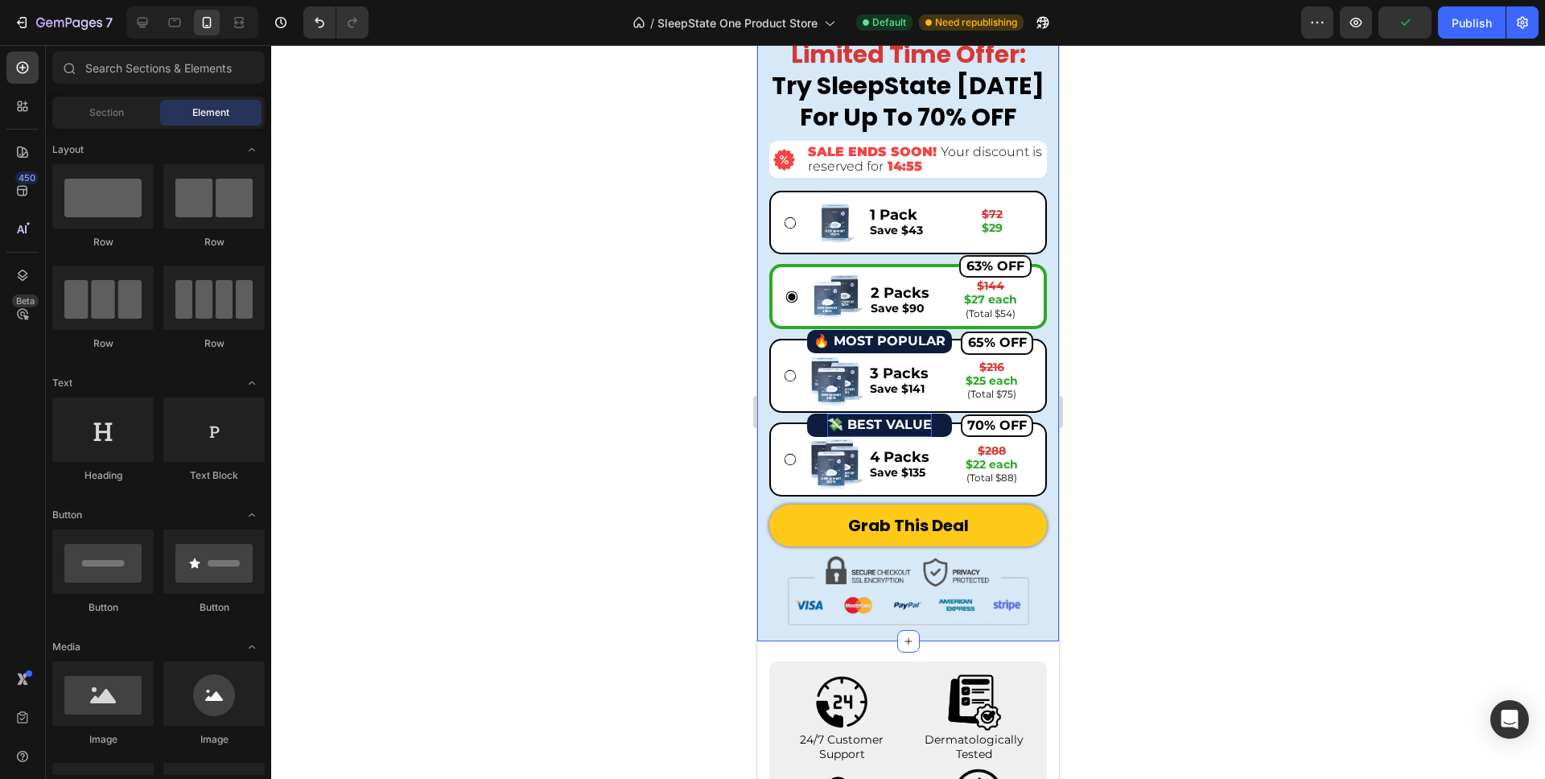
click at [779, 375] on div "🔥 MOST POPULAR Button Image 65% OFF Button 65% OFF Button 65% OFF Button 65% OF…" at bounding box center [908, 375] width 278 height 73
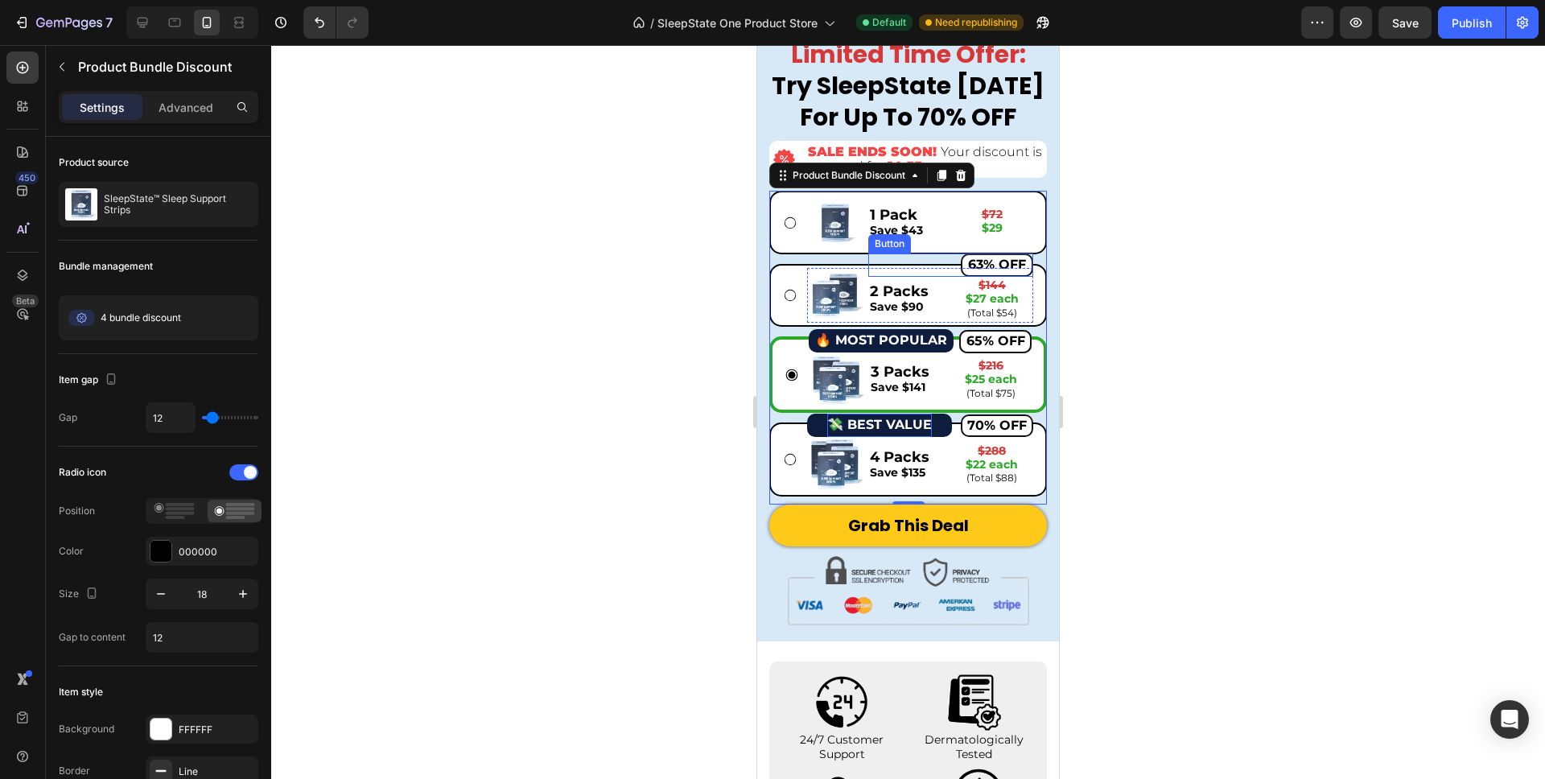
click at [935, 272] on div "63% OFF Button" at bounding box center [951, 265] width 166 height 23
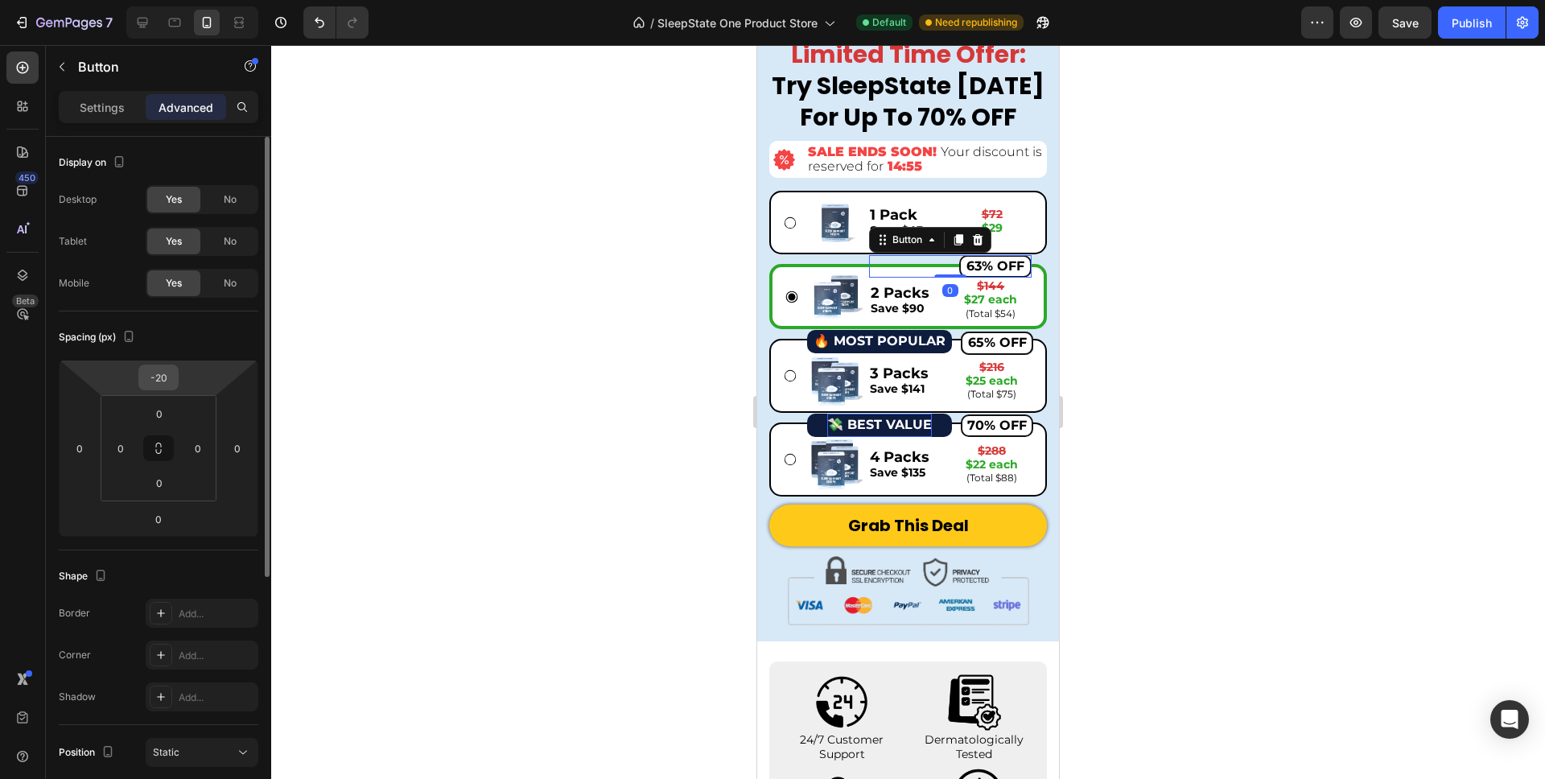
click at [168, 381] on input "-20" at bounding box center [158, 377] width 32 height 24
type input "-18"
click at [955, 238] on icon at bounding box center [958, 240] width 9 height 11
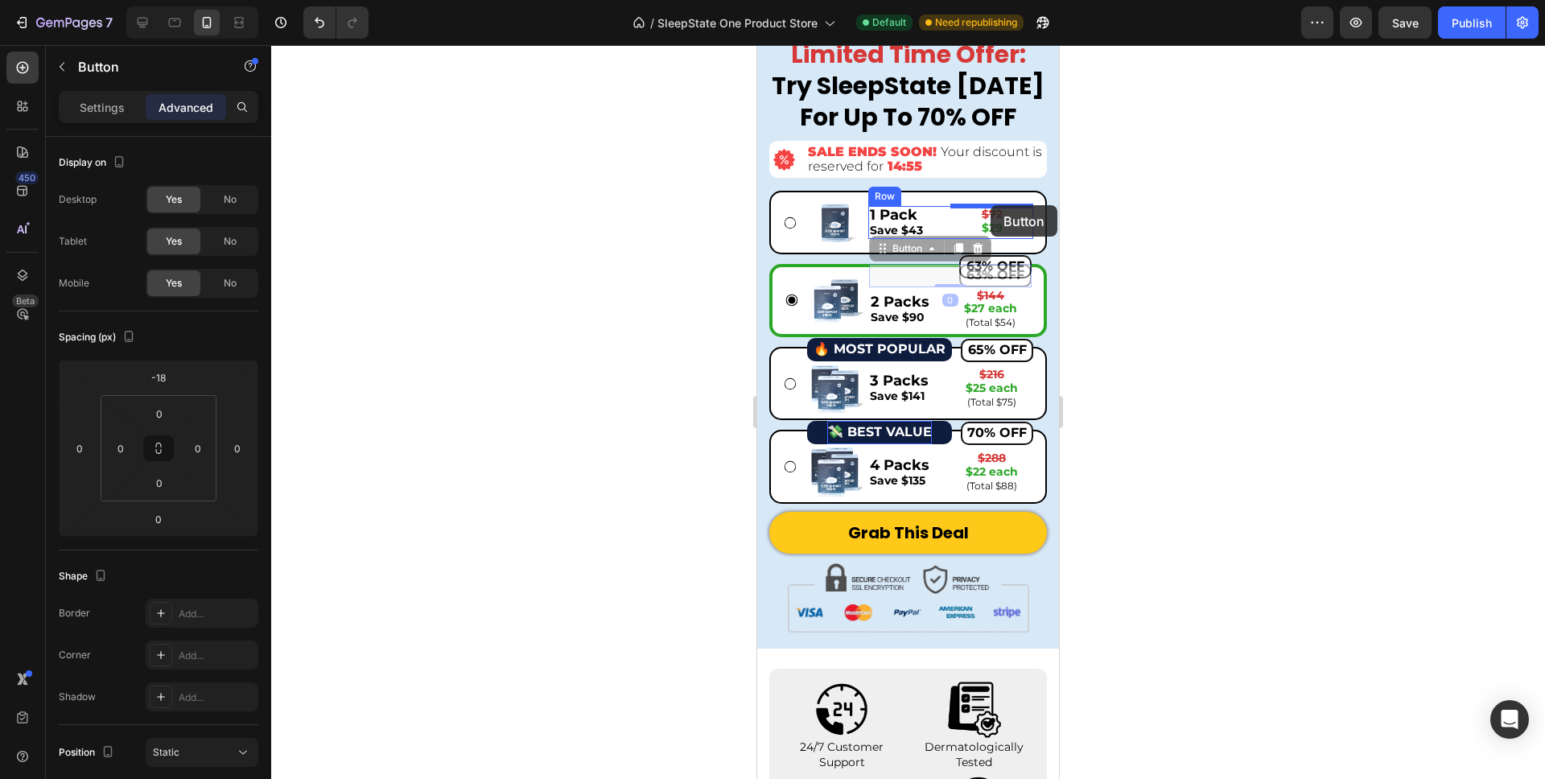
drag, startPoint x: 877, startPoint y: 251, endPoint x: 991, endPoint y: 205, distance: 122.4
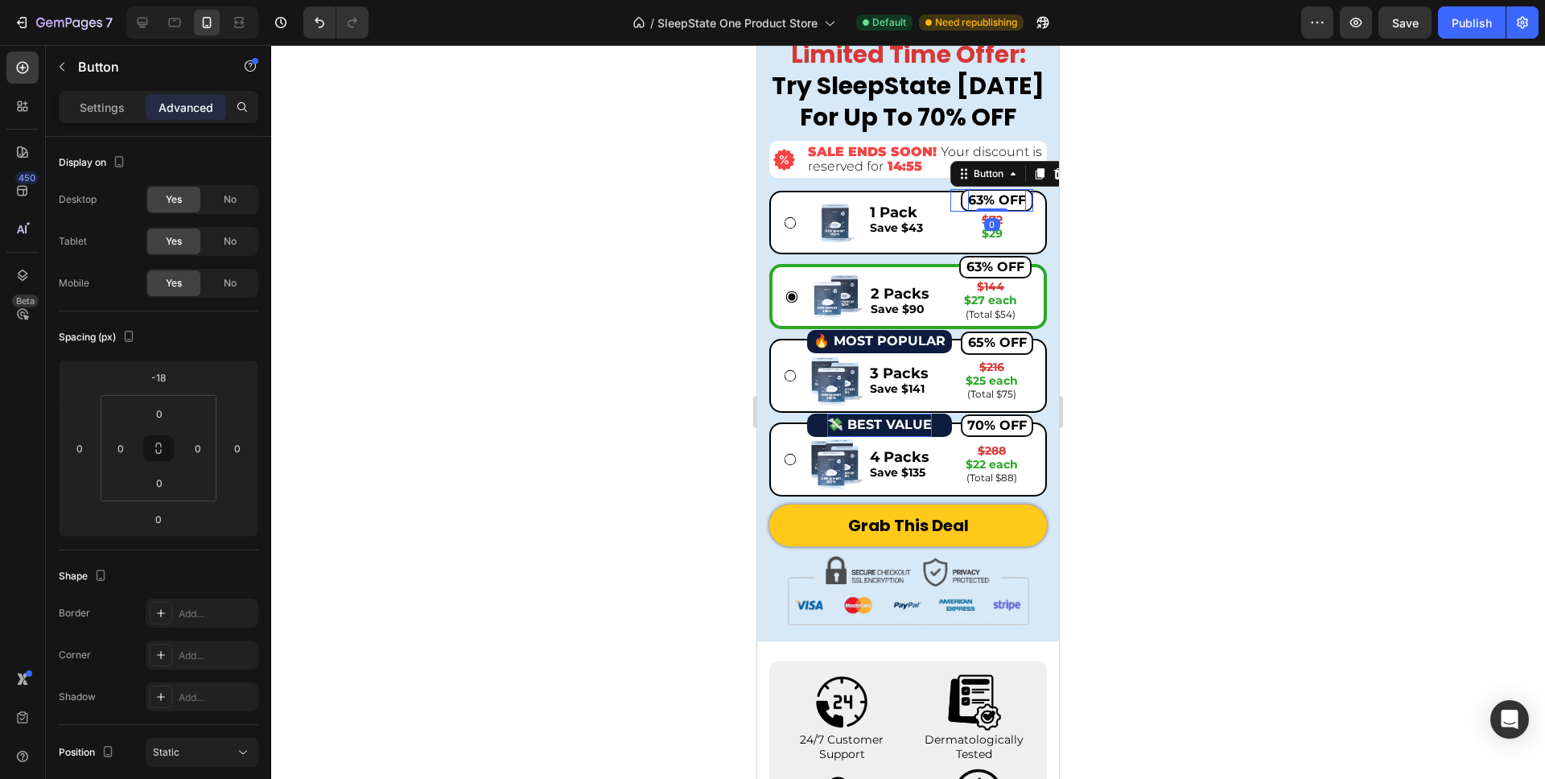
click at [981, 197] on strong "63% OFF" at bounding box center [997, 199] width 58 height 15
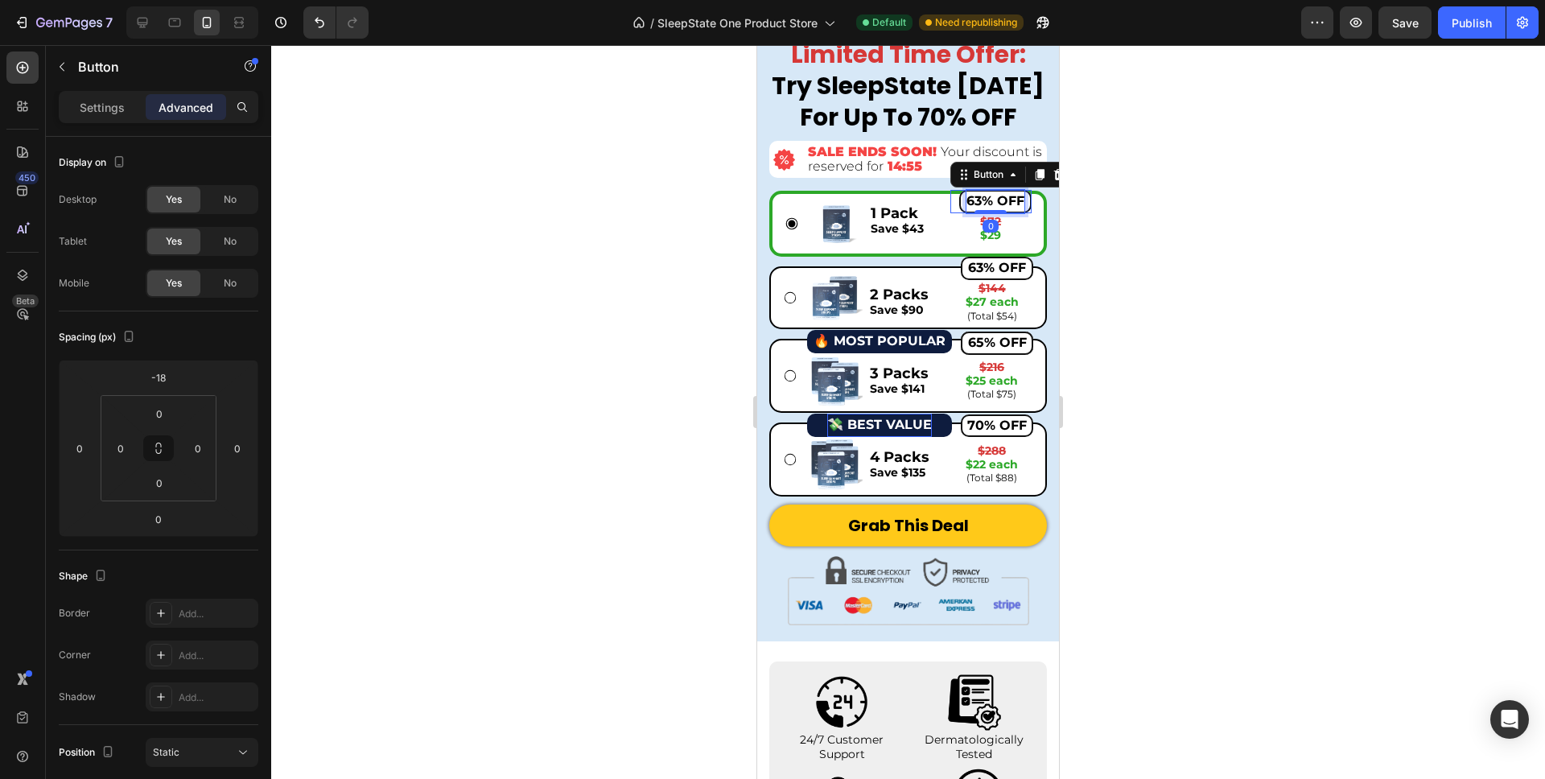
scroll to position [6753, 0]
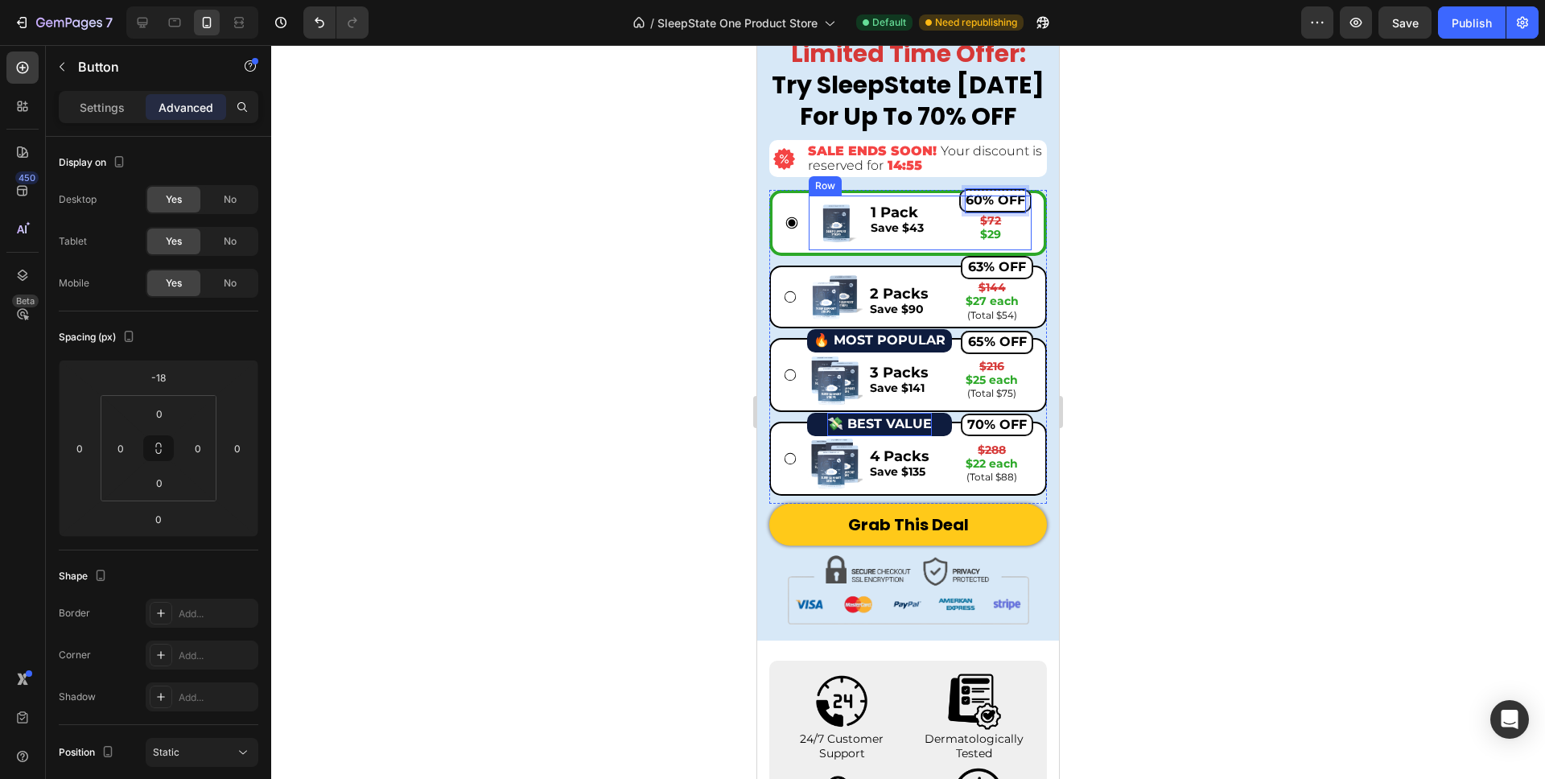
click at [938, 202] on div "1 Pack Save $43 Text Block 60% OFF Button 0 $72 $29 Text Block Row" at bounding box center [950, 223] width 163 height 55
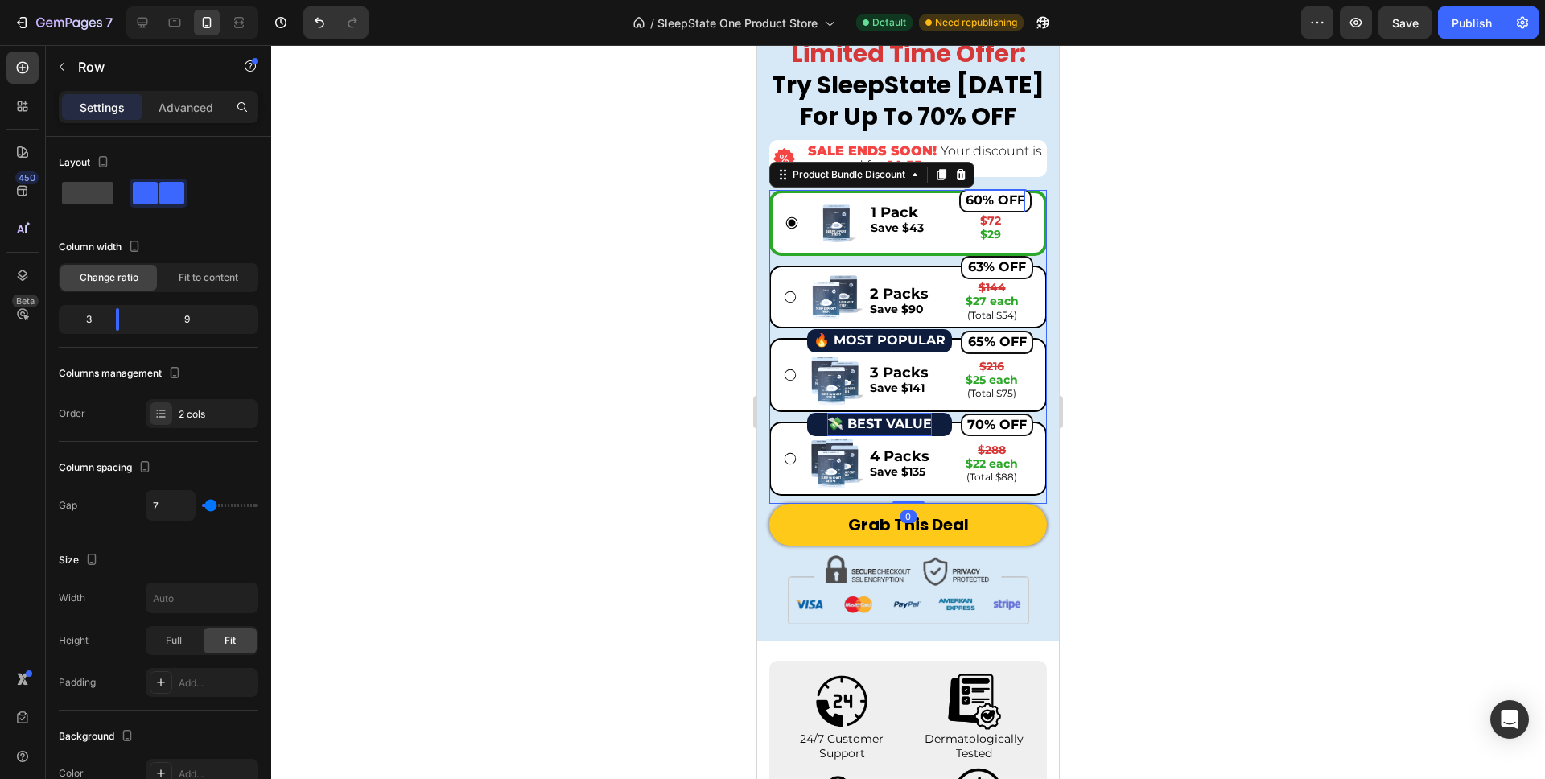
click at [946, 193] on div "Image 1 Pack Save $43 Text Block 60% OFF Button $72 $29 Text Block Row Row" at bounding box center [908, 223] width 278 height 66
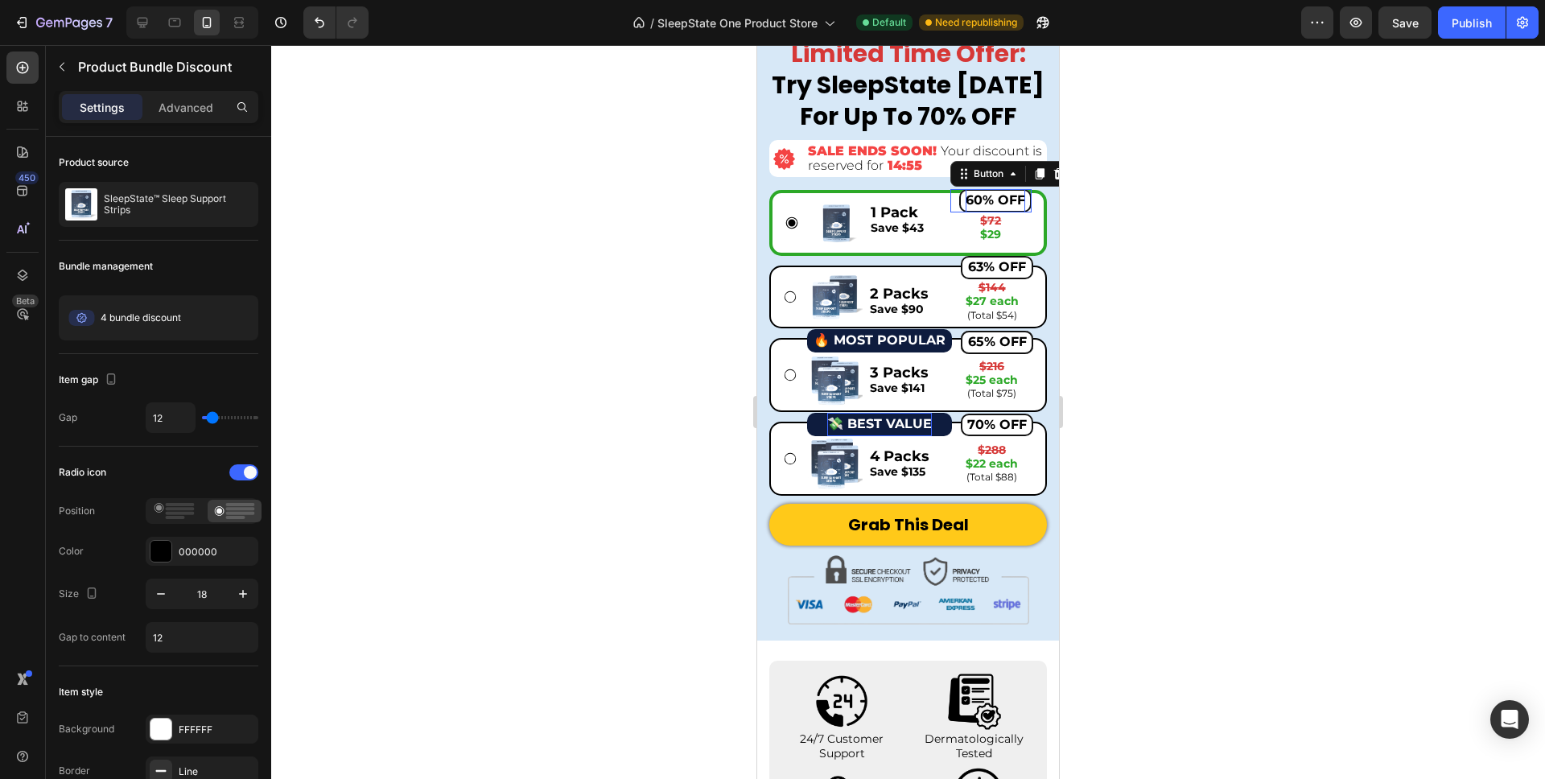
click at [960, 198] on button "60% OFF" at bounding box center [995, 200] width 72 height 23
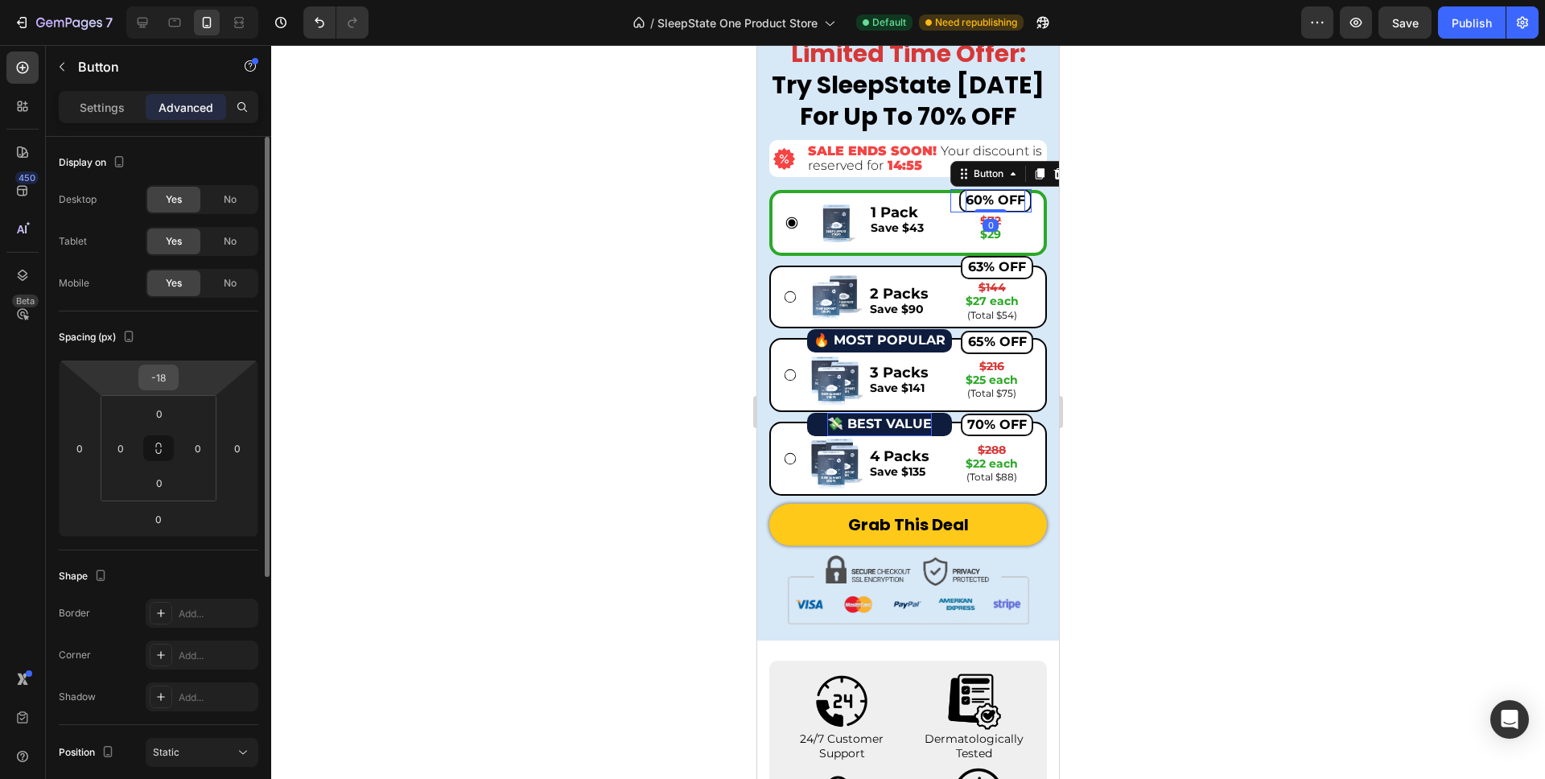
click at [167, 382] on input "-18" at bounding box center [158, 377] width 32 height 24
type input "-28"
click at [408, 383] on div at bounding box center [908, 412] width 1274 height 734
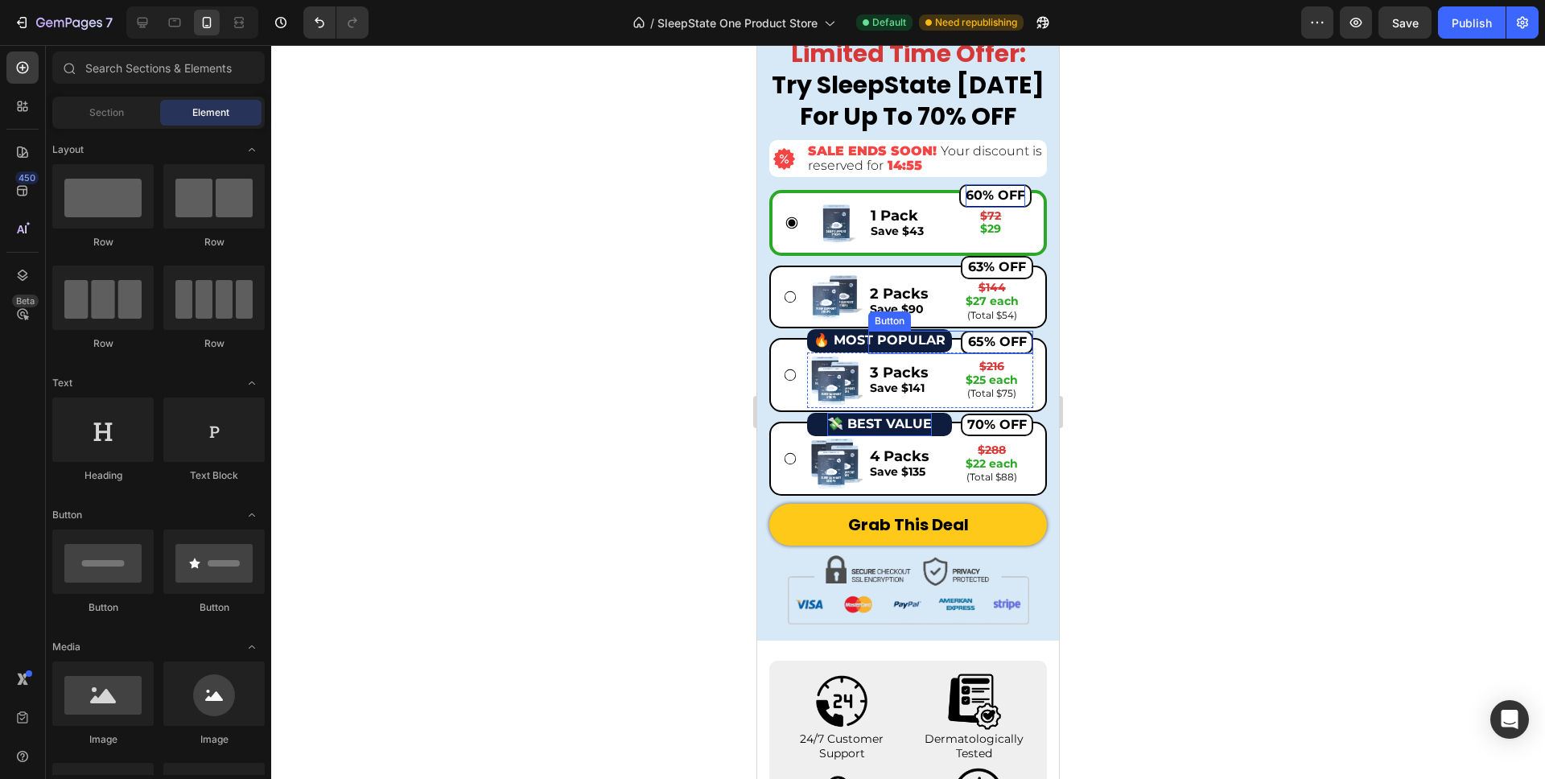
click at [1181, 324] on div at bounding box center [908, 412] width 1274 height 734
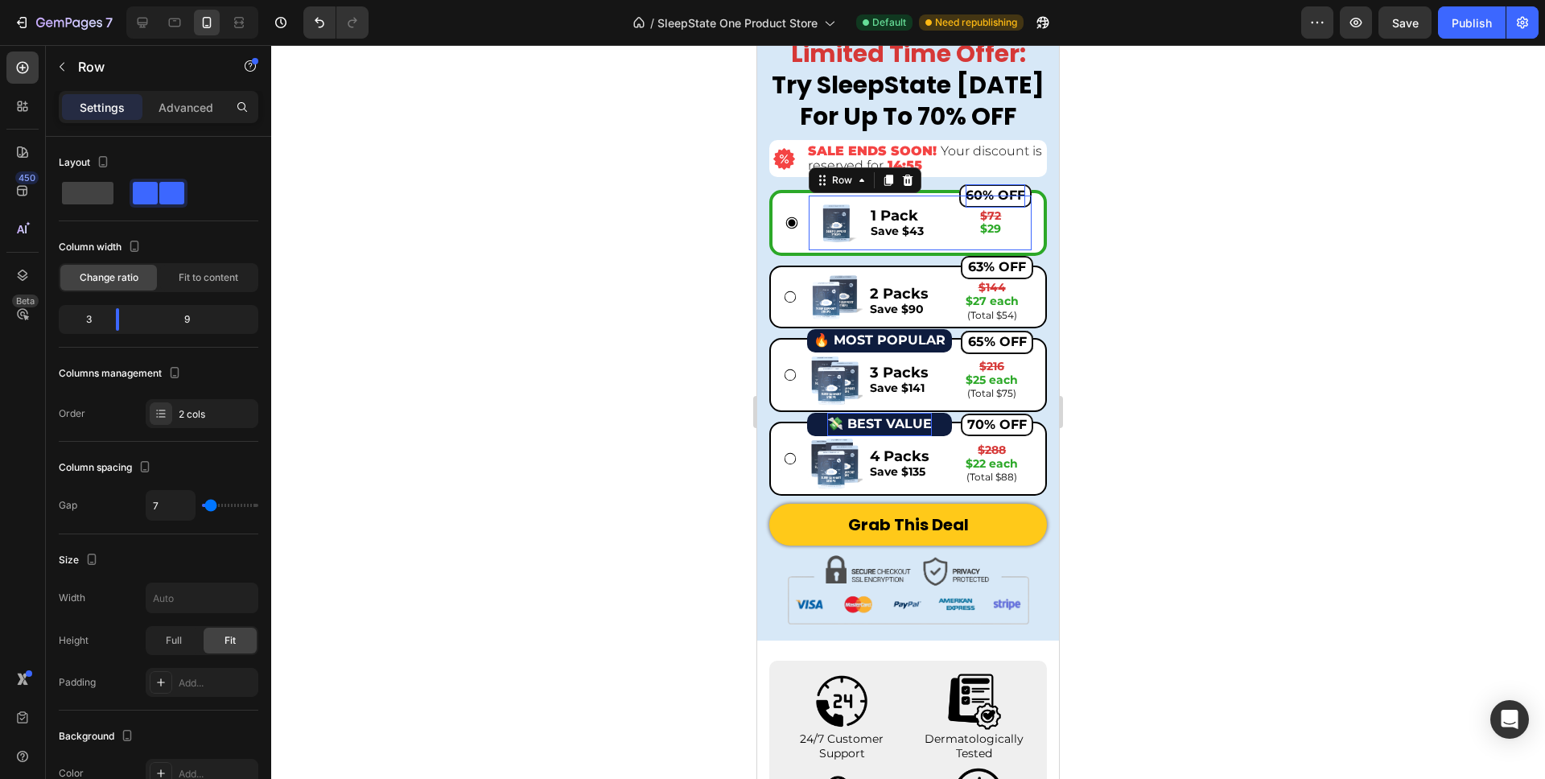
click at [869, 247] on div "1 Pack Save $43 Text Block 60% OFF Button $72 $29 Text Block Row" at bounding box center [950, 223] width 163 height 55
click at [165, 103] on p "Advanced" at bounding box center [186, 107] width 55 height 17
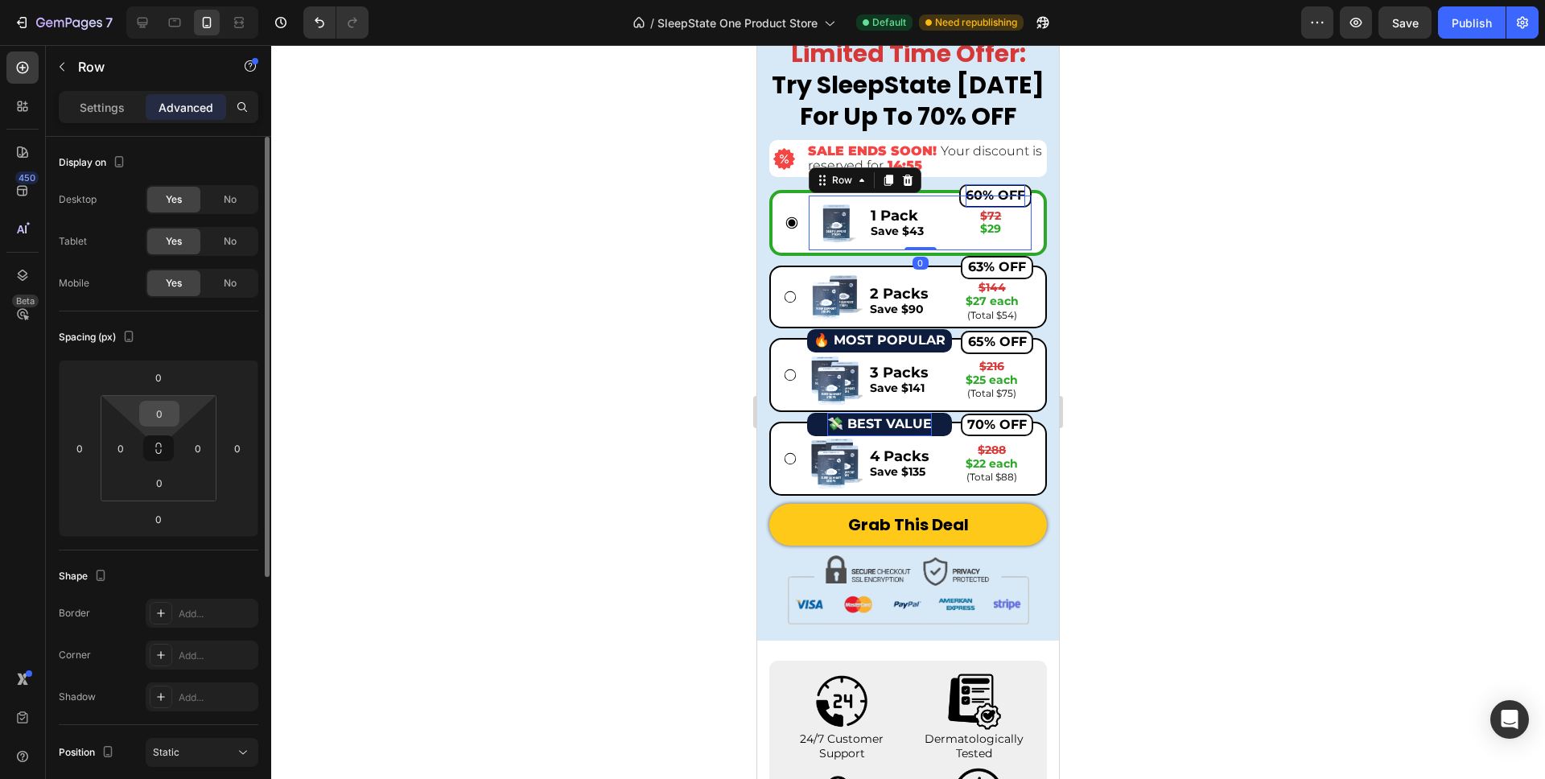
click at [164, 411] on input "0" at bounding box center [159, 414] width 32 height 24
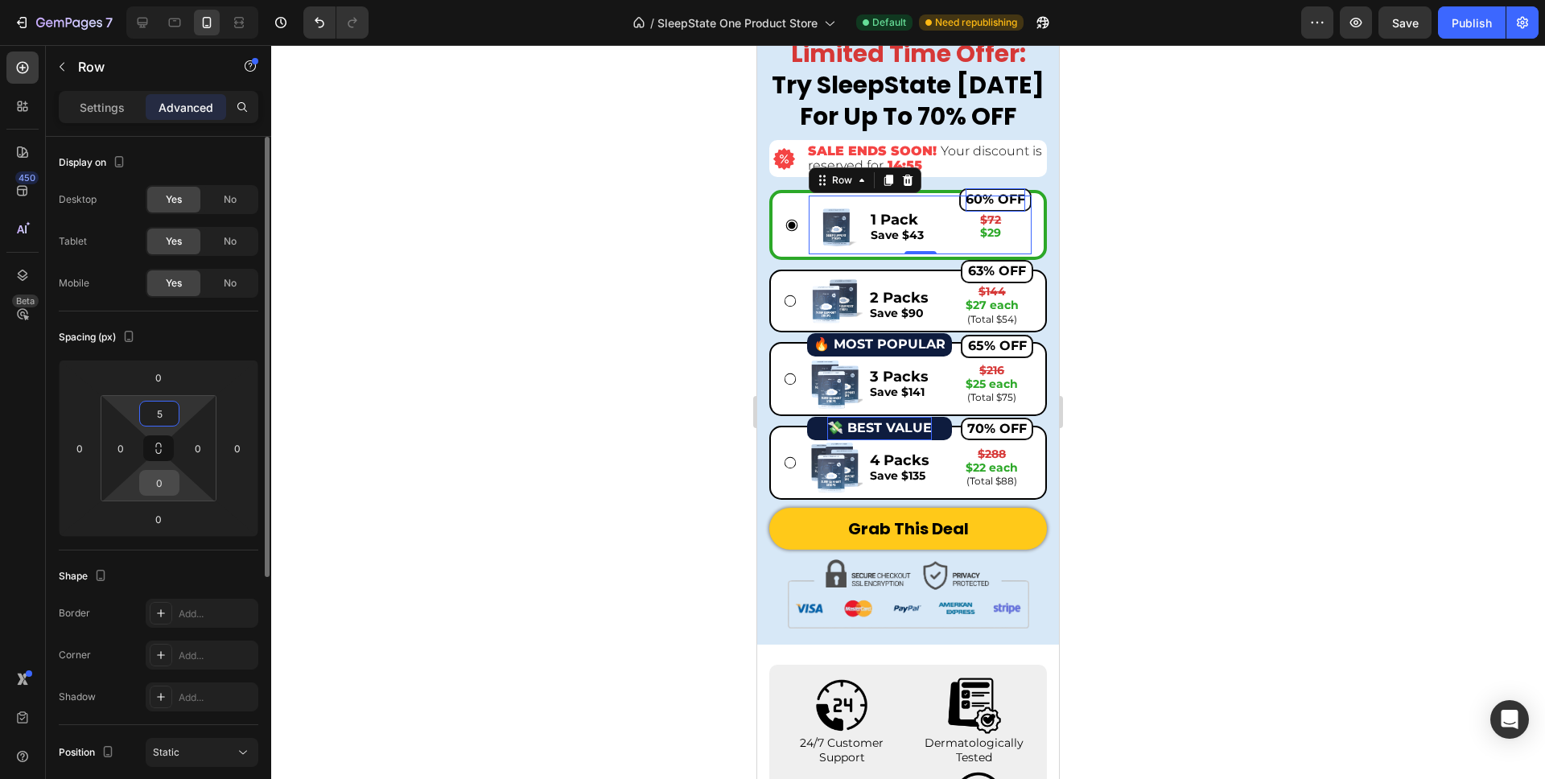
type input "5"
click at [160, 484] on input "0" at bounding box center [159, 483] width 32 height 24
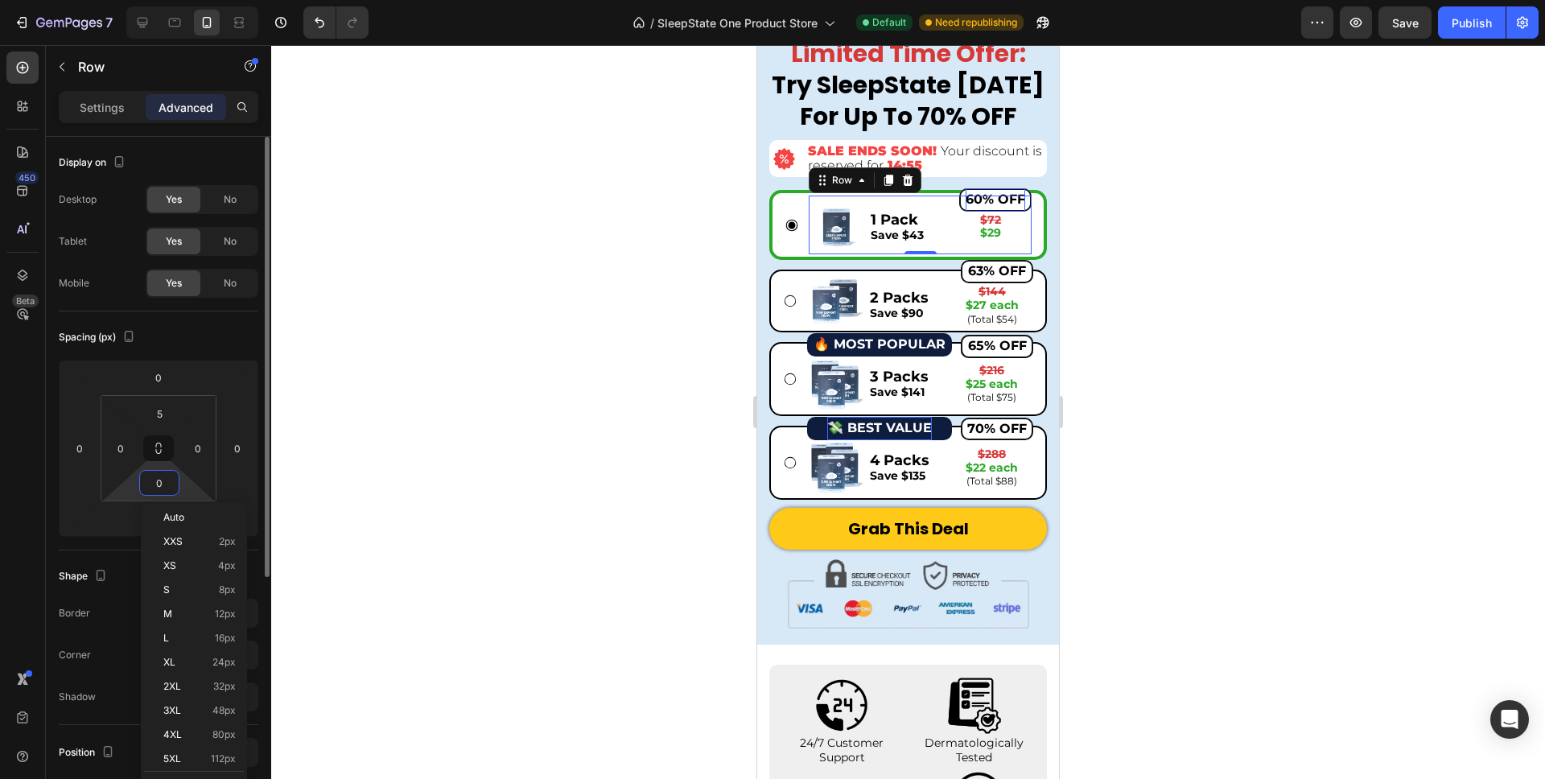
type input "5"
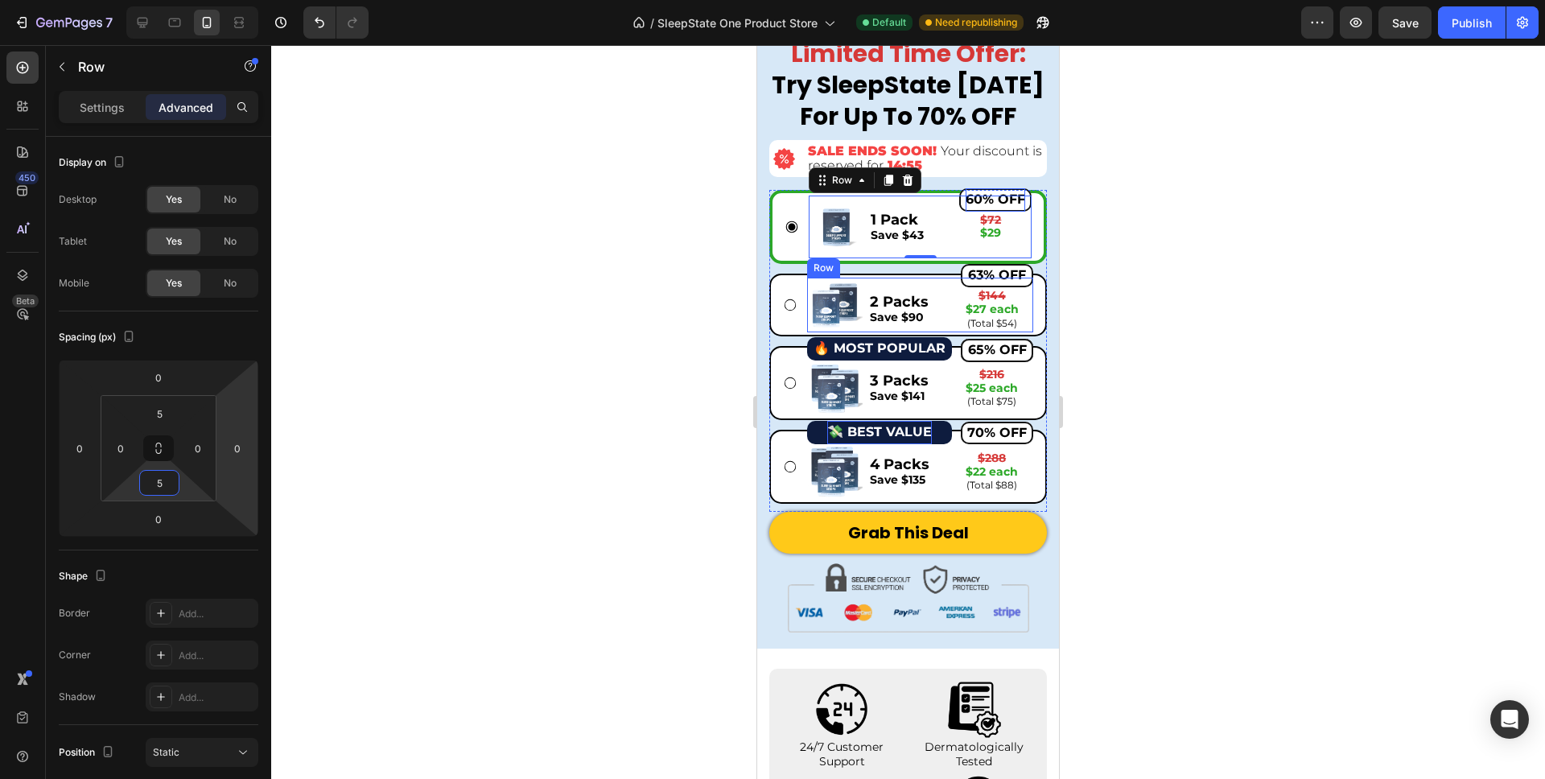
click at [865, 329] on div "Image 63% OFF Button 2 Packs Save $90 Text Block $144 $27 each (Total $54) Text…" at bounding box center [920, 306] width 226 height 56
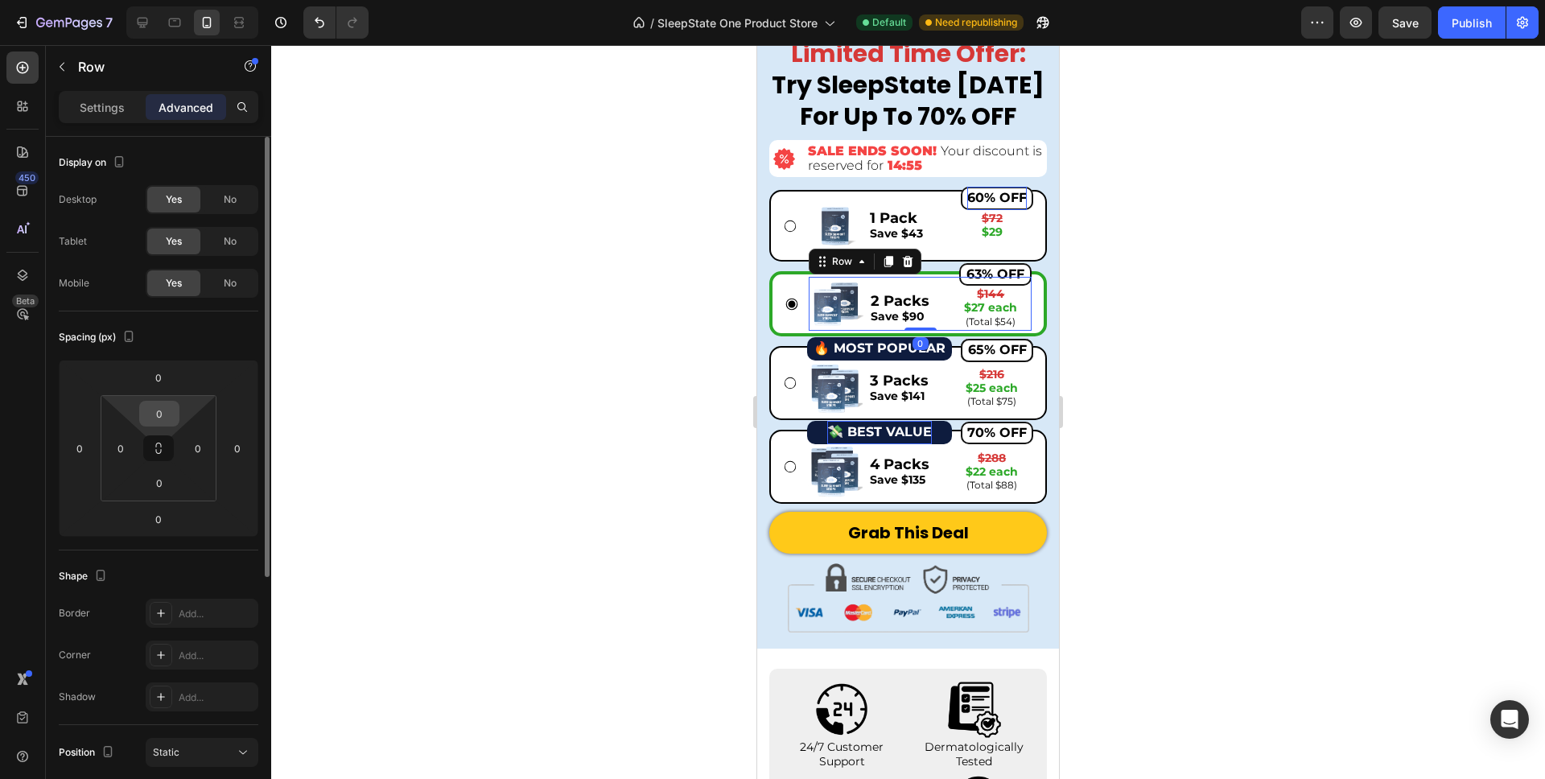
click at [159, 419] on input "0" at bounding box center [159, 414] width 32 height 24
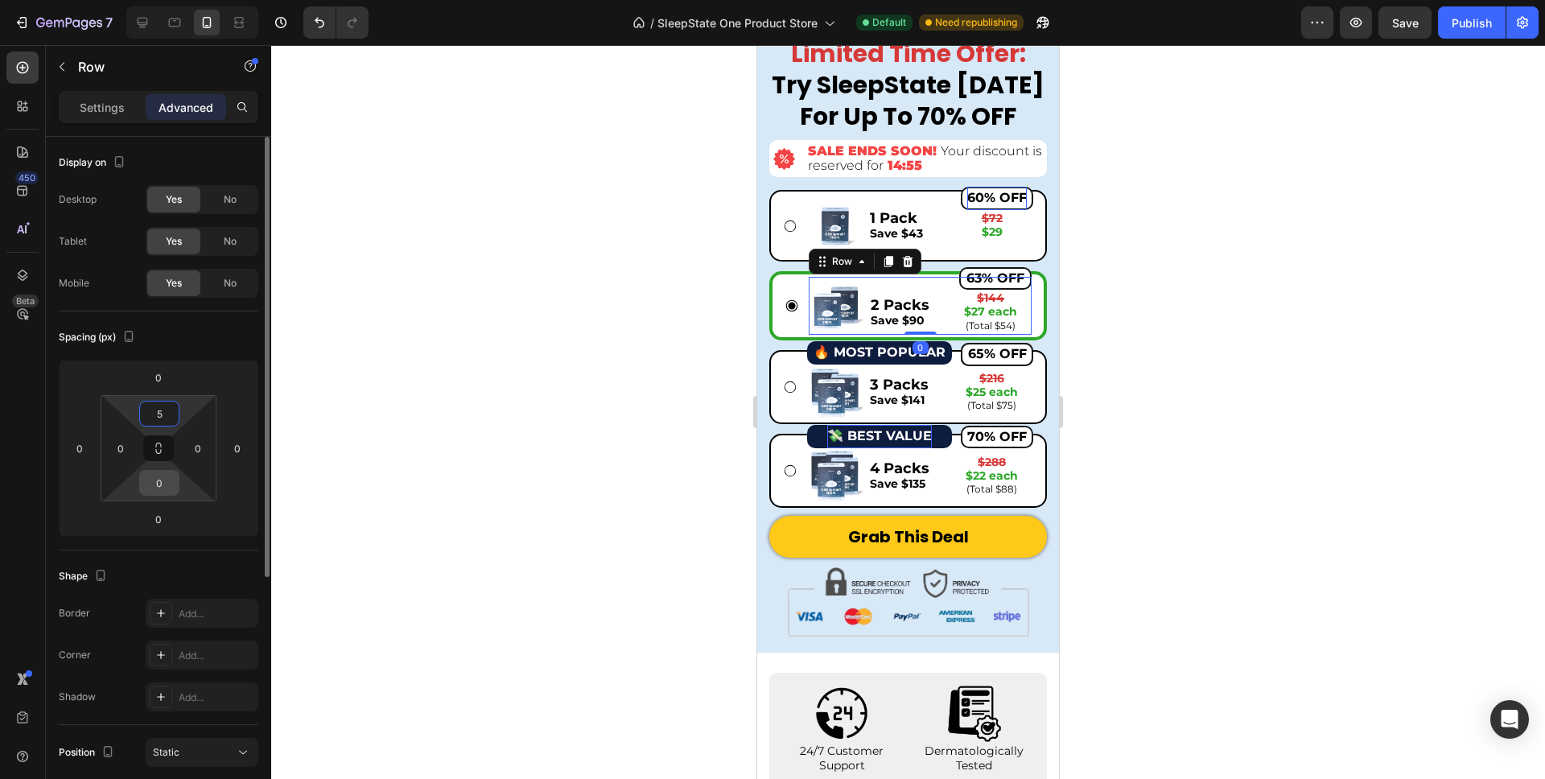
type input "5"
click at [159, 471] on input "0" at bounding box center [159, 483] width 32 height 24
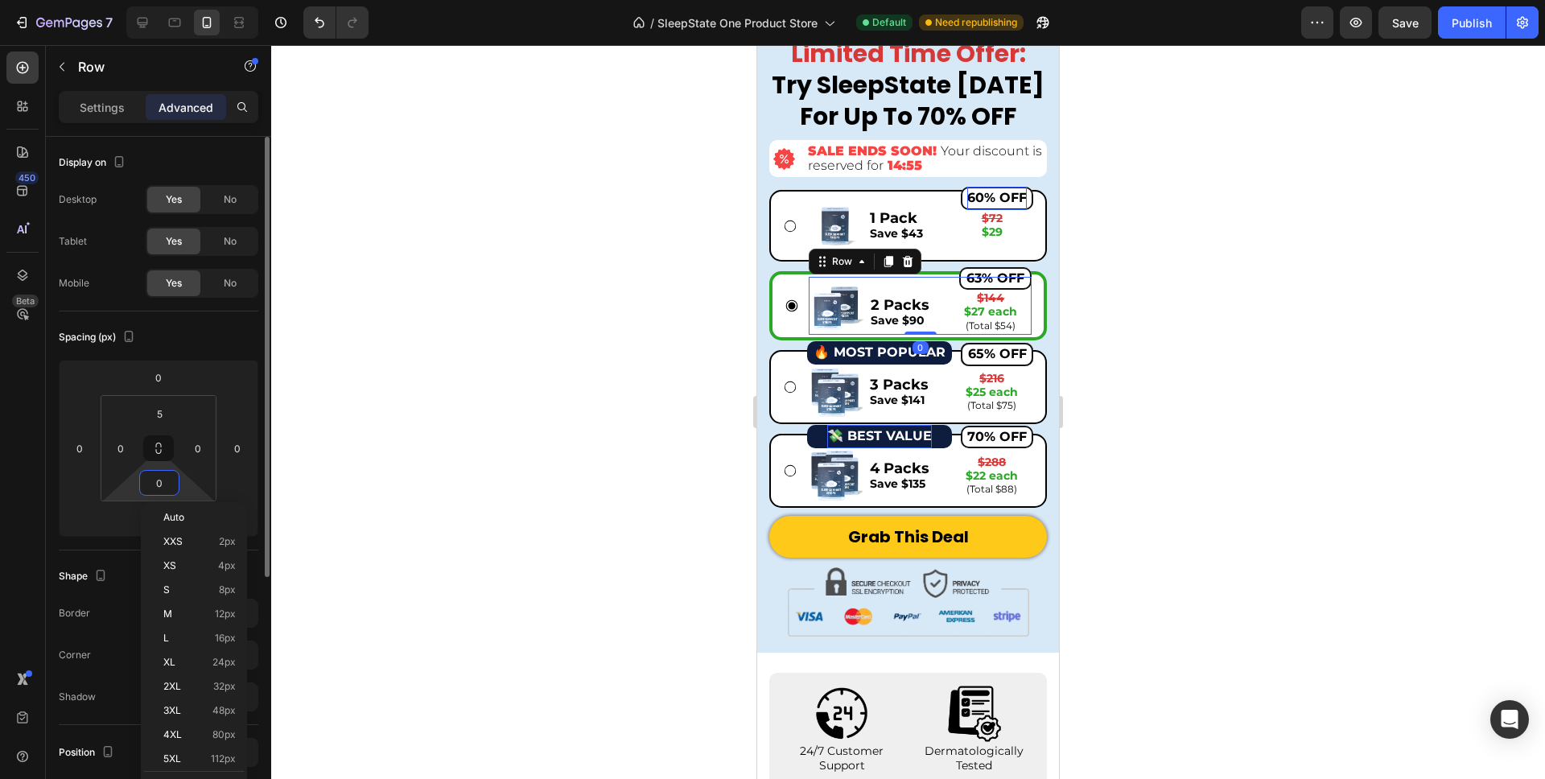
type input "5"
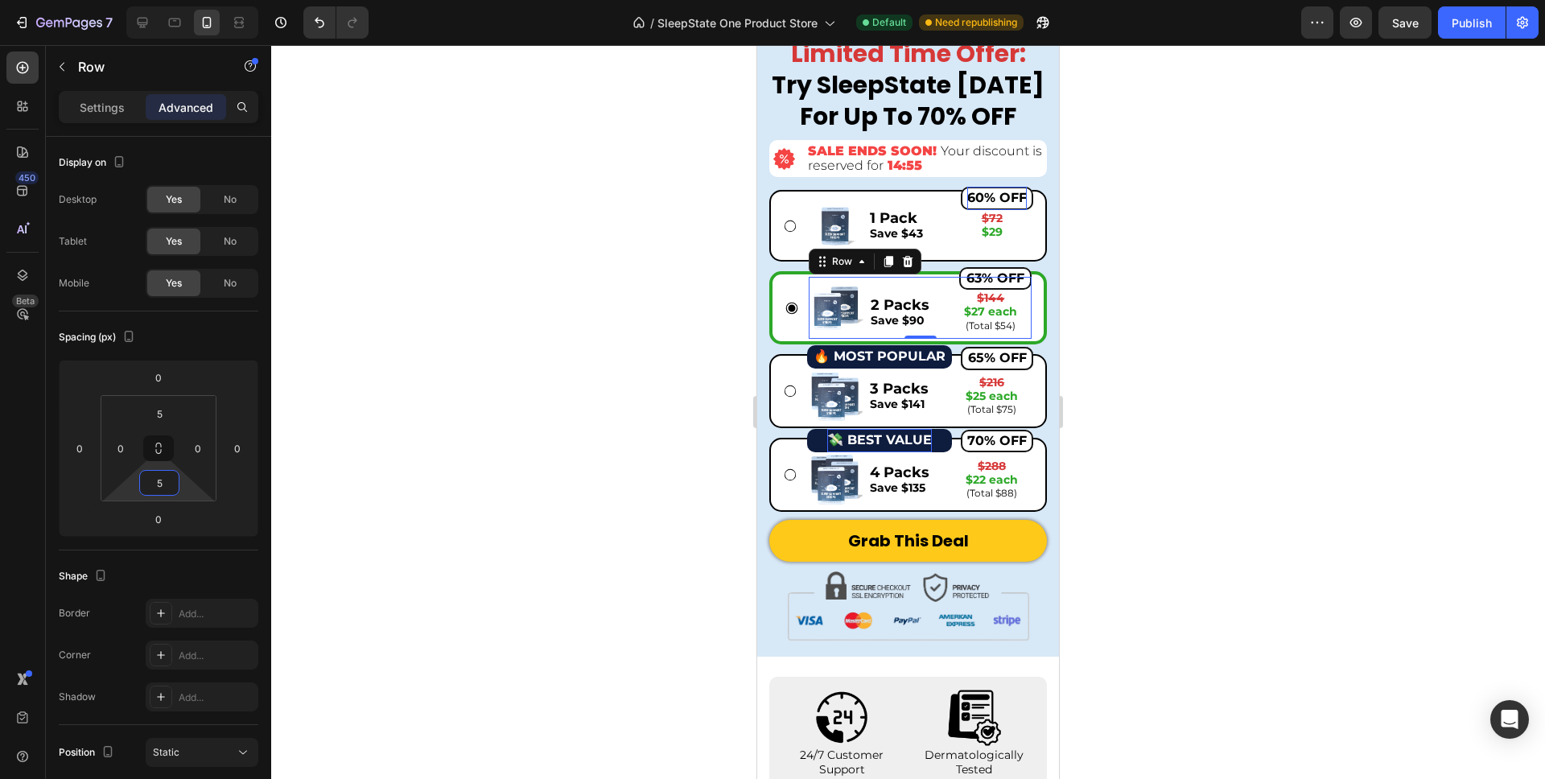
click at [385, 439] on div at bounding box center [908, 412] width 1274 height 734
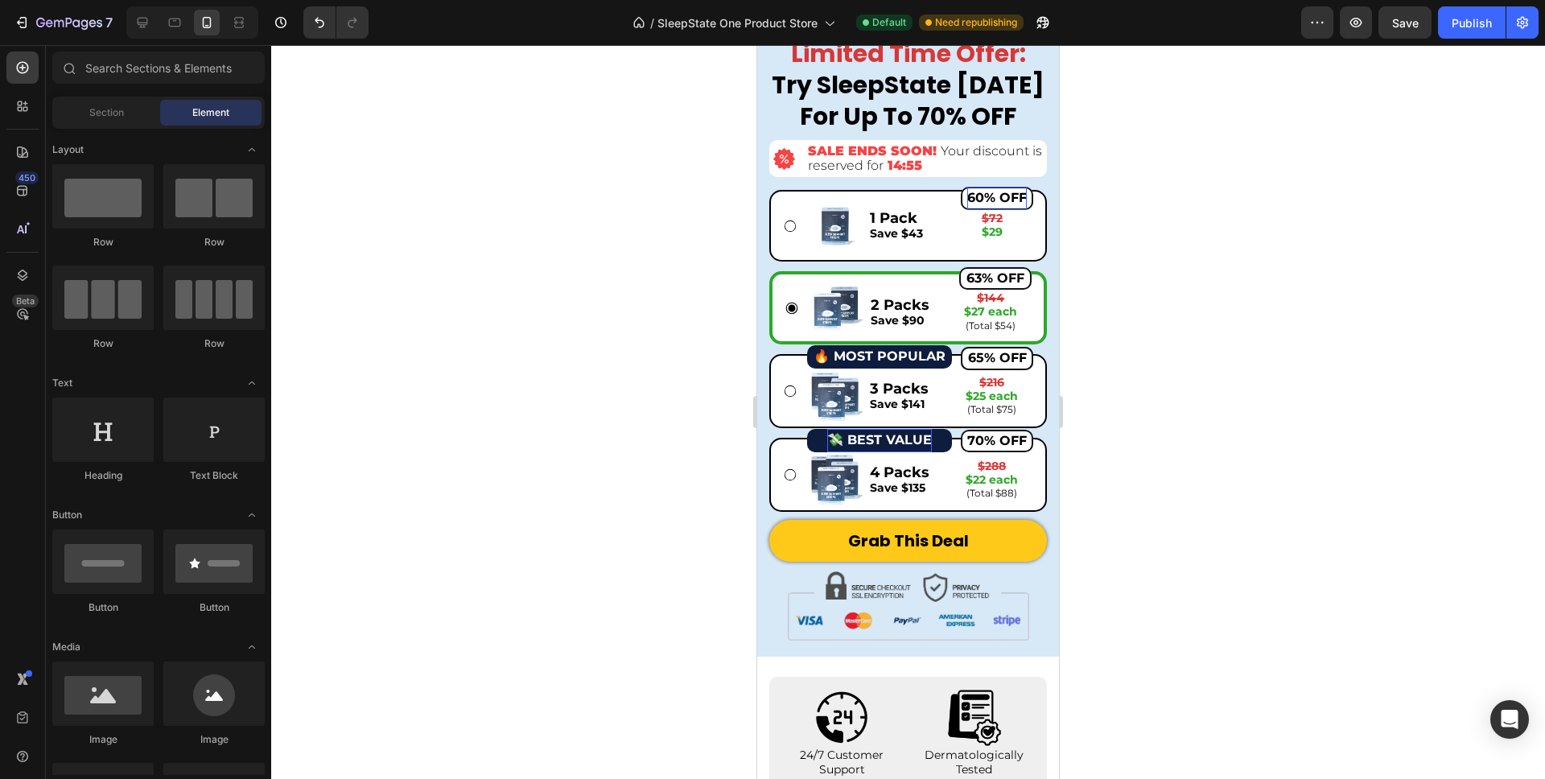
click at [1210, 405] on div at bounding box center [908, 412] width 1274 height 734
click at [946, 245] on div "1 Pack Save $43 Text Block 60% OFF Button $72 $29 Text Block Row" at bounding box center [951, 226] width 166 height 56
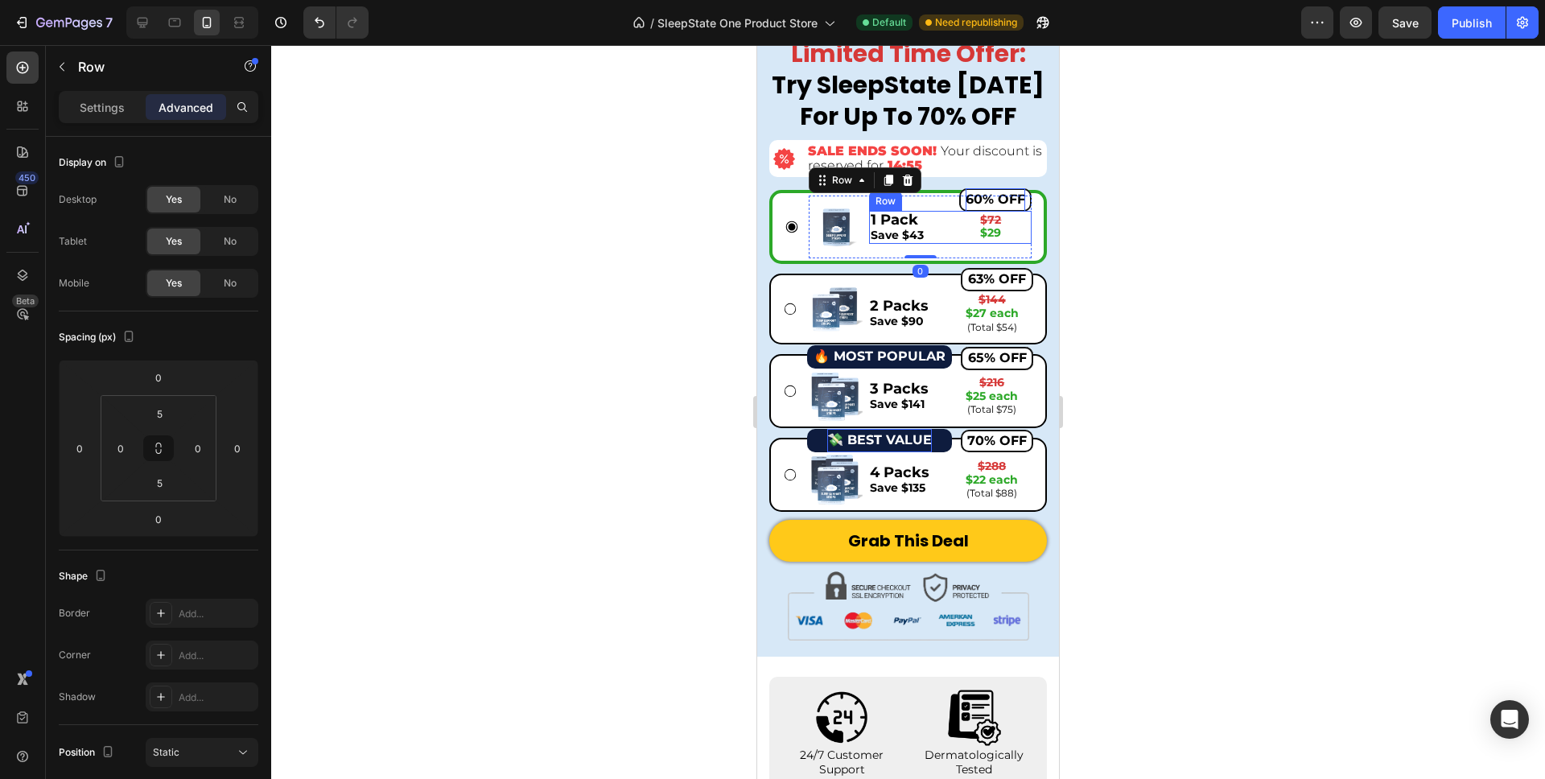
click at [950, 241] on div "60% OFF Button $72 $29 Text Block" at bounding box center [990, 227] width 81 height 33
click at [873, 251] on div "1 Pack Save $43 Text Block 60% OFF Button $72 $29 Text Block Row 0" at bounding box center [950, 227] width 163 height 55
click at [952, 241] on div "60% OFF Button $72 $29 Text Block" at bounding box center [990, 227] width 81 height 33
click at [89, 91] on div "Settings Advanced" at bounding box center [159, 107] width 200 height 32
click at [89, 97] on div "Settings" at bounding box center [102, 107] width 80 height 26
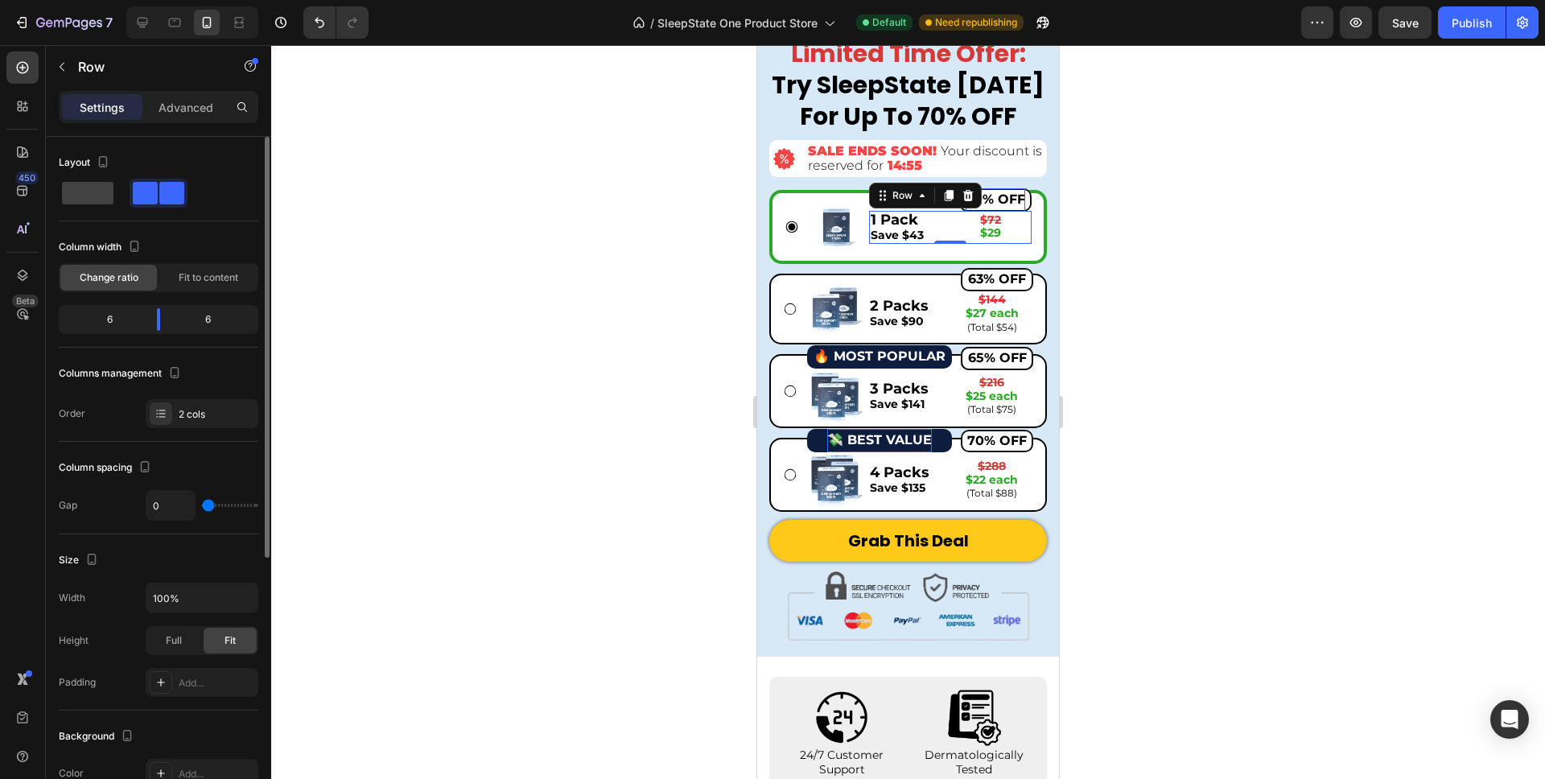
scroll to position [435, 0]
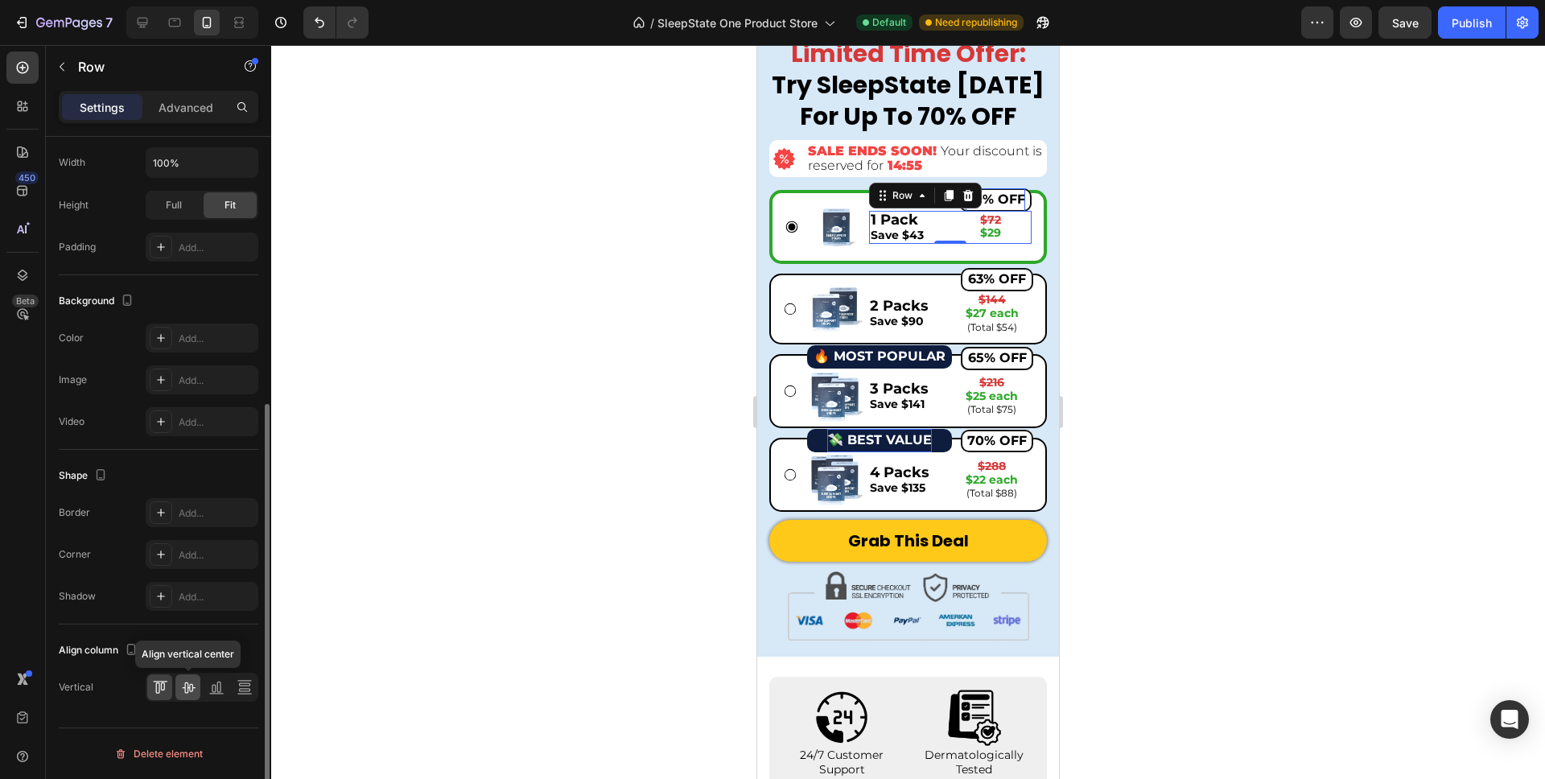
click at [192, 691] on icon at bounding box center [188, 687] width 16 height 16
click at [308, 536] on div at bounding box center [908, 412] width 1274 height 734
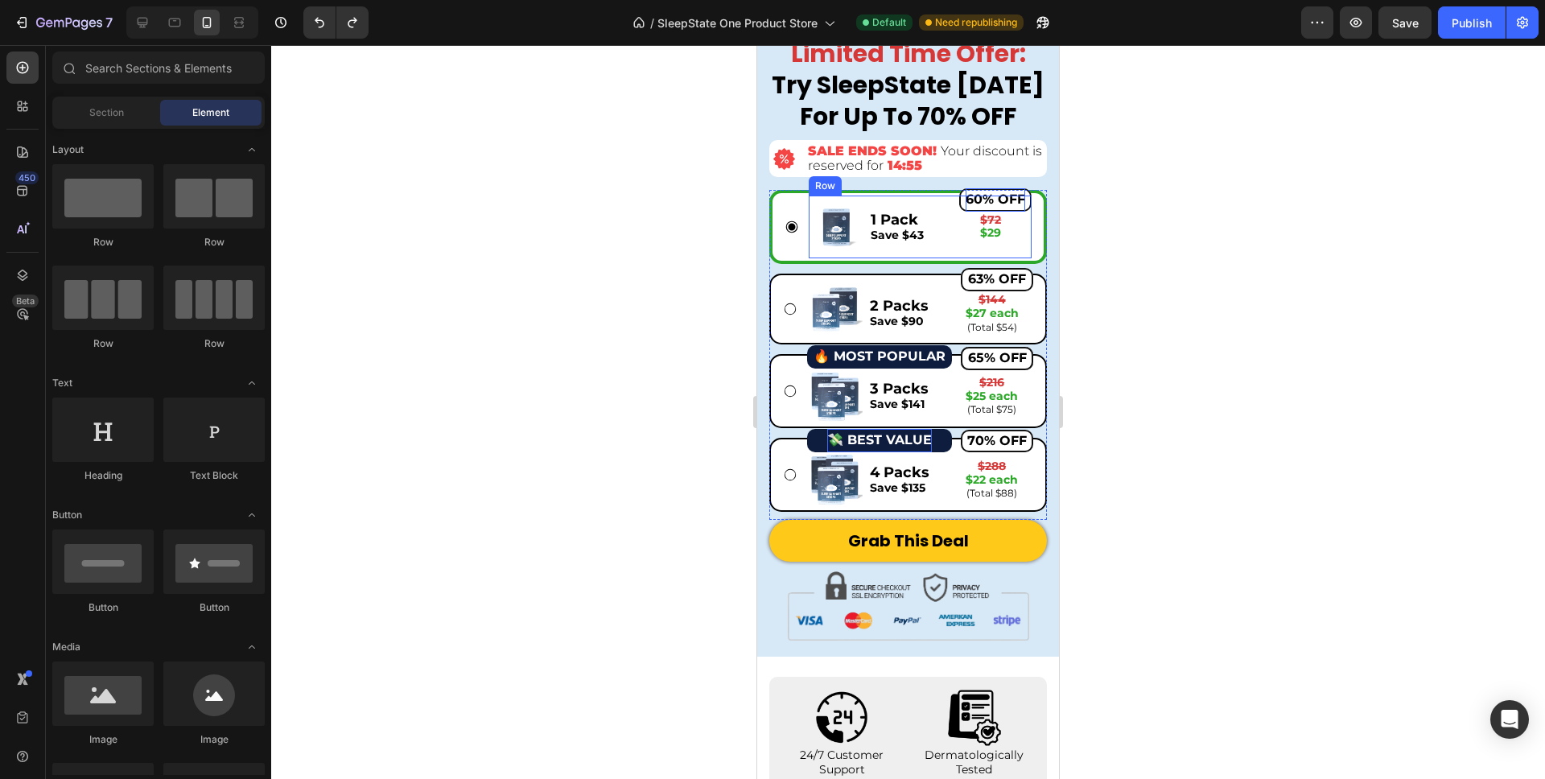
click at [944, 203] on div "1 Pack Save $43 Text Block 60% OFF Button $72 $29 Text Block Row" at bounding box center [950, 227] width 163 height 55
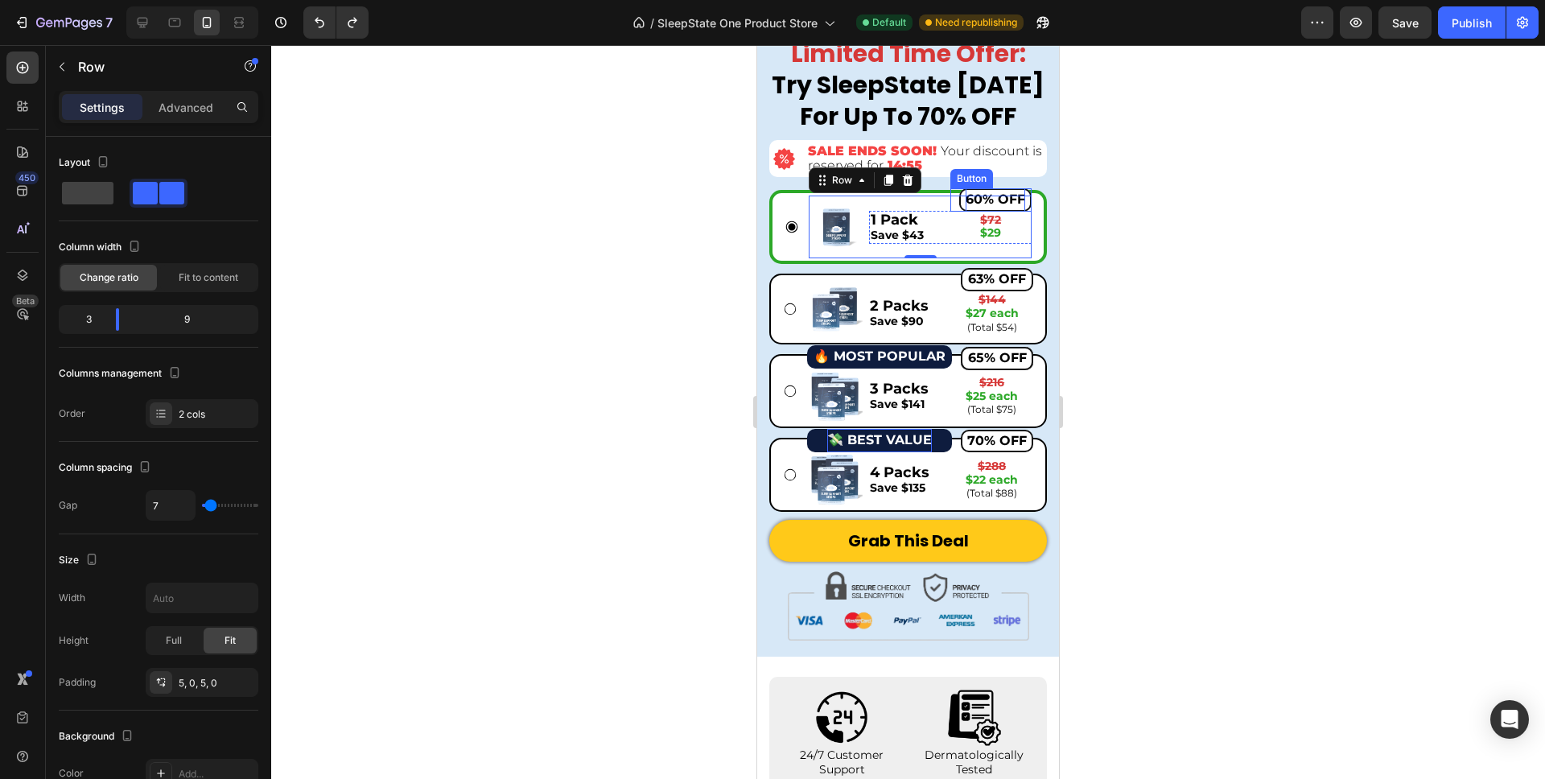
click at [961, 202] on button "60% OFF" at bounding box center [995, 199] width 72 height 23
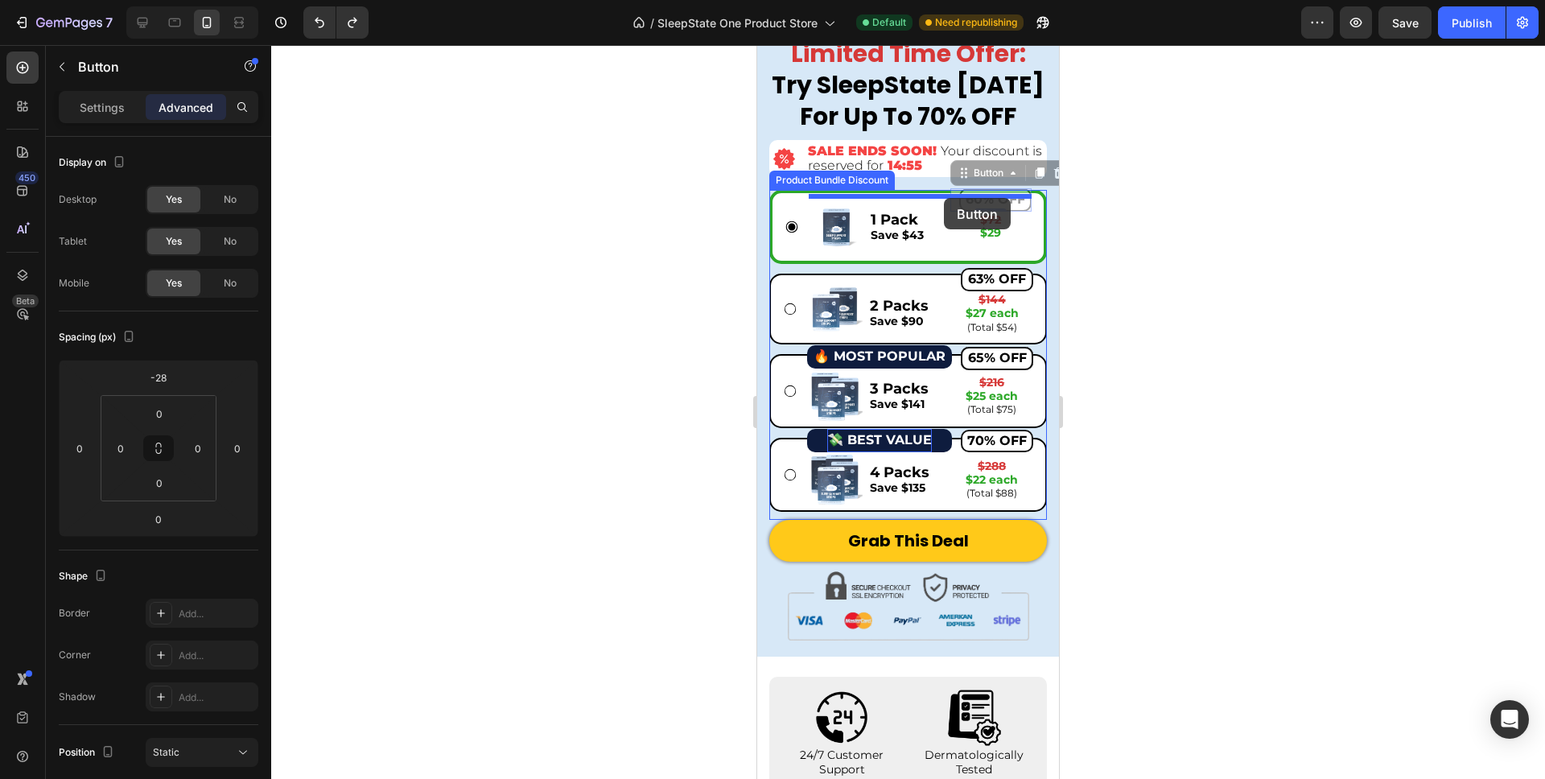
drag, startPoint x: 968, startPoint y: 170, endPoint x: 946, endPoint y: 198, distance: 36.1
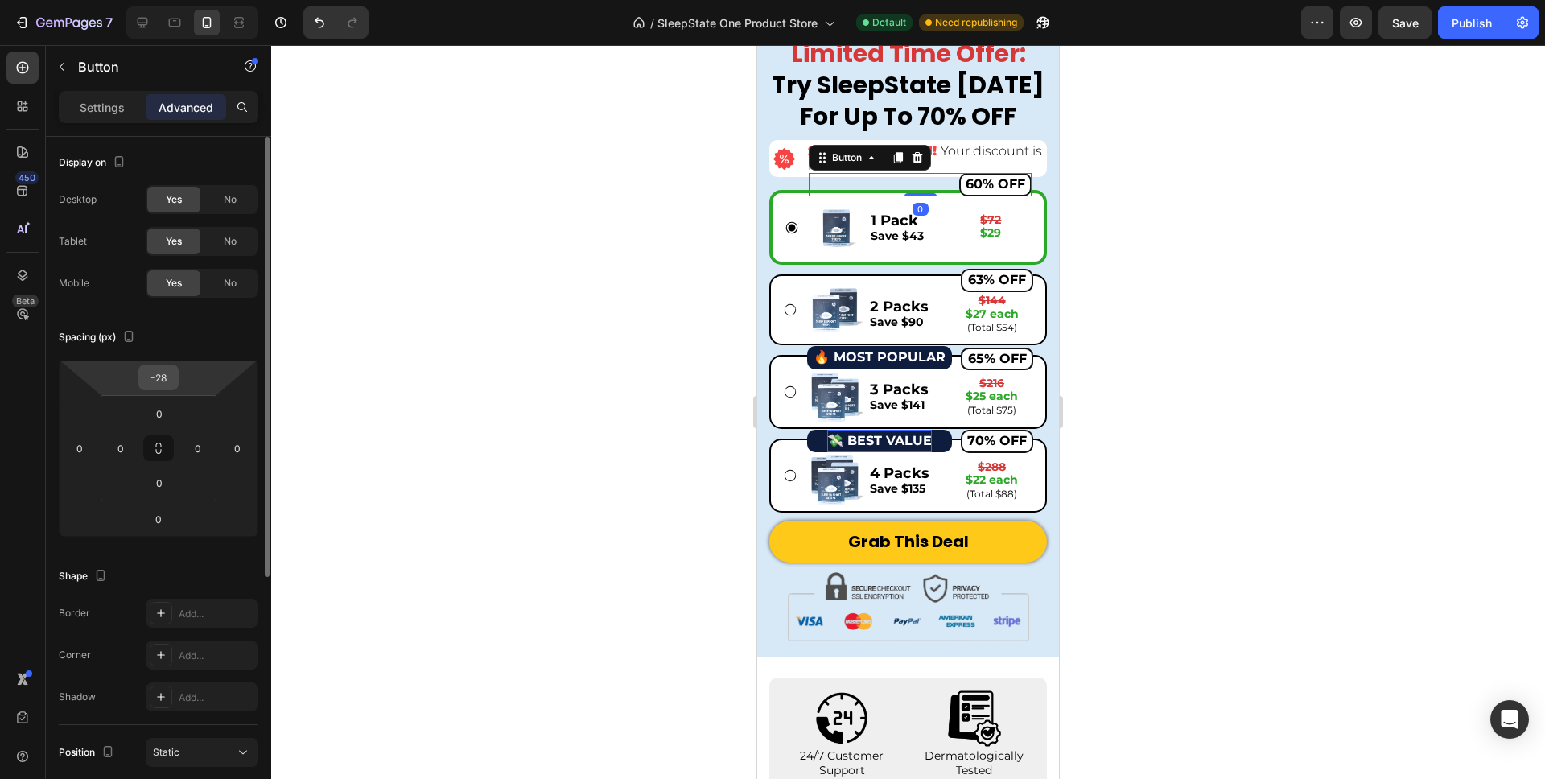
click at [167, 375] on input "-28" at bounding box center [158, 377] width 32 height 24
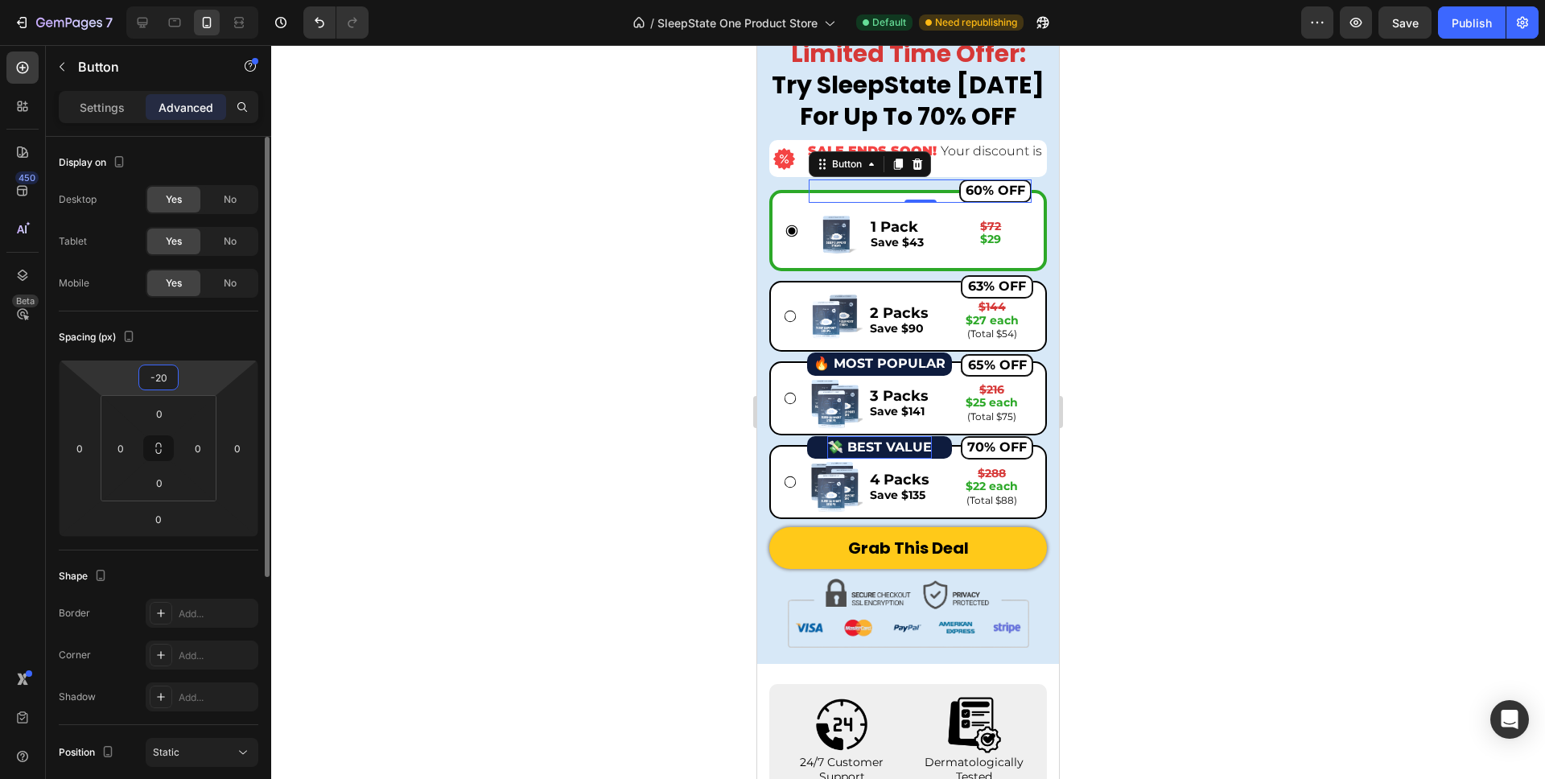
type input "-20"
click at [252, 331] on div "Spacing (px)" at bounding box center [159, 337] width 200 height 26
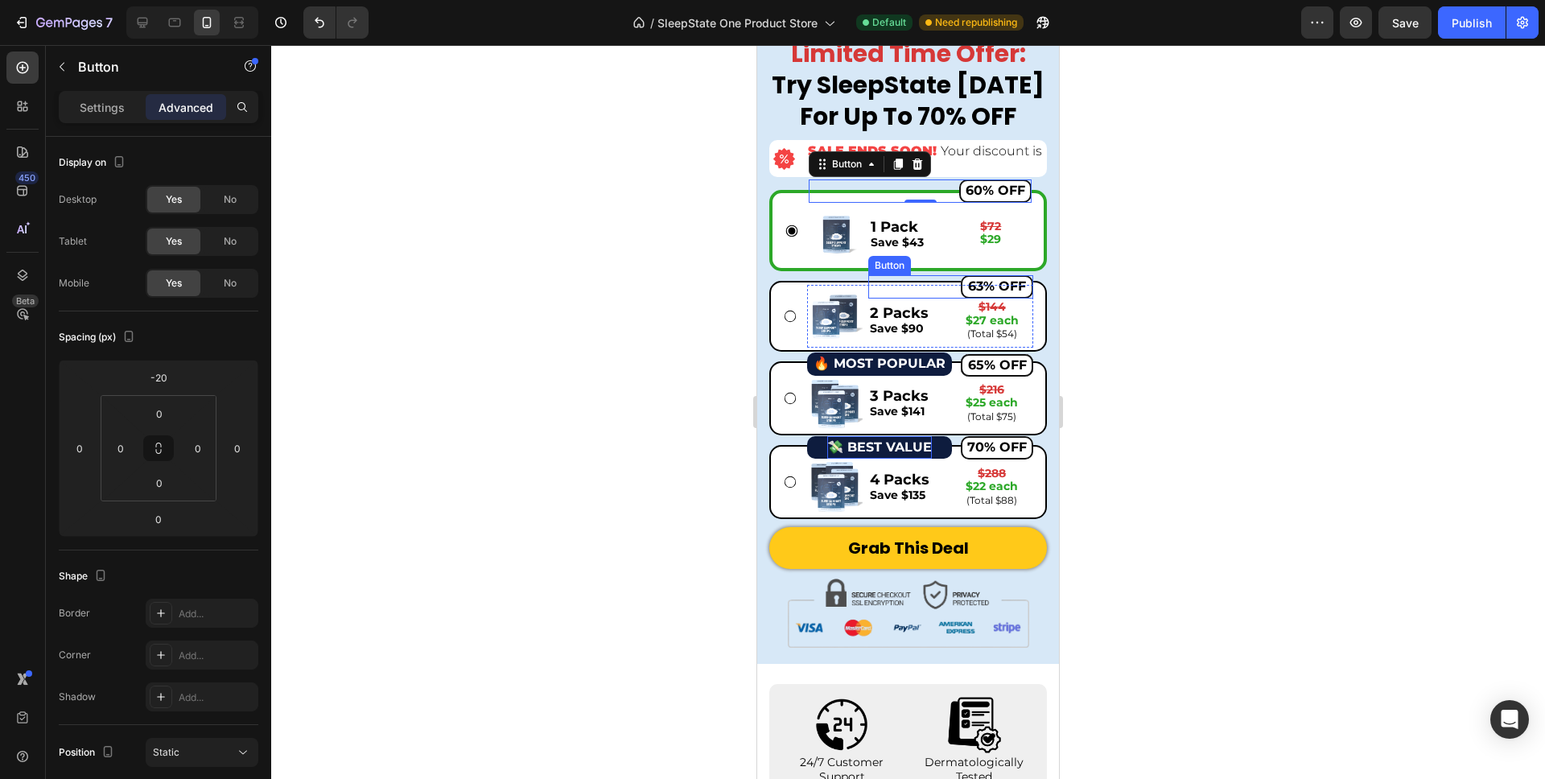
click at [907, 287] on div "63% OFF Button" at bounding box center [951, 286] width 166 height 23
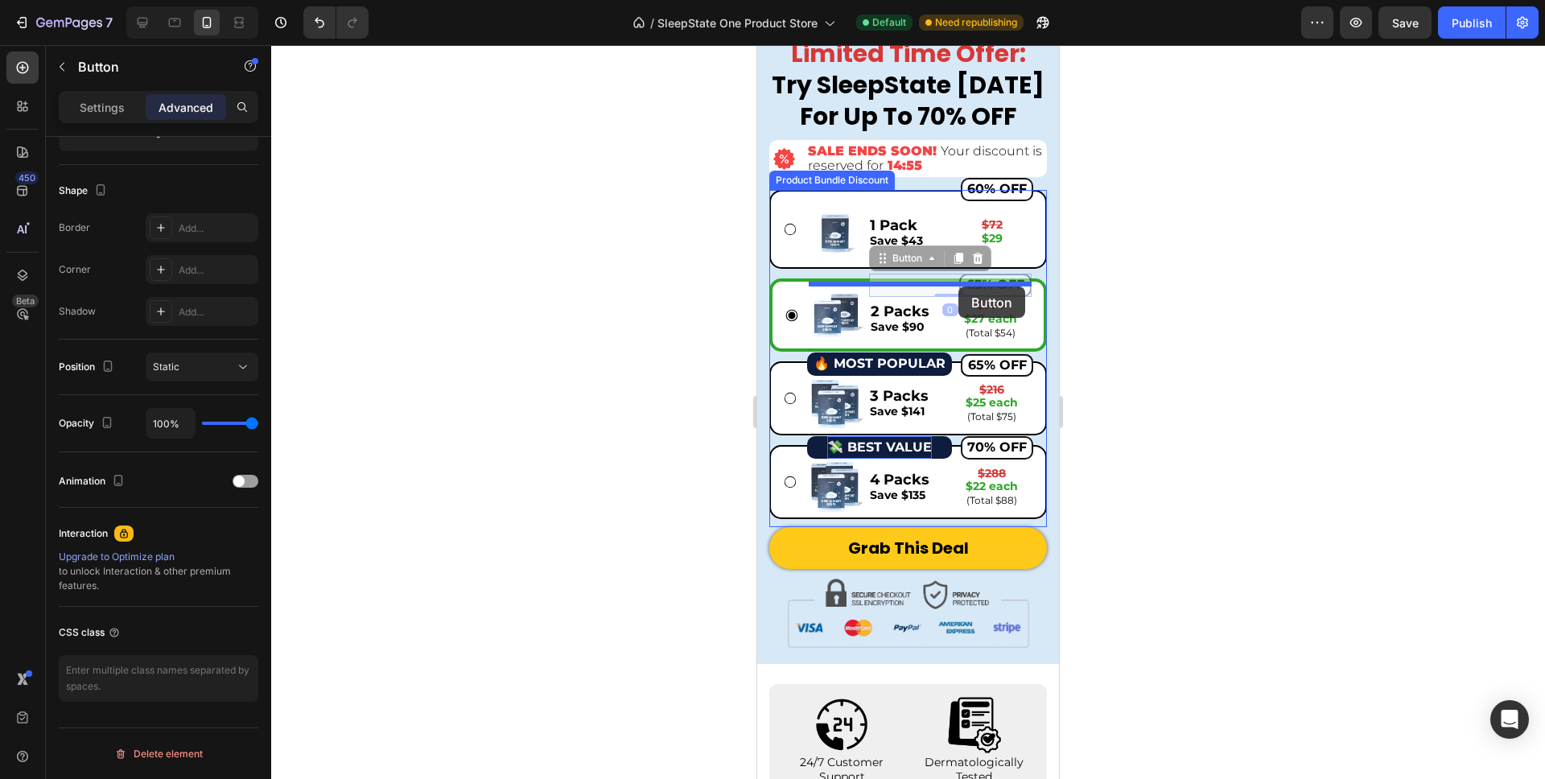
drag, startPoint x: 881, startPoint y: 258, endPoint x: 959, endPoint y: 285, distance: 81.7
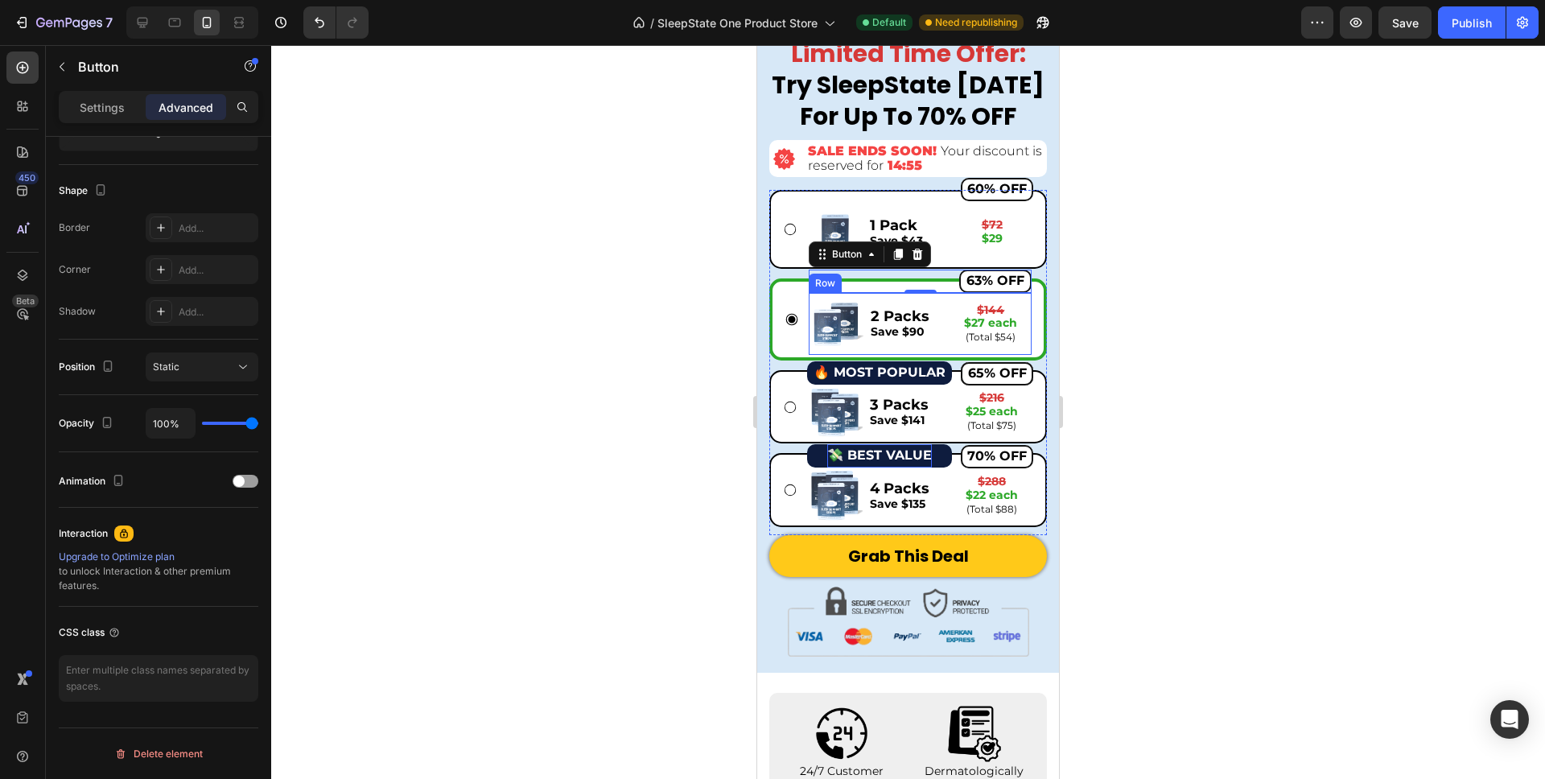
click at [884, 350] on div "2 Packs Save $90 Text Block $144 $27 each (Total $54) Text Block Row" at bounding box center [950, 324] width 163 height 55
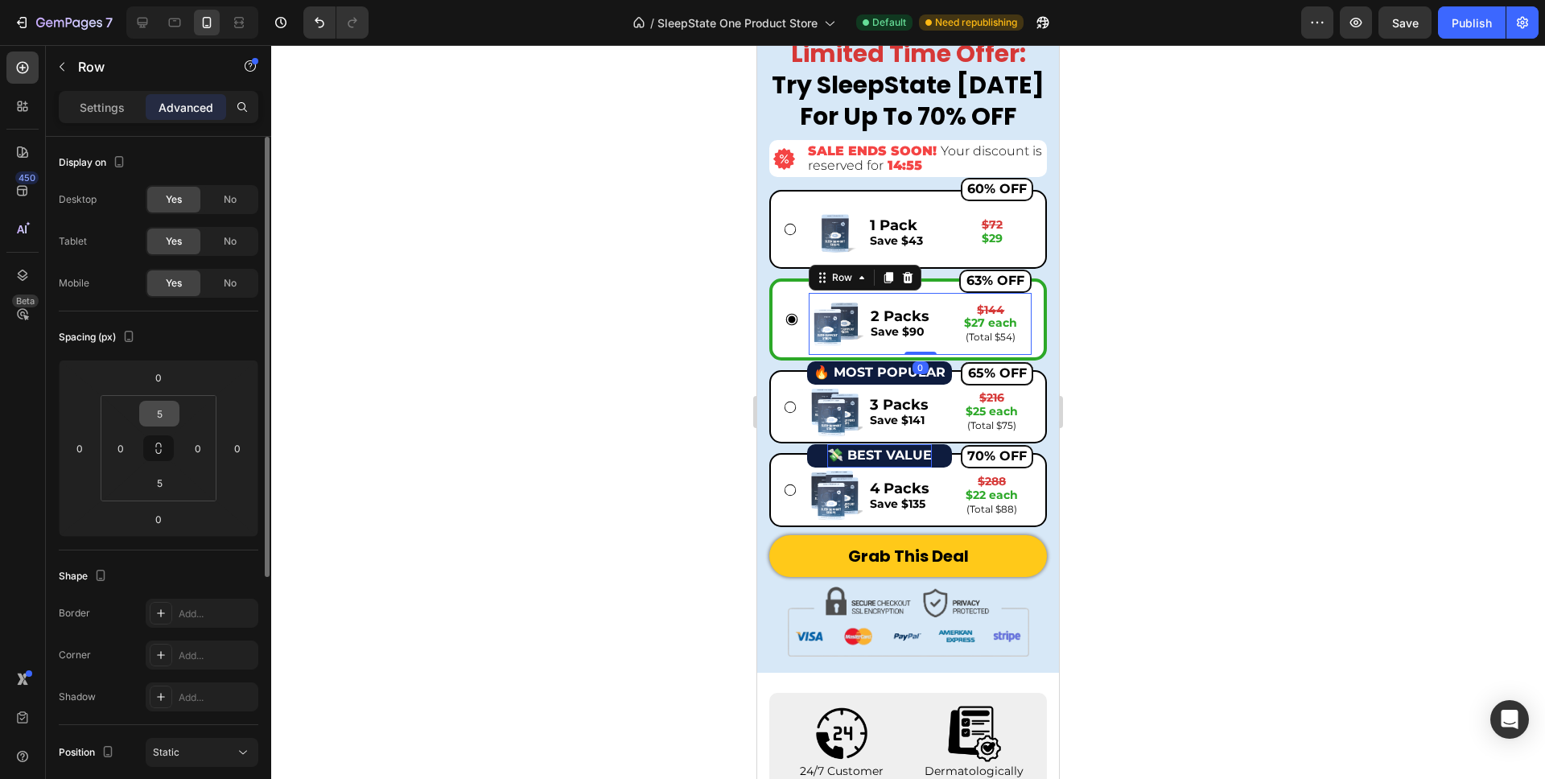
click at [167, 406] on input "5" at bounding box center [159, 414] width 32 height 24
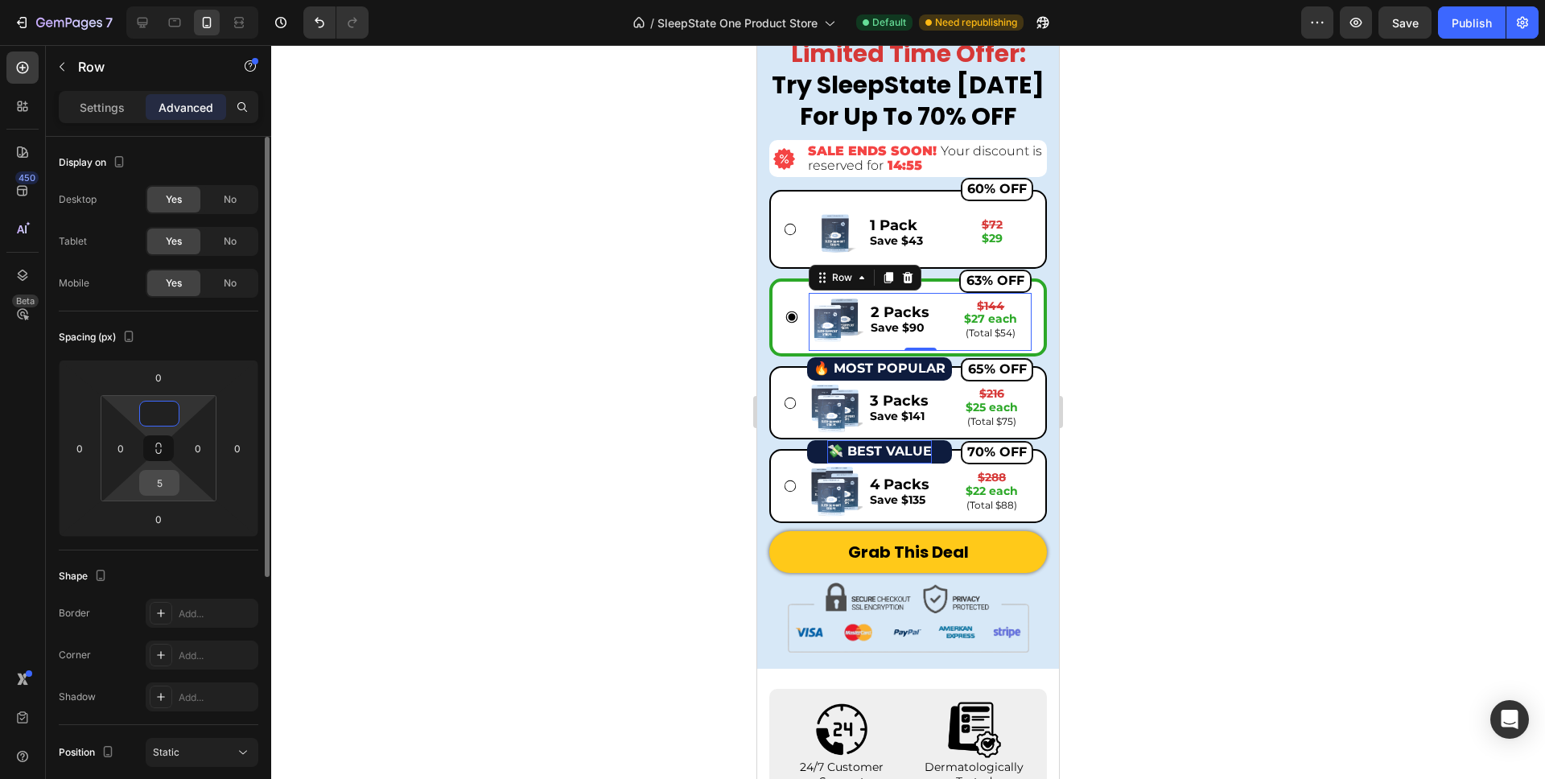
type input "0"
click at [163, 493] on input "5" at bounding box center [159, 483] width 32 height 24
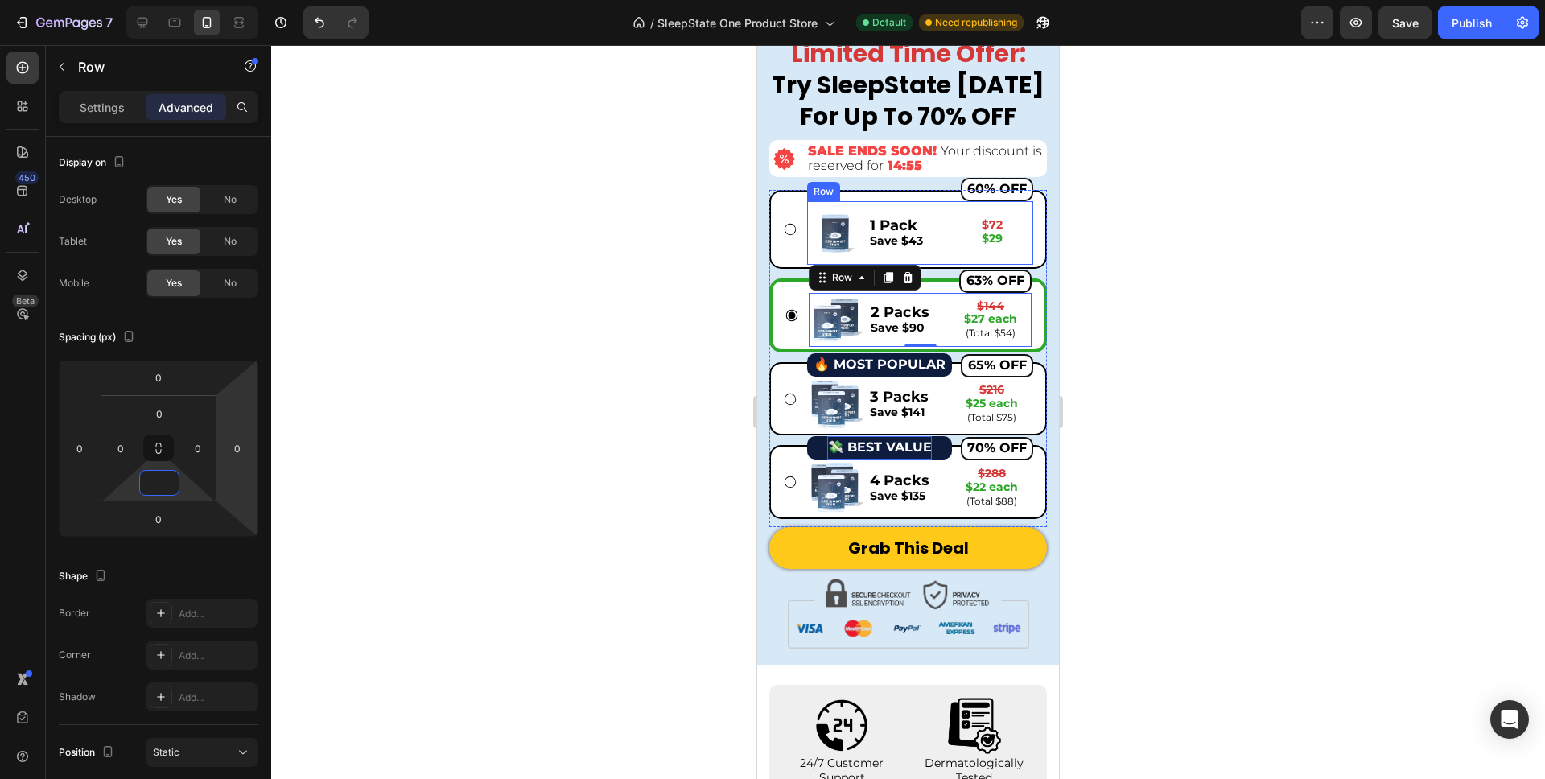
click at [927, 256] on div "1 Pack Save $43 Text Block $72 $29 Text Block Row" at bounding box center [951, 233] width 166 height 56
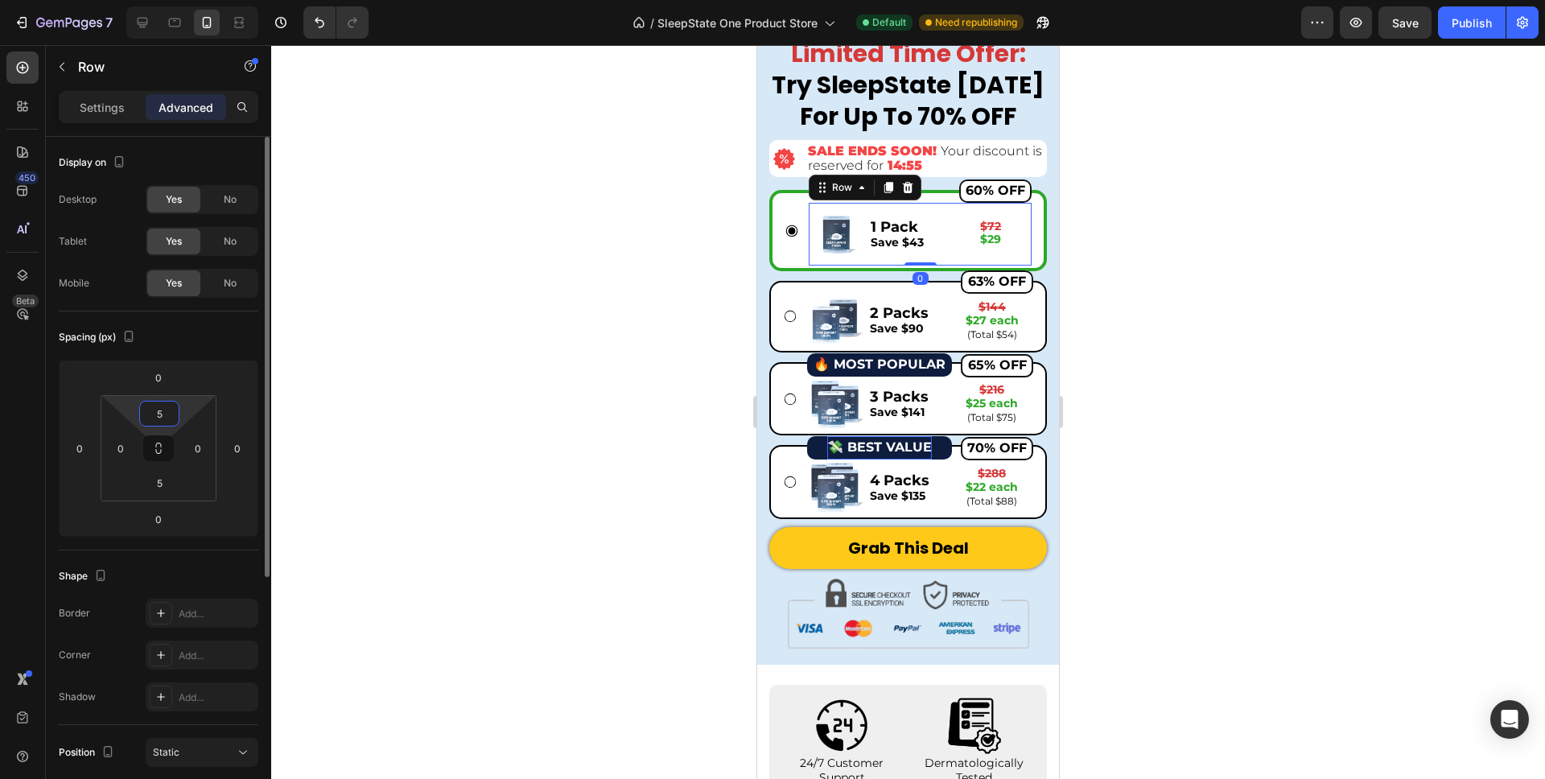
click at [168, 409] on input "5" at bounding box center [159, 414] width 32 height 24
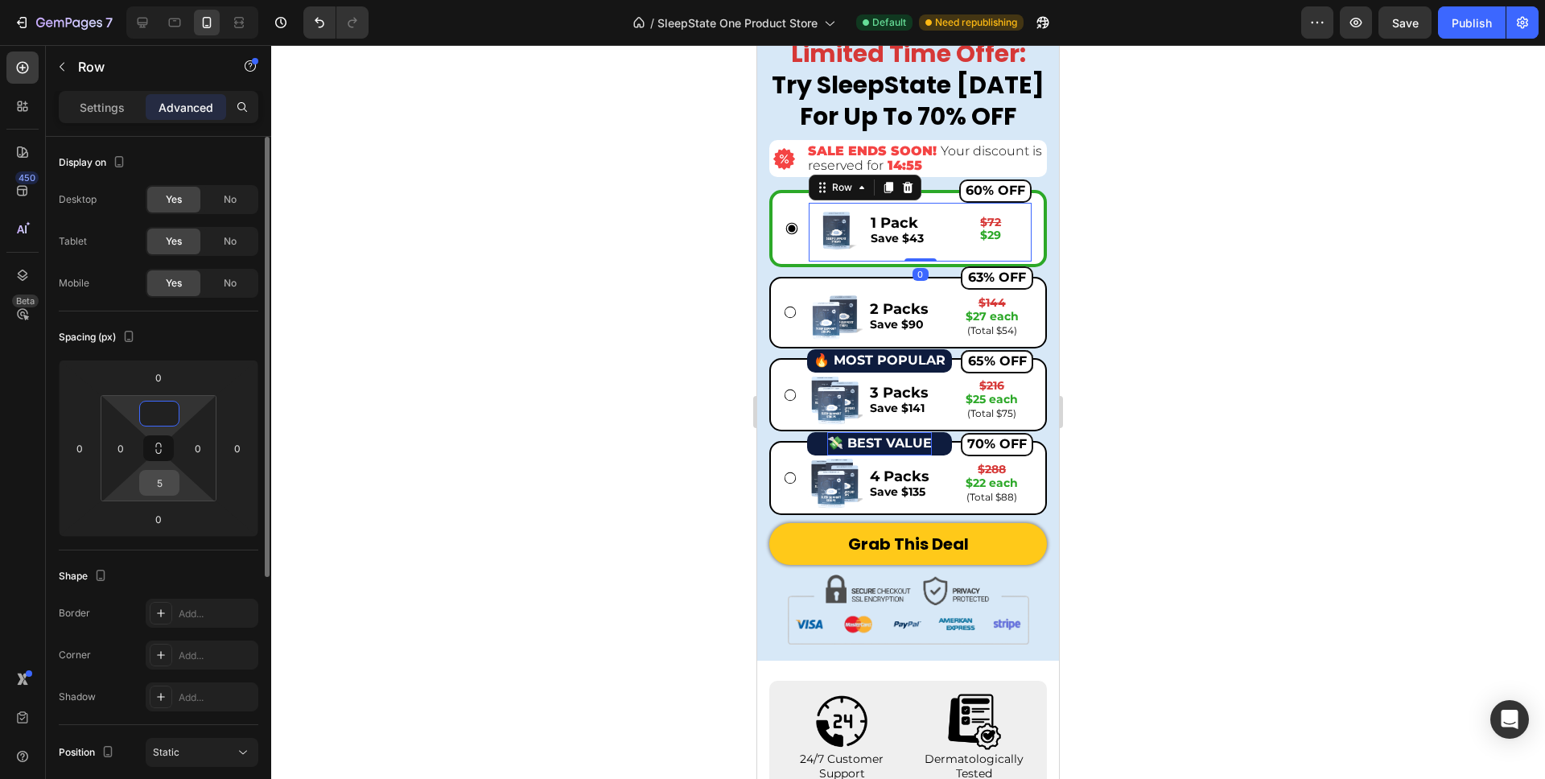
type input "0"
click at [160, 476] on input "5" at bounding box center [159, 483] width 32 height 24
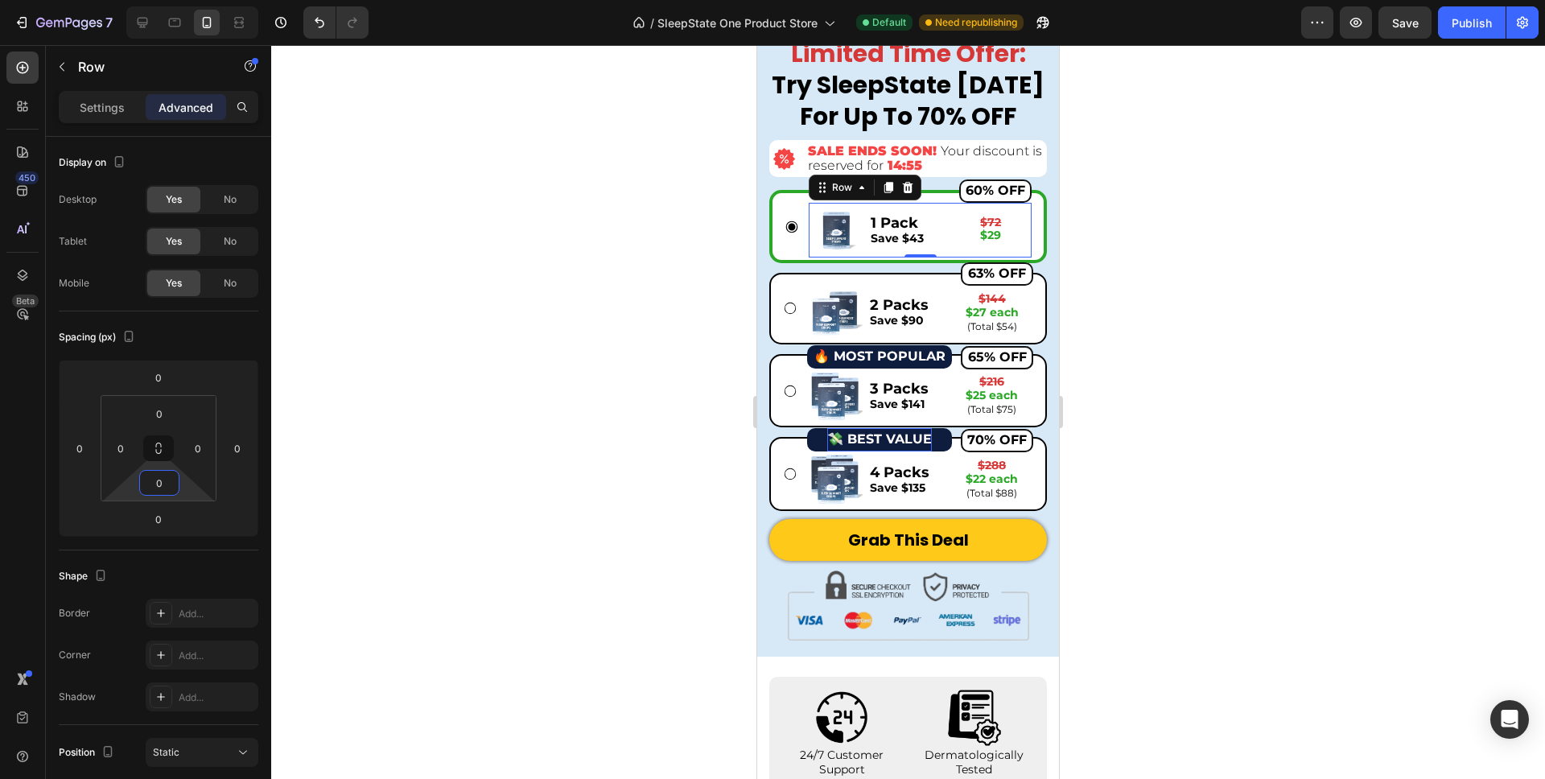
click at [493, 414] on div at bounding box center [908, 412] width 1274 height 734
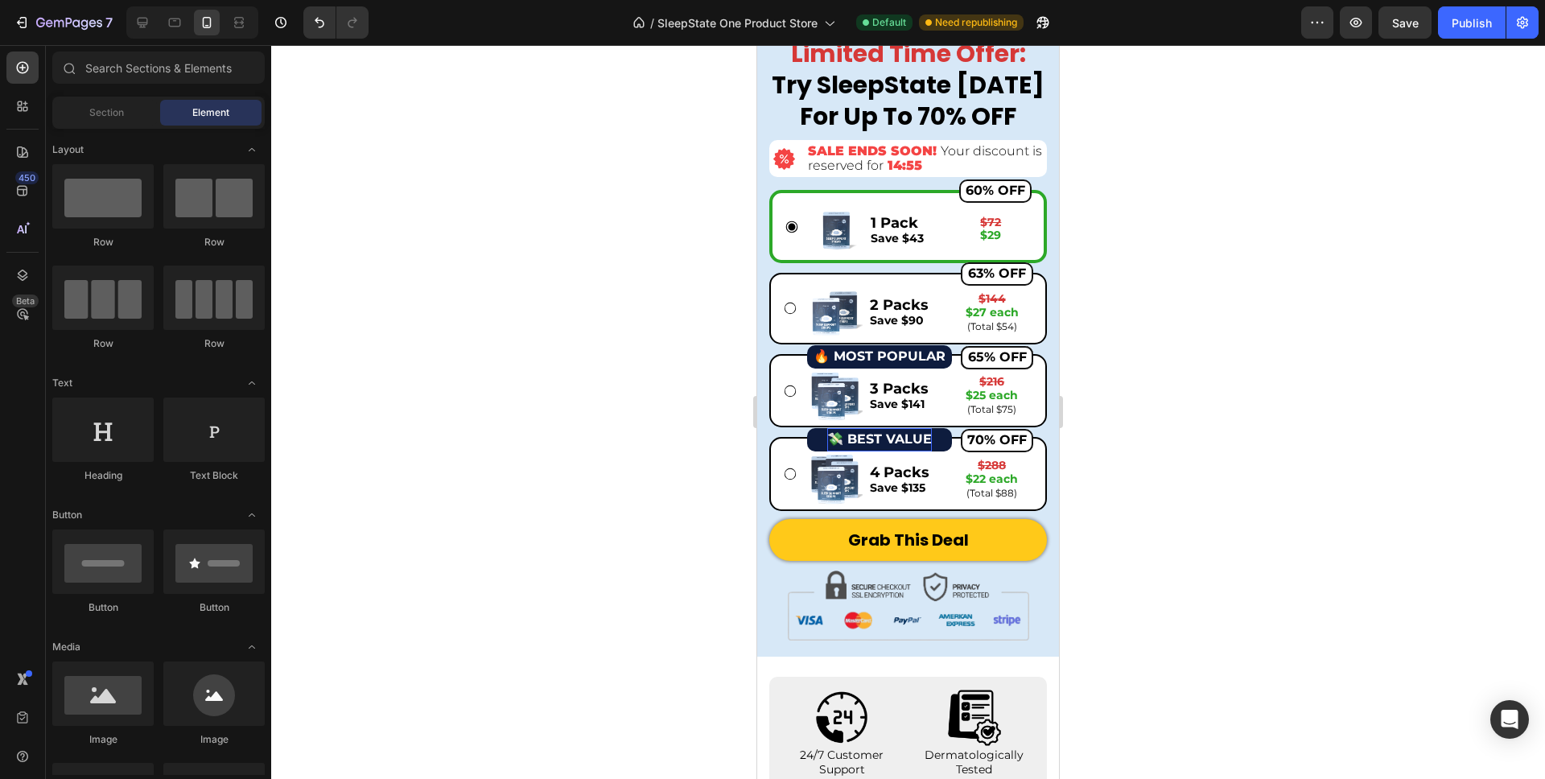
click at [1277, 451] on div at bounding box center [908, 412] width 1274 height 734
click at [901, 268] on div "63% OFF Button 0" at bounding box center [920, 273] width 226 height 23
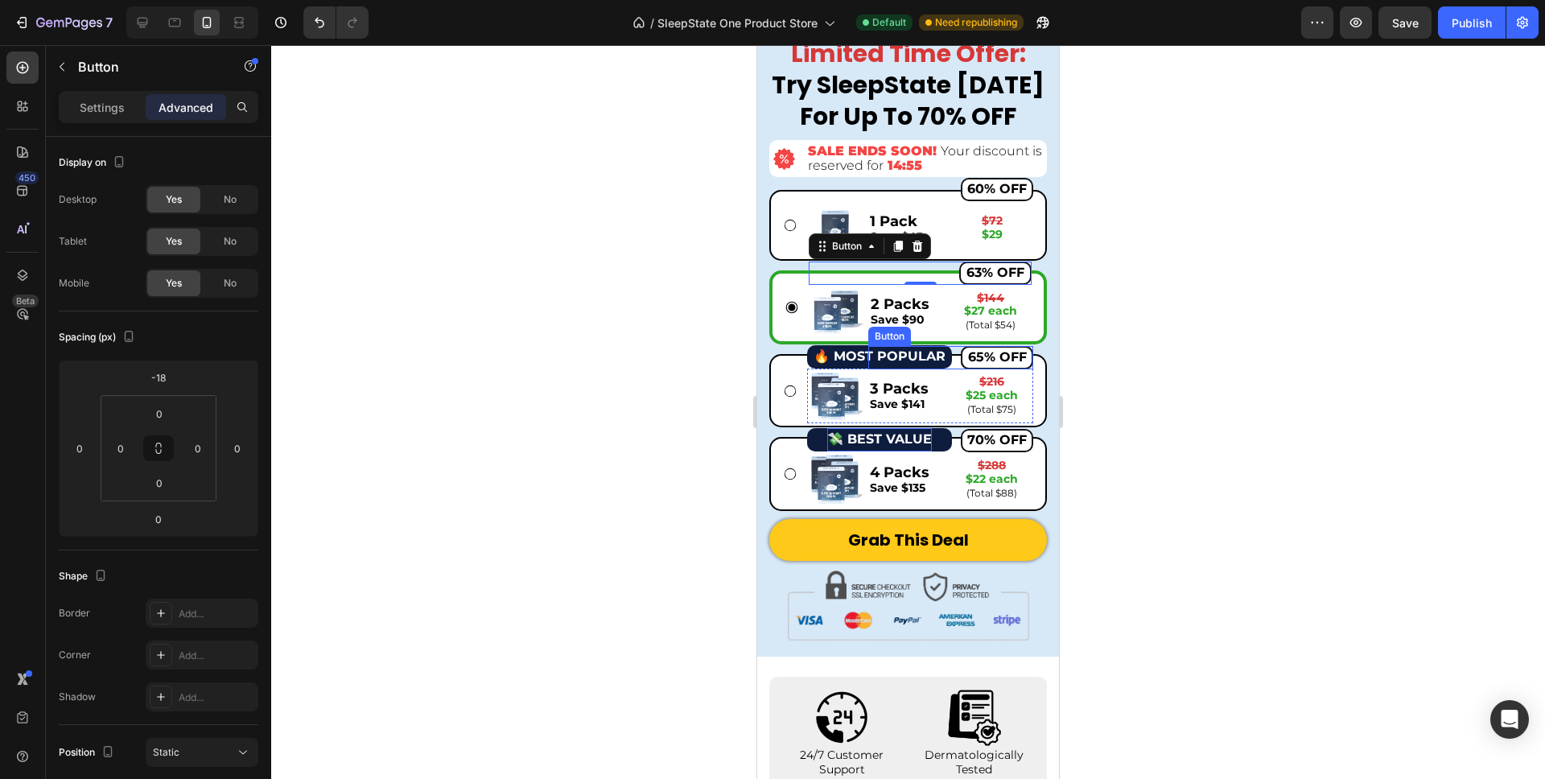
click at [959, 363] on div "65% OFF Button" at bounding box center [951, 357] width 166 height 23
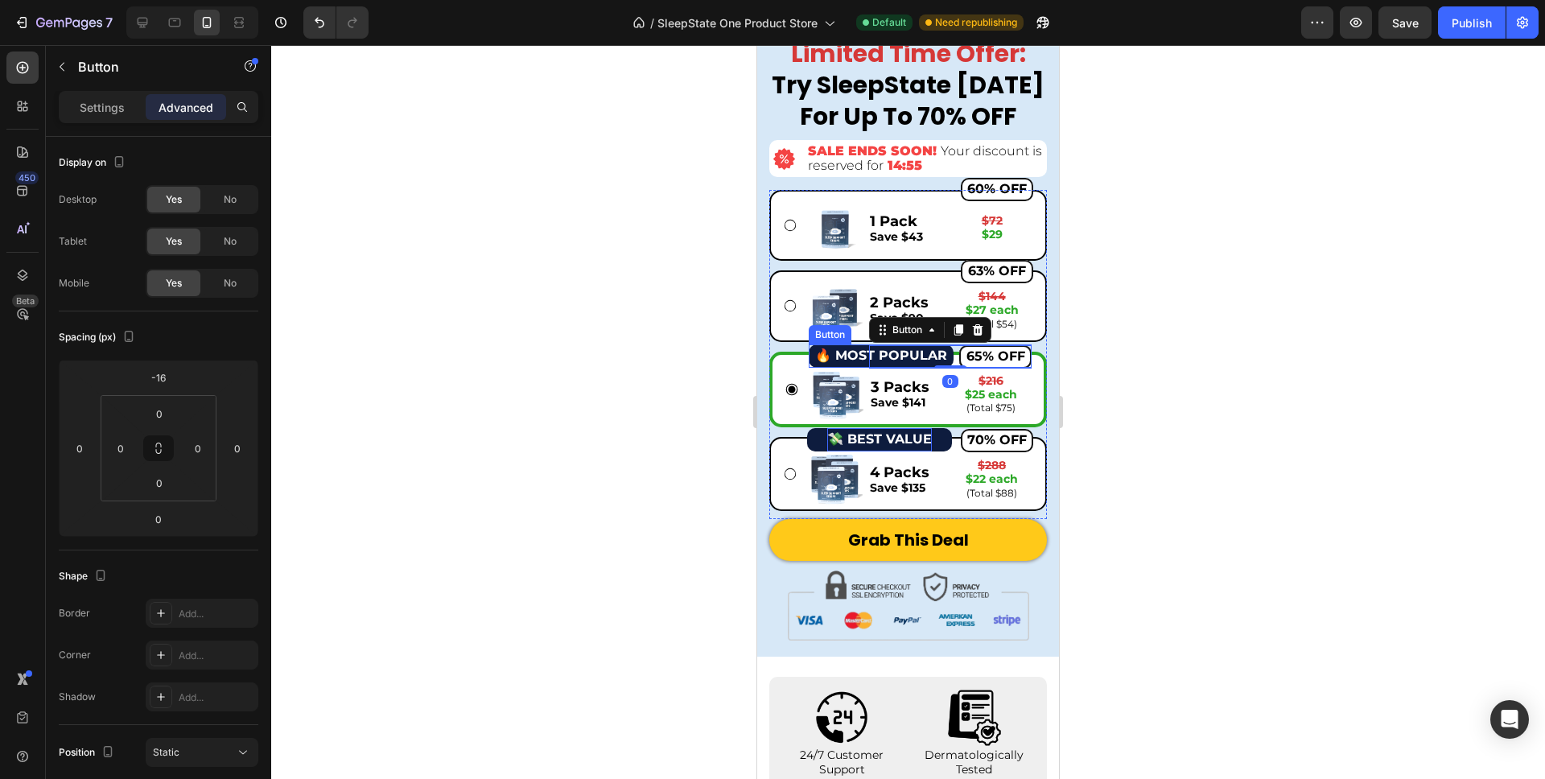
click at [813, 362] on button "🔥 MOST POPULAR" at bounding box center [881, 355] width 145 height 23
click at [946, 270] on div "63% OFF Button" at bounding box center [920, 271] width 226 height 23
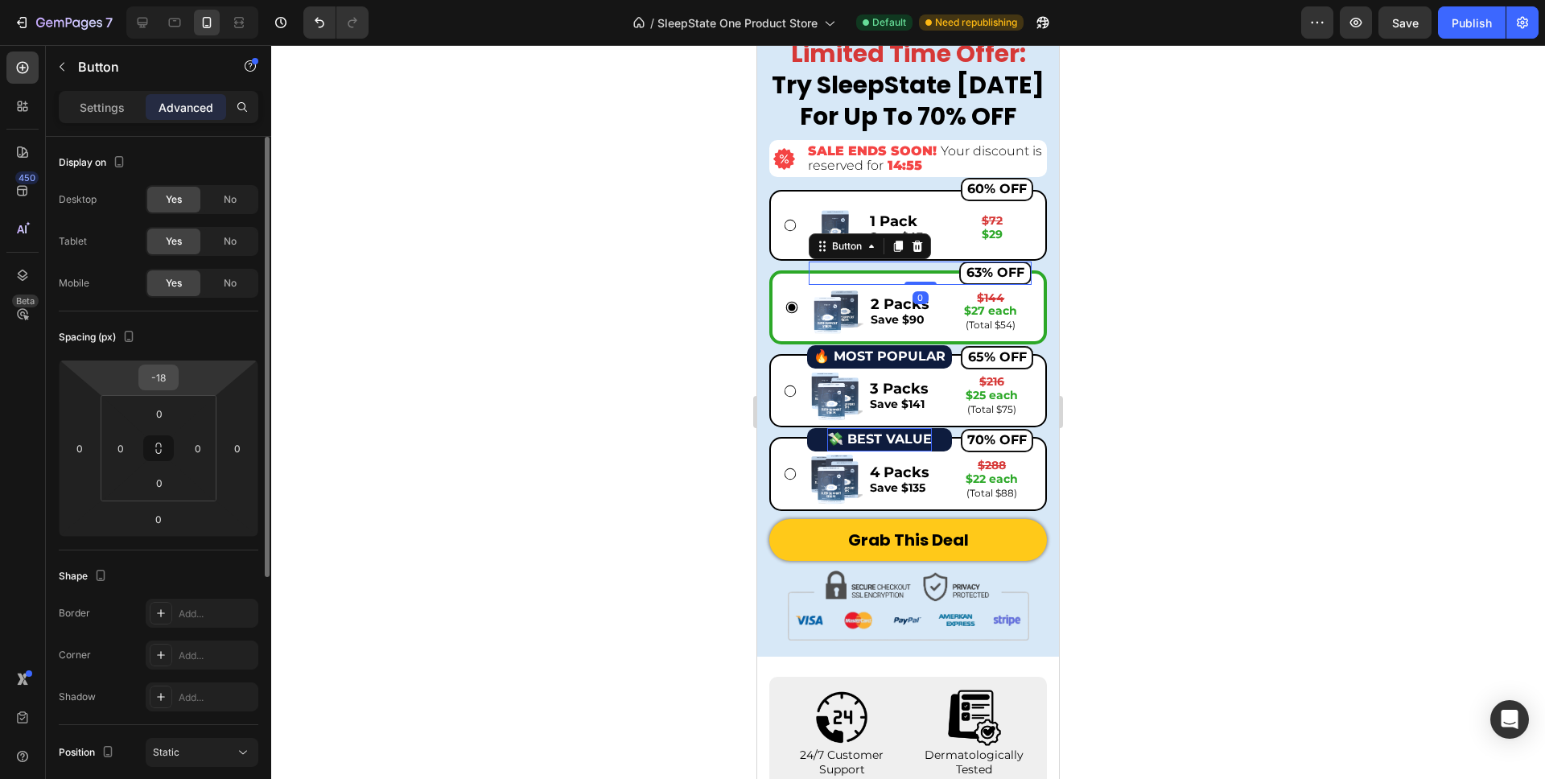
click at [176, 377] on div "-18" at bounding box center [158, 378] width 40 height 26
click at [167, 380] on input "-18" at bounding box center [158, 377] width 32 height 24
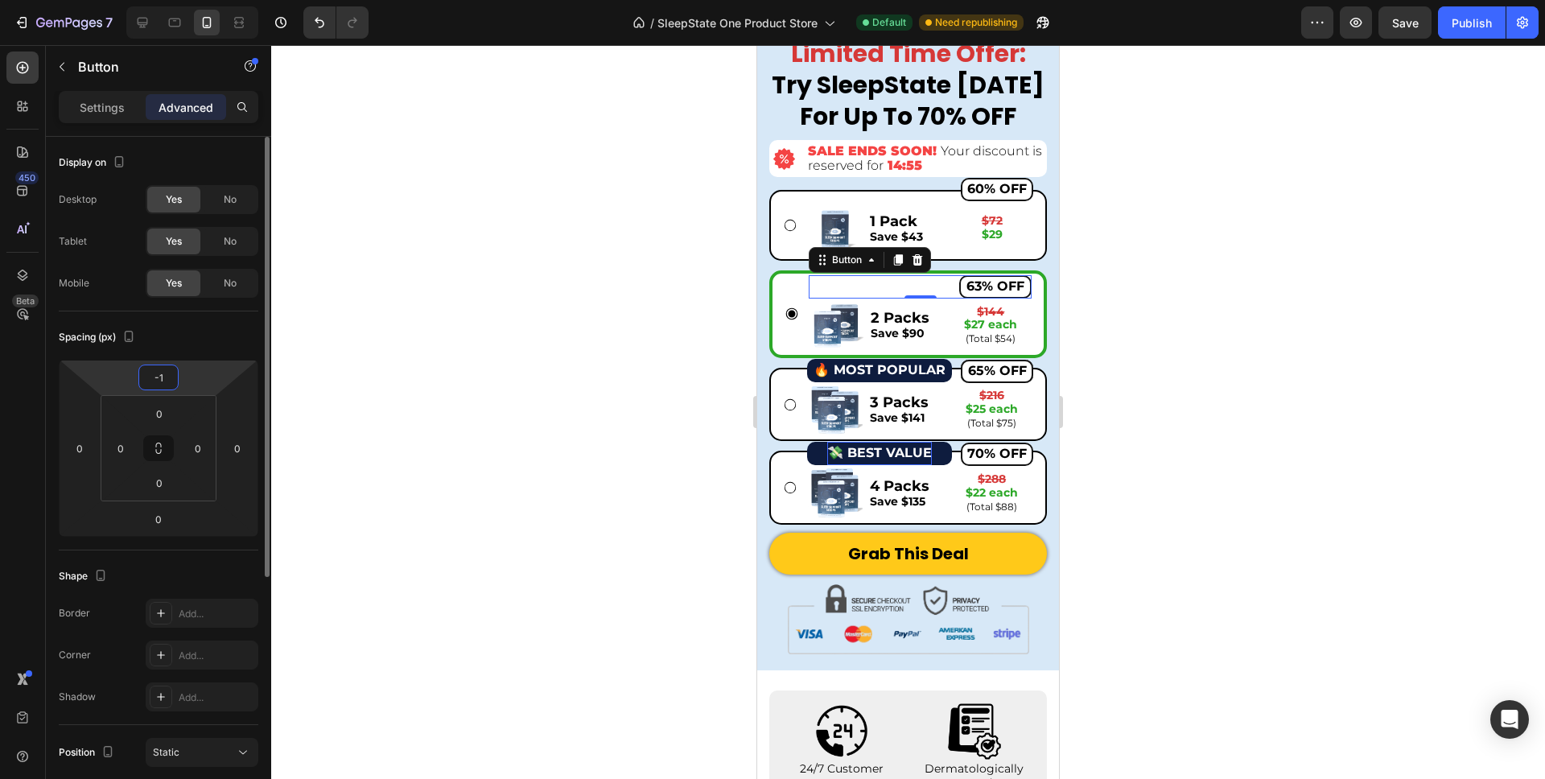
type input "-16"
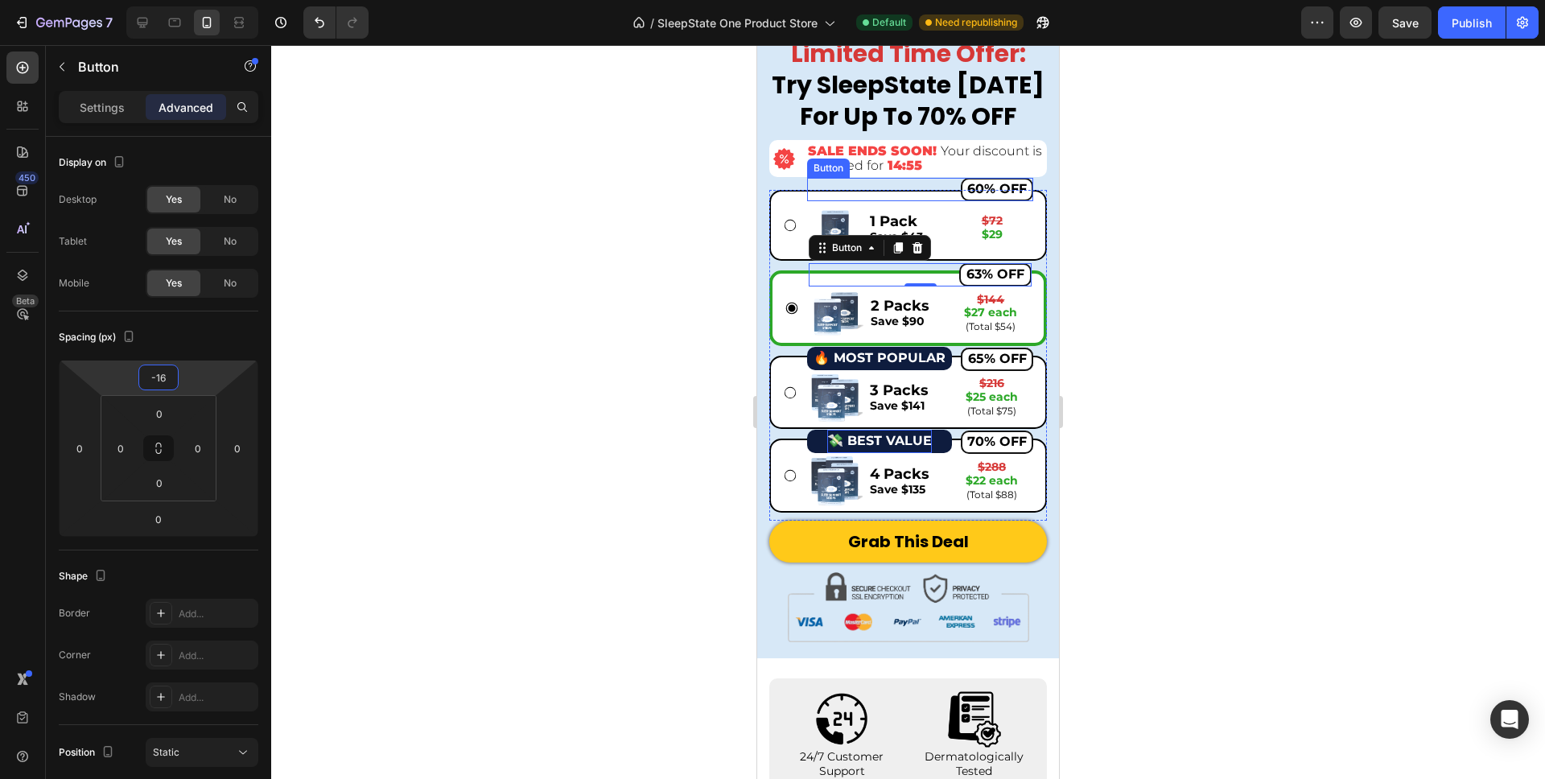
click at [936, 191] on div "60% OFF Button" at bounding box center [920, 189] width 226 height 23
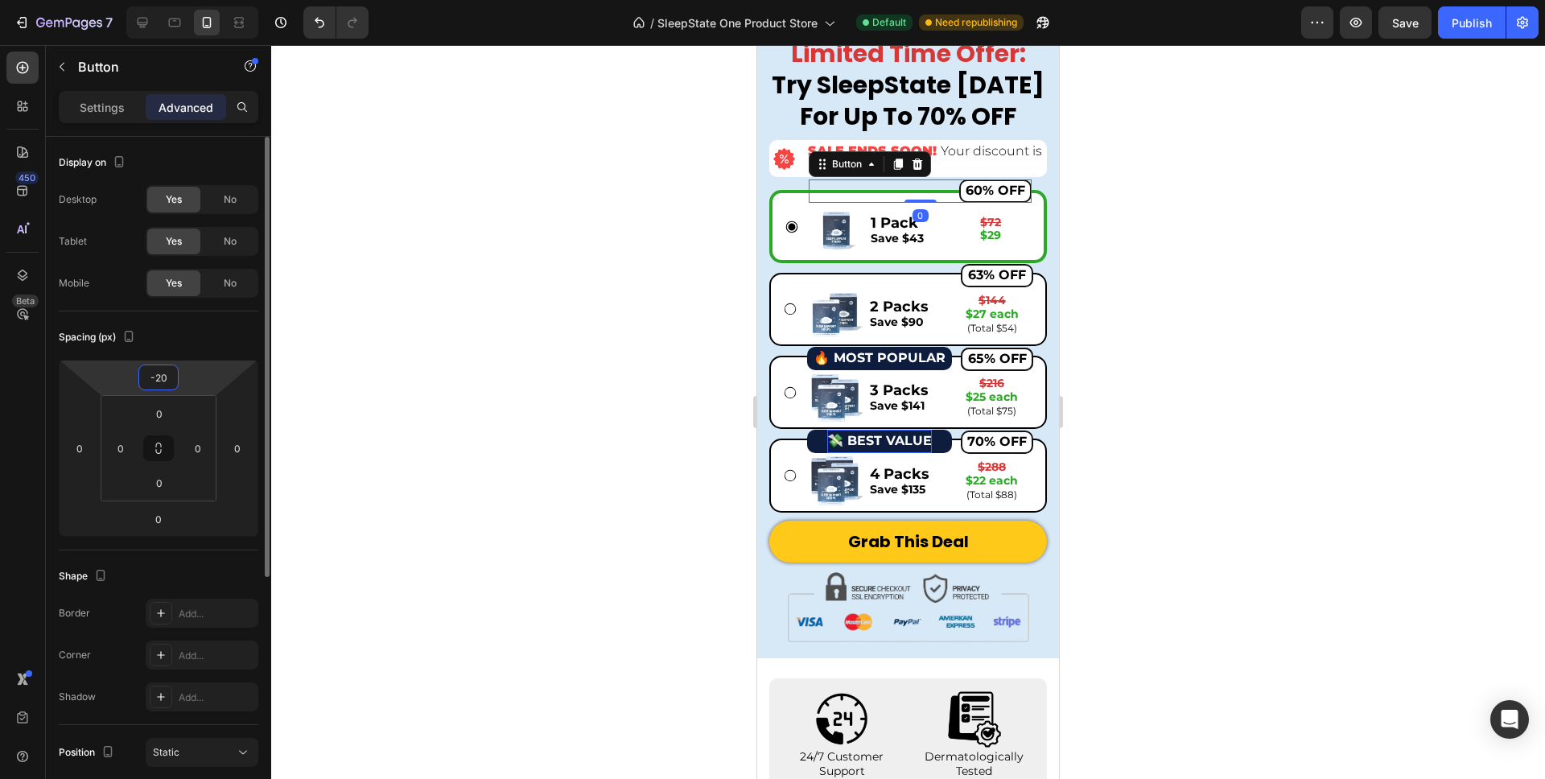
click at [171, 385] on input "-20" at bounding box center [158, 377] width 32 height 24
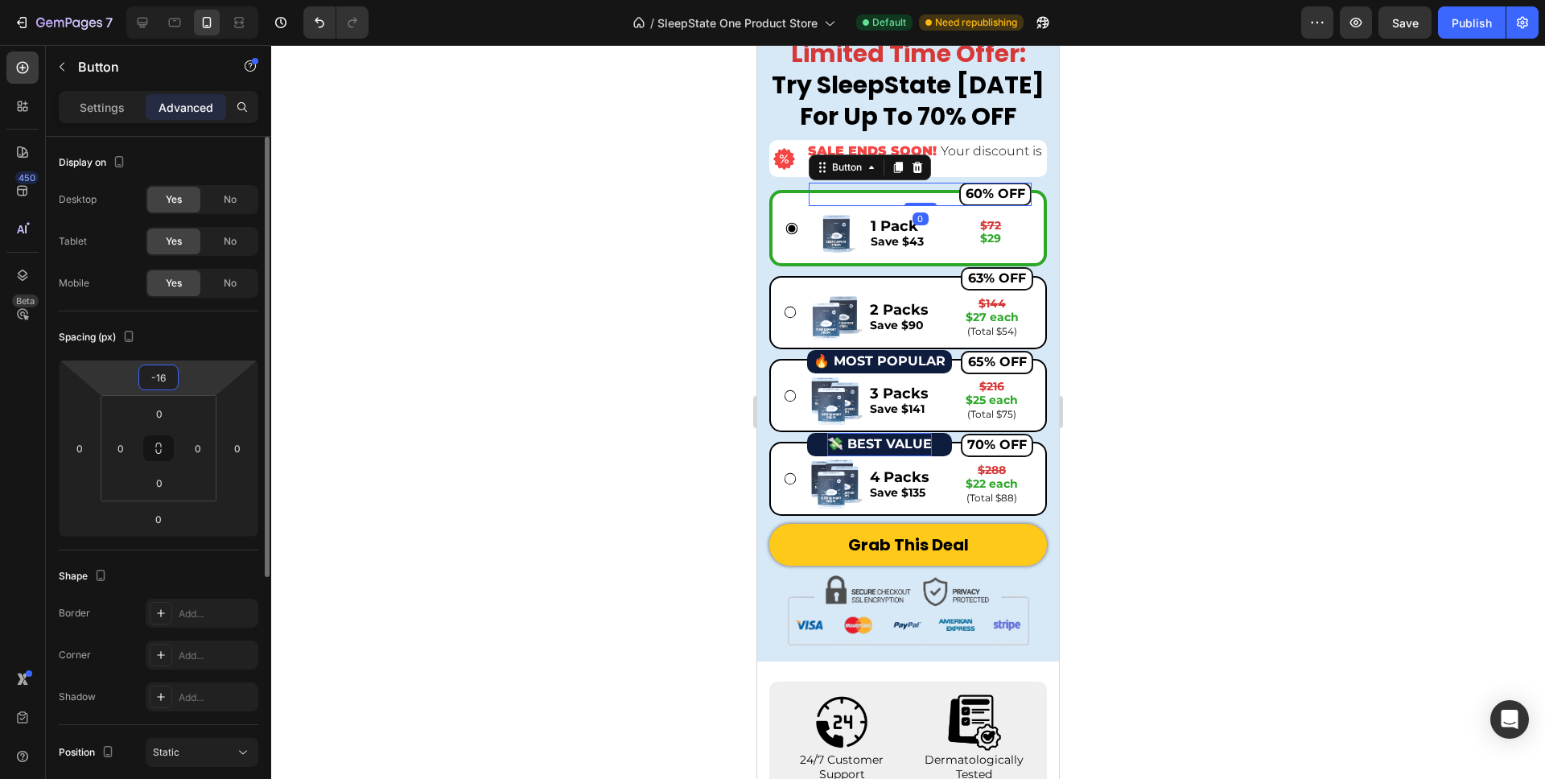
type input "-16"
click at [551, 390] on div at bounding box center [908, 412] width 1274 height 734
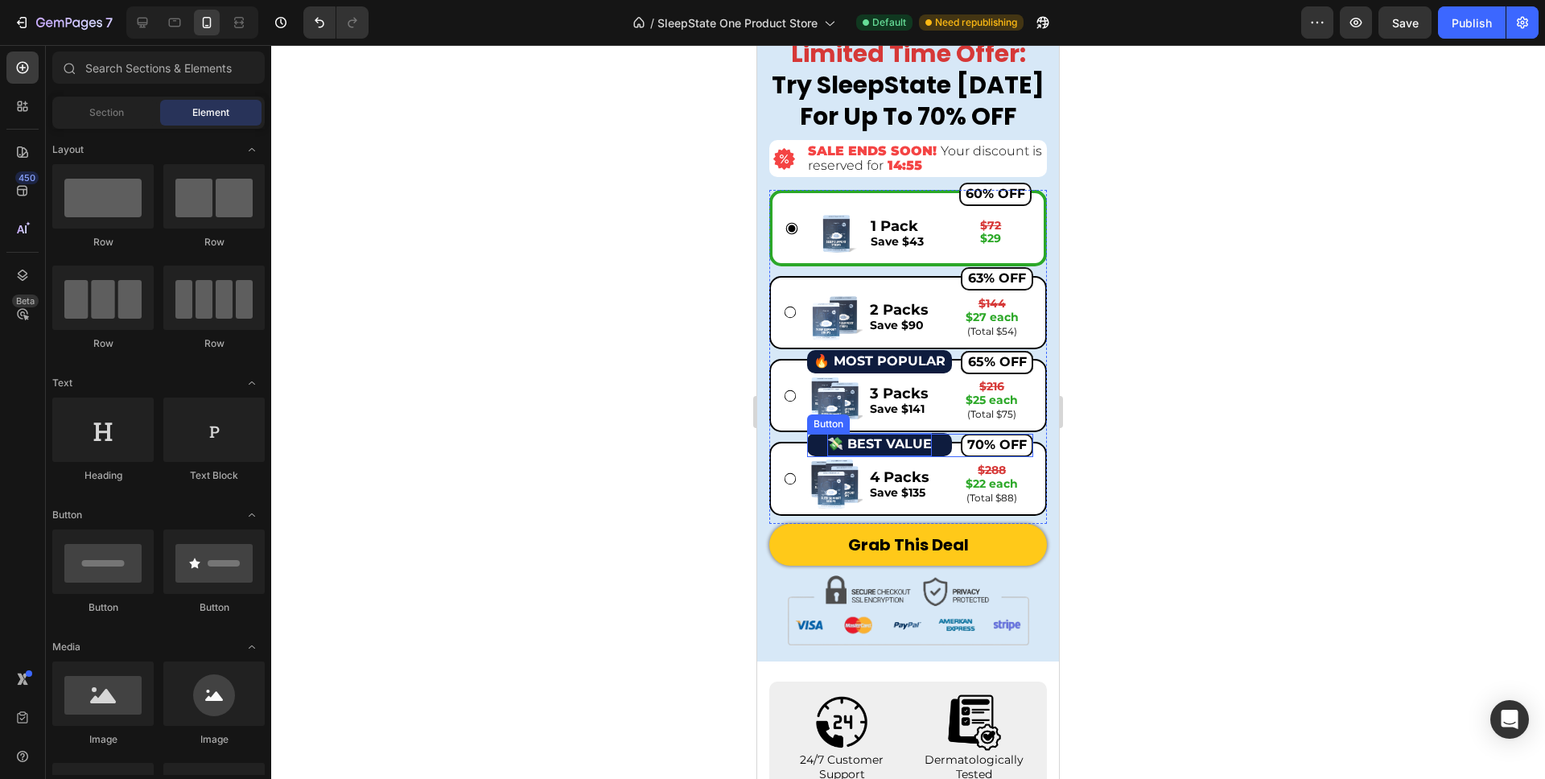
click at [1227, 326] on div at bounding box center [908, 412] width 1274 height 734
click at [545, 393] on div at bounding box center [908, 412] width 1274 height 734
click at [831, 605] on img at bounding box center [908, 609] width 241 height 69
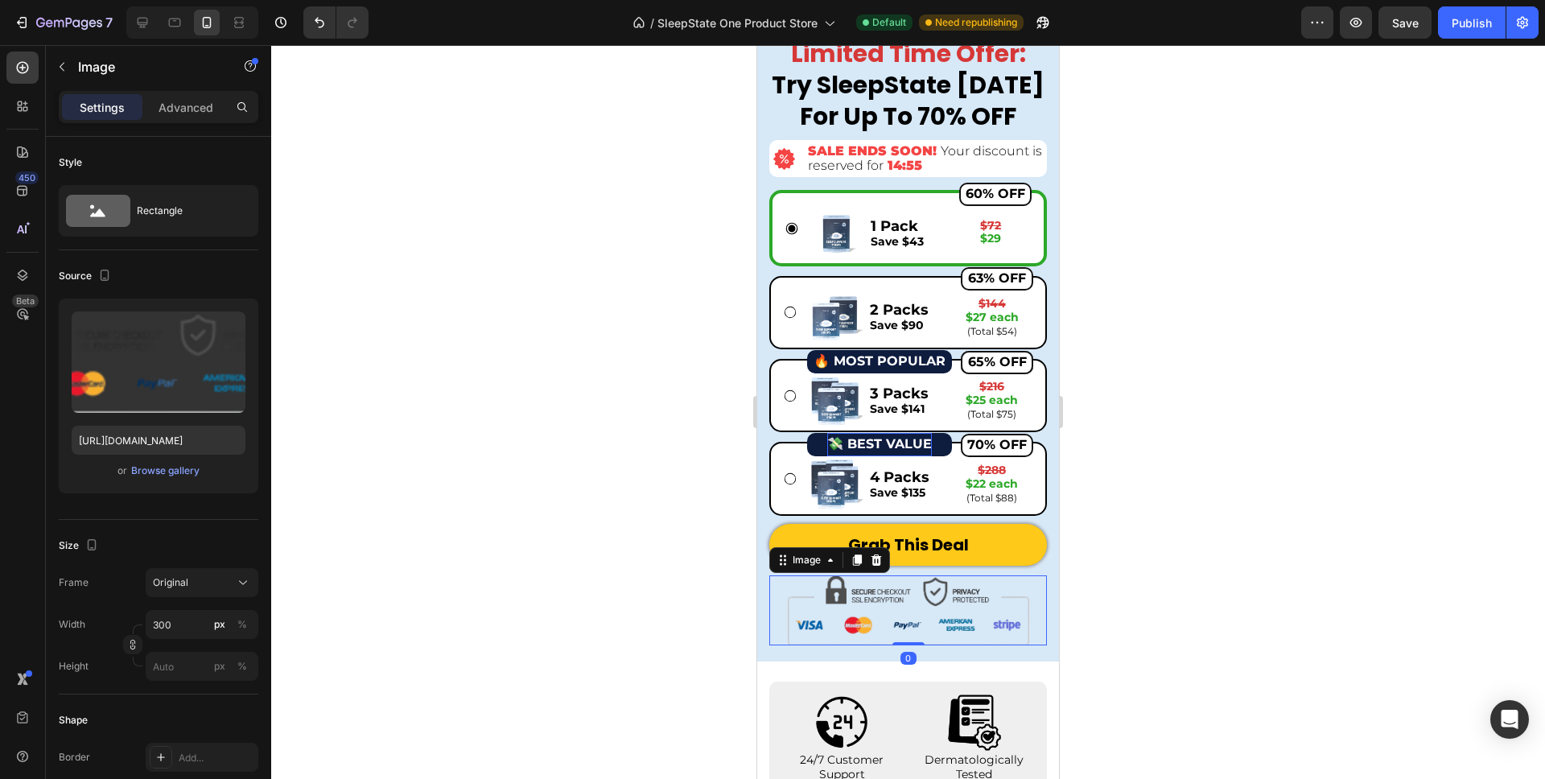
click at [309, 614] on div at bounding box center [908, 412] width 1274 height 734
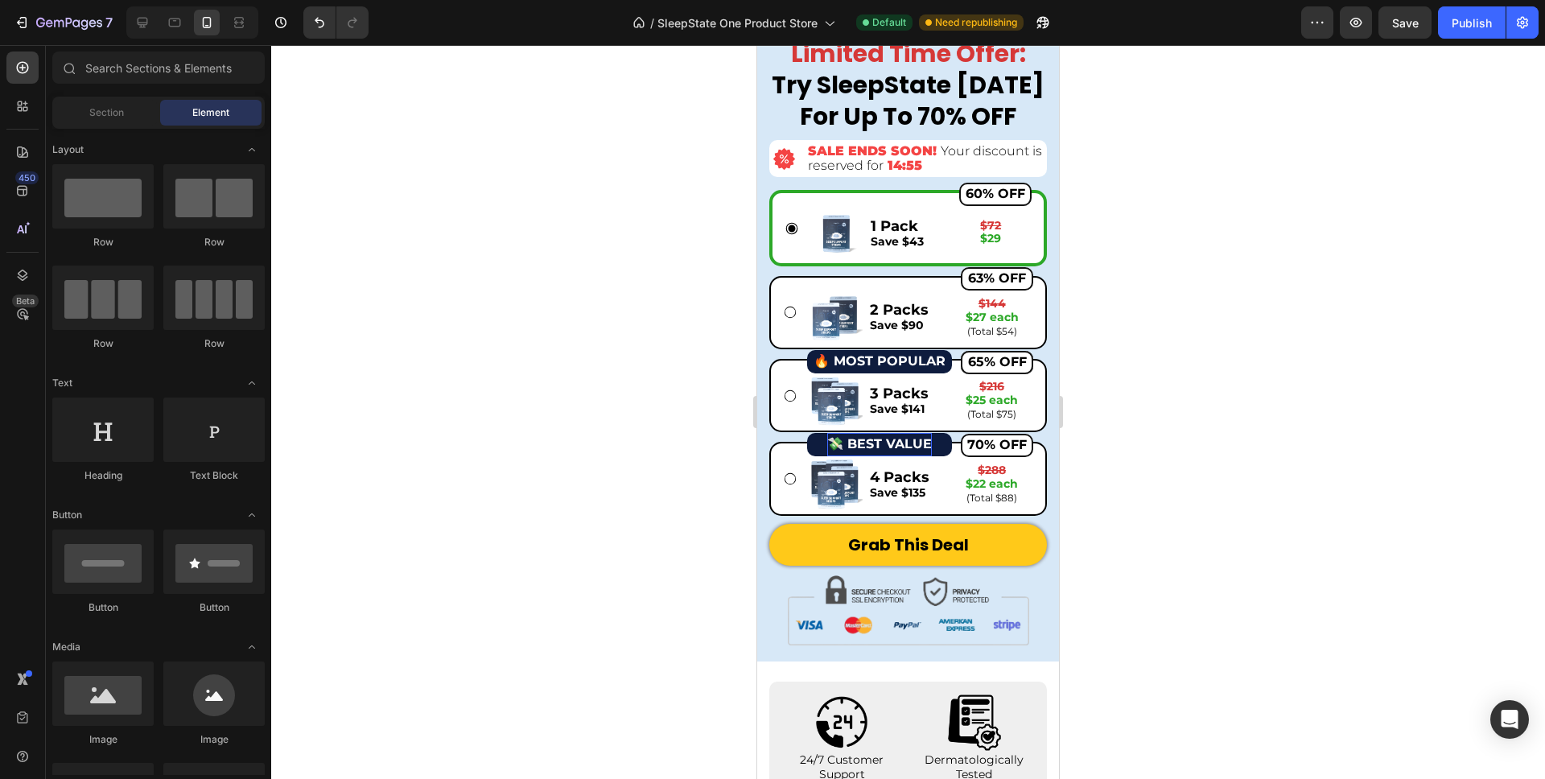
click at [1388, 242] on div at bounding box center [908, 412] width 1274 height 734
click at [1394, 32] on button "Save" at bounding box center [1405, 22] width 53 height 32
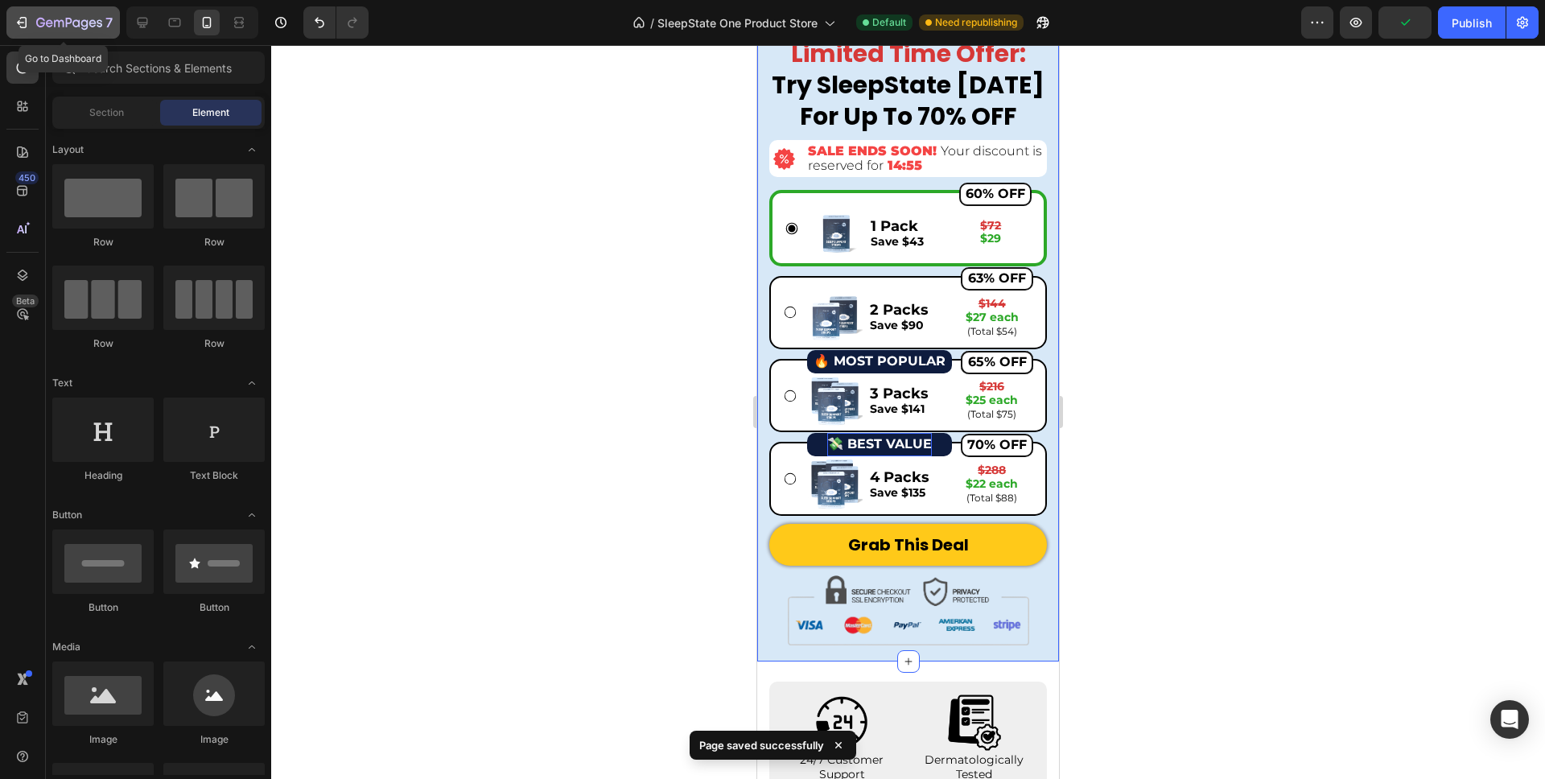
click at [30, 13] on div "7" at bounding box center [63, 22] width 99 height 19
